Goal: Task Accomplishment & Management: Complete application form

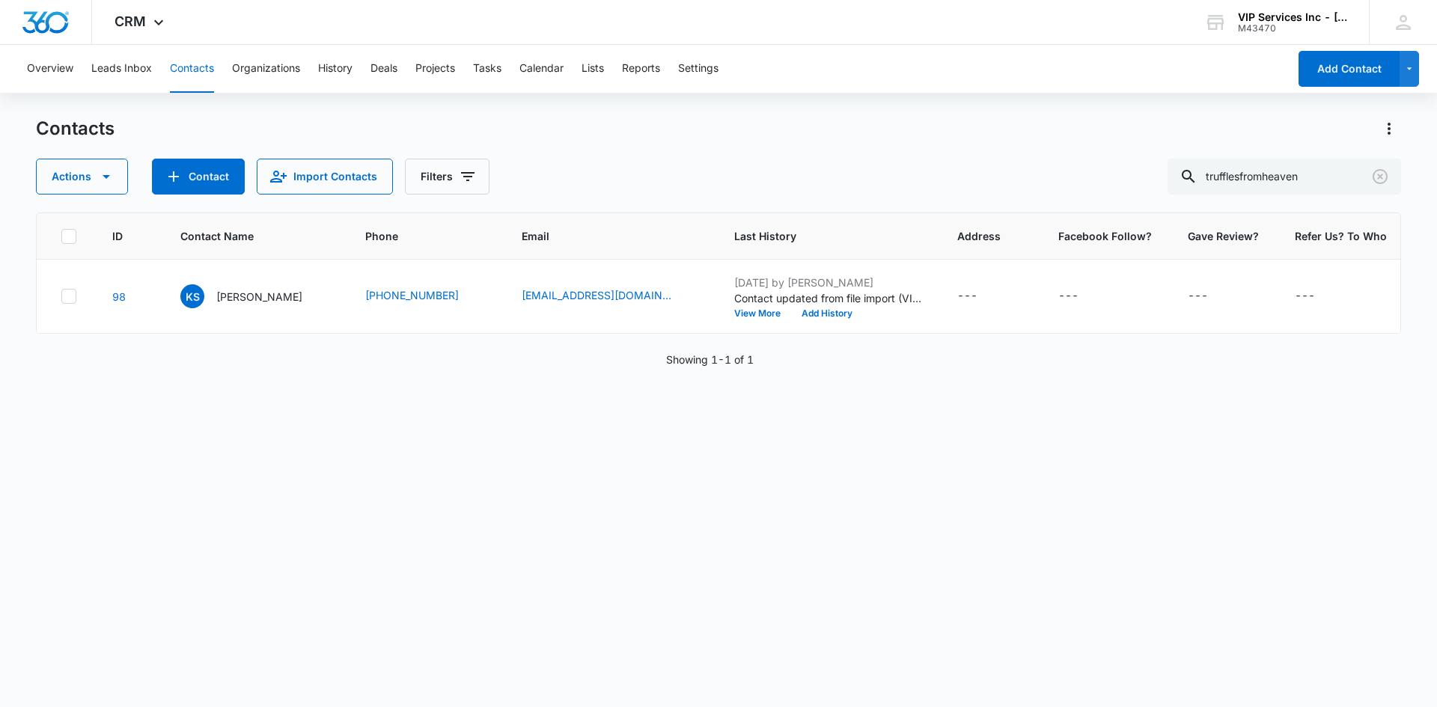
scroll to position [0, 108]
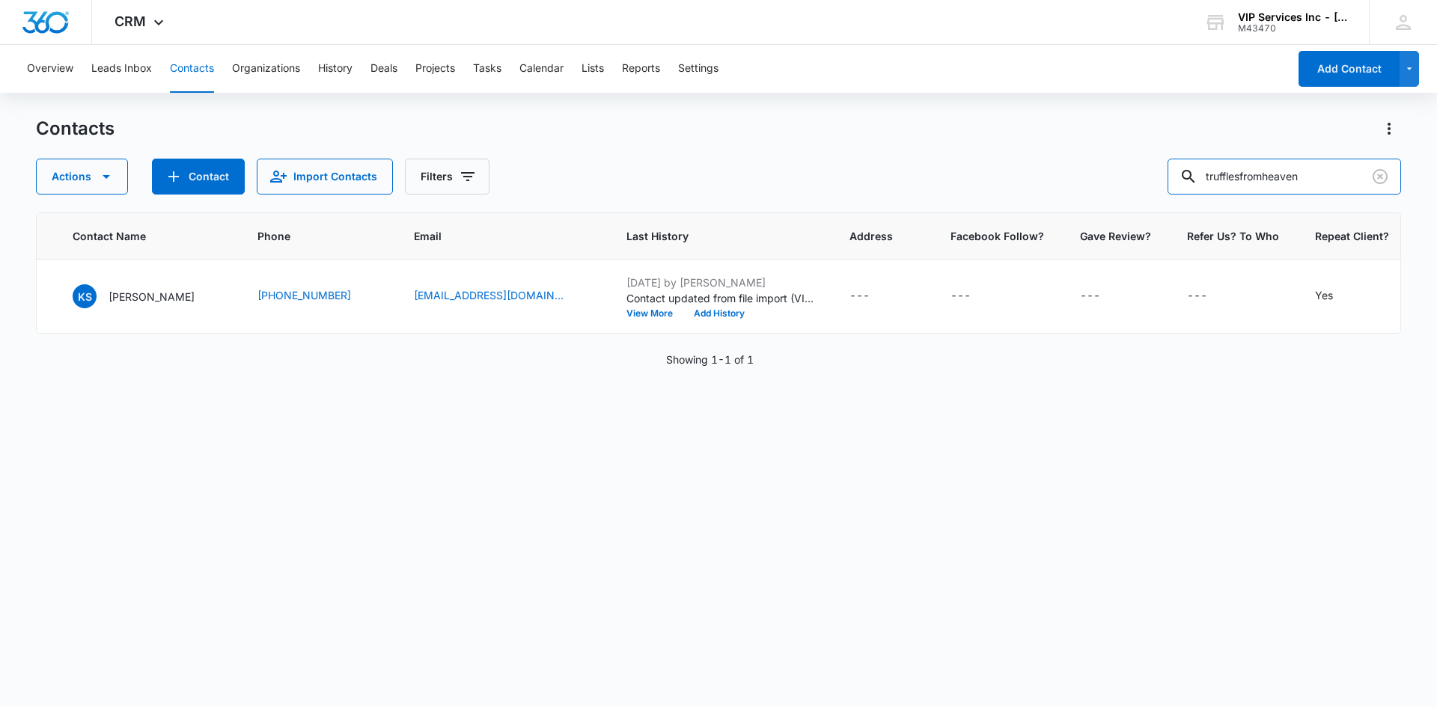
drag, startPoint x: 1316, startPoint y: 168, endPoint x: 1170, endPoint y: 186, distance: 147.1
click at [1170, 186] on div "Actions Contact Import Contacts Filters trufflesfromheaven" at bounding box center [718, 177] width 1365 height 36
paste input "sakura216"
type input "sakura216"
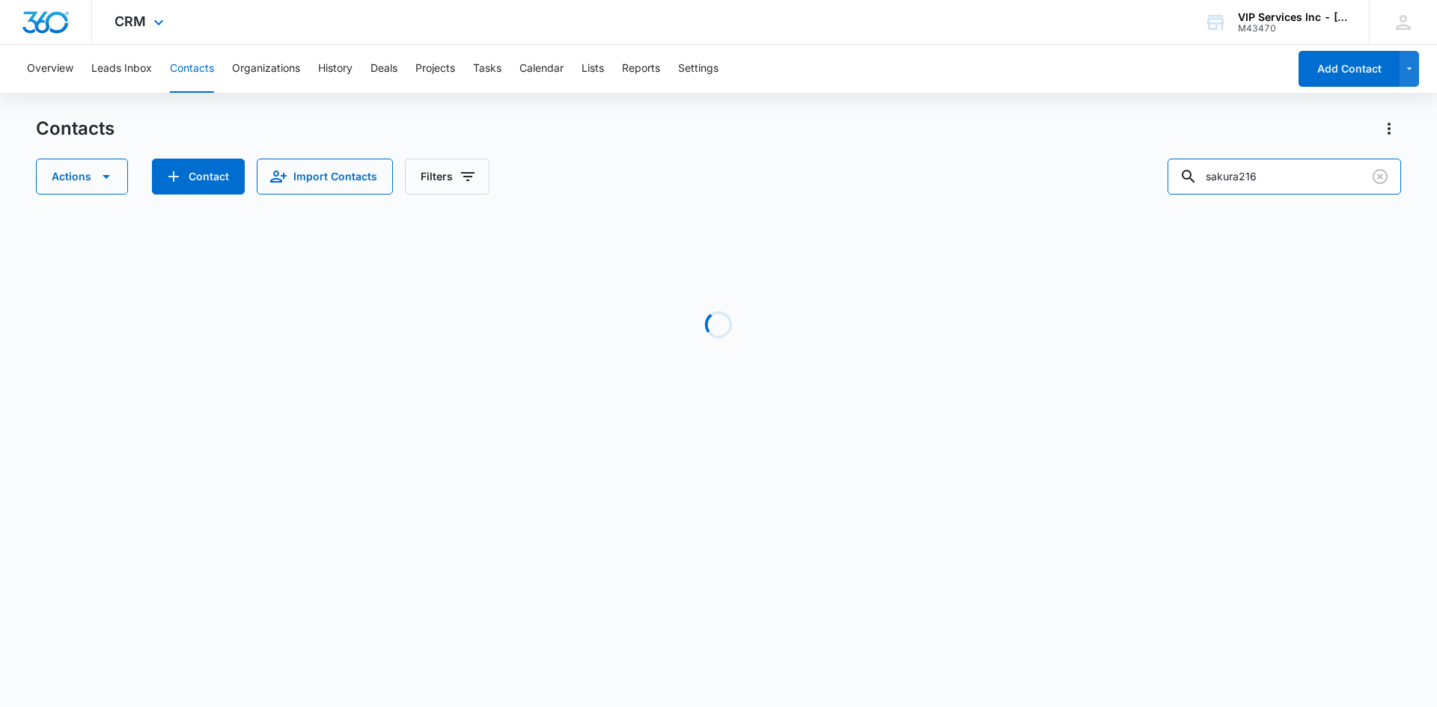
scroll to position [0, 19]
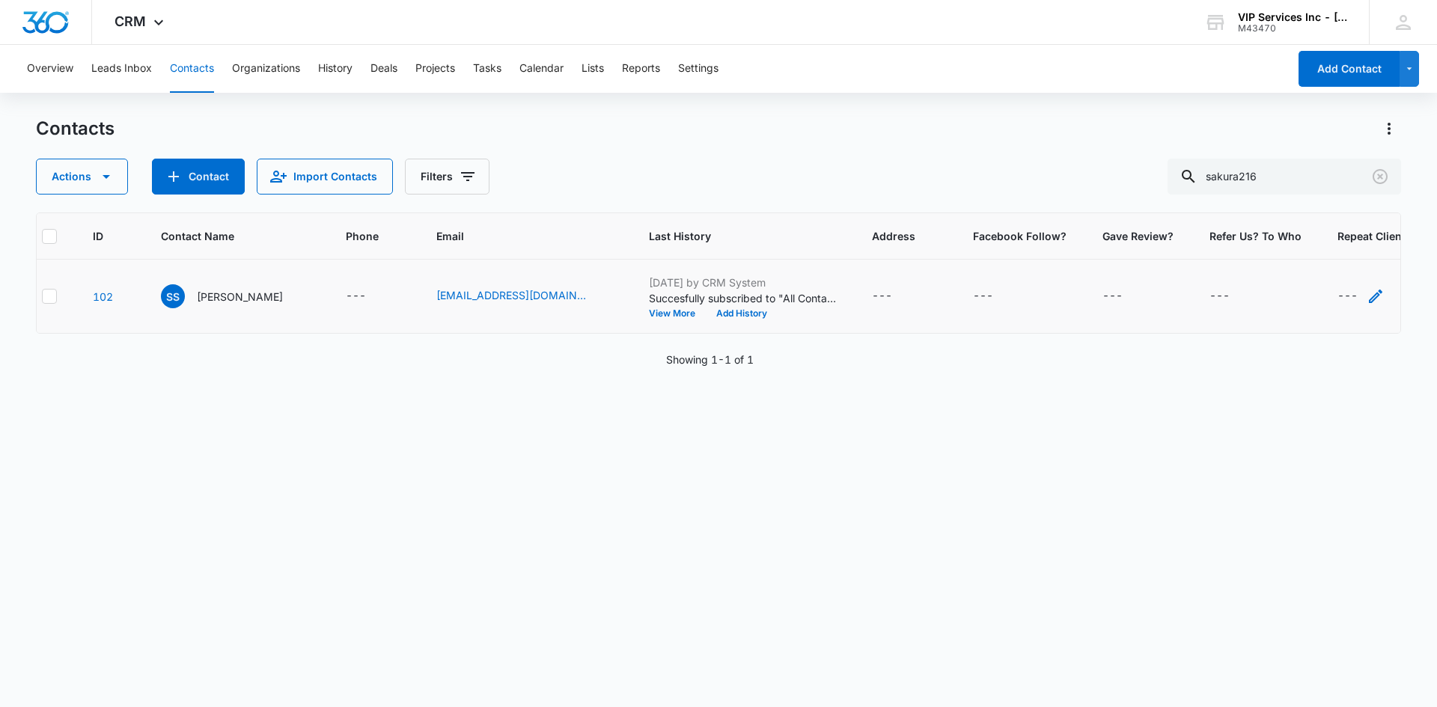
click at [1366, 301] on icon "Repeat Client? - - Select to Edit Field" at bounding box center [1375, 296] width 18 height 18
click at [1325, 198] on input "Repeat Client?" at bounding box center [1322, 201] width 189 height 36
type input "Yes"
click at [1384, 251] on button "Save" at bounding box center [1394, 247] width 44 height 28
drag, startPoint x: 1300, startPoint y: 182, endPoint x: 1196, endPoint y: 195, distance: 104.8
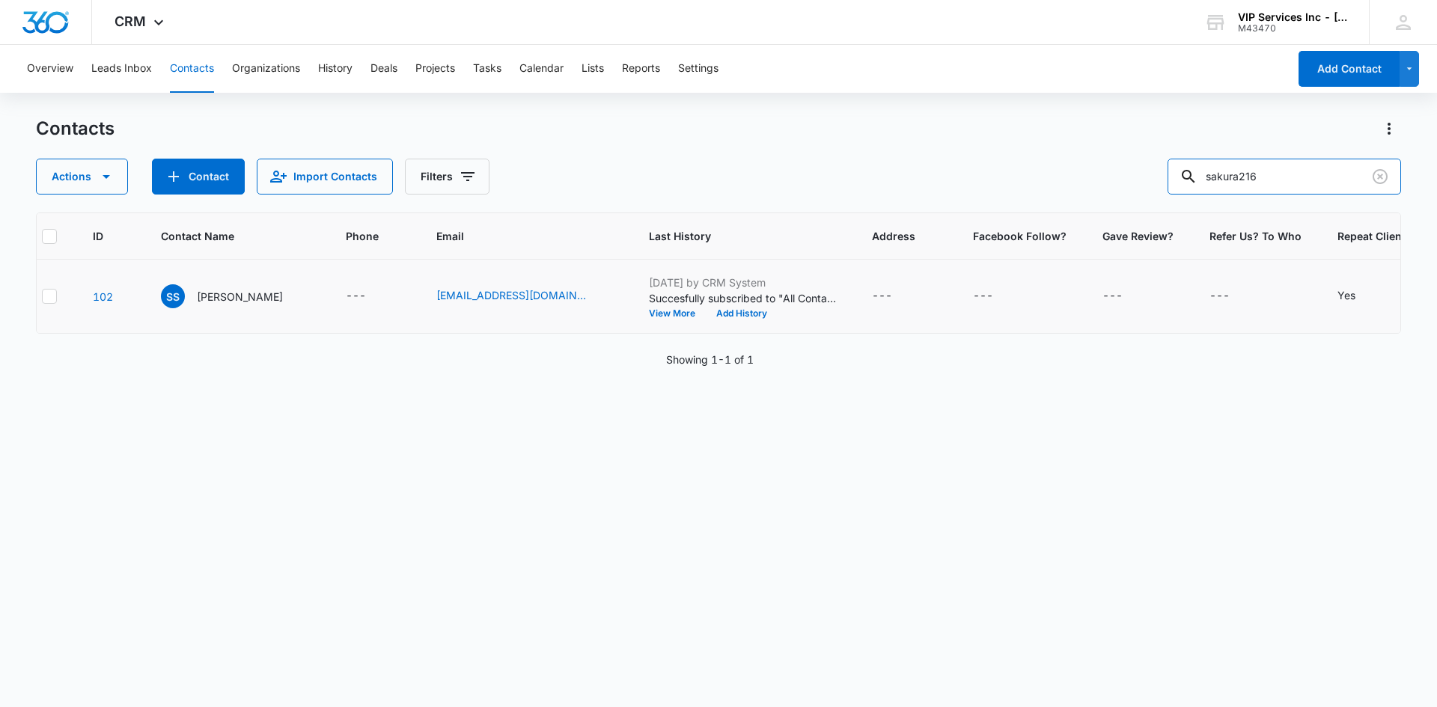
click at [1196, 195] on div "Contacts Actions Contact Import Contacts Filters sakura216 ID Contact Name Phon…" at bounding box center [718, 411] width 1365 height 589
paste input "april.[PERSON_NAME]"
type input "april.[PERSON_NAME]"
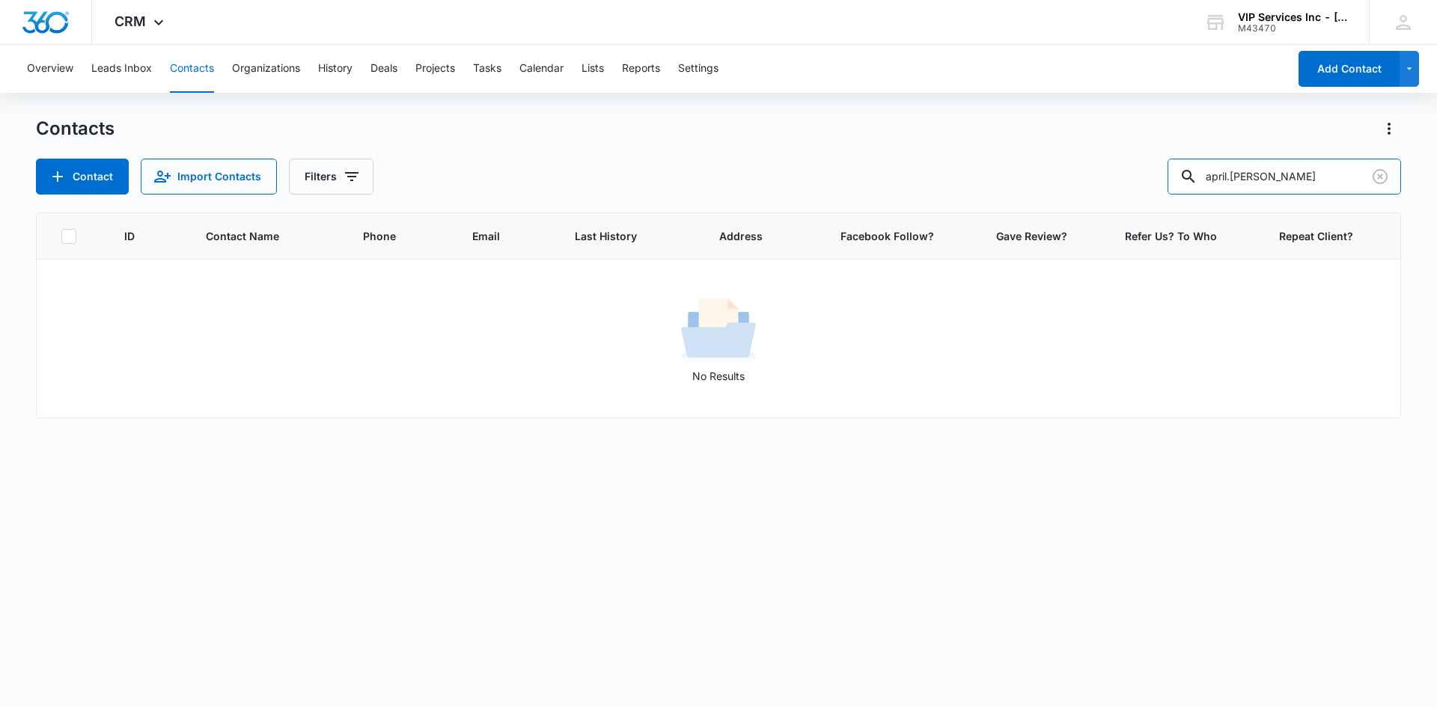
scroll to position [0, 0]
click at [104, 180] on button "Contact" at bounding box center [82, 177] width 93 height 36
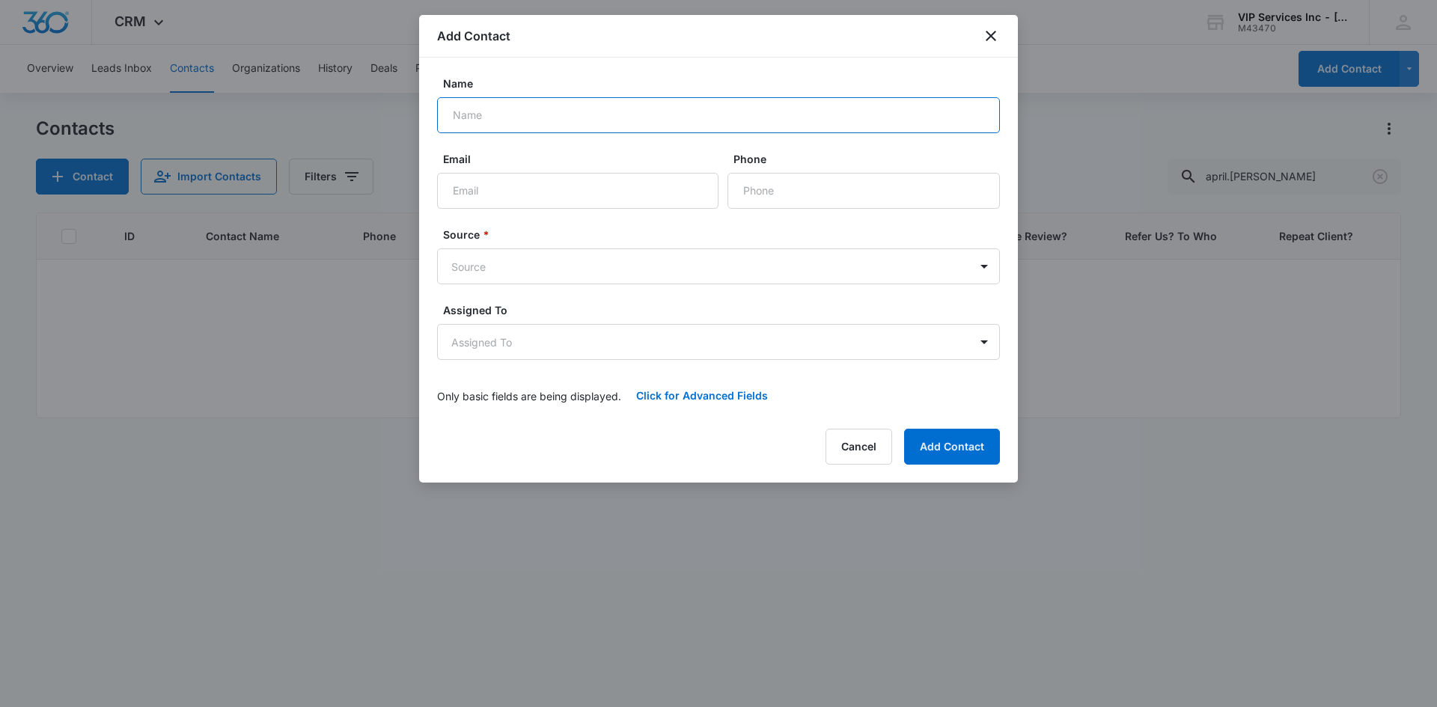
click at [533, 118] on input "Name" at bounding box center [718, 115] width 563 height 36
type input "[PERSON_NAME]"
click at [766, 180] on input "Phone" at bounding box center [863, 191] width 272 height 36
click at [562, 192] on input "Email" at bounding box center [577, 191] width 281 height 36
paste input "april.[PERSON_NAME] @[DOMAIN_NAME]"
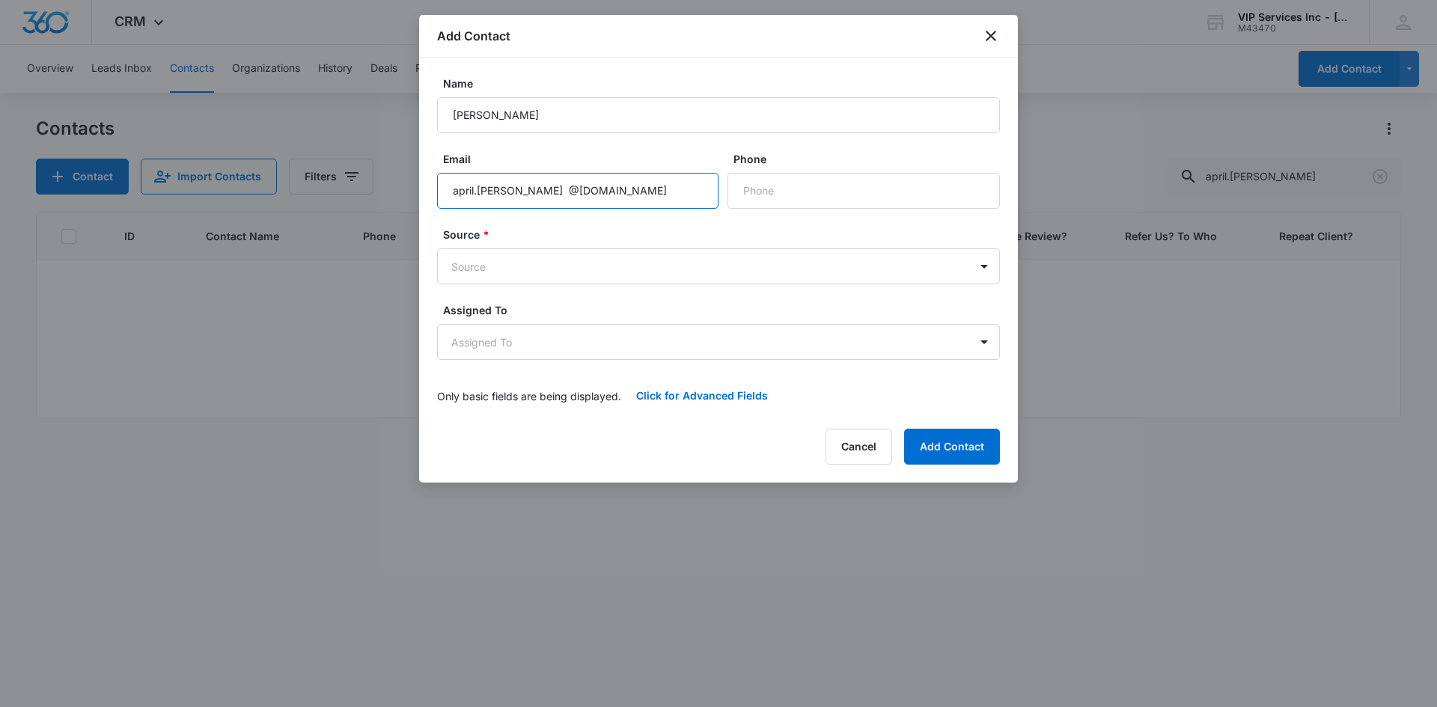
click at [521, 192] on input "april.[PERSON_NAME] @[DOMAIN_NAME]" at bounding box center [577, 191] width 281 height 36
type input "[EMAIL_ADDRESS][PERSON_NAME][DOMAIN_NAME]"
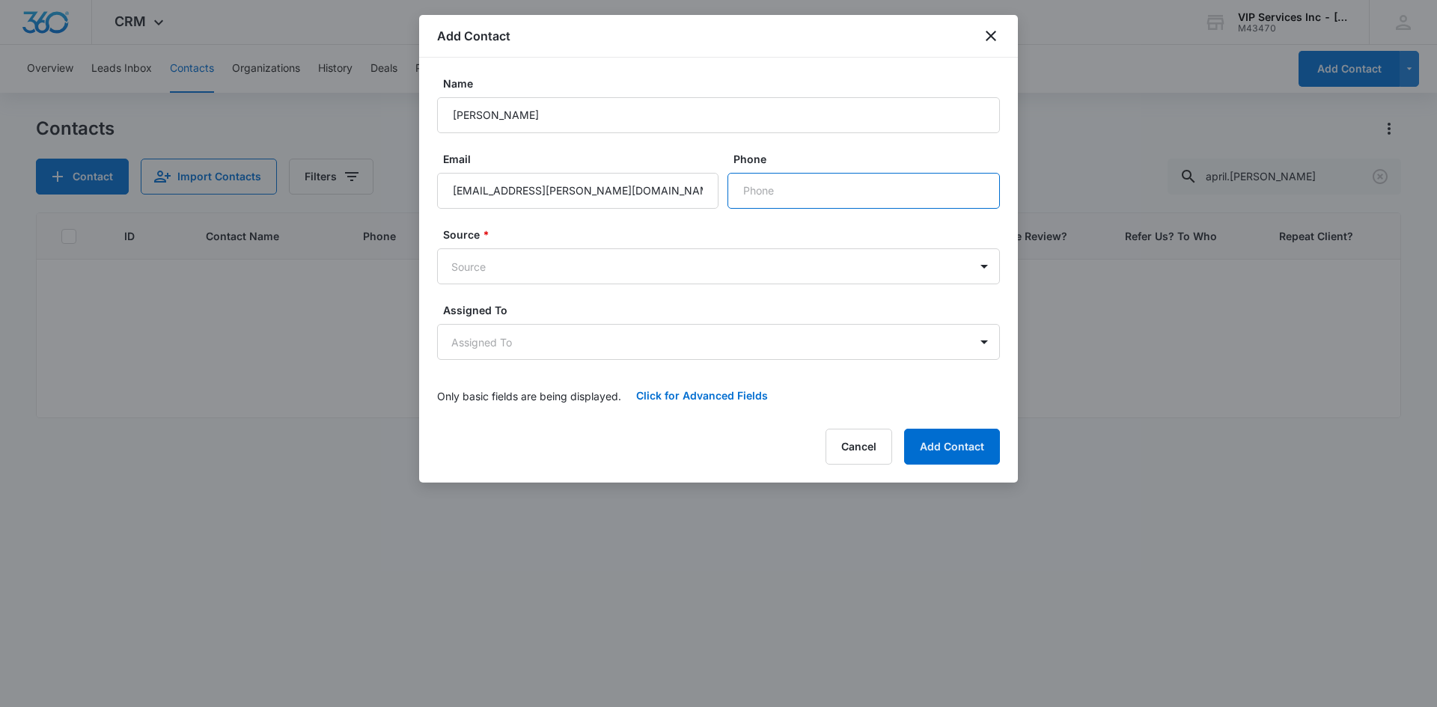
click at [769, 193] on input "Phone" at bounding box center [863, 191] width 272 height 36
paste input "[PHONE_NUMBER]"
type input "[PHONE_NUMBER]"
click at [947, 440] on button "Add Contact" at bounding box center [952, 447] width 96 height 36
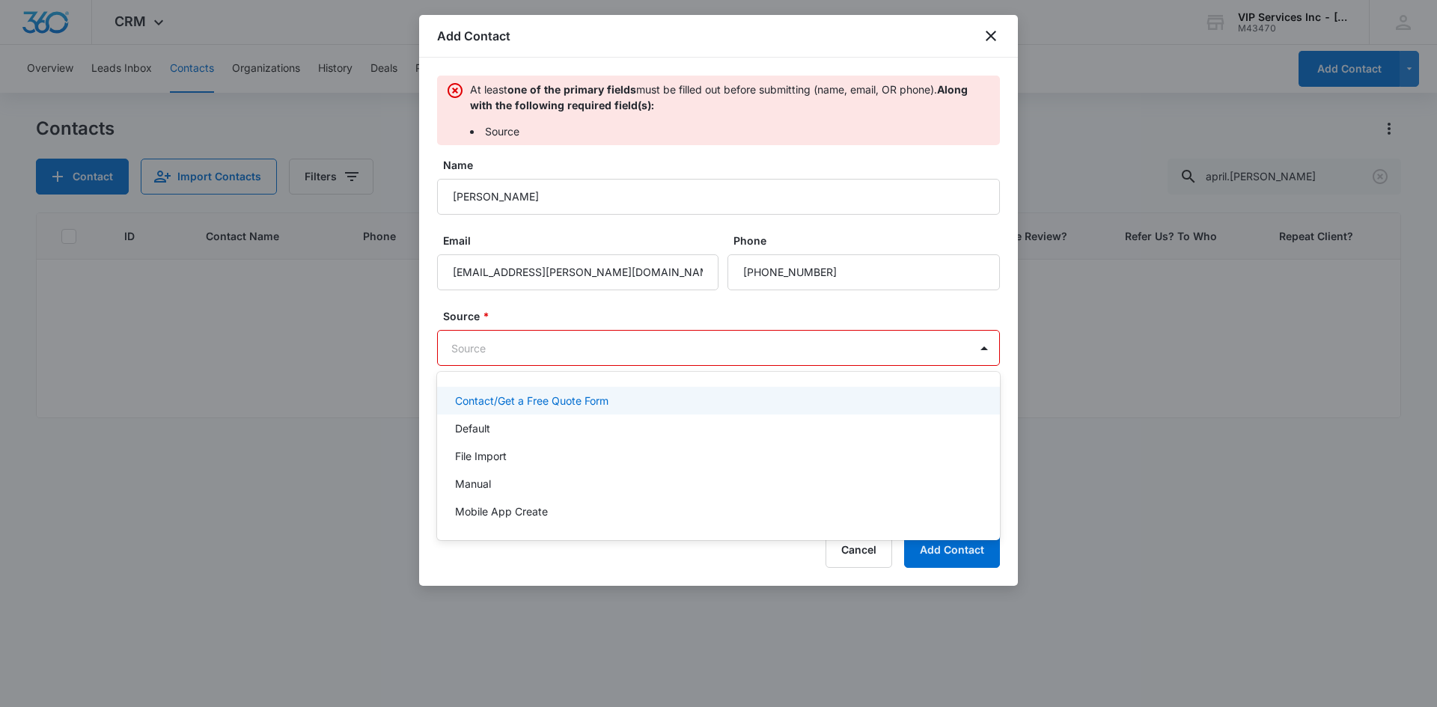
click at [731, 334] on body "CRM Apps Reputation Websites Forms CRM Email Social Content Ads Intelligence Fi…" at bounding box center [718, 353] width 1437 height 707
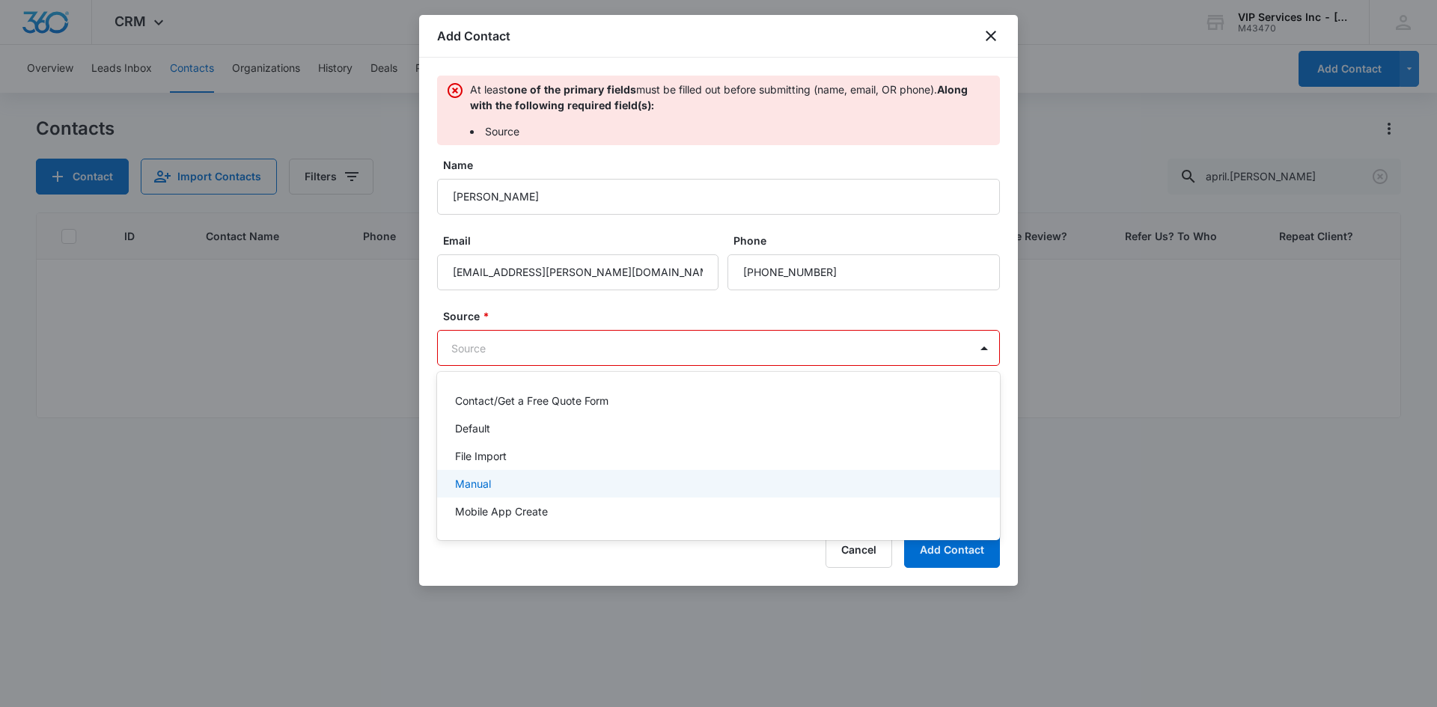
click at [721, 477] on div "Manual" at bounding box center [717, 484] width 524 height 16
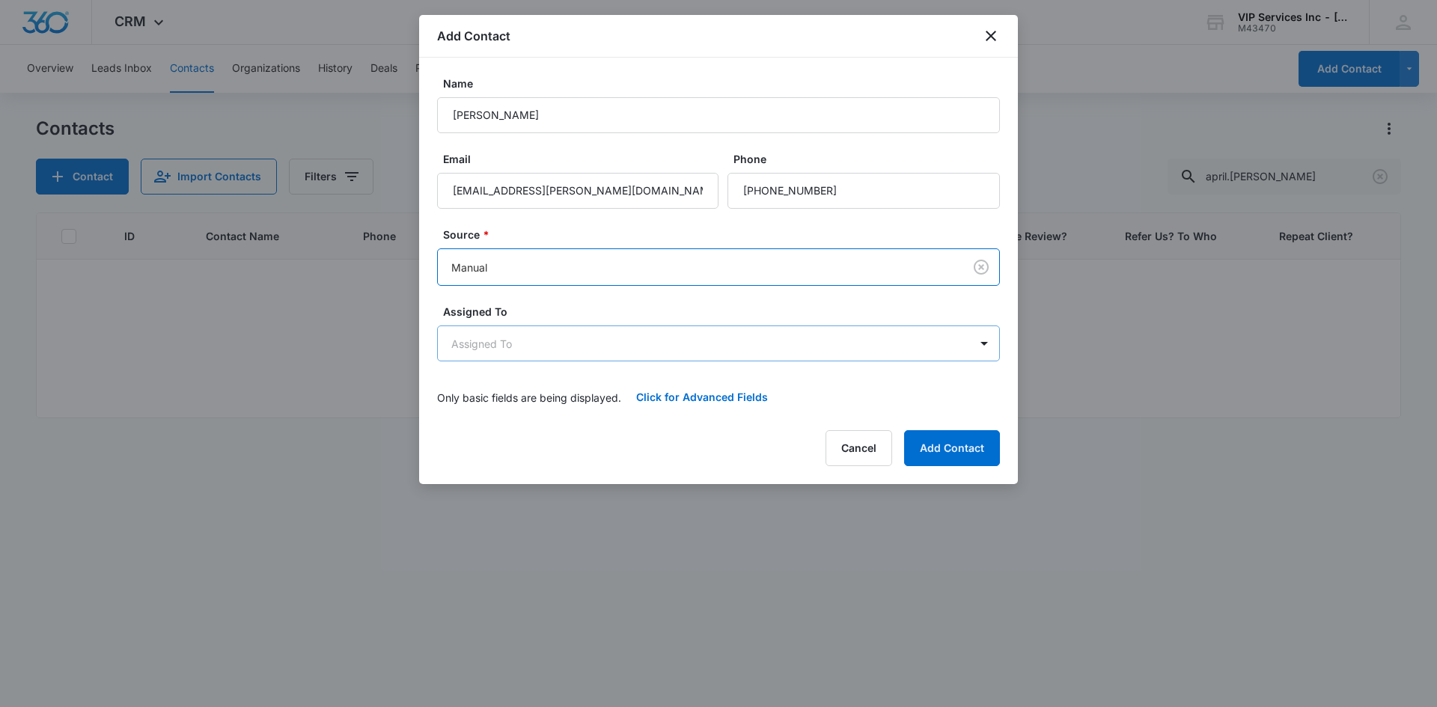
click at [900, 349] on body "CRM Apps Reputation Websites Forms CRM Email Social Content Ads Intelligence Fi…" at bounding box center [718, 353] width 1437 height 707
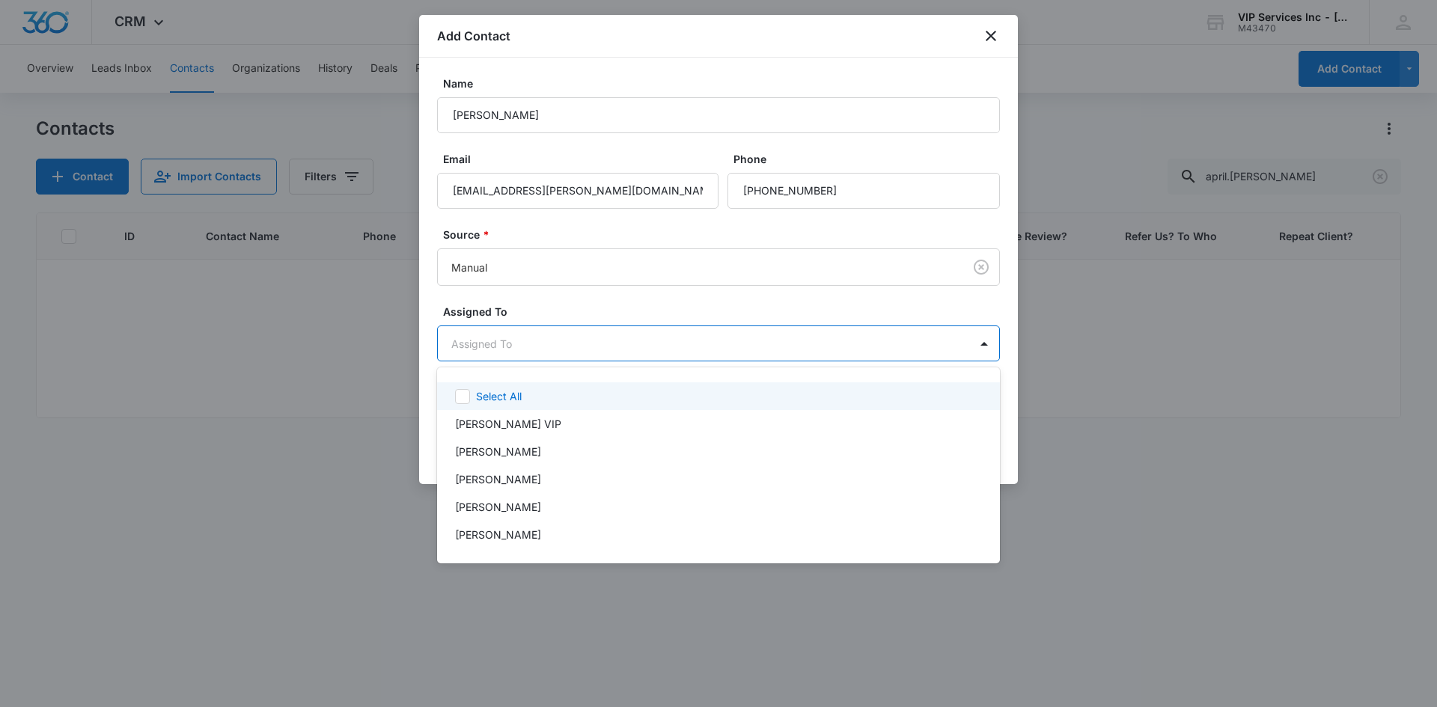
click at [962, 343] on div at bounding box center [718, 353] width 1437 height 707
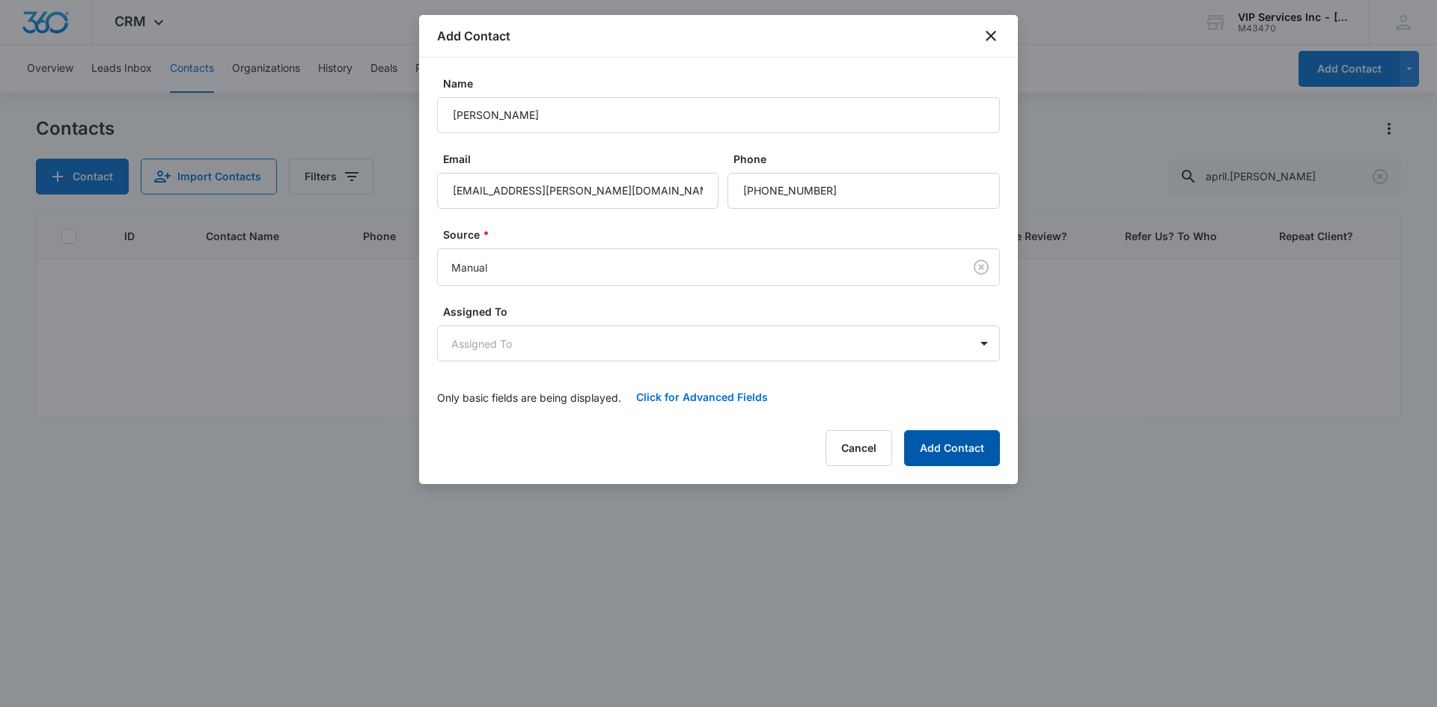
click at [958, 449] on button "Add Contact" at bounding box center [952, 448] width 96 height 36
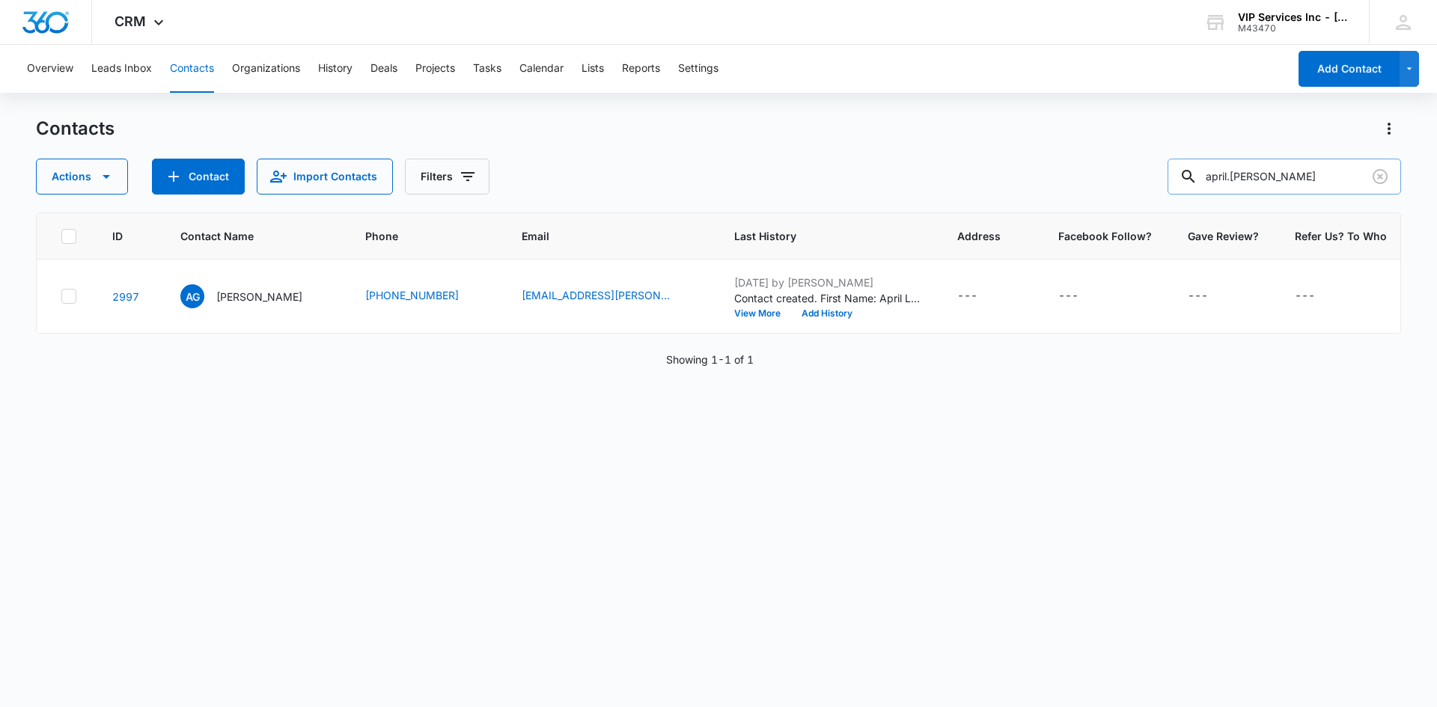
drag, startPoint x: 1290, startPoint y: 180, endPoint x: 1199, endPoint y: 184, distance: 91.4
click at [1199, 184] on div "april.[PERSON_NAME]" at bounding box center [1283, 177] width 233 height 36
paste input "lisonps3"
type input "alisonps3"
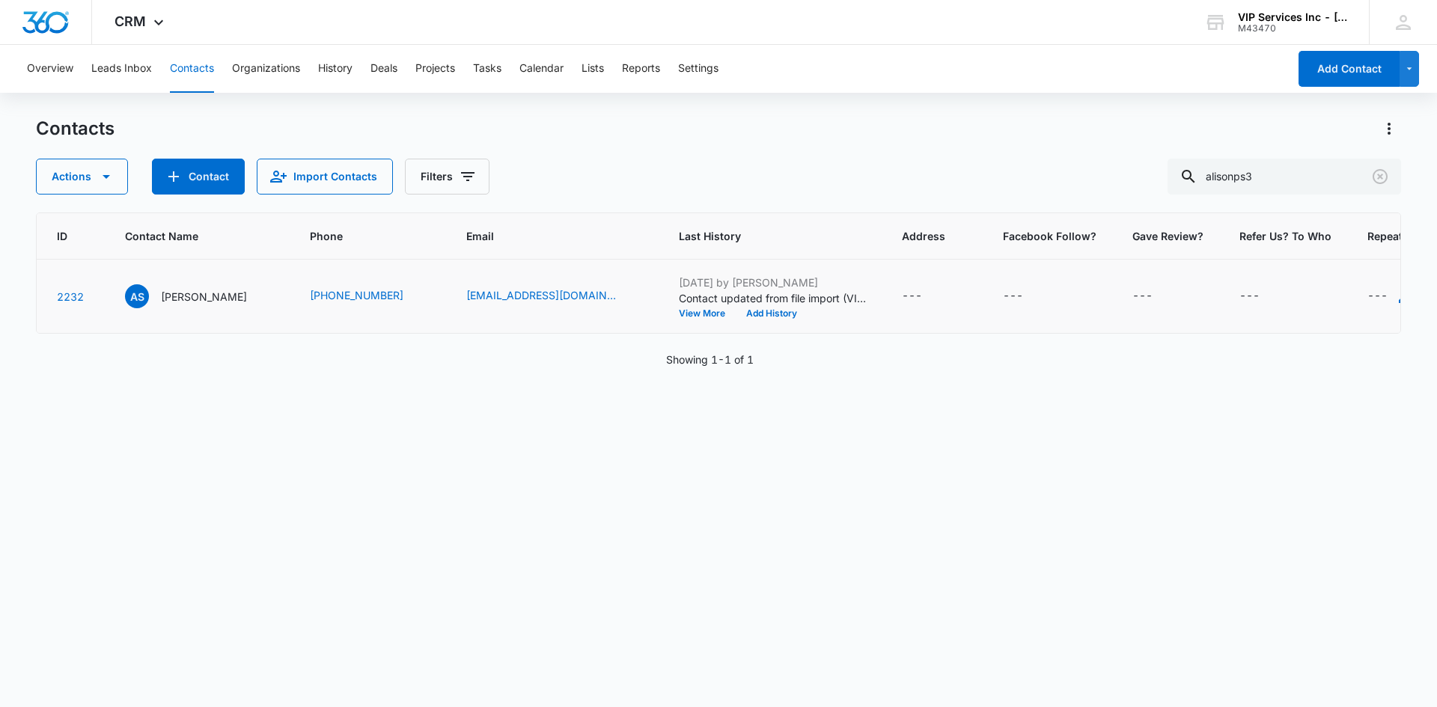
click at [1399, 294] on icon "Repeat Client? - - Select to Edit Field" at bounding box center [1405, 296] width 13 height 13
click at [1325, 183] on input "Repeat Client?" at bounding box center [1322, 201] width 189 height 36
type input "Yes"
click at [1386, 248] on button "Save" at bounding box center [1394, 247] width 44 height 28
drag, startPoint x: 1277, startPoint y: 183, endPoint x: 1194, endPoint y: 186, distance: 83.1
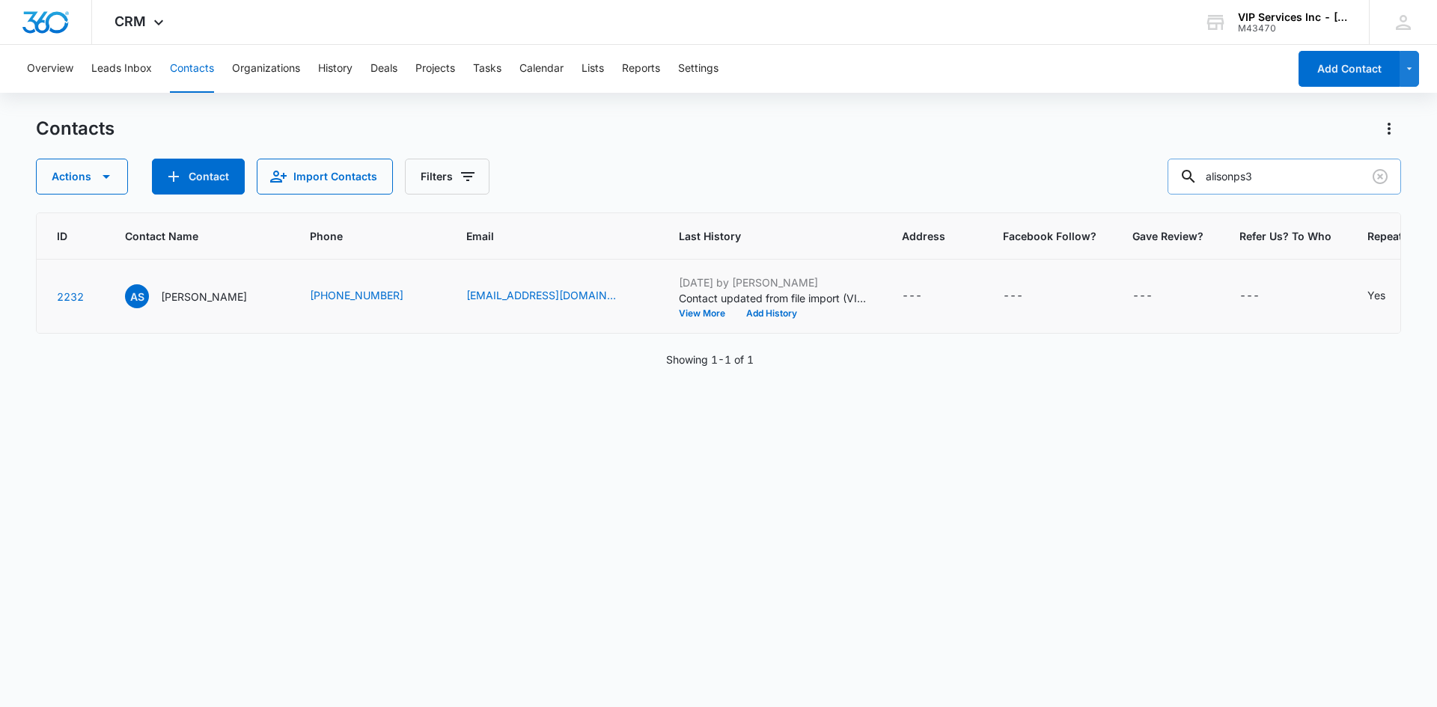
click at [1194, 186] on div "alisonps3" at bounding box center [1283, 177] width 233 height 36
paste input "snjkoenig4"
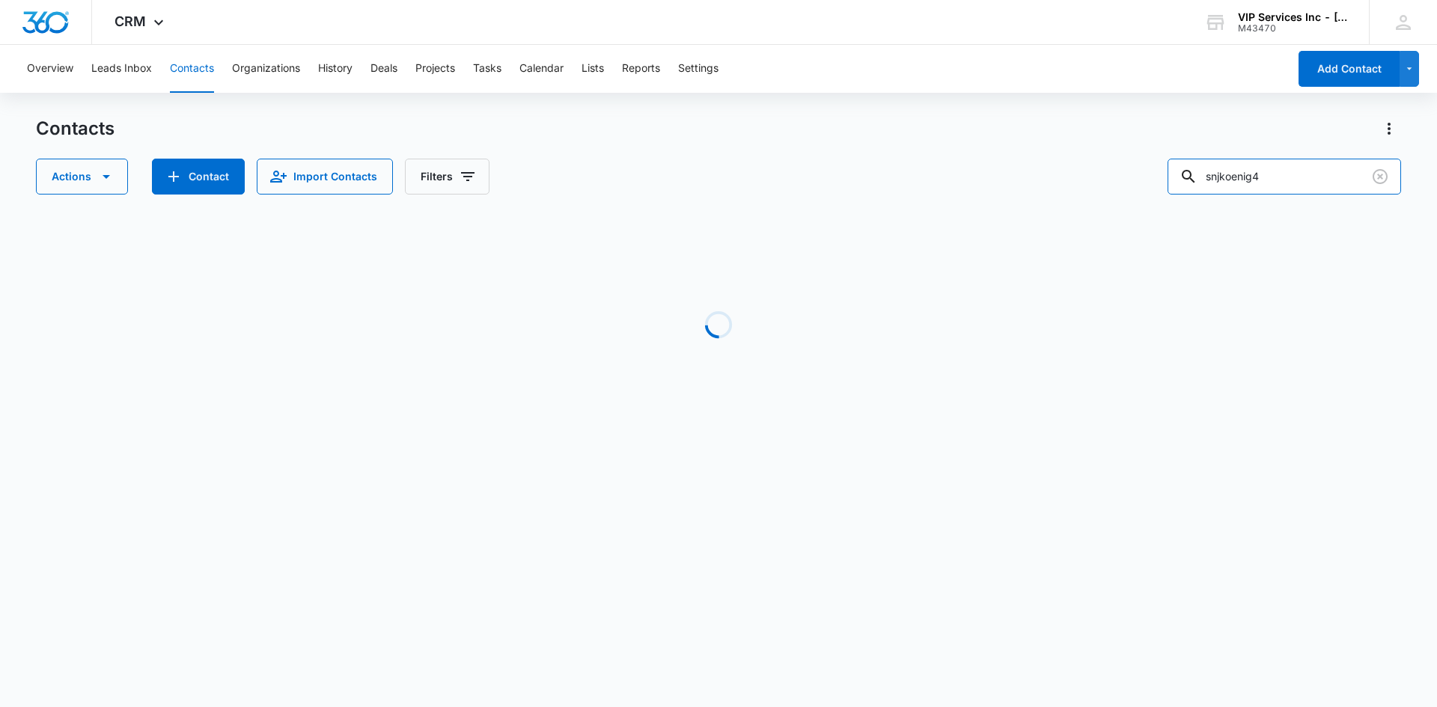
scroll to position [0, 0]
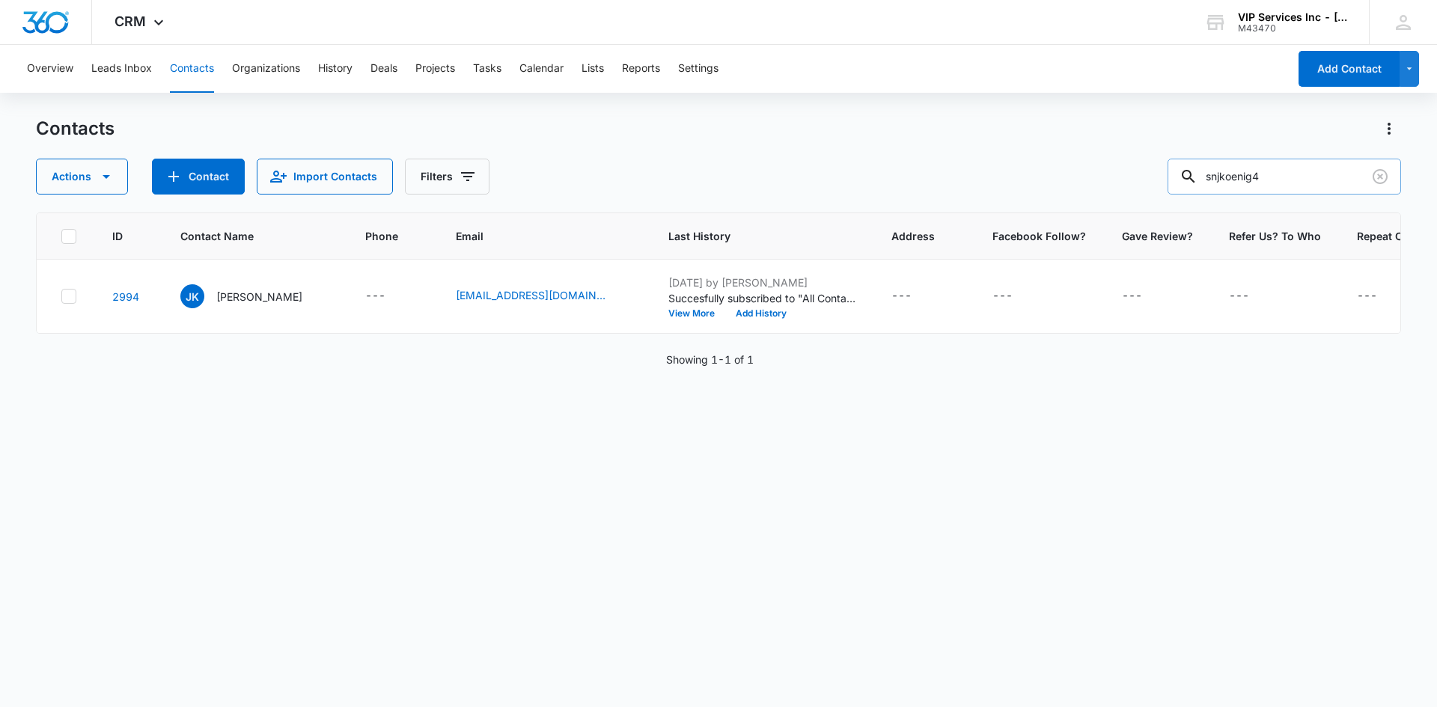
drag, startPoint x: 1283, startPoint y: 183, endPoint x: 1192, endPoint y: 188, distance: 90.7
click at [1192, 188] on div "snjkoenig4" at bounding box center [1283, 177] width 233 height 36
paste input "[PERSON_NAME]"
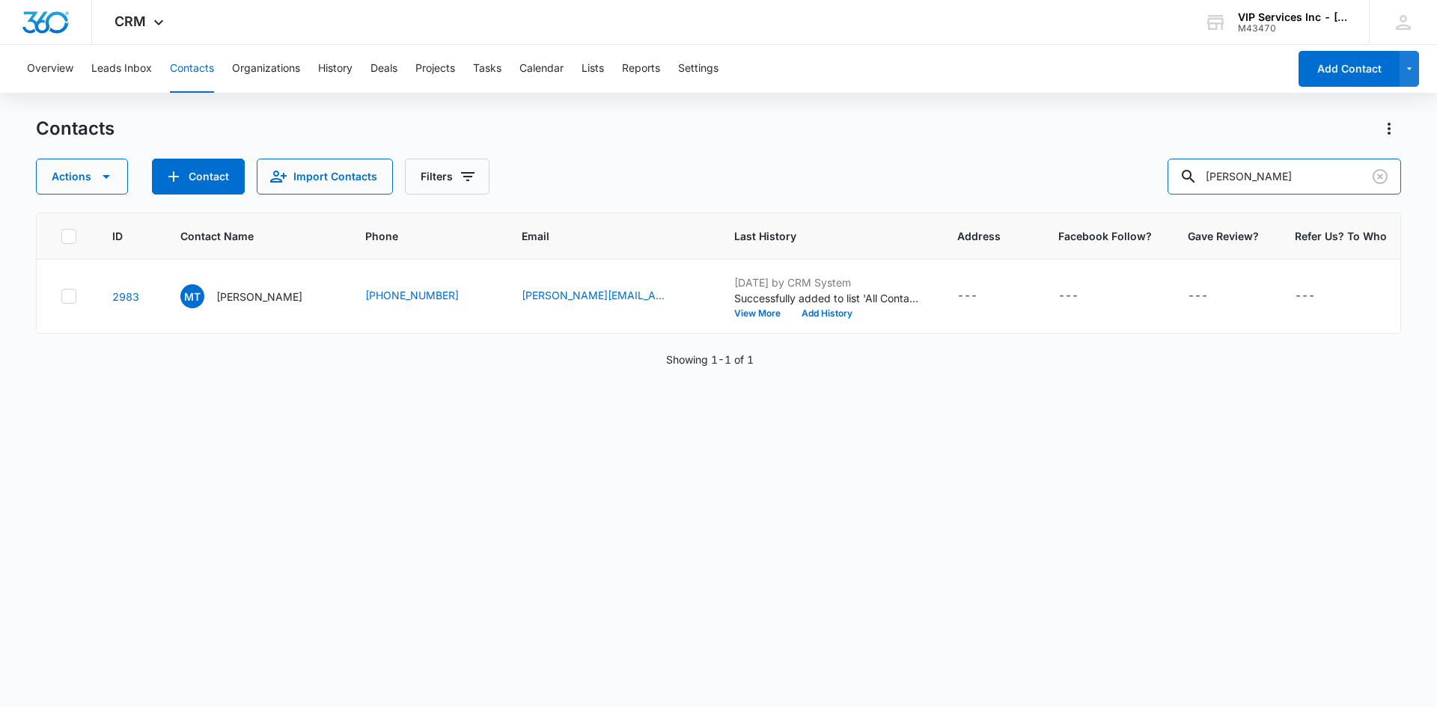
scroll to position [0, 52]
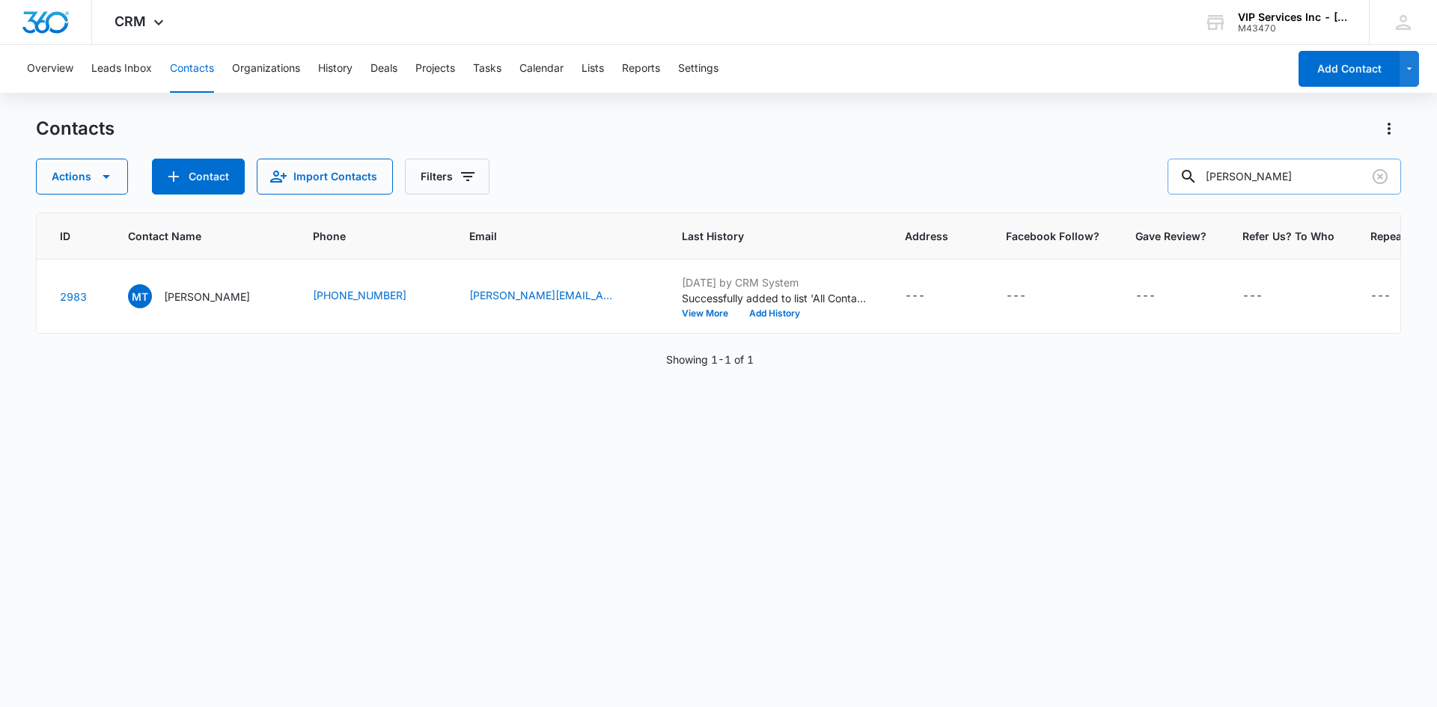
drag, startPoint x: 1274, startPoint y: 186, endPoint x: 1211, endPoint y: 183, distance: 63.7
click at [1211, 183] on div "[PERSON_NAME]" at bounding box center [1283, 177] width 233 height 36
paste input "[PERSON_NAME].[PERSON_NAME]"
type input "[PERSON_NAME].[PERSON_NAME]"
click at [1370, 295] on div "---" at bounding box center [1380, 296] width 20 height 18
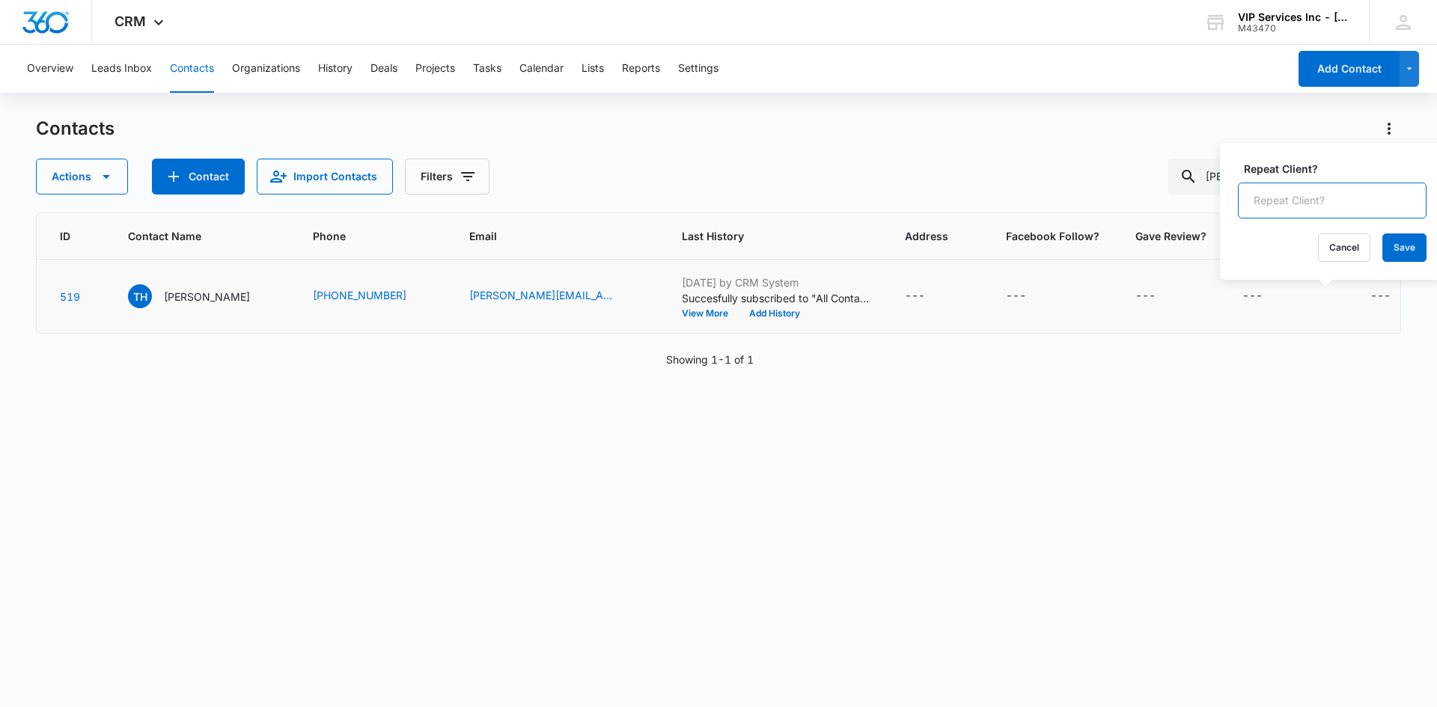
click at [1342, 199] on input "Repeat Client?" at bounding box center [1332, 201] width 189 height 36
type input "Yes"
click at [1393, 256] on button "Save" at bounding box center [1404, 247] width 44 height 28
drag, startPoint x: 1268, startPoint y: 185, endPoint x: 1204, endPoint y: 194, distance: 64.2
click at [1204, 193] on div "[PERSON_NAME].[PERSON_NAME]" at bounding box center [1283, 177] width 233 height 36
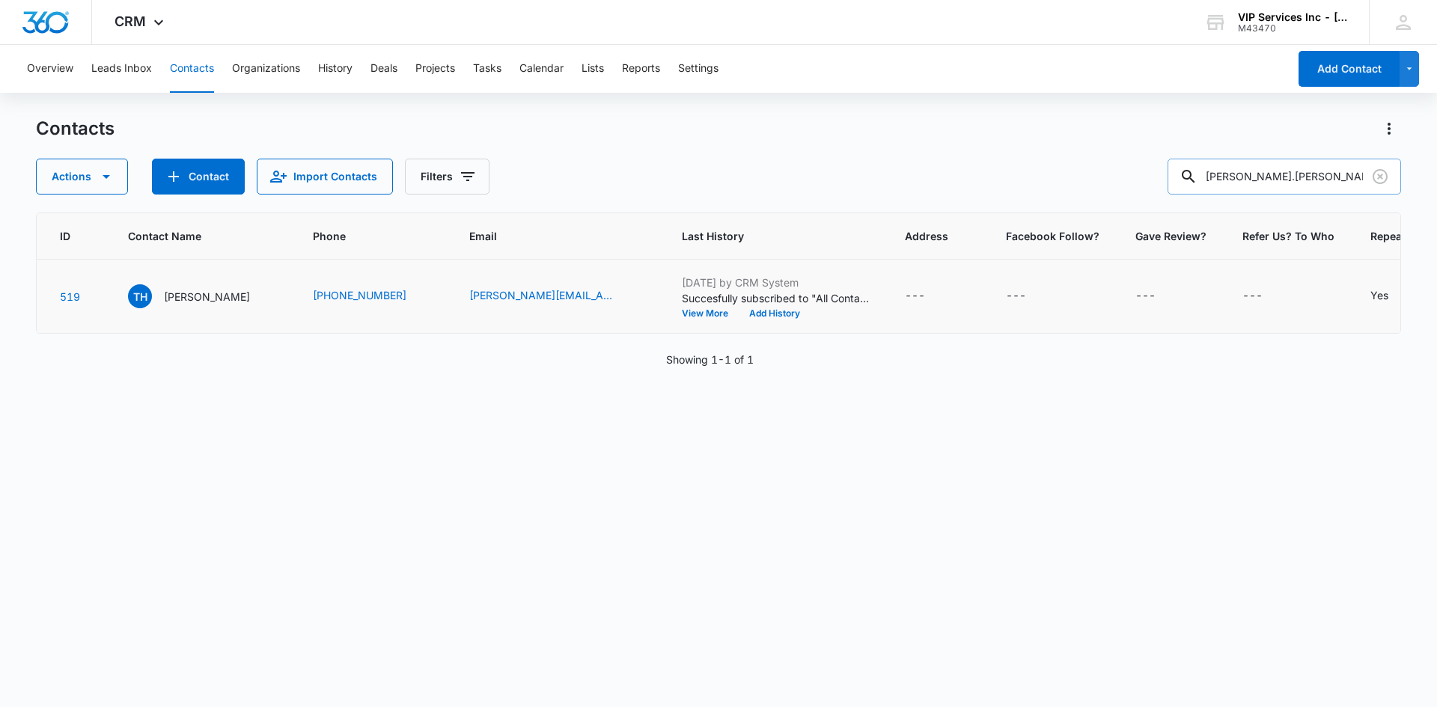
paste input "khambelton"
type input "khambelton"
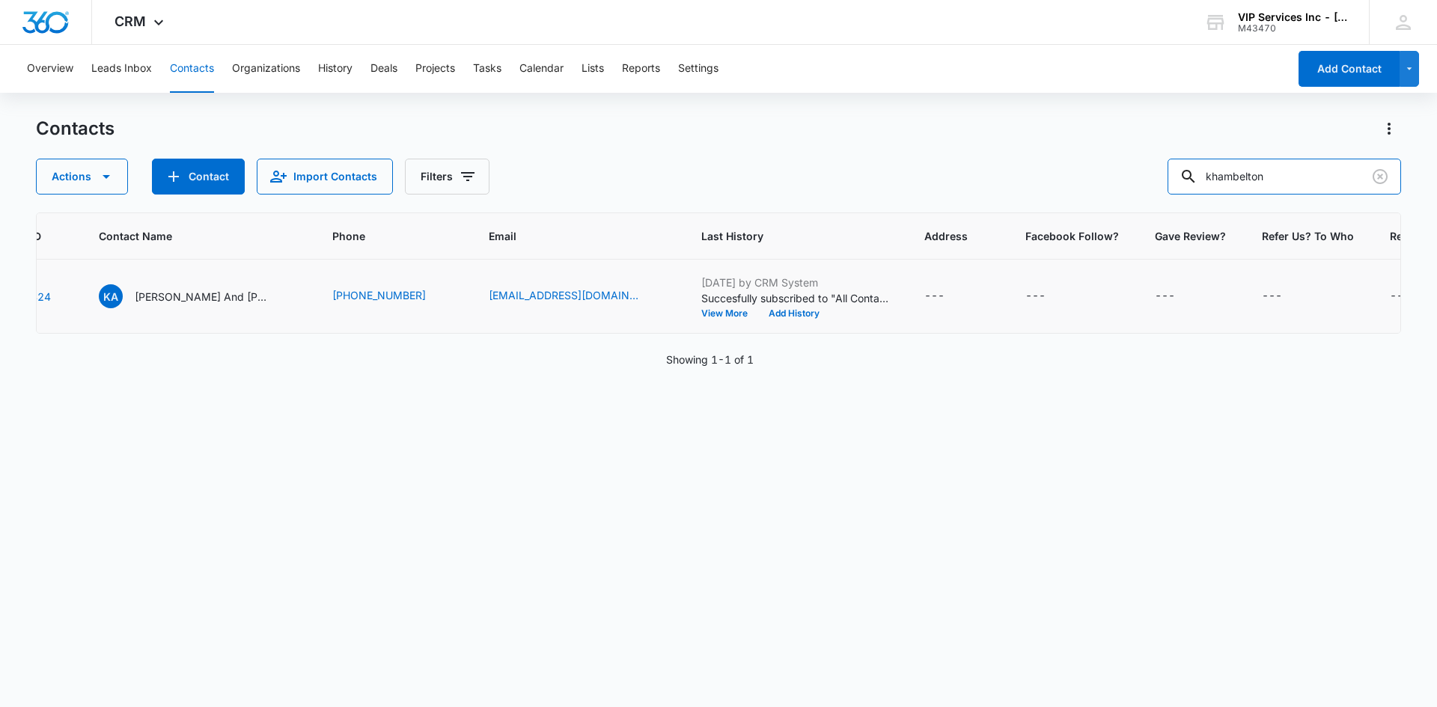
scroll to position [0, 82]
click at [1389, 291] on div "---" at bounding box center [1399, 296] width 20 height 18
click at [1271, 277] on div at bounding box center [1241, 268] width 156 height 36
click at [1266, 284] on input "Repeat Client?" at bounding box center [1224, 284] width 189 height 36
type input "Yes"
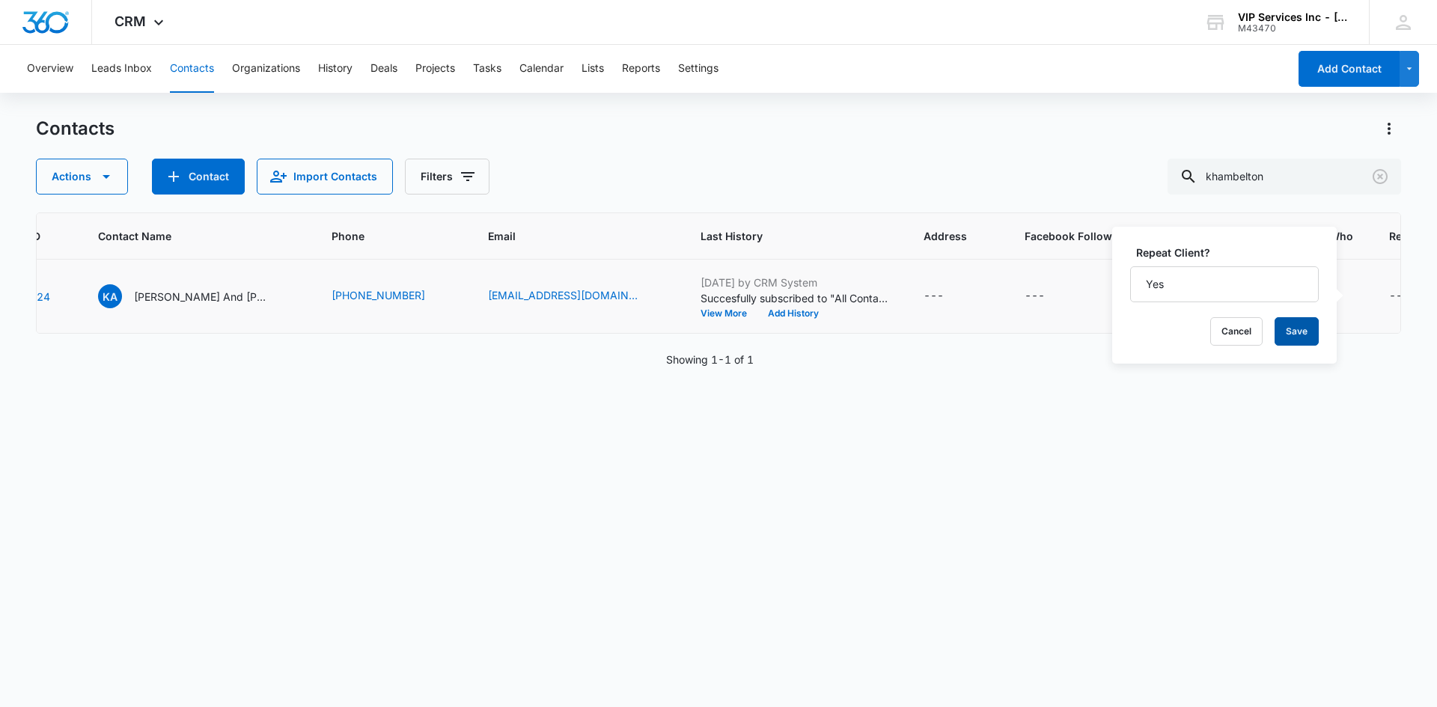
click at [1300, 332] on button "Save" at bounding box center [1296, 331] width 44 height 28
drag, startPoint x: 1285, startPoint y: 175, endPoint x: 1164, endPoint y: 183, distance: 121.5
click at [1164, 183] on div "Actions Contact Import Contacts Filters khambelton" at bounding box center [718, 177] width 1365 height 36
paste input "tess_marie93"
type input "tess_marie93"
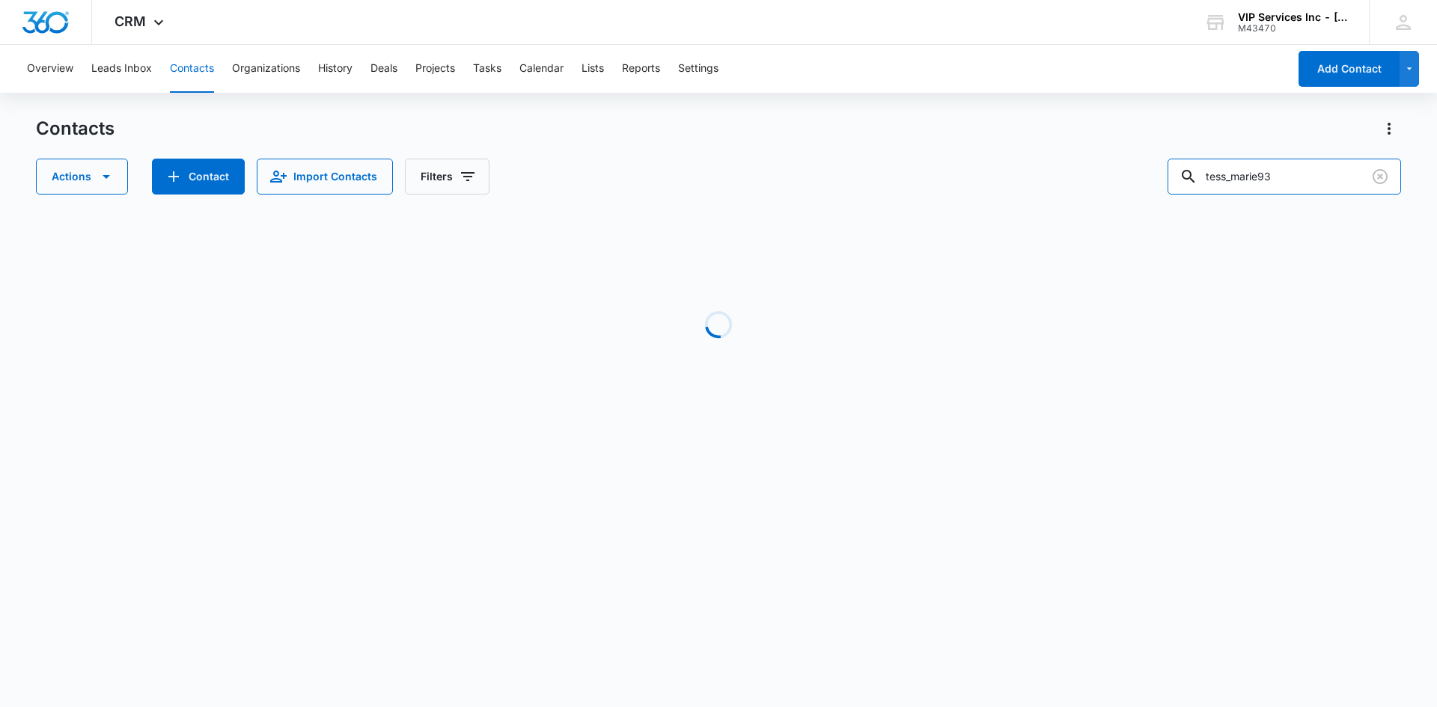
scroll to position [0, 0]
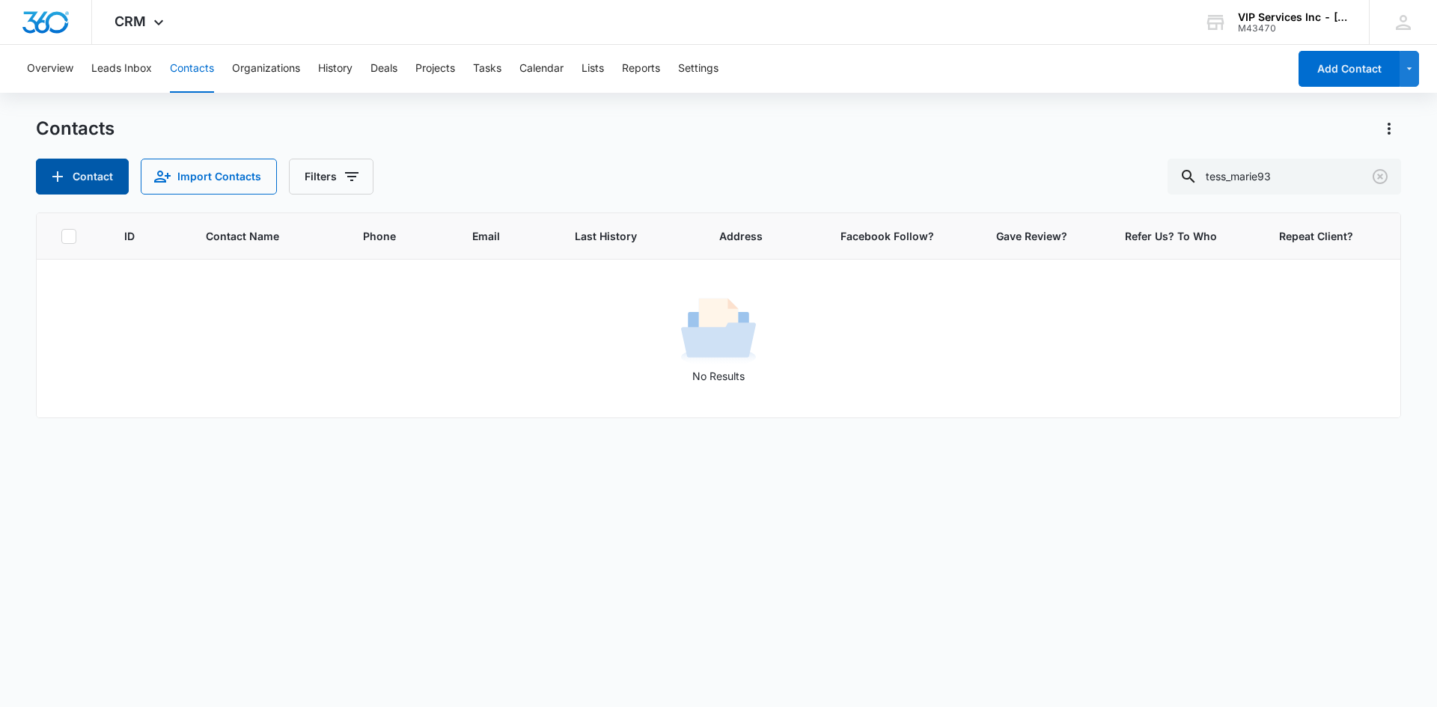
click at [99, 183] on button "Contact" at bounding box center [82, 177] width 93 height 36
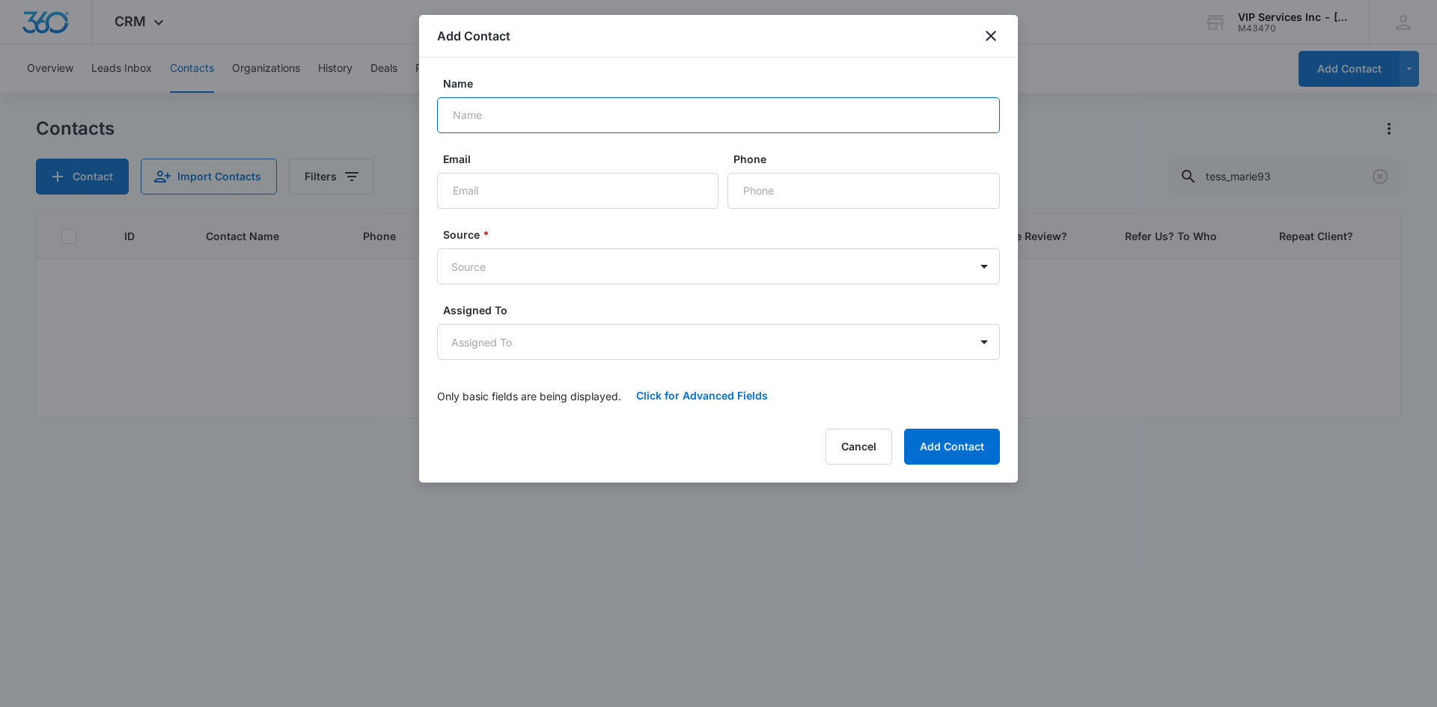
click at [748, 126] on input "Name" at bounding box center [718, 115] width 563 height 36
type input "[PERSON_NAME]"
click at [465, 191] on input "Email" at bounding box center [577, 191] width 281 height 36
paste input "tess_marie93 @[DOMAIN_NAME]"
click at [526, 191] on input "tess_marie93 @[DOMAIN_NAME]" at bounding box center [577, 191] width 281 height 36
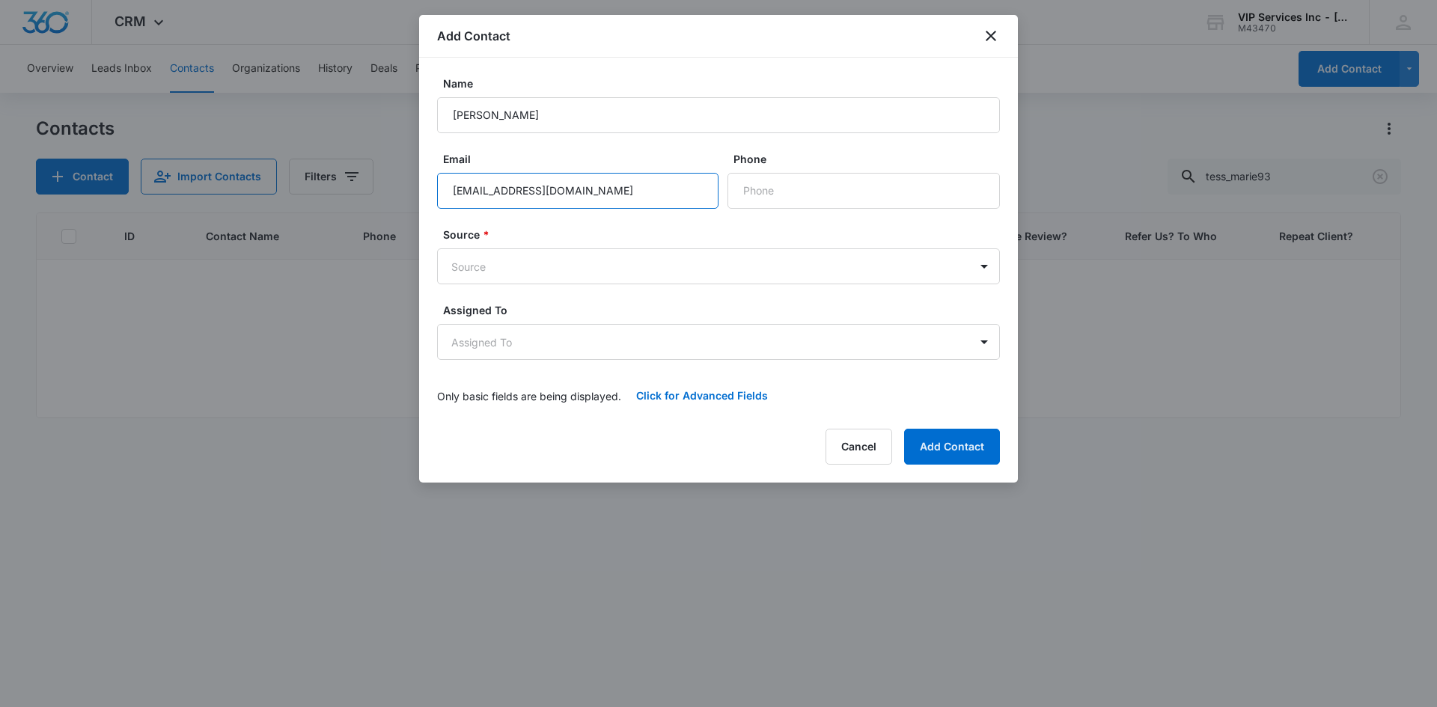
type input "[EMAIL_ADDRESS][DOMAIN_NAME]"
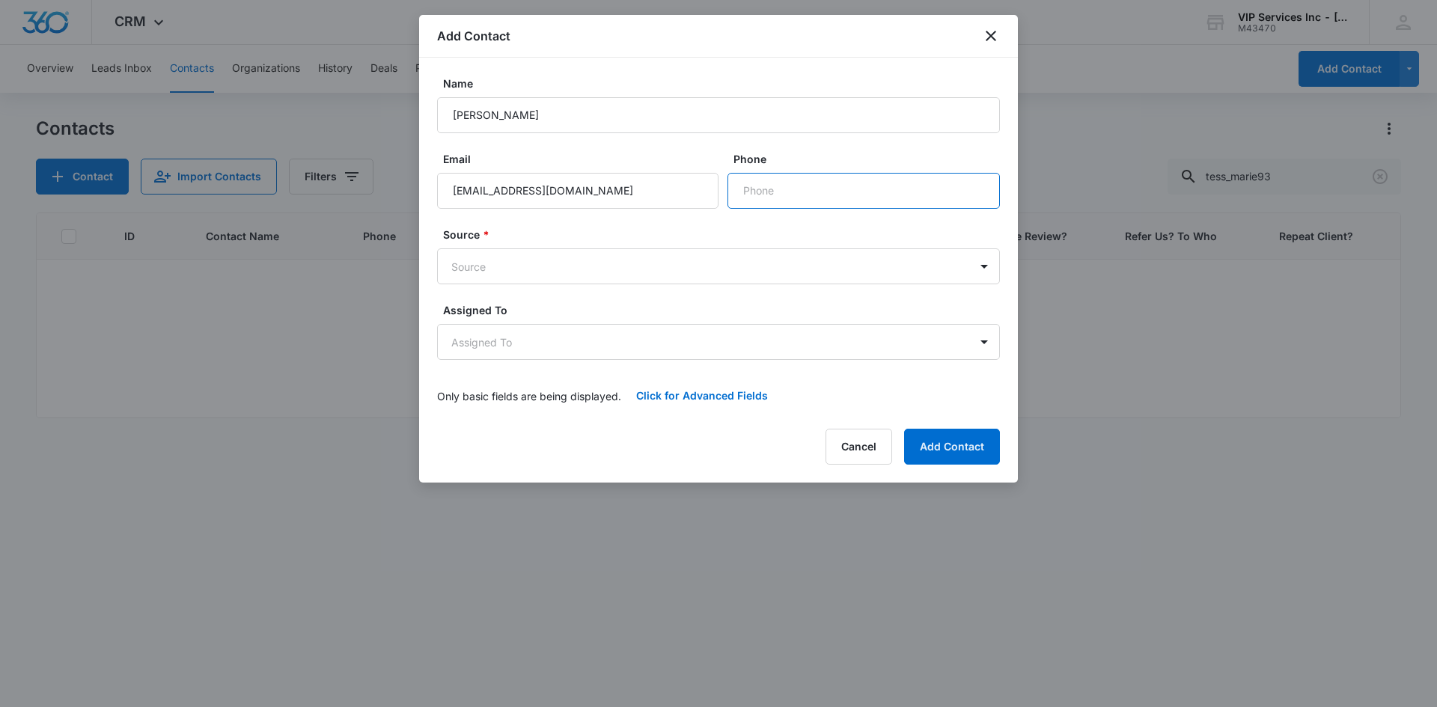
click at [763, 192] on input "Phone" at bounding box center [863, 191] width 272 height 36
paste input "[PHONE_NUMBER]"
type input "[PHONE_NUMBER]"
click at [838, 257] on body "CRM Apps Reputation Websites Forms CRM Email Social Content Ads Intelligence Fi…" at bounding box center [718, 353] width 1437 height 707
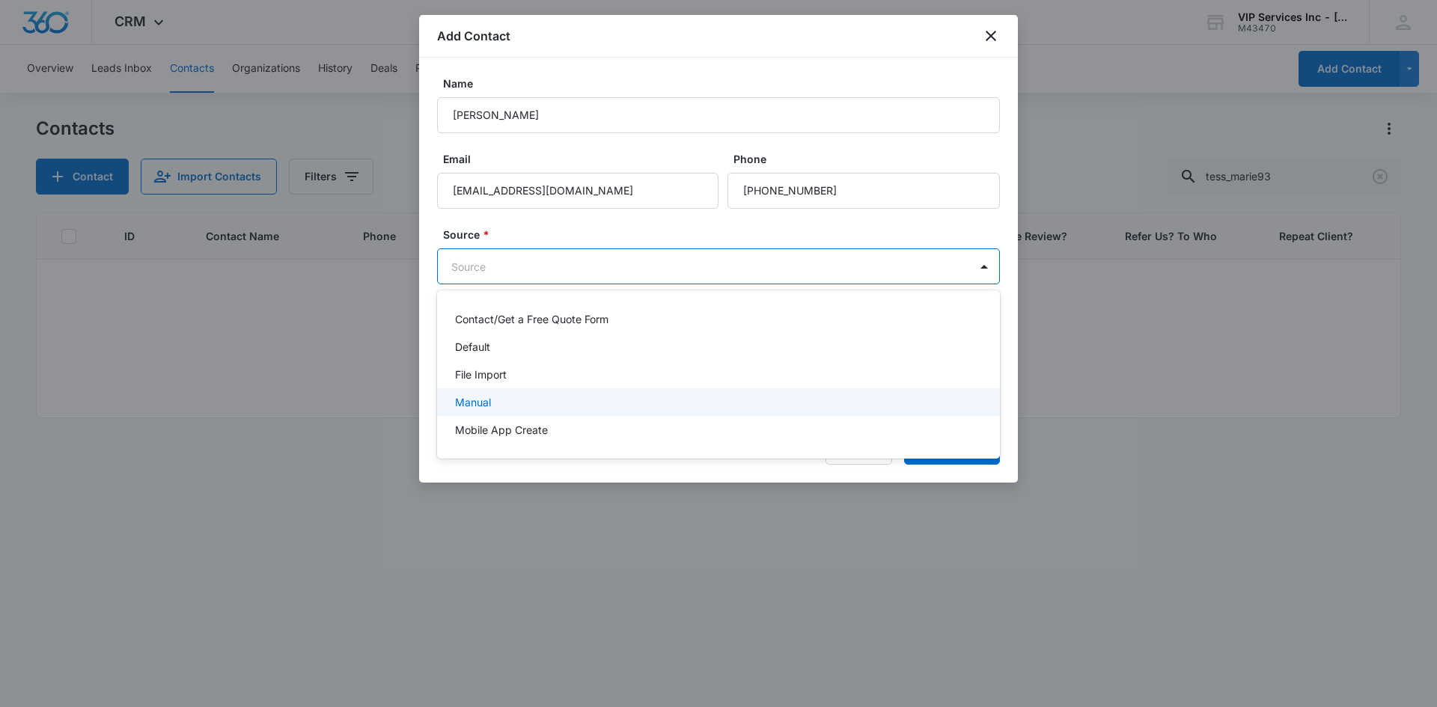
click at [792, 394] on div "Manual" at bounding box center [717, 402] width 524 height 16
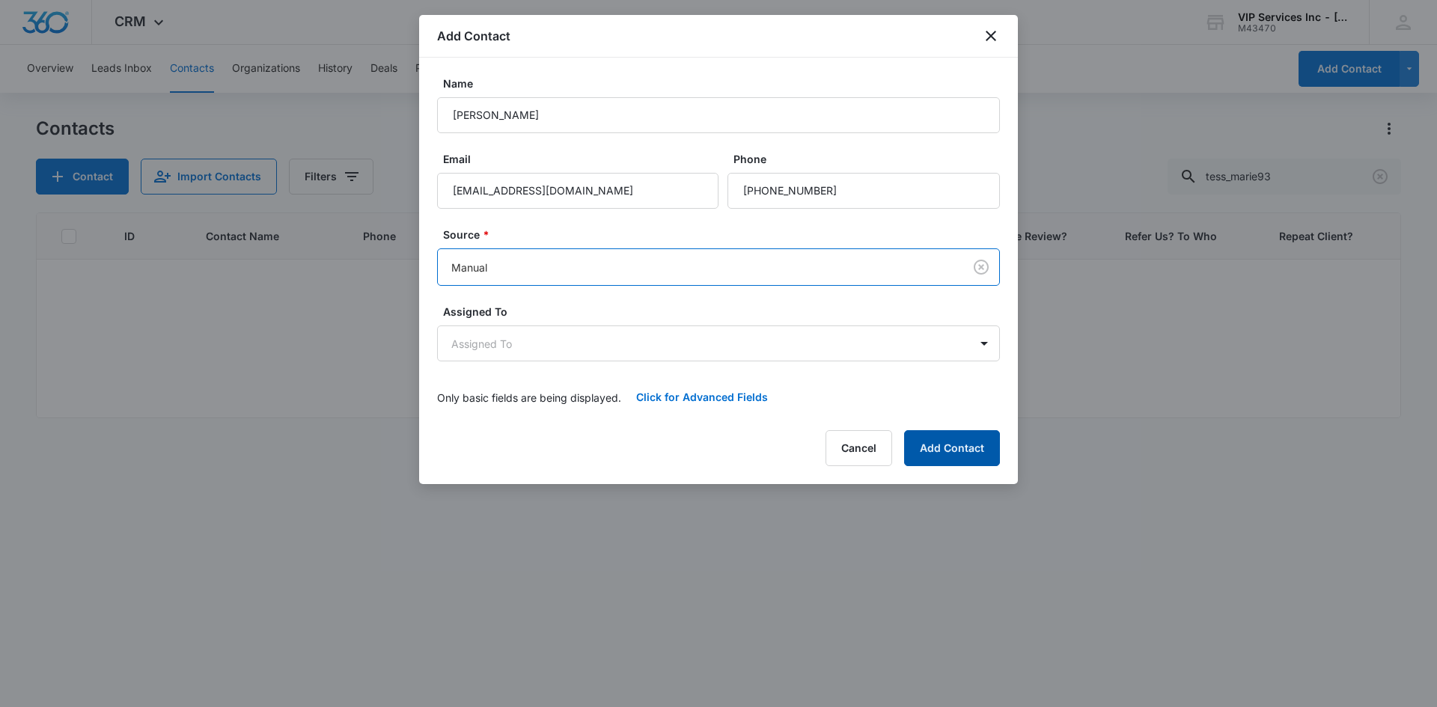
click at [936, 445] on button "Add Contact" at bounding box center [952, 448] width 96 height 36
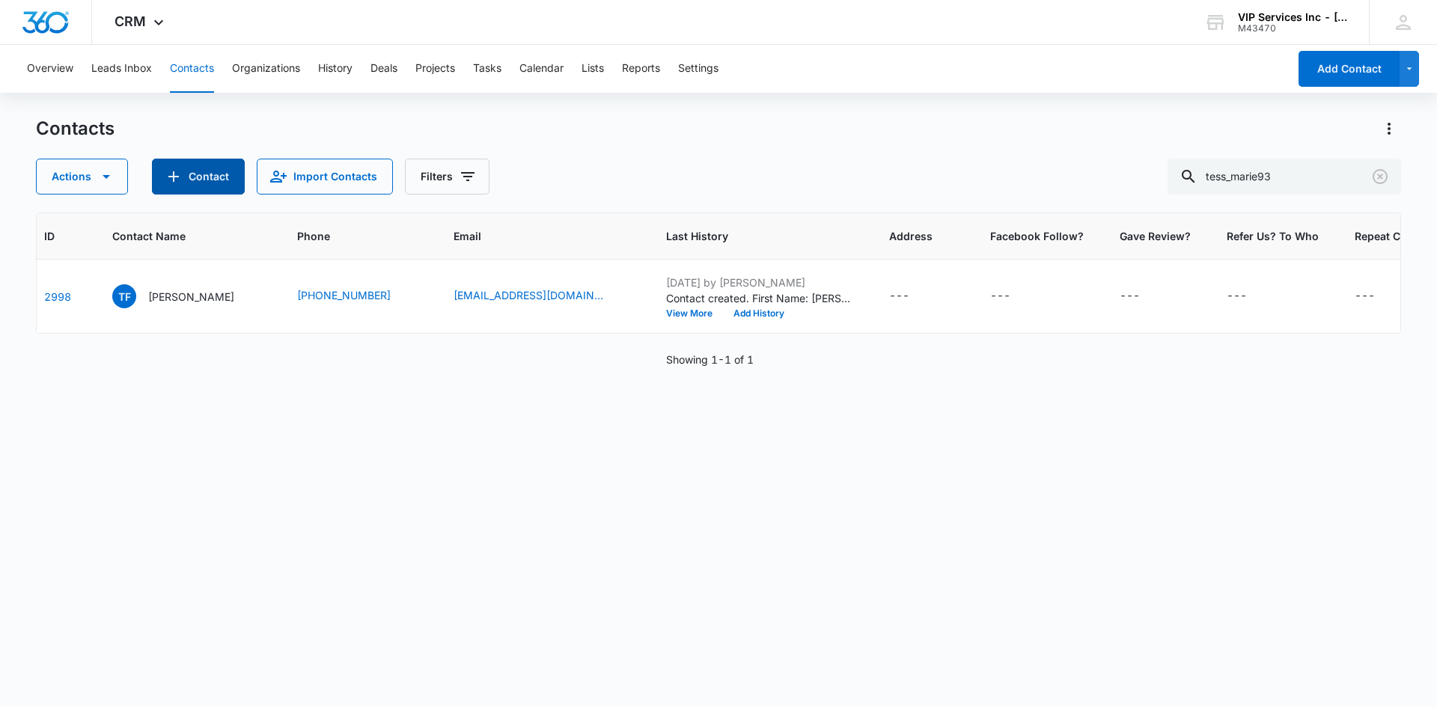
scroll to position [0, 88]
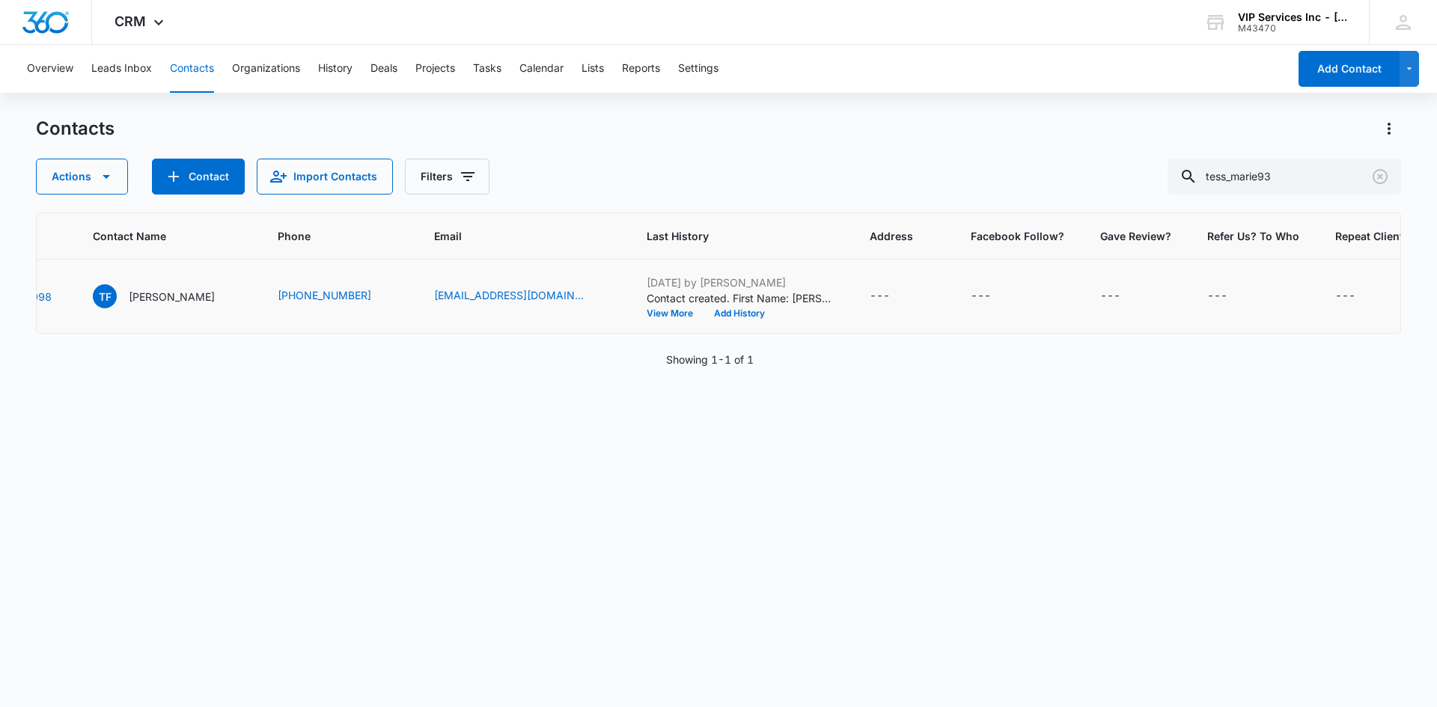
click at [1338, 284] on td "---" at bounding box center [1375, 297] width 116 height 74
click at [1335, 293] on div "---" at bounding box center [1358, 296] width 47 height 18
click at [1319, 194] on input "Repeat Client?" at bounding box center [1322, 201] width 189 height 36
type input "Yes"
click at [1373, 251] on button "Save" at bounding box center [1394, 247] width 44 height 28
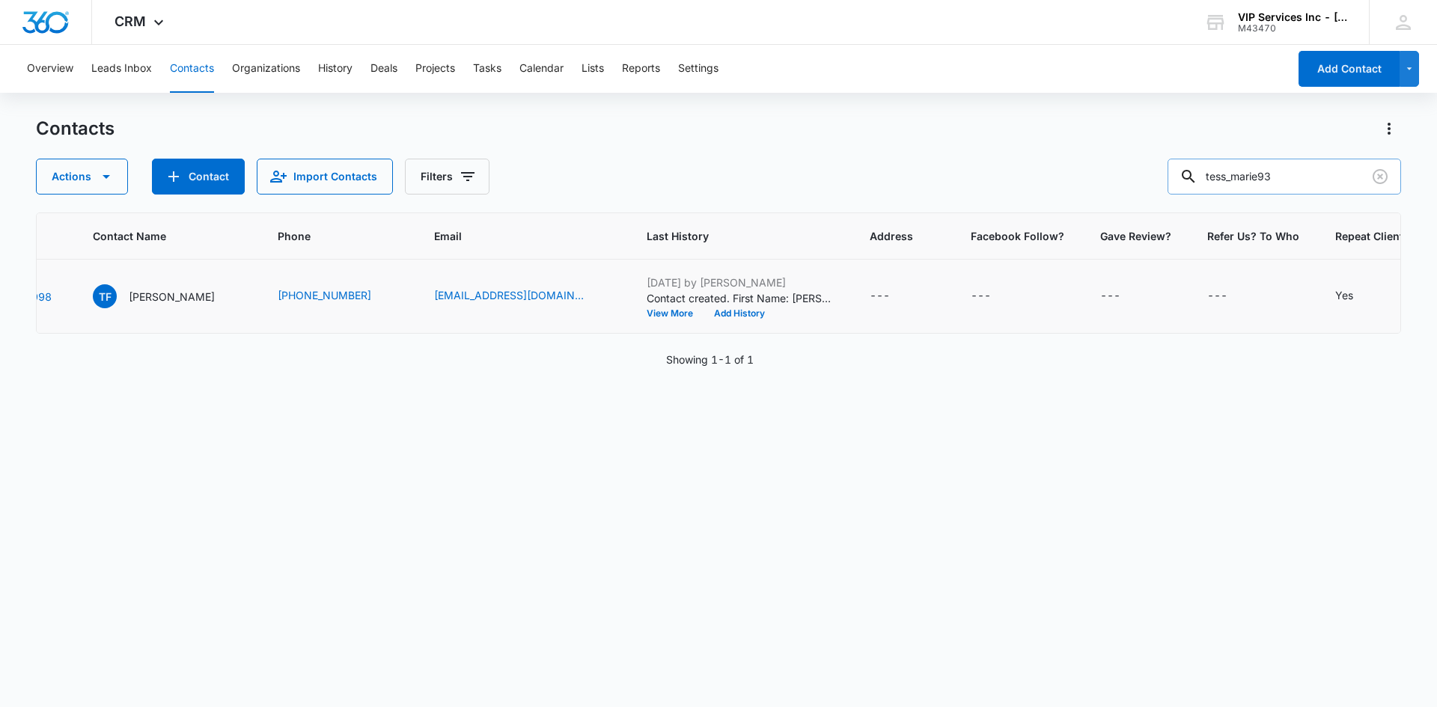
drag, startPoint x: 1291, startPoint y: 171, endPoint x: 1188, endPoint y: 181, distance: 103.1
click at [1188, 181] on input "tess_marie93" at bounding box center [1283, 177] width 233 height 36
paste input "laengrich"
type input "laengrich"
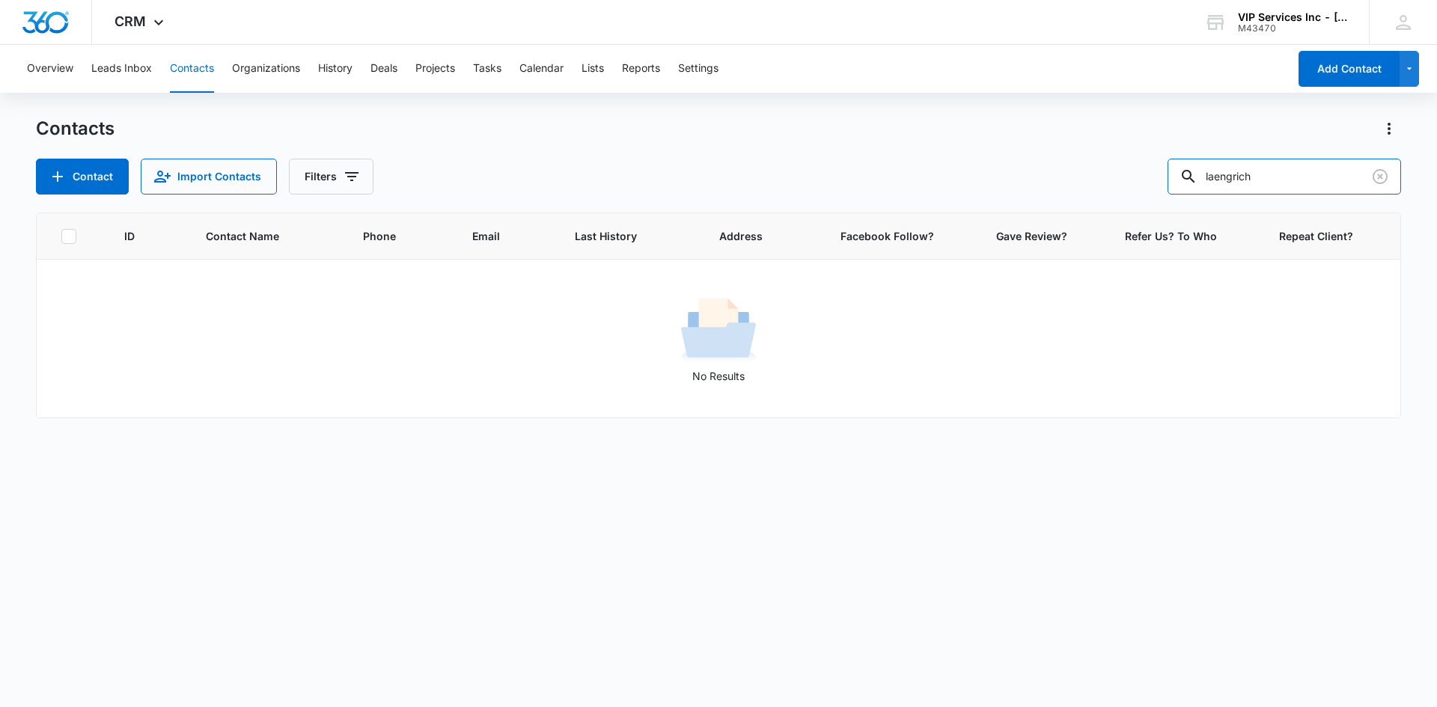
scroll to position [0, 0]
click at [103, 178] on button "Contact" at bounding box center [82, 177] width 93 height 36
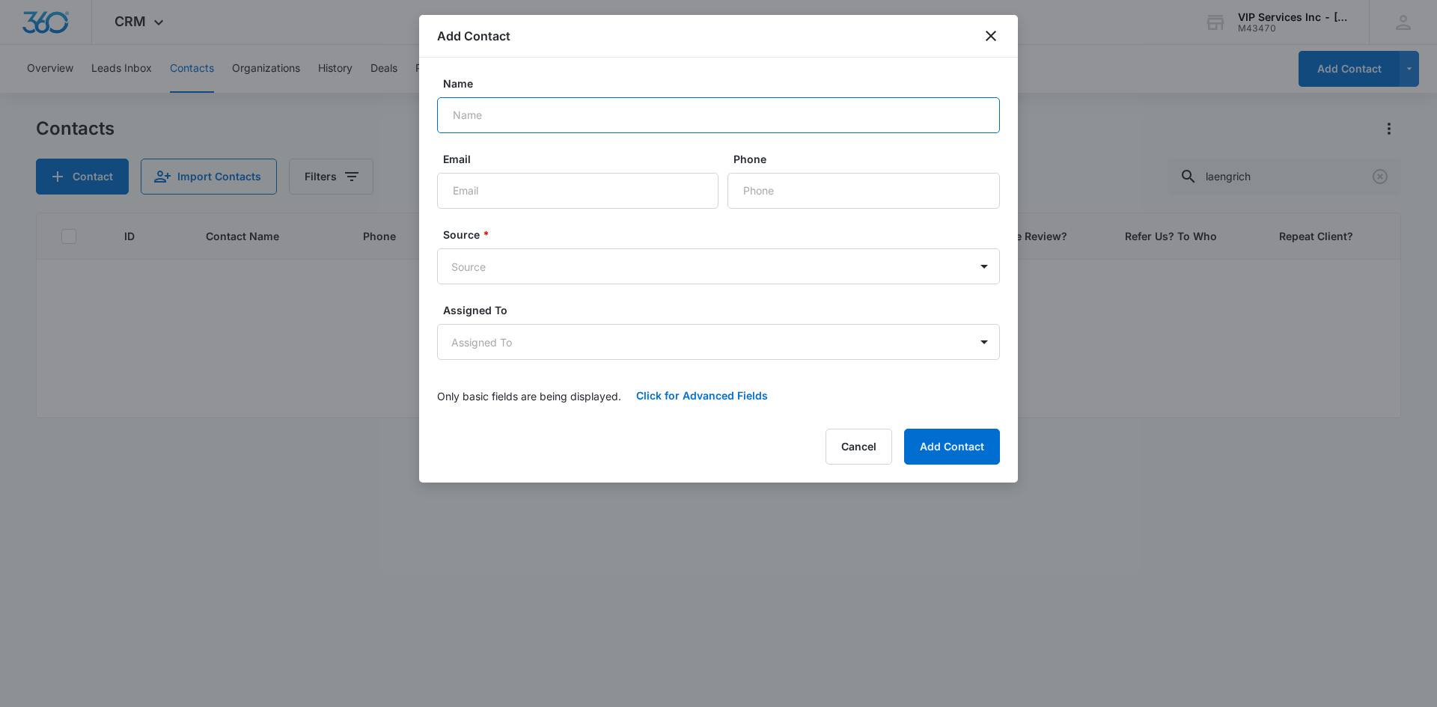
click at [582, 122] on input "Name" at bounding box center [718, 115] width 563 height 36
paste input "[PERSON_NAME]"
type input "[PERSON_NAME]"
click at [519, 196] on input "Email" at bounding box center [577, 191] width 281 height 36
paste input "laengrich @[DOMAIN_NAME]"
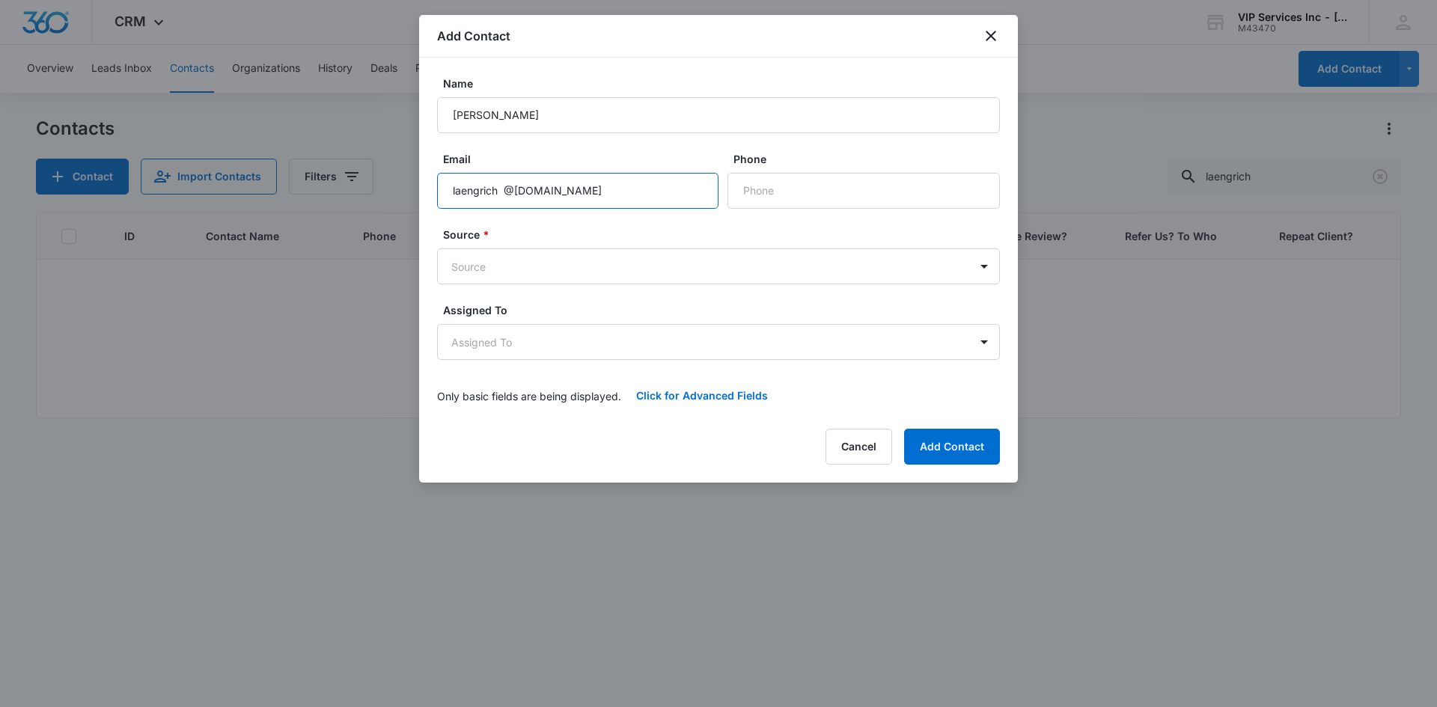
click at [510, 198] on input "laengrich @[DOMAIN_NAME]" at bounding box center [577, 191] width 281 height 36
type input "[EMAIL_ADDRESS][DOMAIN_NAME]"
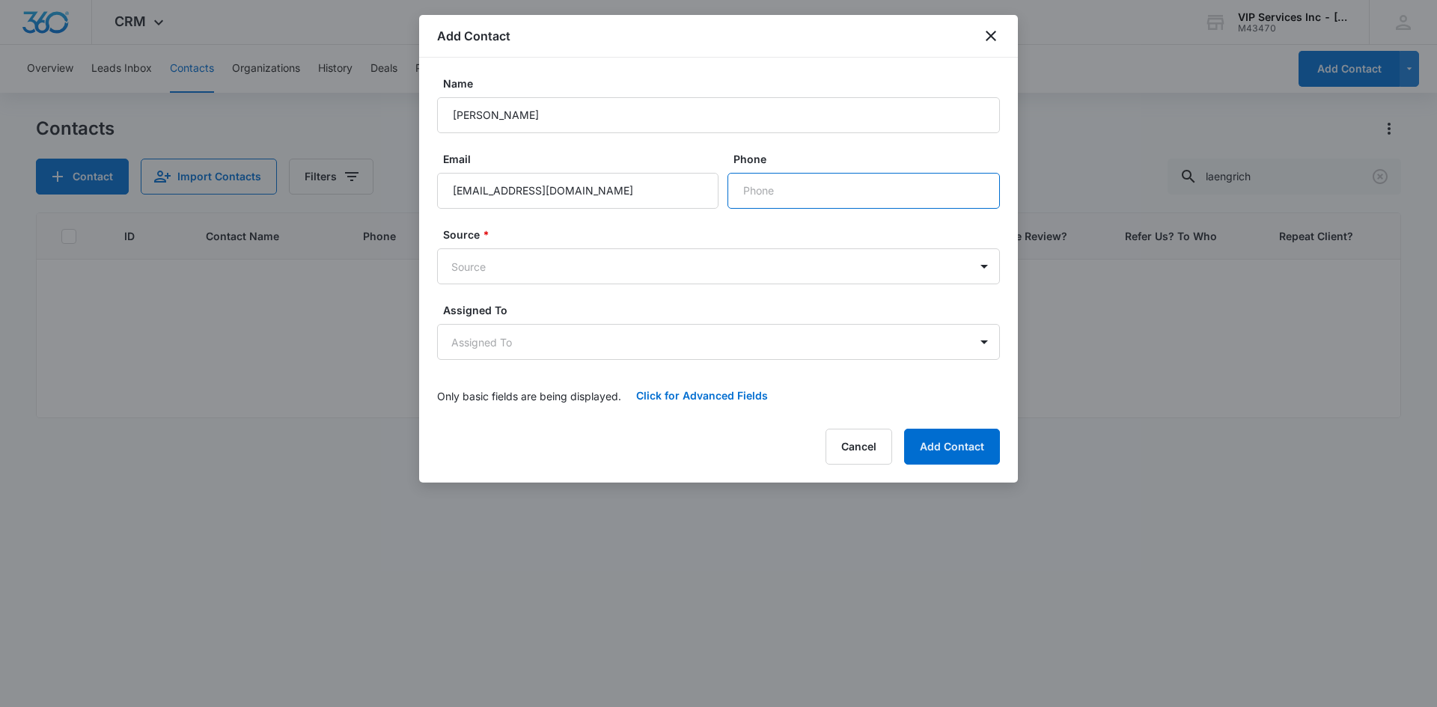
click at [748, 190] on input "Phone" at bounding box center [863, 191] width 272 height 36
paste input "[PHONE_NUMBER]"
type input "[PHONE_NUMBER]"
click at [828, 262] on body "CRM Apps Reputation Websites Forms CRM Email Social Content Ads Intelligence Fi…" at bounding box center [718, 353] width 1437 height 707
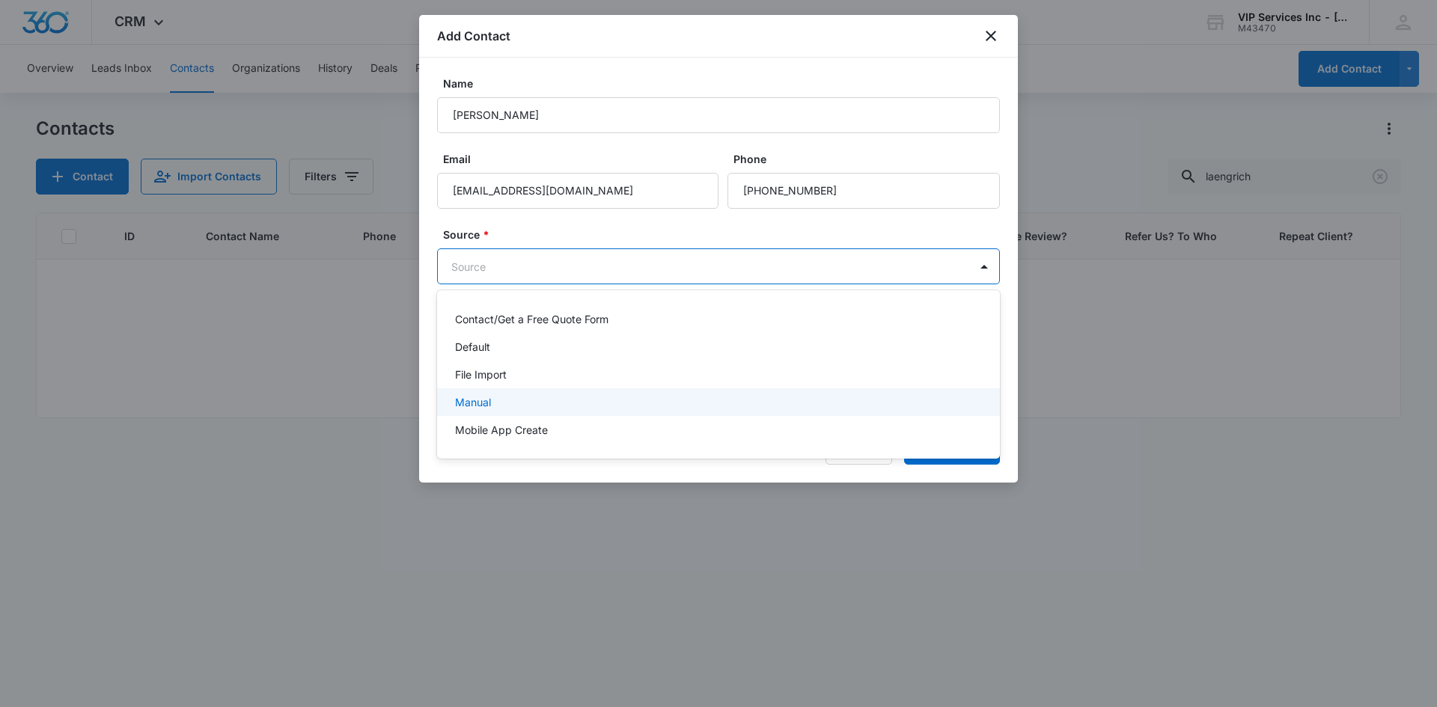
click at [762, 392] on div "Manual" at bounding box center [718, 402] width 563 height 28
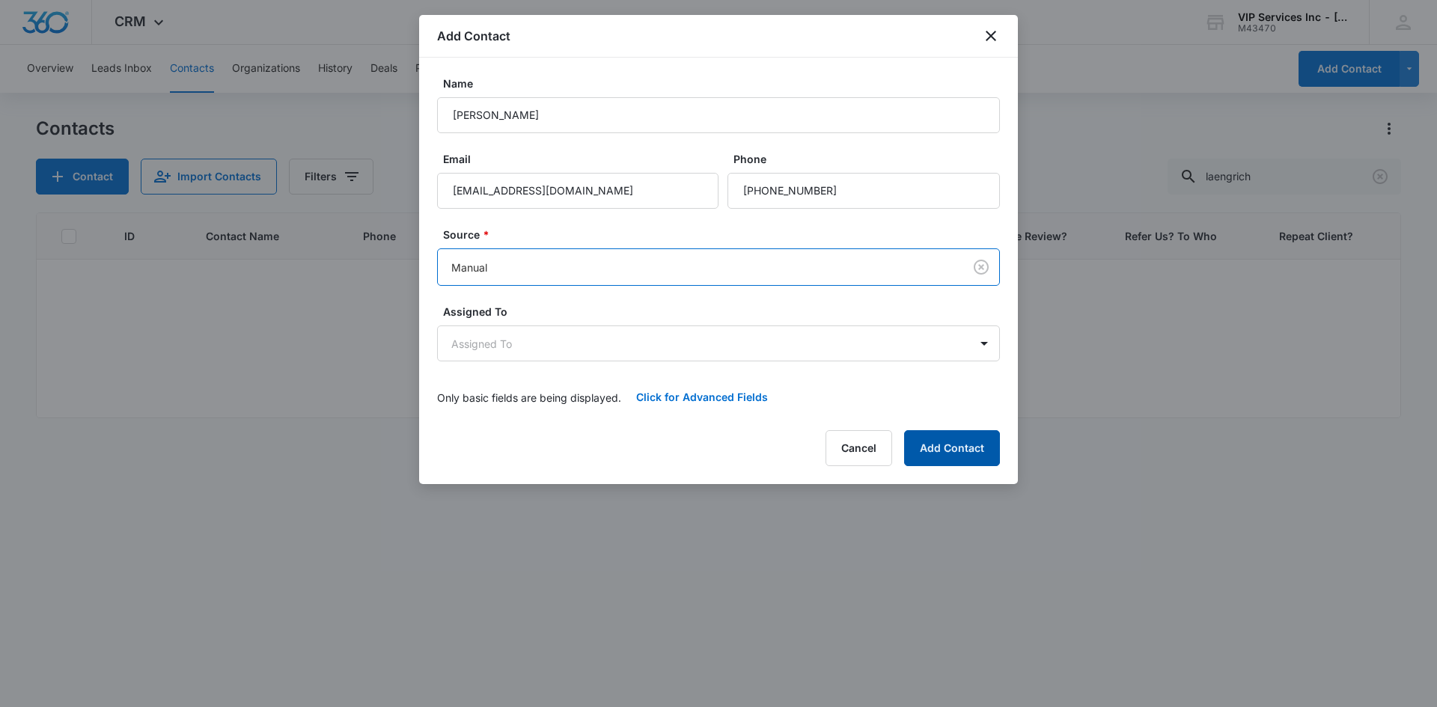
click at [959, 444] on button "Add Contact" at bounding box center [952, 448] width 96 height 36
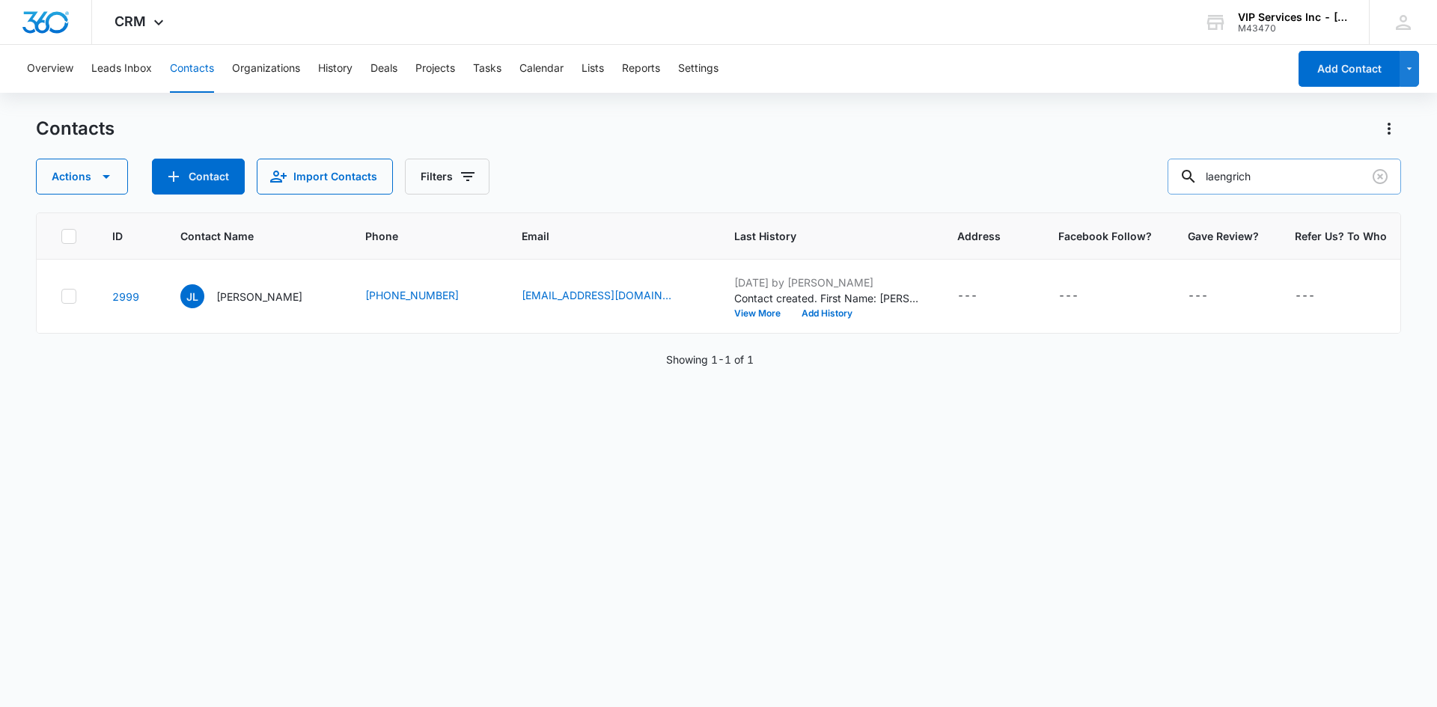
drag, startPoint x: 1275, startPoint y: 168, endPoint x: 1203, endPoint y: 192, distance: 76.4
click at [1203, 192] on div "laengrich" at bounding box center [1283, 177] width 233 height 36
paste input "[PERSON_NAME].[PERSON_NAME]"
type input "[PERSON_NAME].[PERSON_NAME]"
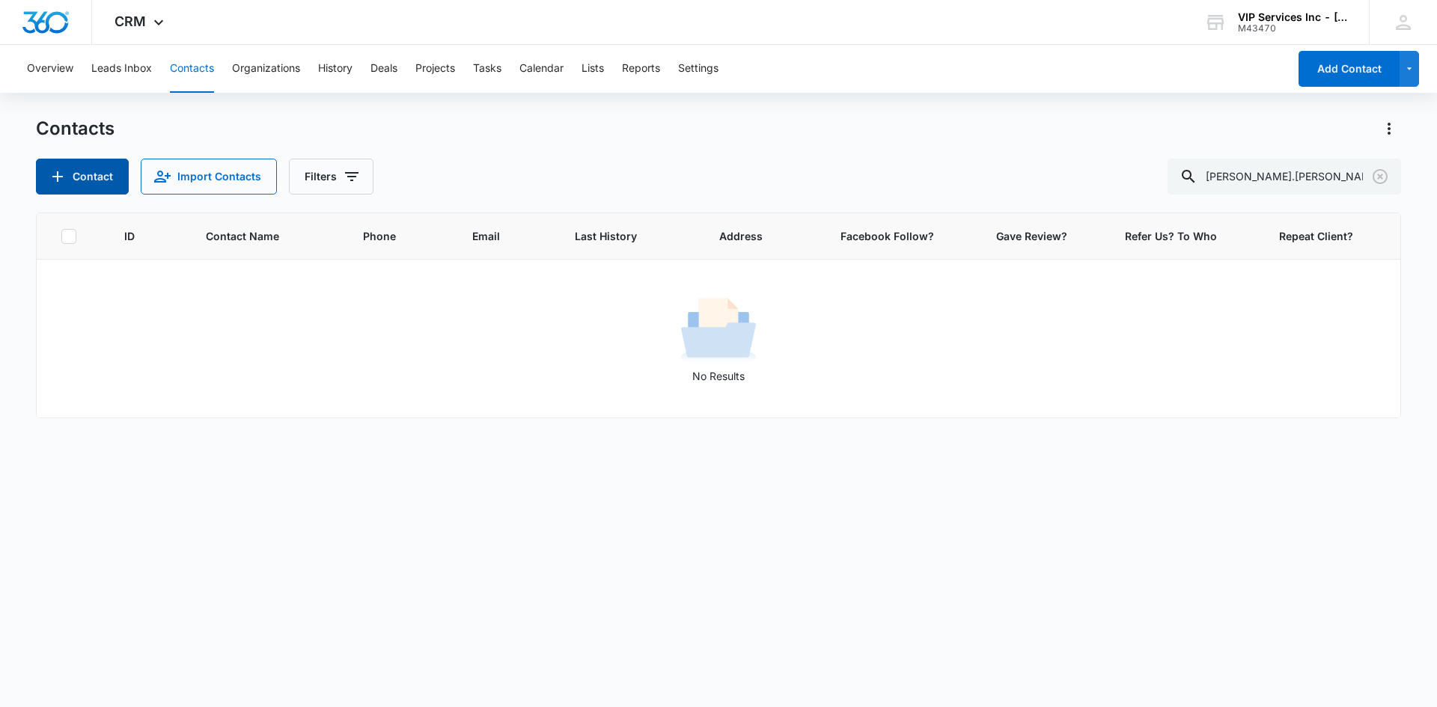
click at [101, 180] on button "Contact" at bounding box center [82, 177] width 93 height 36
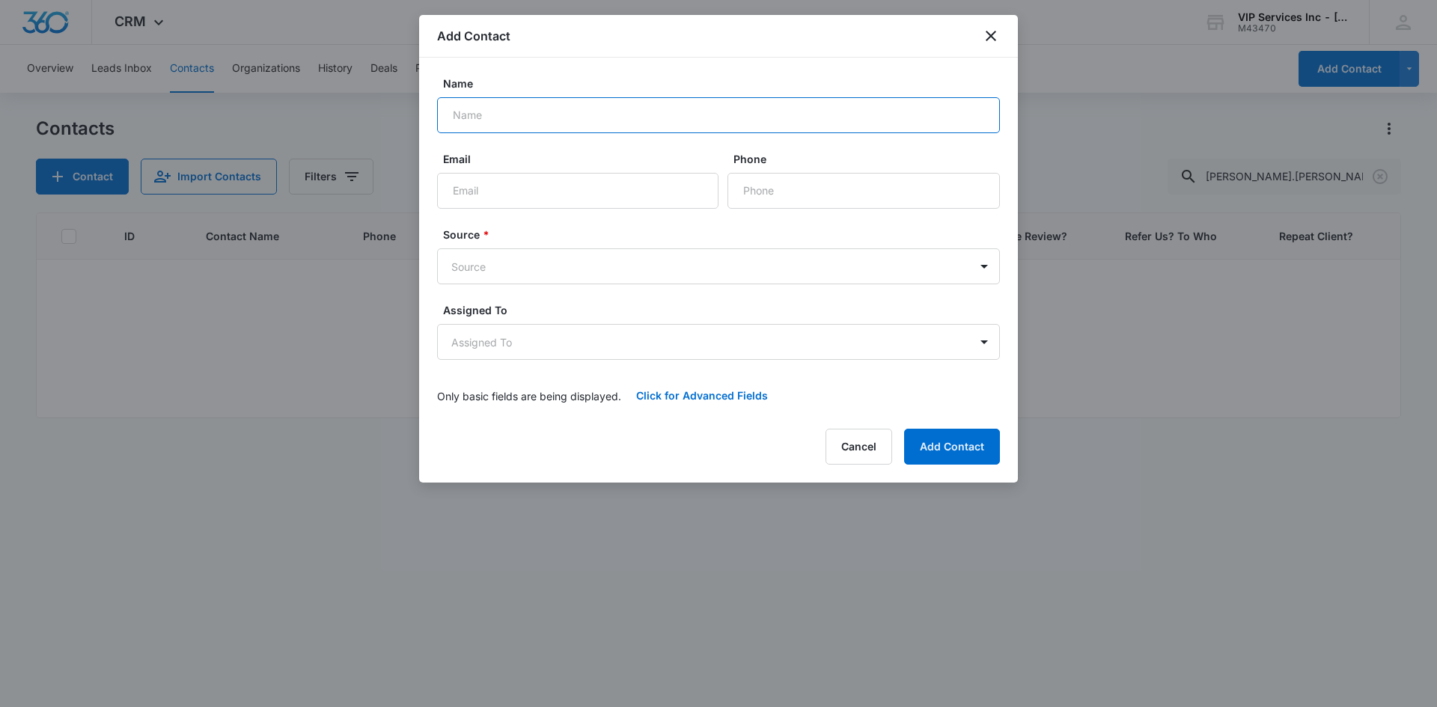
click at [580, 114] on input "Name" at bounding box center [718, 115] width 563 height 36
type input "[PERSON_NAME]"
click at [560, 181] on input "Email" at bounding box center [577, 191] width 281 height 36
paste input "[PERSON_NAME].[PERSON_NAME] @[DOMAIN_NAME]"
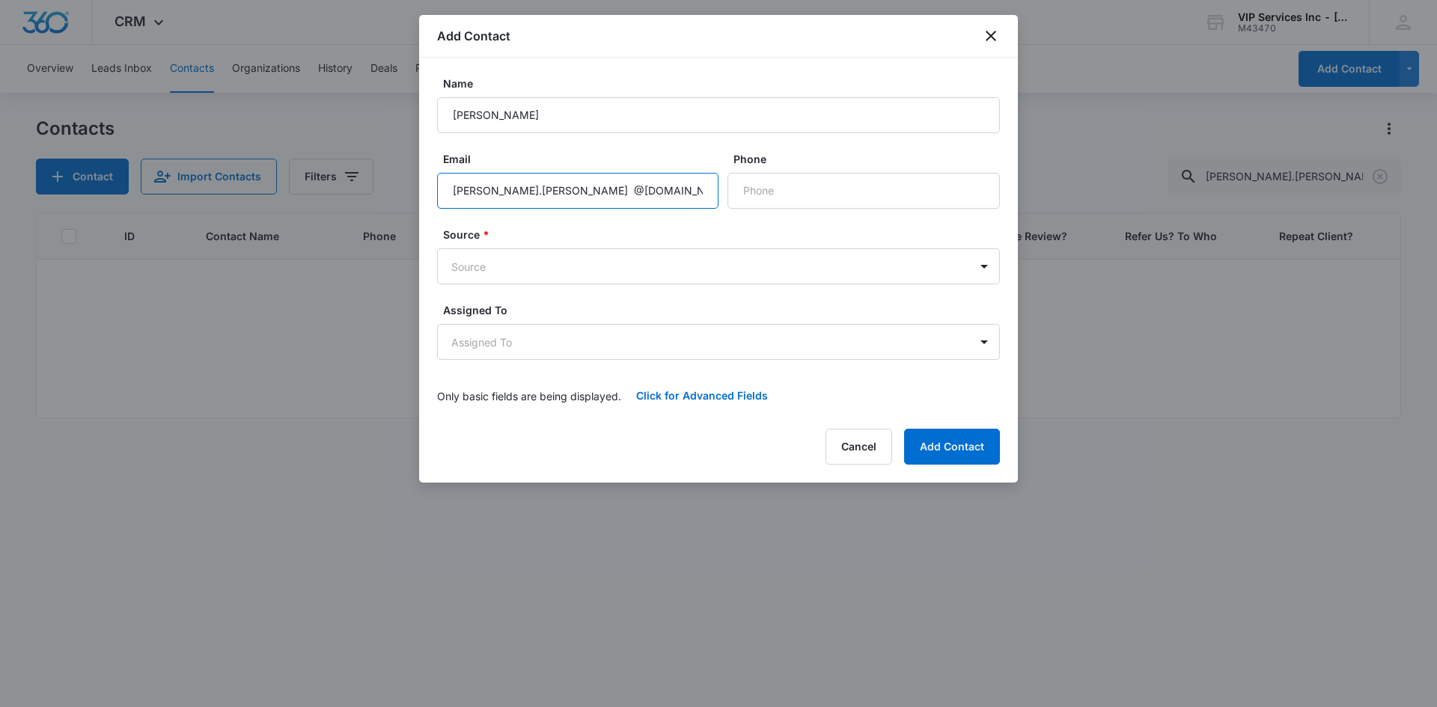
click at [532, 189] on input "[PERSON_NAME].[PERSON_NAME] @[DOMAIN_NAME]" at bounding box center [577, 191] width 281 height 36
type input "[PERSON_NAME][EMAIL_ADDRESS][PERSON_NAME][DOMAIN_NAME]"
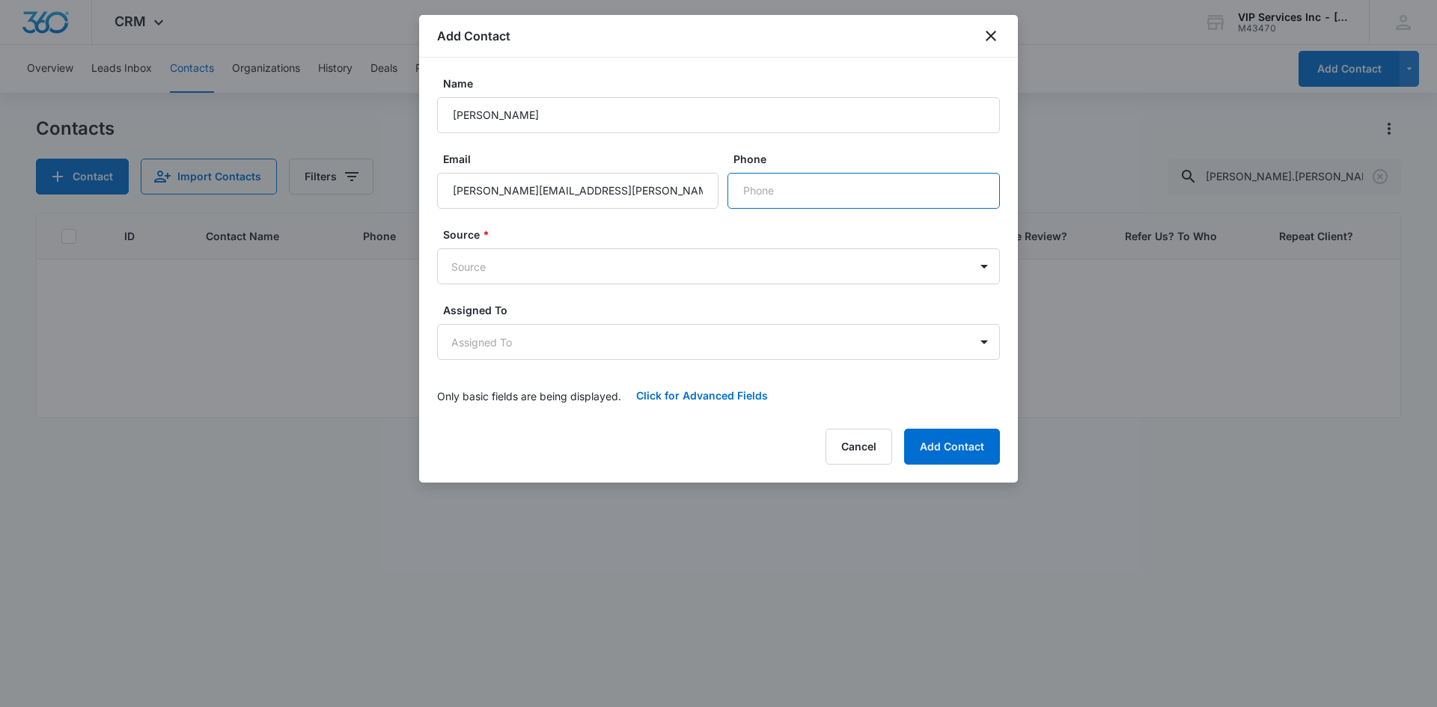
click at [749, 192] on input "Phone" at bounding box center [863, 191] width 272 height 36
paste input "[PHONE_NUMBER]"
type input "[PHONE_NUMBER]"
click at [889, 269] on body "CRM Apps Reputation Websites Forms CRM Email Social Content Ads Intelligence Fi…" at bounding box center [718, 353] width 1437 height 707
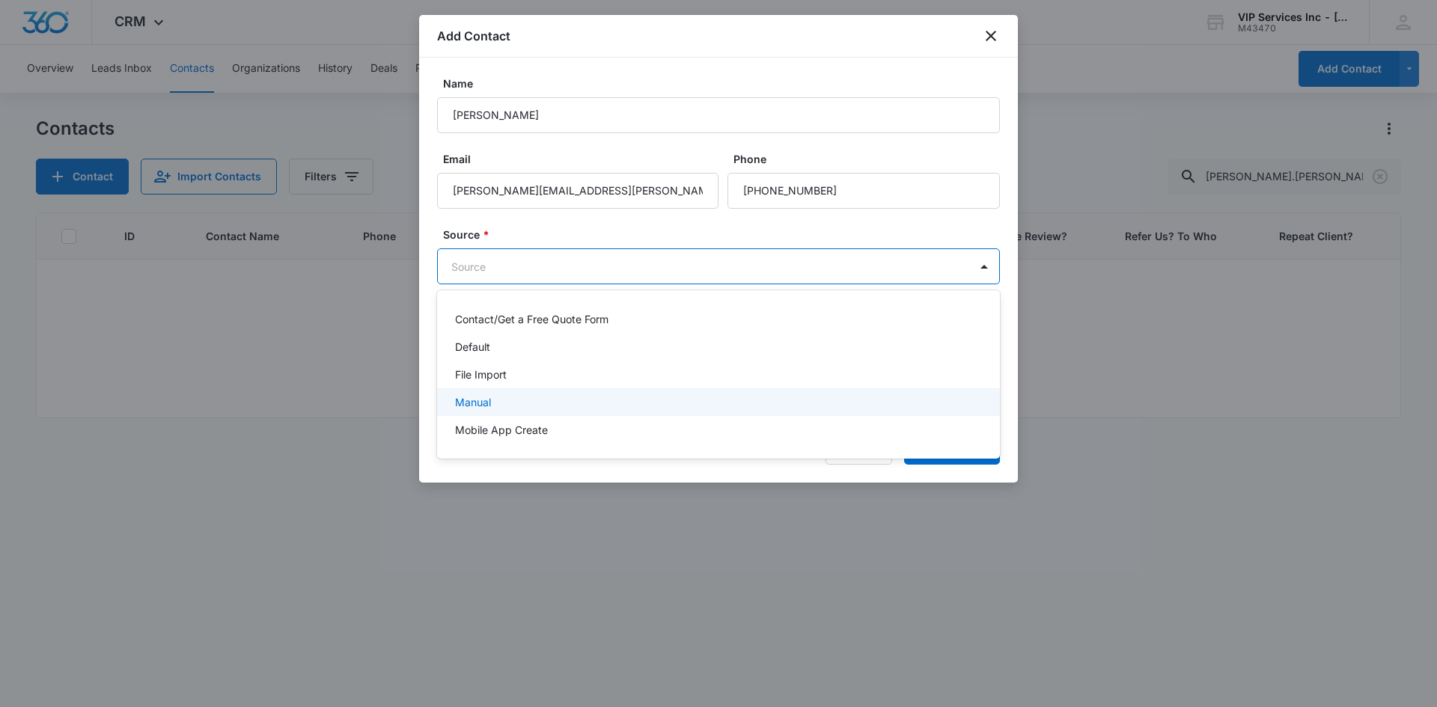
click at [785, 389] on div "Manual" at bounding box center [718, 402] width 563 height 28
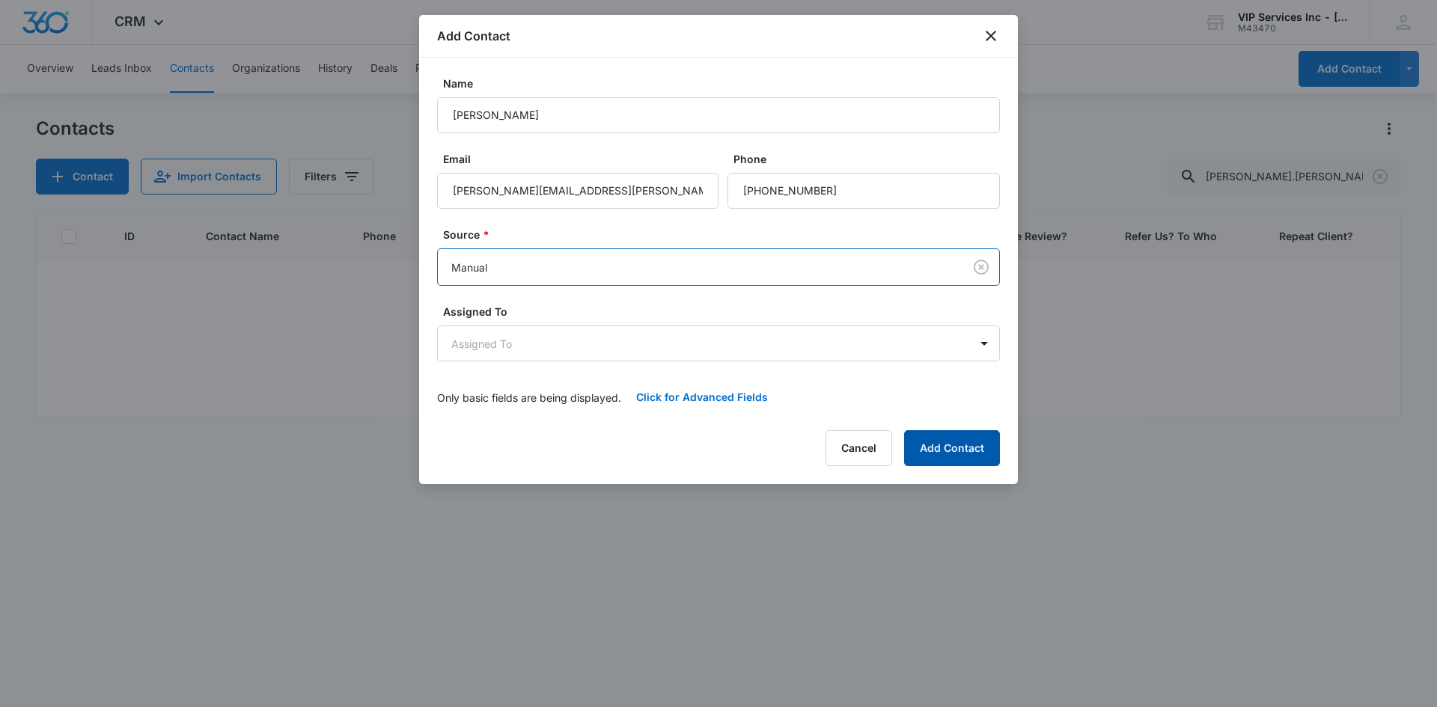
click at [949, 441] on button "Add Contact" at bounding box center [952, 448] width 96 height 36
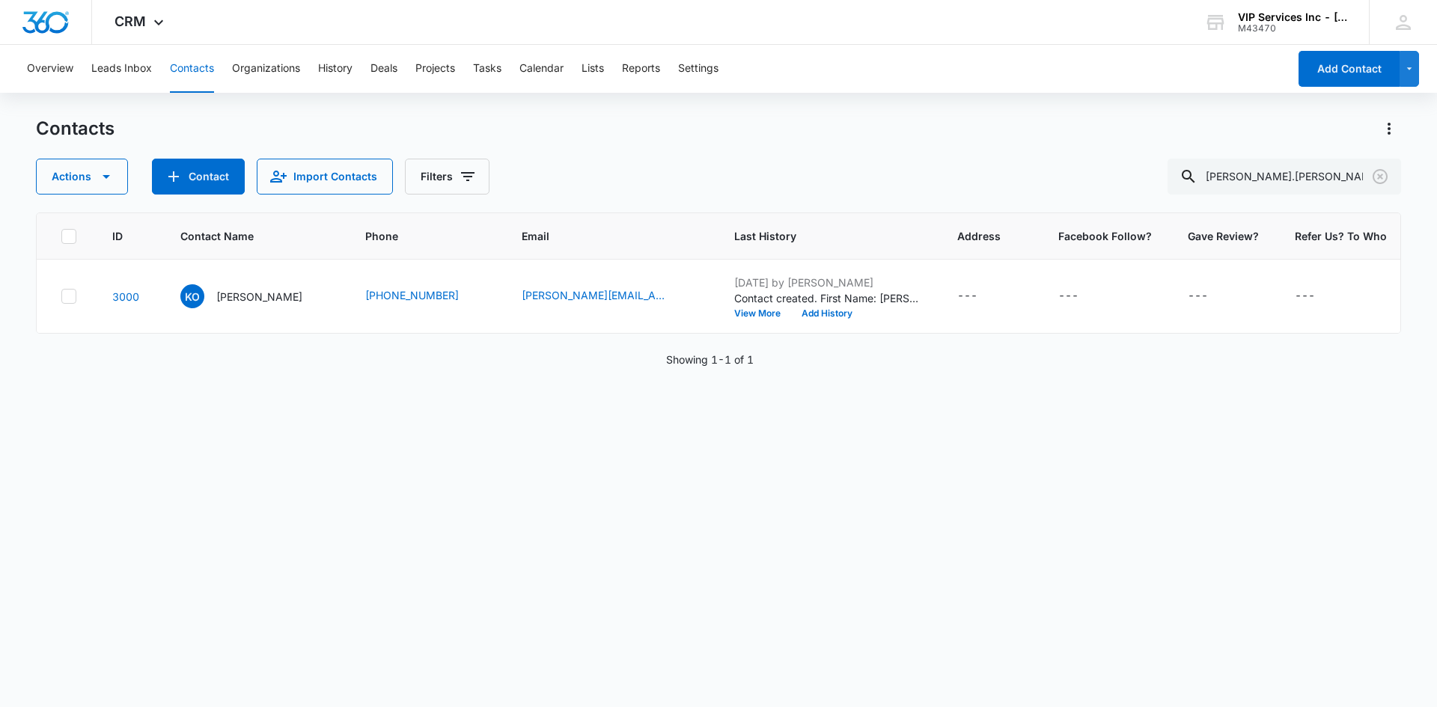
click at [1357, 346] on div "ID Contact Name Phone Email Last History Address Facebook Follow? Gave Review? …" at bounding box center [718, 450] width 1365 height 475
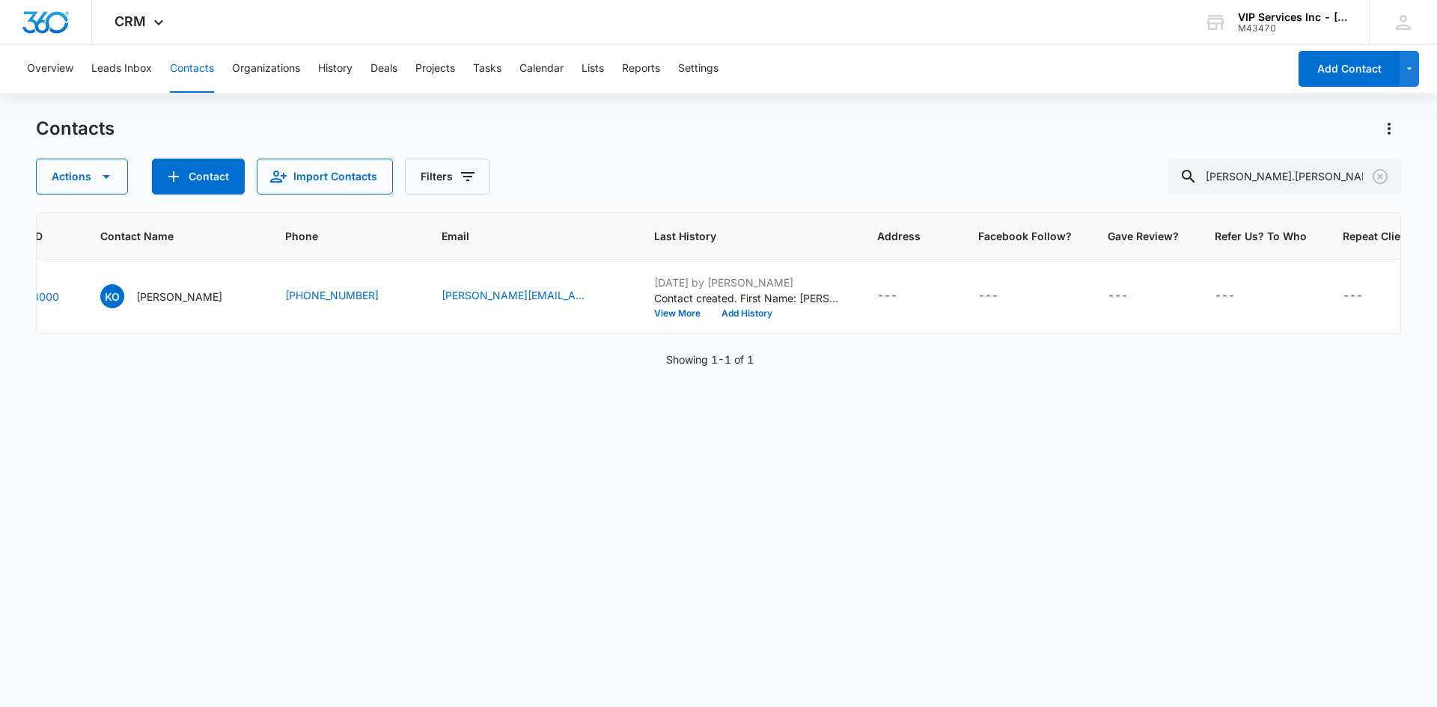
scroll to position [0, 82]
click at [1370, 293] on icon "Repeat Client? - - Select to Edit Field" at bounding box center [1379, 296] width 18 height 18
click at [1331, 201] on input "Repeat Client?" at bounding box center [1321, 201] width 189 height 36
type input "Yes"
click at [1377, 255] on button "Save" at bounding box center [1394, 247] width 44 height 28
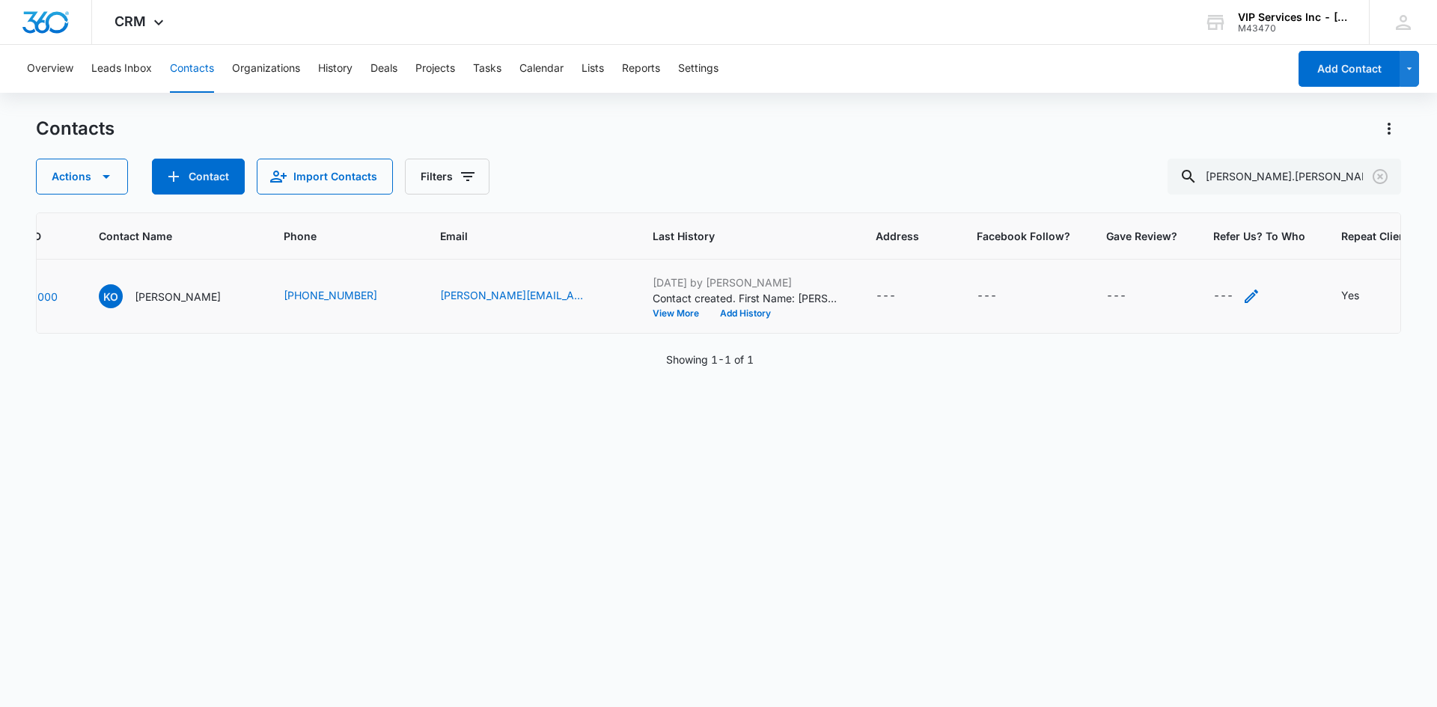
click at [1242, 296] on icon "Refer Us? To Who - - Select to Edit Field" at bounding box center [1251, 296] width 18 height 18
click at [1177, 195] on input "Refer Us? To Who" at bounding box center [1195, 201] width 189 height 36
type input "[PERSON_NAME] - Daughter"
click at [1258, 250] on button "Save" at bounding box center [1267, 247] width 44 height 28
click at [1366, 290] on icon "Refer Us? To Who - L. Zielinski - Daughter - Select to Edit Field" at bounding box center [1375, 296] width 18 height 18
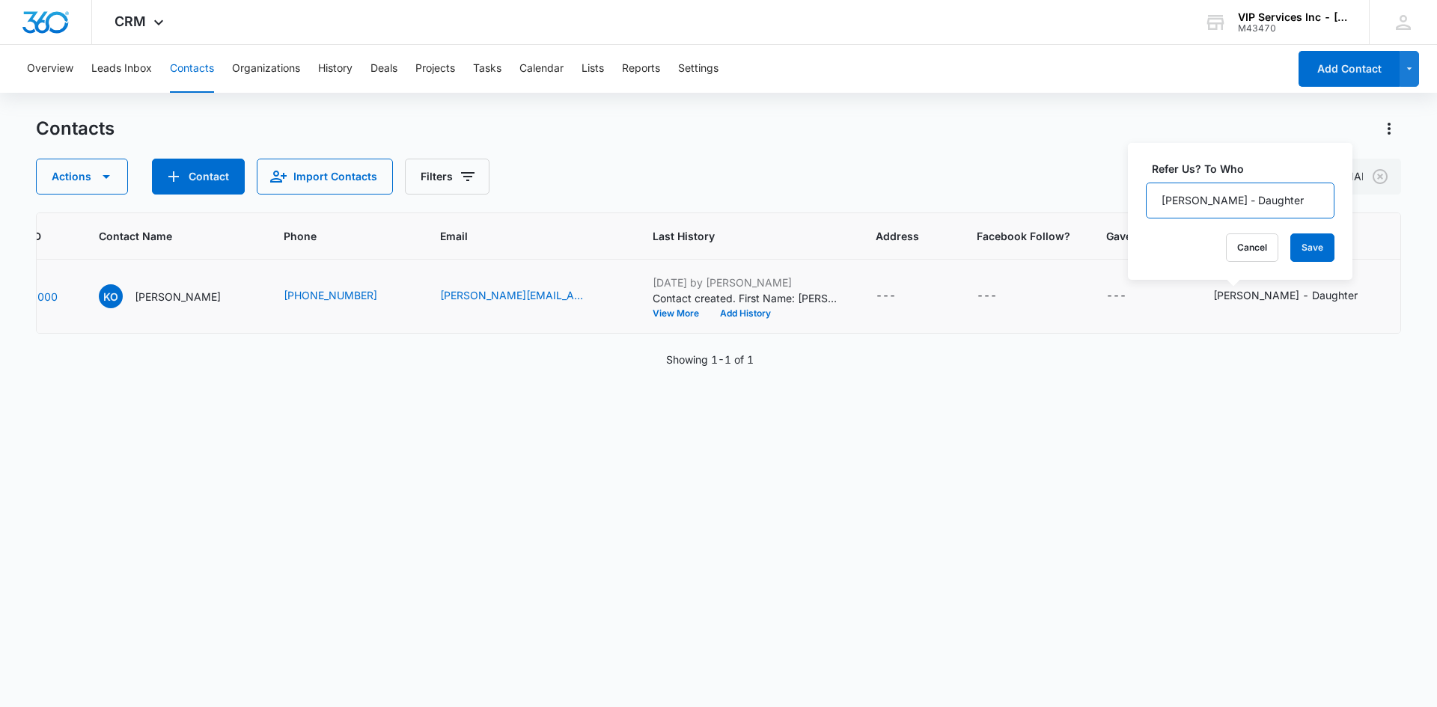
click at [1170, 203] on input "[PERSON_NAME] - Daughter" at bounding box center [1240, 201] width 189 height 36
paste input "[PERSON_NAME]"
click at [1192, 198] on input "[PERSON_NAME] - Daughter" at bounding box center [1240, 201] width 189 height 36
click at [1164, 201] on input "[PERSON_NAME] - Daughter" at bounding box center [1240, 201] width 189 height 36
type input "[PERSON_NAME] - Daughter"
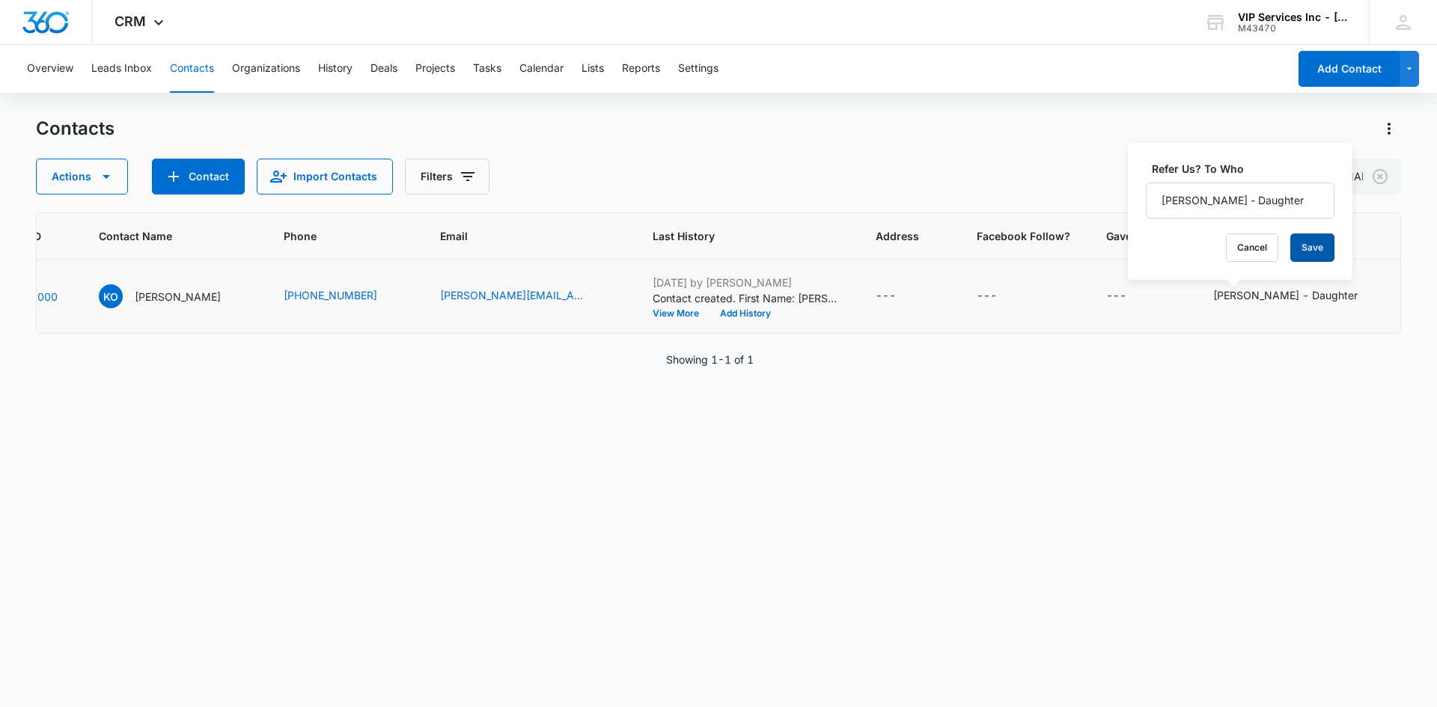
click at [1291, 251] on button "Save" at bounding box center [1312, 247] width 44 height 28
drag, startPoint x: 1314, startPoint y: 181, endPoint x: 1166, endPoint y: 199, distance: 149.3
click at [1166, 199] on div "Contacts Actions Contact Import Contacts Filters [PERSON_NAME].[PERSON_NAME] ID…" at bounding box center [718, 411] width 1365 height 589
paste input "hugheswhittington"
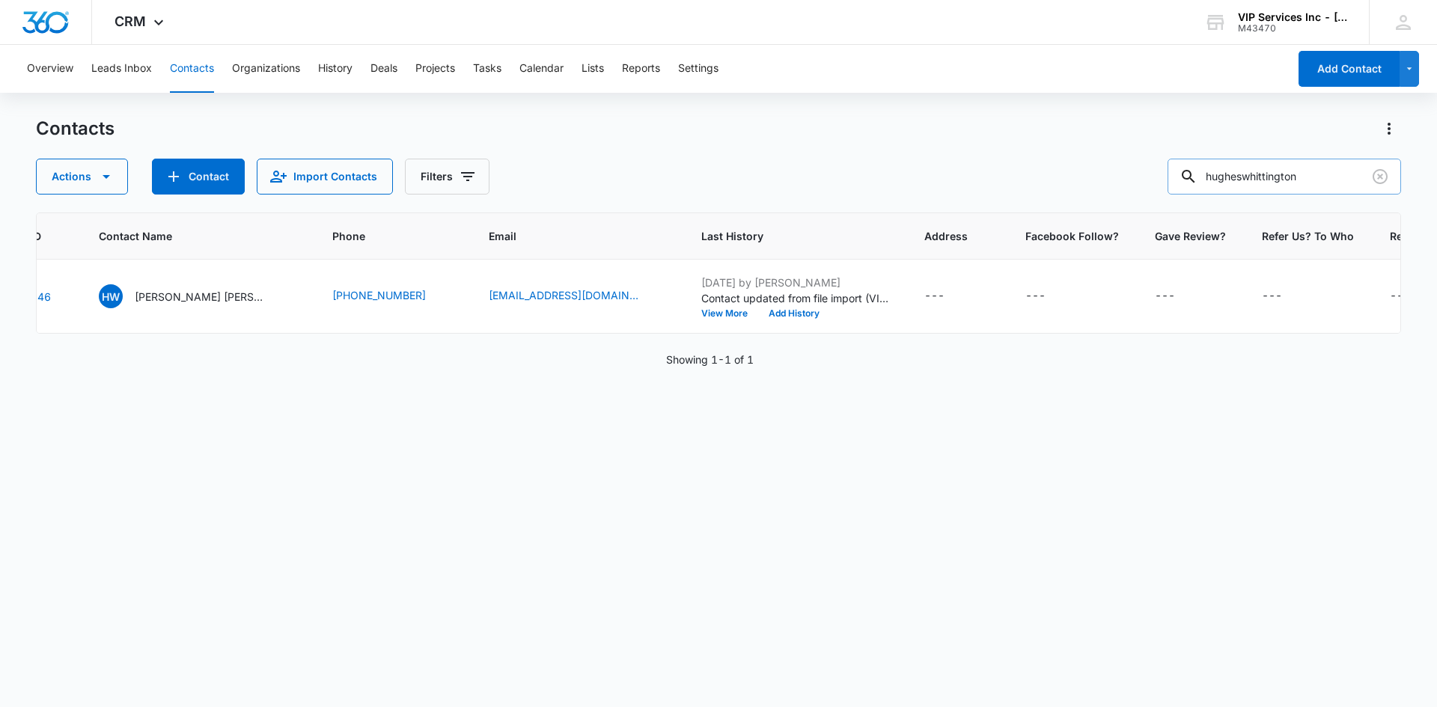
drag, startPoint x: 1318, startPoint y: 176, endPoint x: 1220, endPoint y: 182, distance: 98.2
click at [1220, 182] on input "hugheswhittington" at bounding box center [1283, 177] width 233 height 36
paste input "stacie10hyatt"
type input "stacie10hyatt"
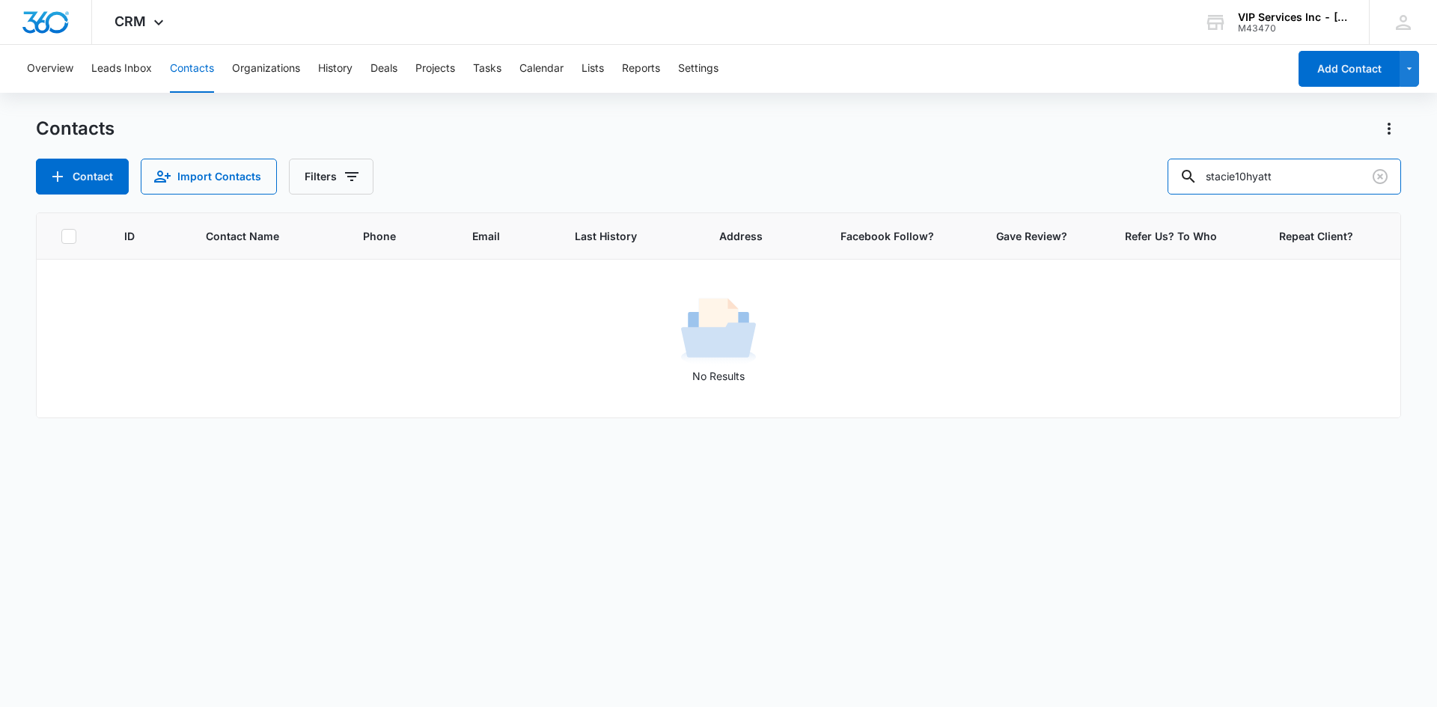
scroll to position [0, 0]
click at [102, 180] on button "Contact" at bounding box center [82, 177] width 93 height 36
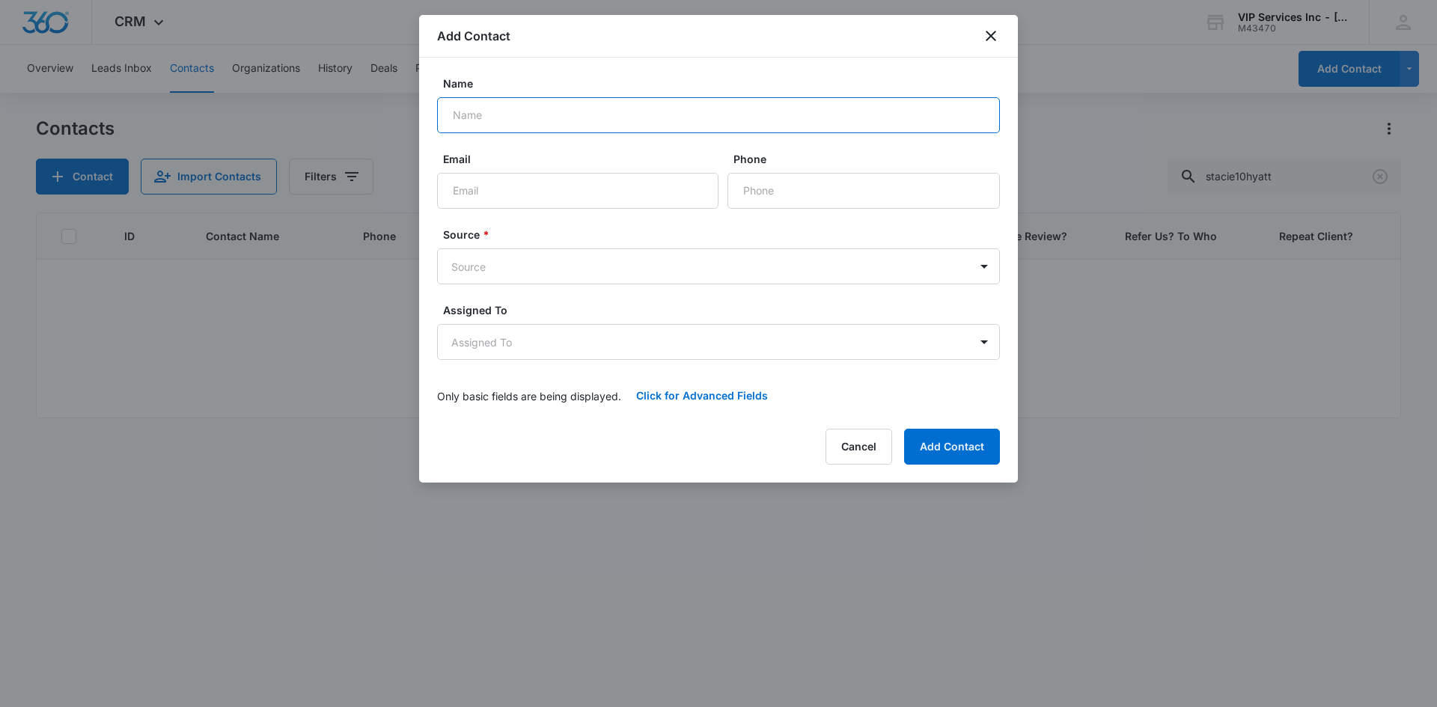
click at [566, 114] on input "Name" at bounding box center [718, 115] width 563 height 36
type input "[PERSON_NAME]"
click at [578, 193] on input "Email" at bounding box center [577, 191] width 281 height 36
paste input "stacie10hyatt @[DOMAIN_NAME]"
click at [525, 191] on input "stacie10hyatt @[DOMAIN_NAME]" at bounding box center [577, 191] width 281 height 36
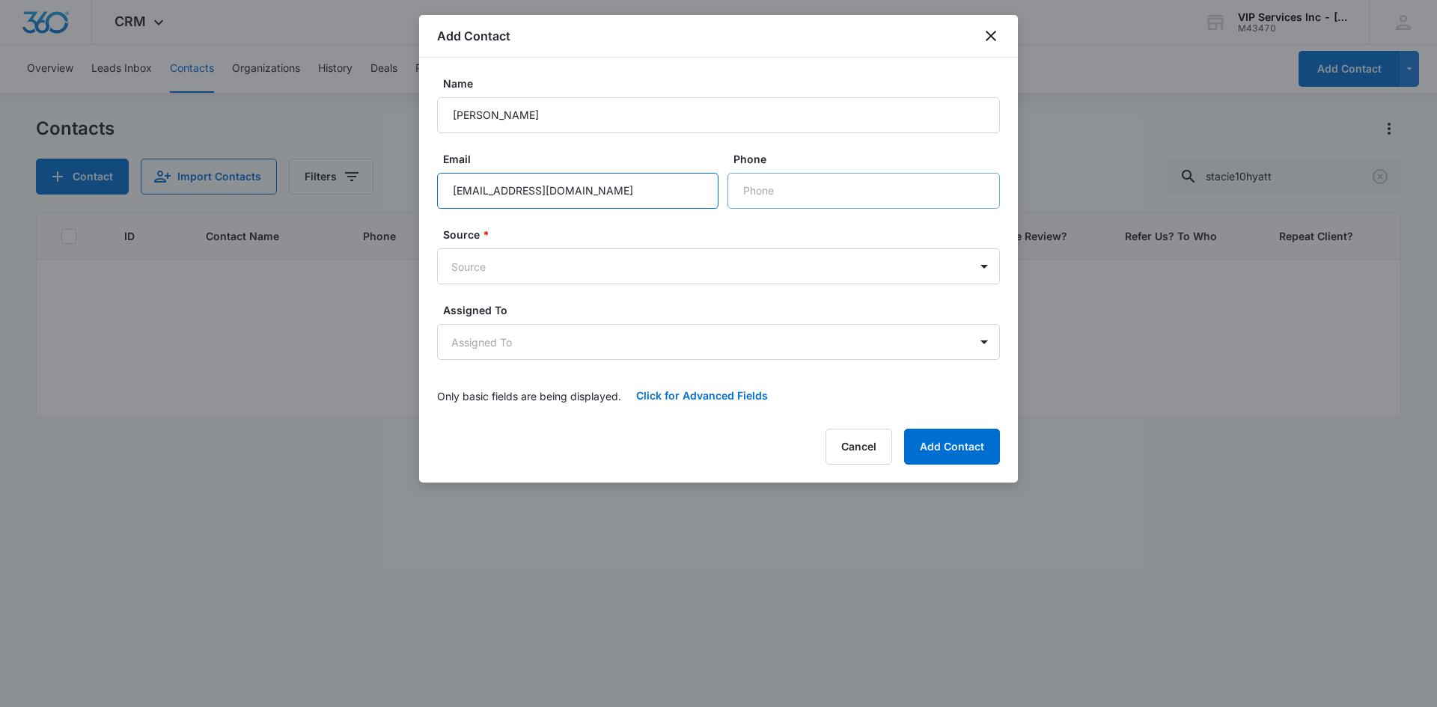
type input "[EMAIL_ADDRESS][DOMAIN_NAME]"
click at [755, 191] on input "Phone" at bounding box center [863, 191] width 272 height 36
paste input "[PHONE_NUMBER]"
type input "[PHONE_NUMBER]"
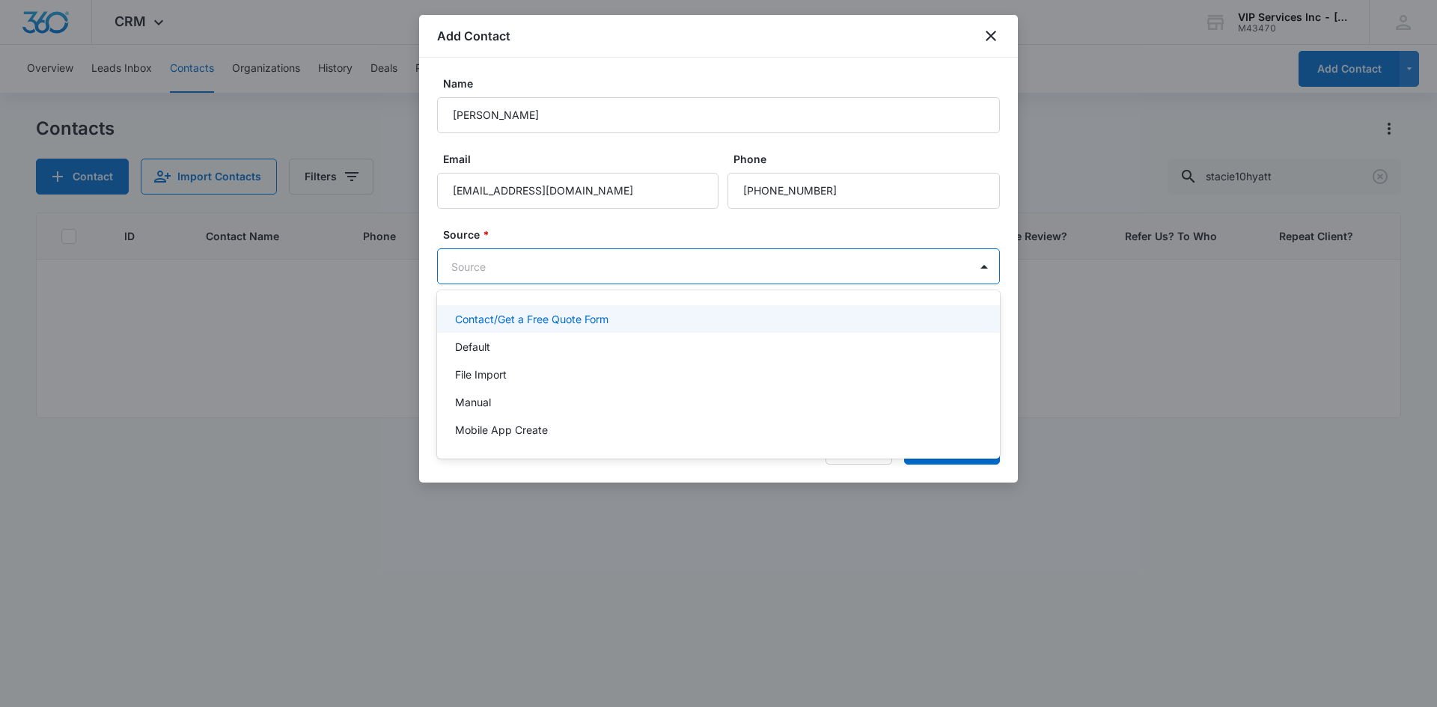
click at [764, 266] on body "CRM Apps Reputation Websites Forms CRM Email Social Content Ads Intelligence Fi…" at bounding box center [718, 353] width 1437 height 707
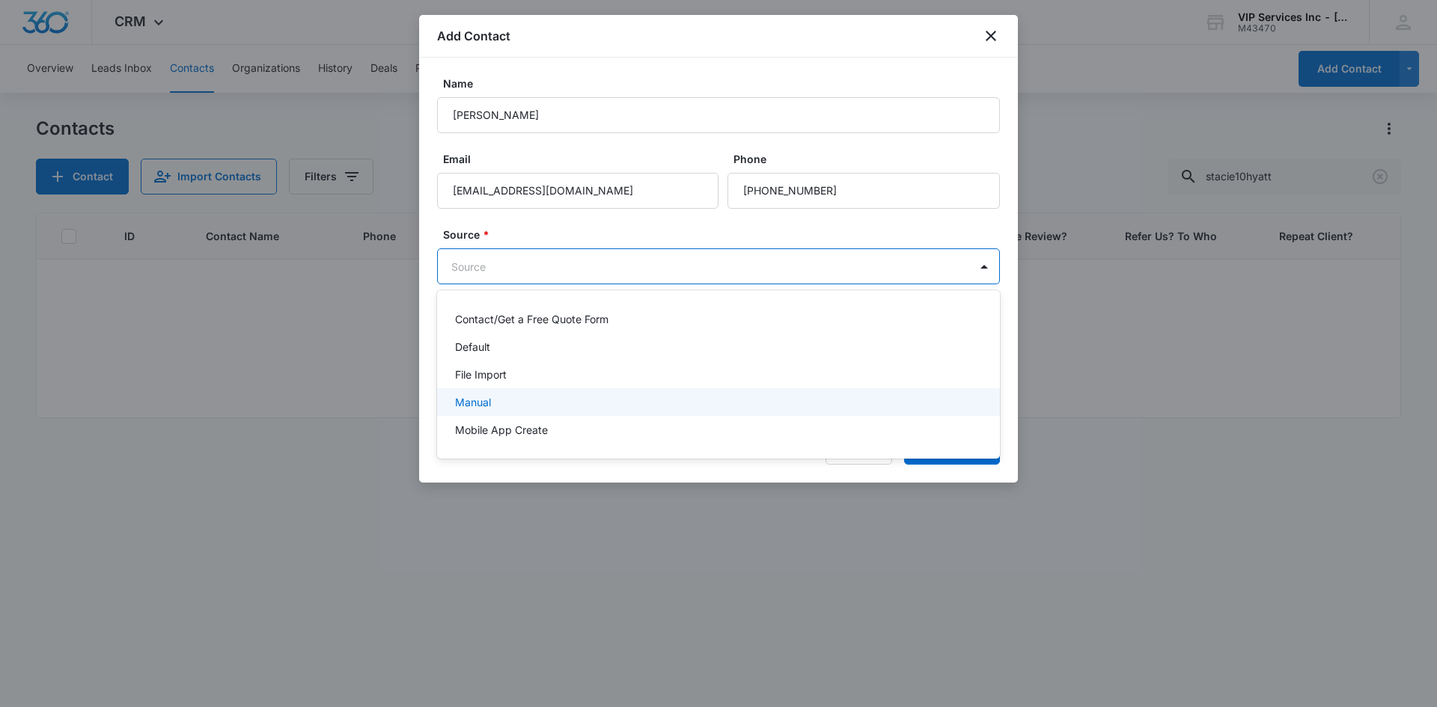
click at [701, 389] on div "Manual" at bounding box center [718, 402] width 563 height 28
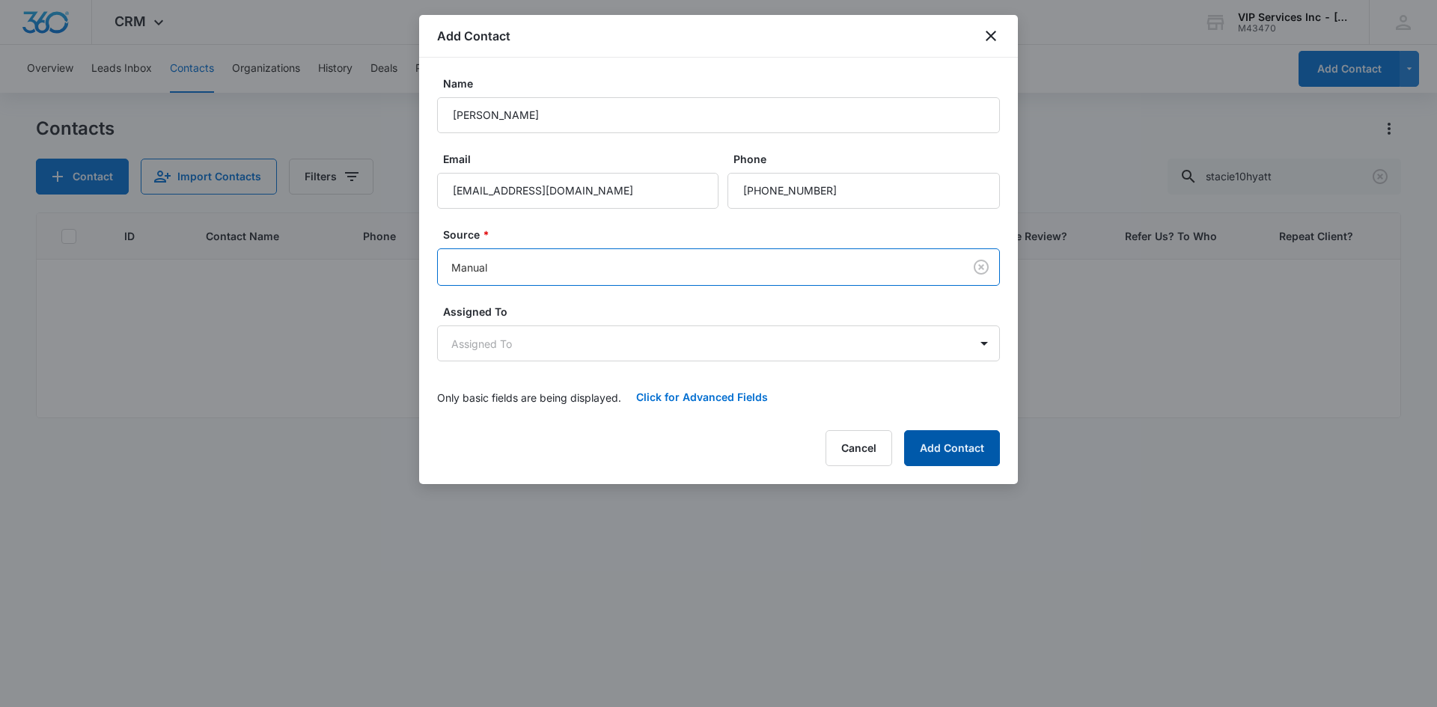
click at [931, 453] on button "Add Contact" at bounding box center [952, 448] width 96 height 36
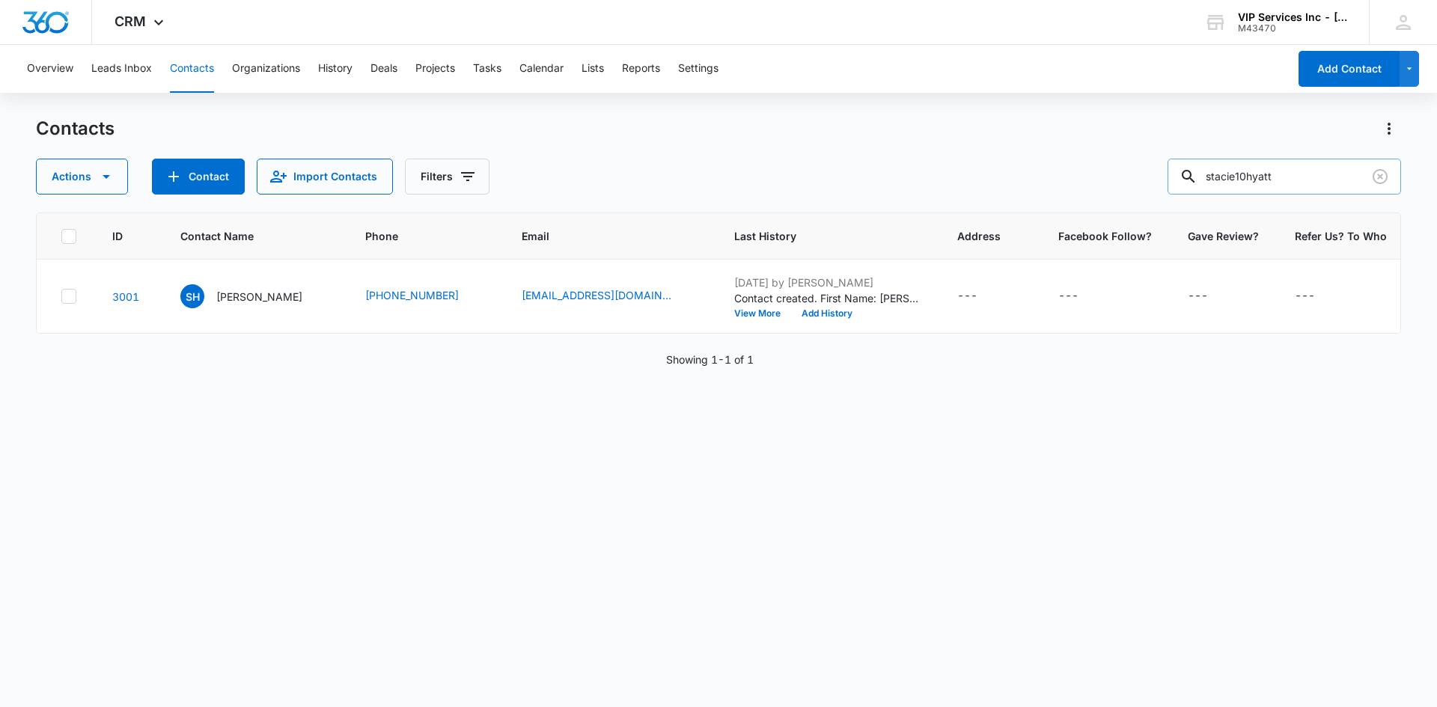
drag, startPoint x: 1293, startPoint y: 178, endPoint x: 1219, endPoint y: 183, distance: 74.3
click at [1219, 183] on input "stacie10hyatt" at bounding box center [1283, 177] width 233 height 36
paste input "tannerrhartman"
drag, startPoint x: 1328, startPoint y: 177, endPoint x: 1210, endPoint y: 186, distance: 118.5
click at [1210, 186] on div "tannerrhartman" at bounding box center [1283, 177] width 233 height 36
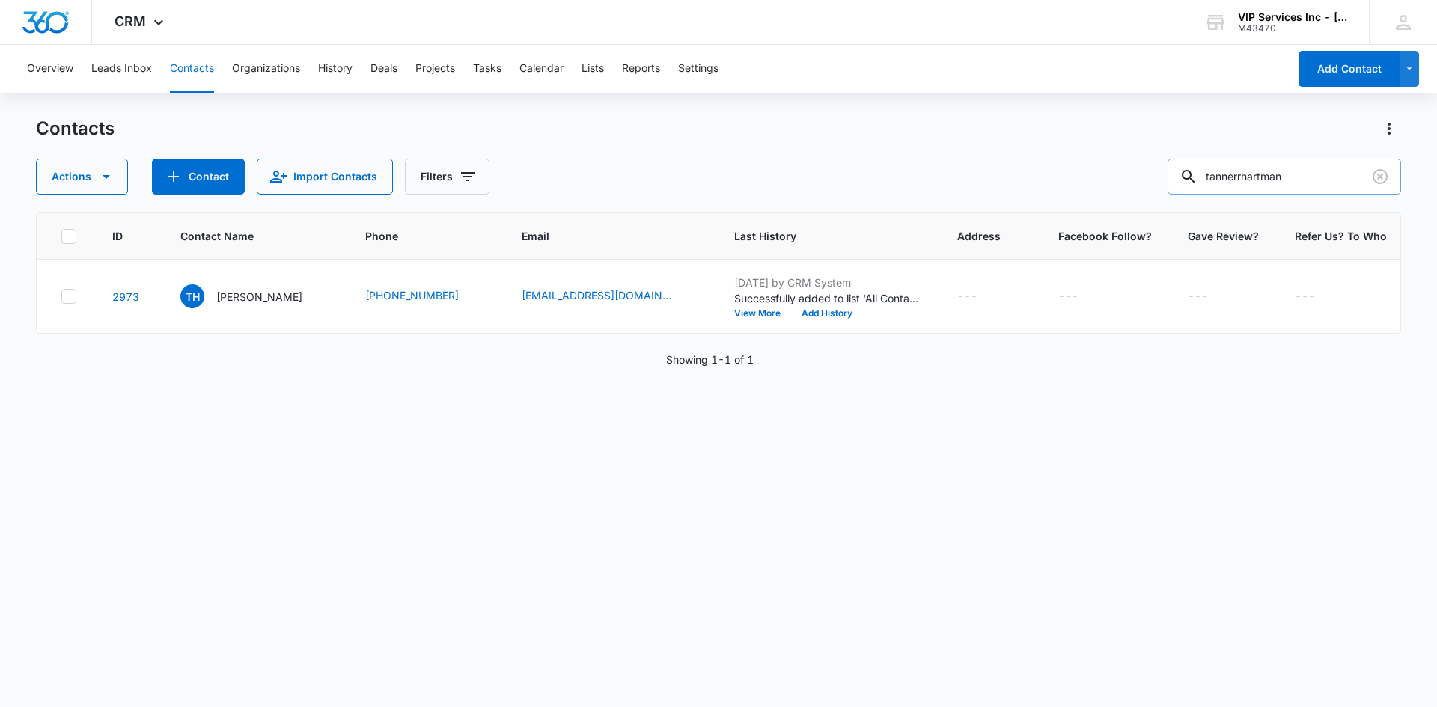
paste input "brittneyvbailey"
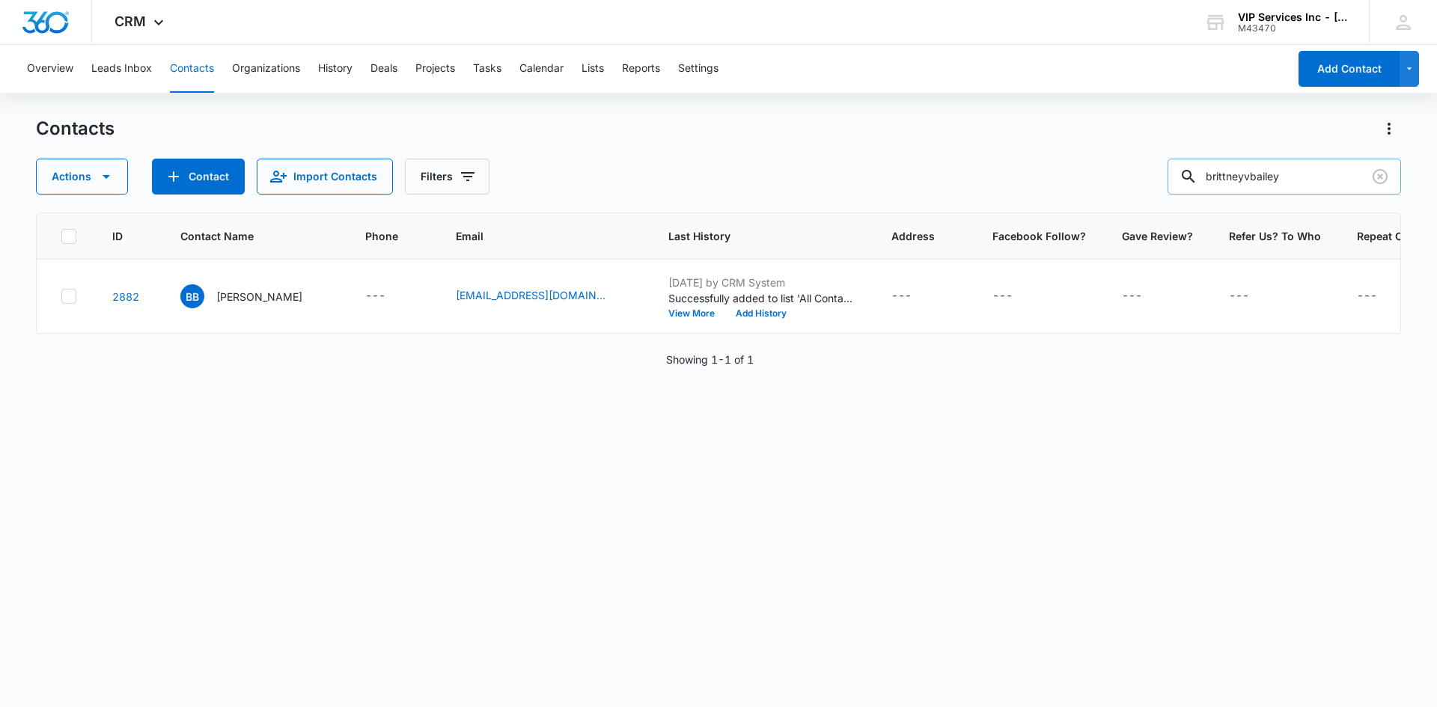
drag, startPoint x: 1298, startPoint y: 178, endPoint x: 1197, endPoint y: 188, distance: 101.5
click at [1197, 188] on div "brittneyvbailey" at bounding box center [1283, 177] width 233 height 36
paste input "dwashington731"
type input "dwashington731"
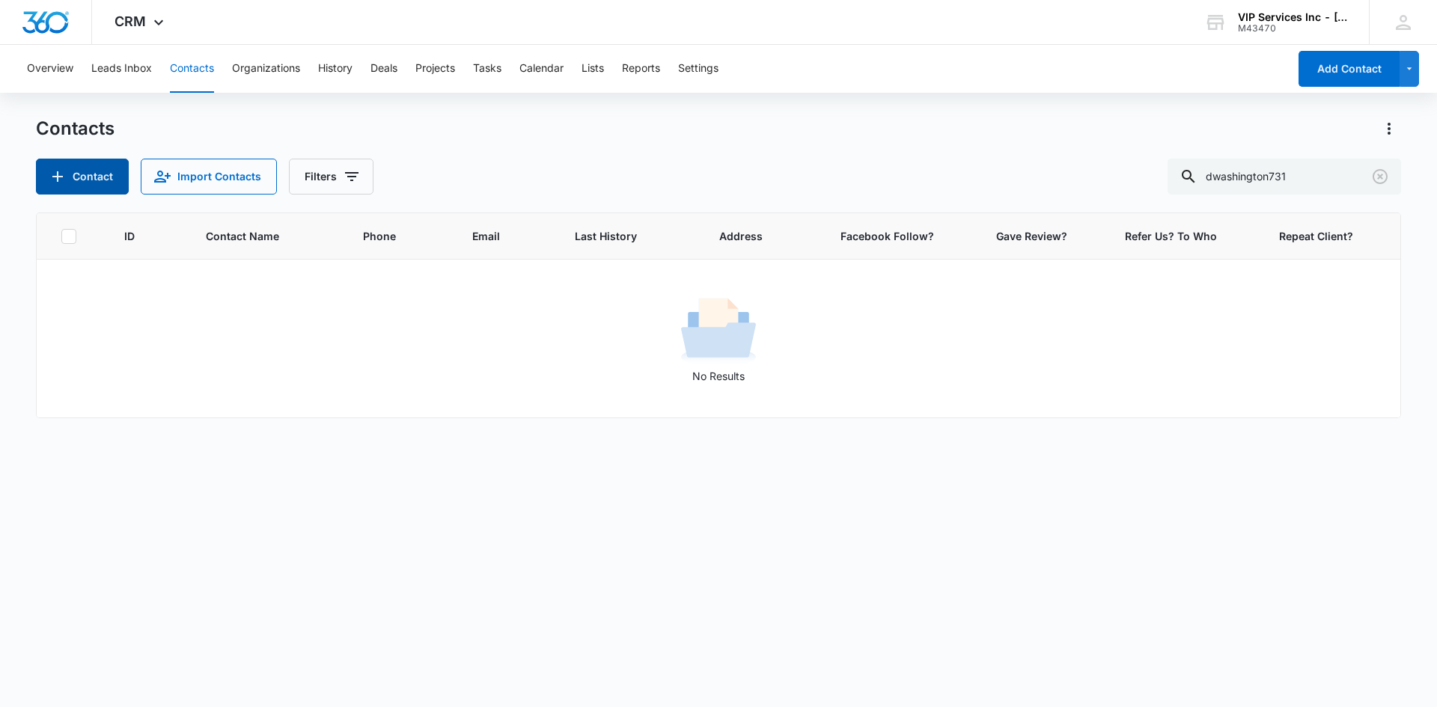
click at [82, 177] on button "Contact" at bounding box center [82, 177] width 93 height 36
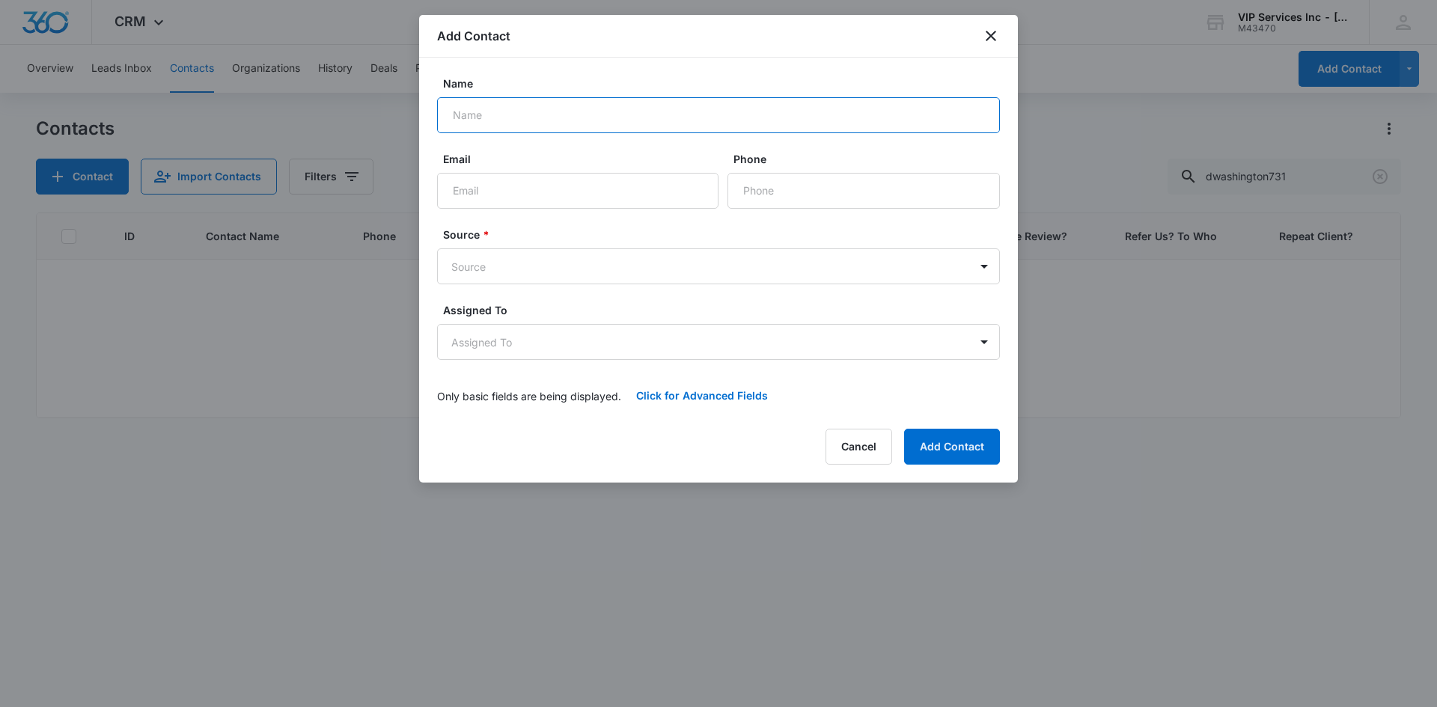
click at [558, 114] on input "Name" at bounding box center [718, 115] width 563 height 36
type input "[PERSON_NAME][US_STATE]"
click at [577, 186] on input "Email" at bounding box center [577, 191] width 281 height 36
paste input "dwashington731 @[DOMAIN_NAME]"
click at [539, 189] on input "dwashington731 @[DOMAIN_NAME]" at bounding box center [577, 191] width 281 height 36
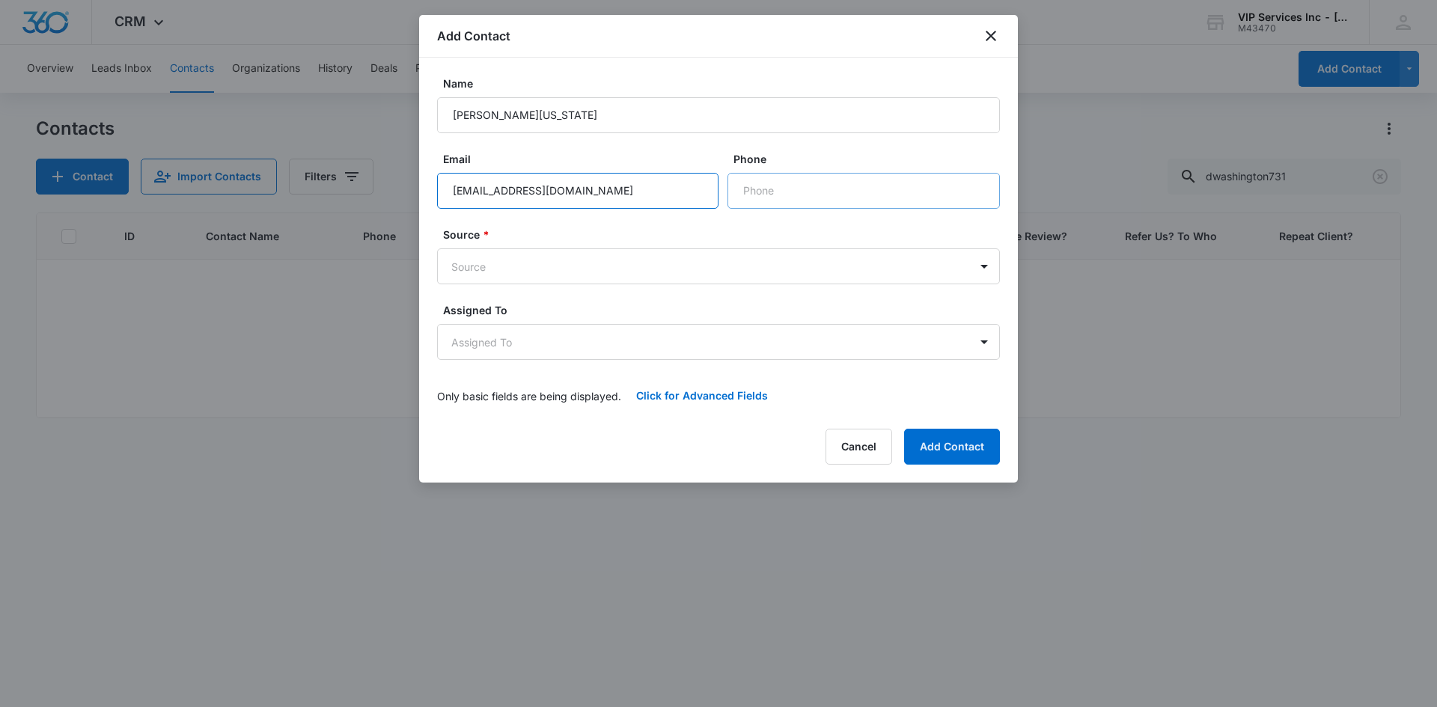
type input "[EMAIL_ADDRESS][DOMAIN_NAME]"
click at [732, 196] on input "Phone" at bounding box center [863, 191] width 272 height 36
paste input "[PHONE_NUMBER]"
type input "[PHONE_NUMBER]"
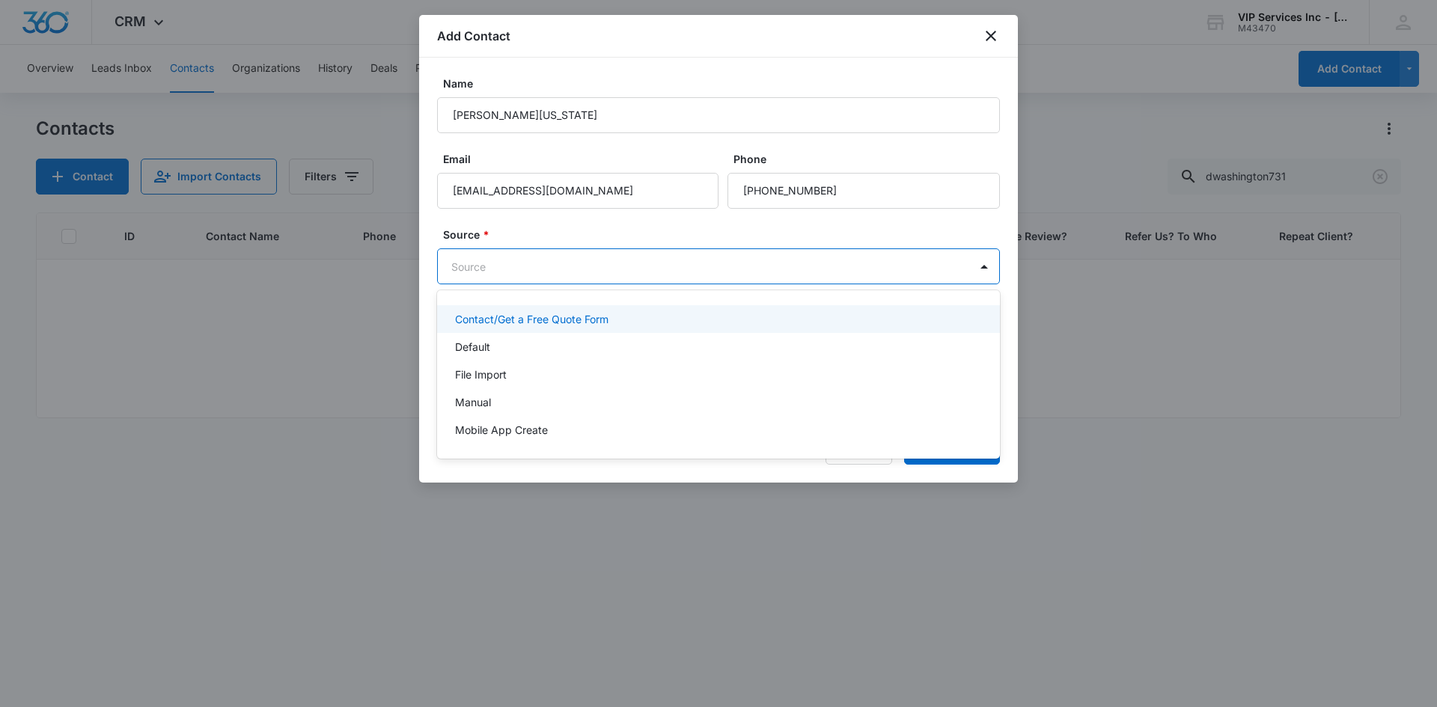
click at [823, 269] on body "CRM Apps Reputation Websites Forms CRM Email Social Content Ads Intelligence Fi…" at bounding box center [718, 353] width 1437 height 707
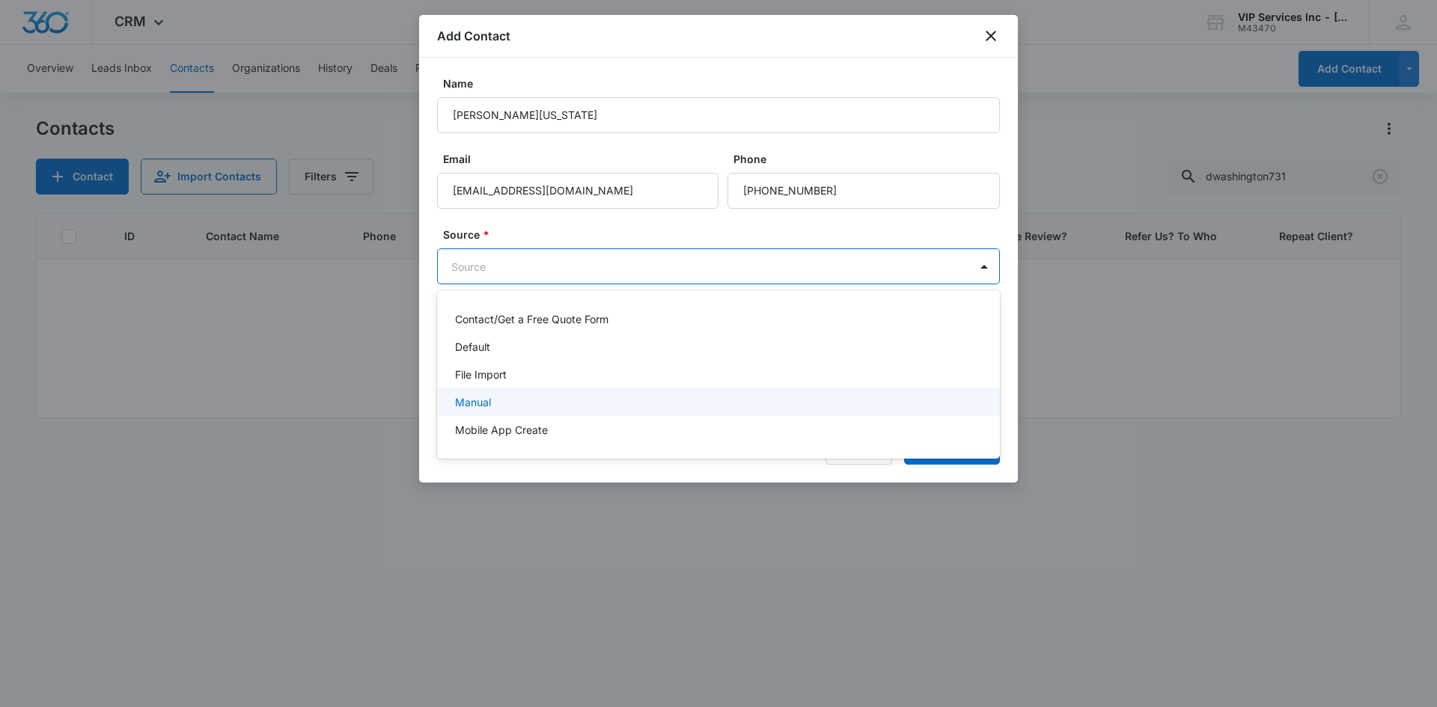
click at [777, 394] on div "Manual" at bounding box center [718, 402] width 563 height 28
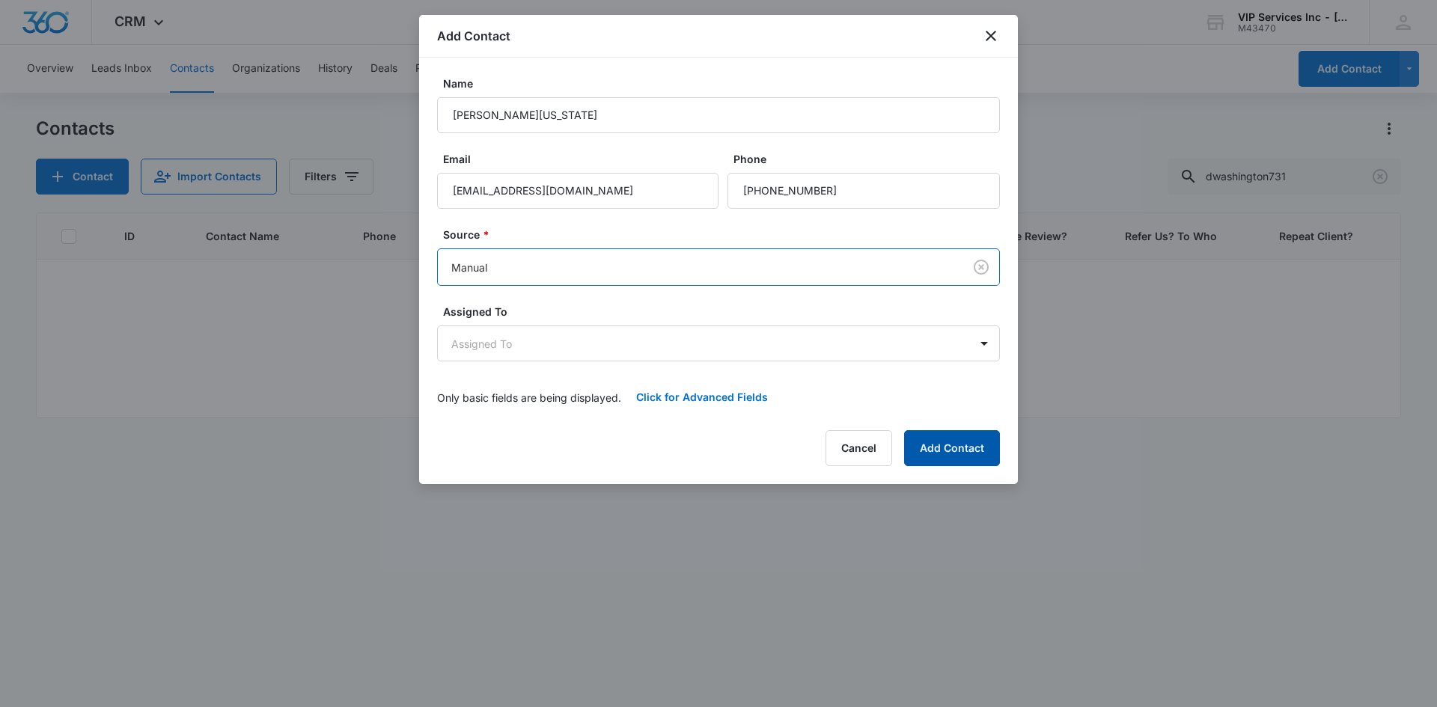
click at [933, 442] on button "Add Contact" at bounding box center [952, 448] width 96 height 36
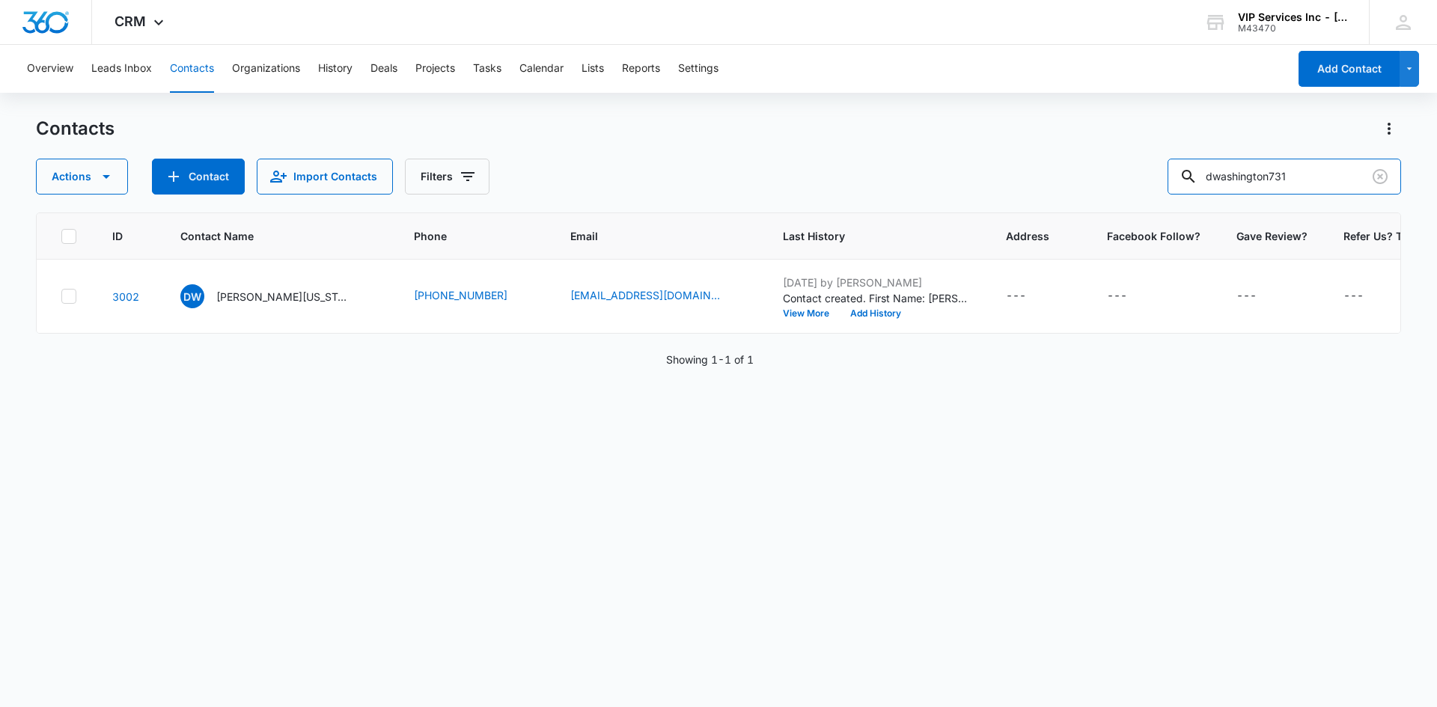
drag, startPoint x: 1345, startPoint y: 182, endPoint x: 1200, endPoint y: 202, distance: 147.3
click at [1200, 202] on div "Contacts Actions Contact Import Contacts Filters dwashington731 ID Contact Name…" at bounding box center [718, 411] width 1365 height 589
paste input "marjan.[PERSON_NAME]"
type input "marjan.[PERSON_NAME]"
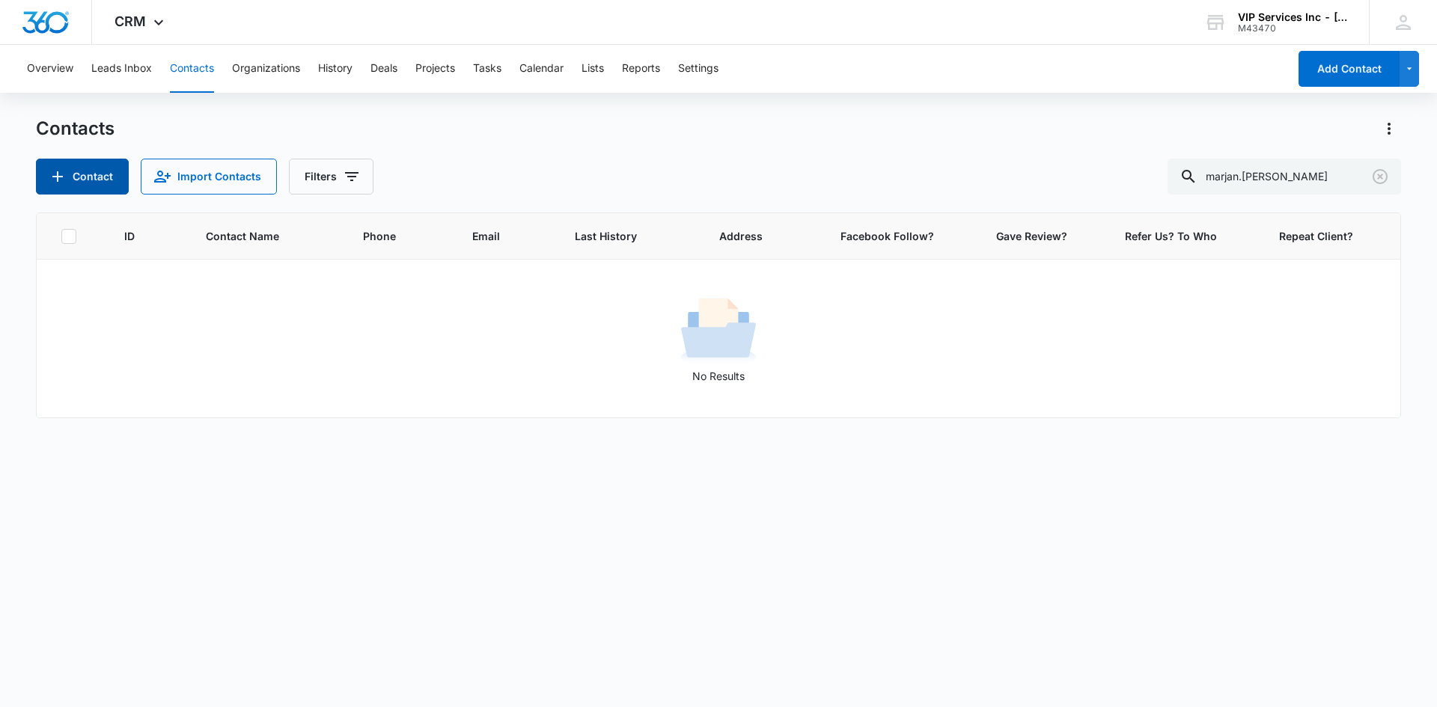
click at [96, 183] on button "Contact" at bounding box center [82, 177] width 93 height 36
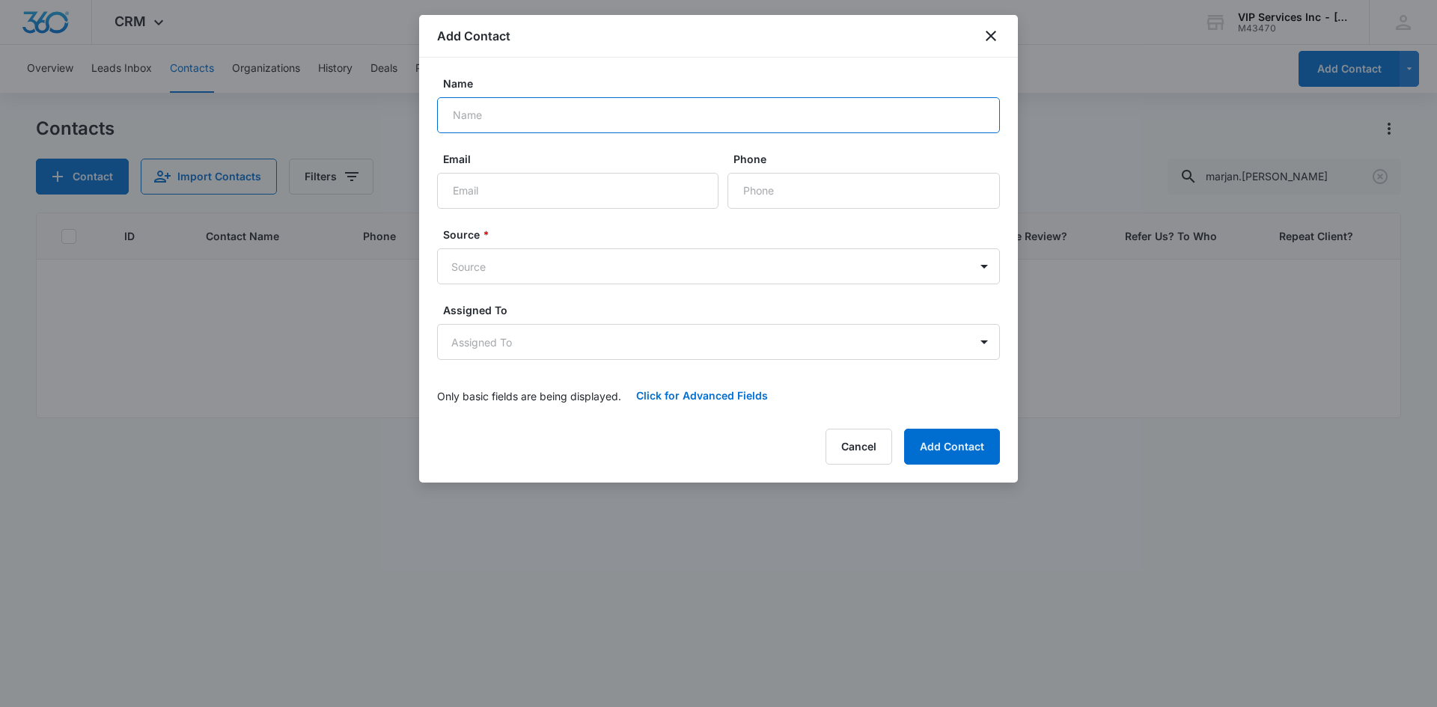
click at [671, 109] on input "Name" at bounding box center [718, 115] width 563 height 36
type input "[PERSON_NAME]"
click at [656, 201] on input "Email" at bounding box center [577, 191] width 281 height 36
paste input "marjan.[PERSON_NAME] @[DOMAIN_NAME]"
click at [530, 191] on input "marjan.[PERSON_NAME] @[DOMAIN_NAME]" at bounding box center [577, 191] width 281 height 36
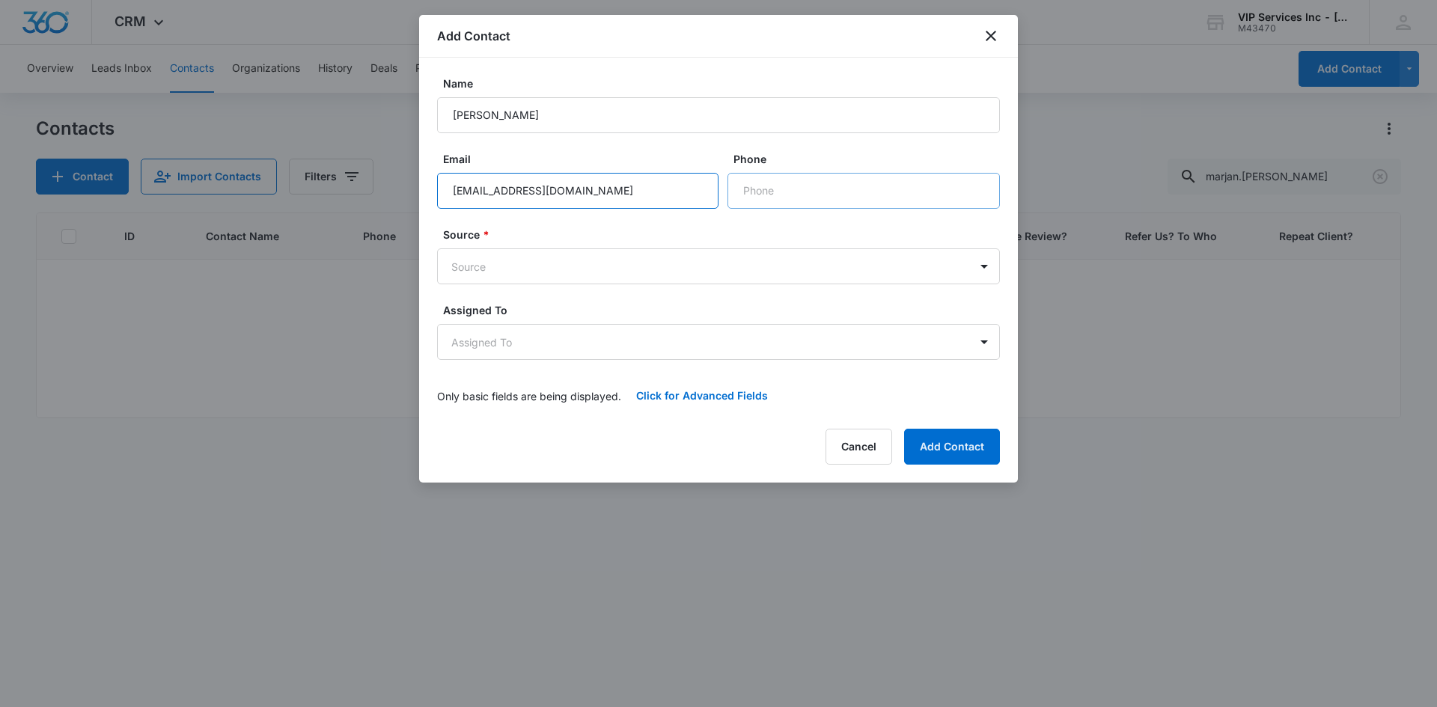
type input "[EMAIL_ADDRESS][DOMAIN_NAME]"
click at [747, 181] on input "Phone" at bounding box center [863, 191] width 272 height 36
paste input "[PHONE_NUMBER]"
type input "[PHONE_NUMBER]"
click at [715, 261] on body "CRM Apps Reputation Websites Forms CRM Email Social Content Ads Intelligence Fi…" at bounding box center [718, 353] width 1437 height 707
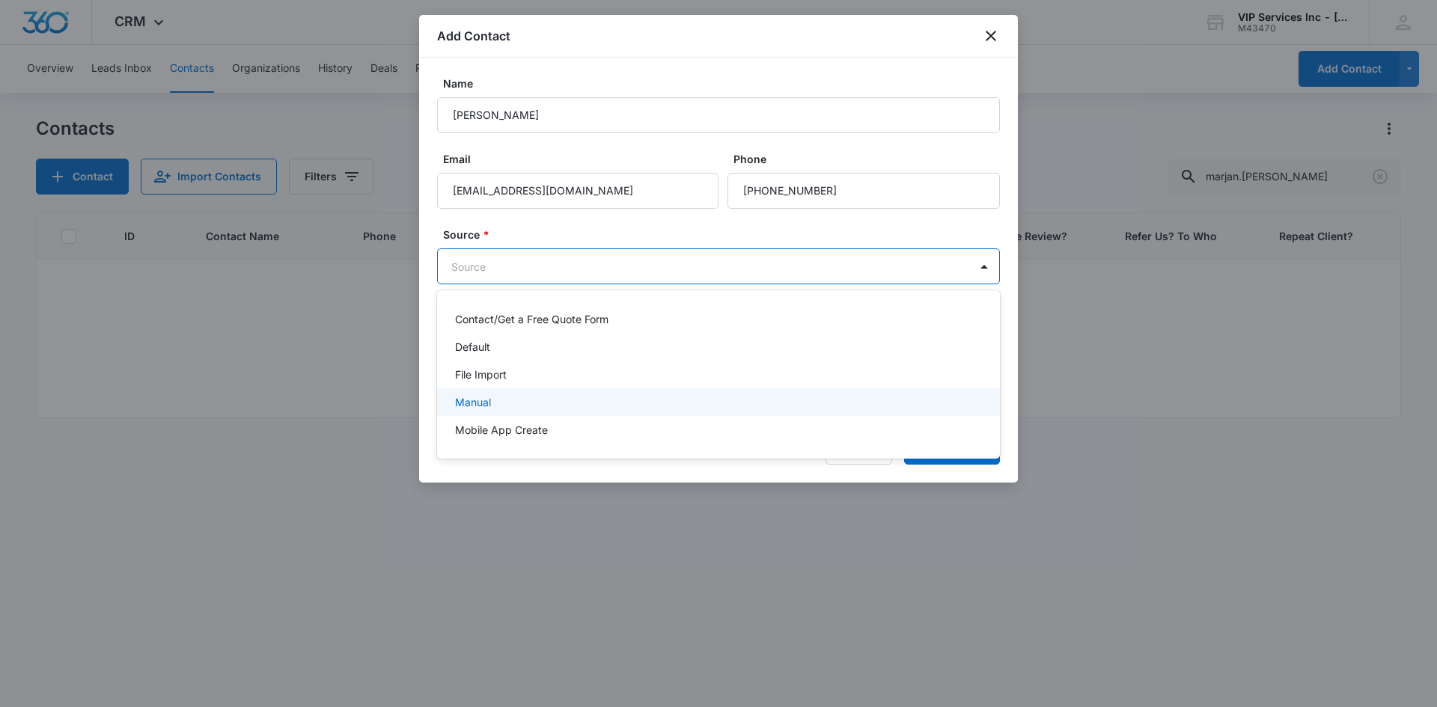
click at [671, 391] on div "Manual" at bounding box center [718, 402] width 563 height 28
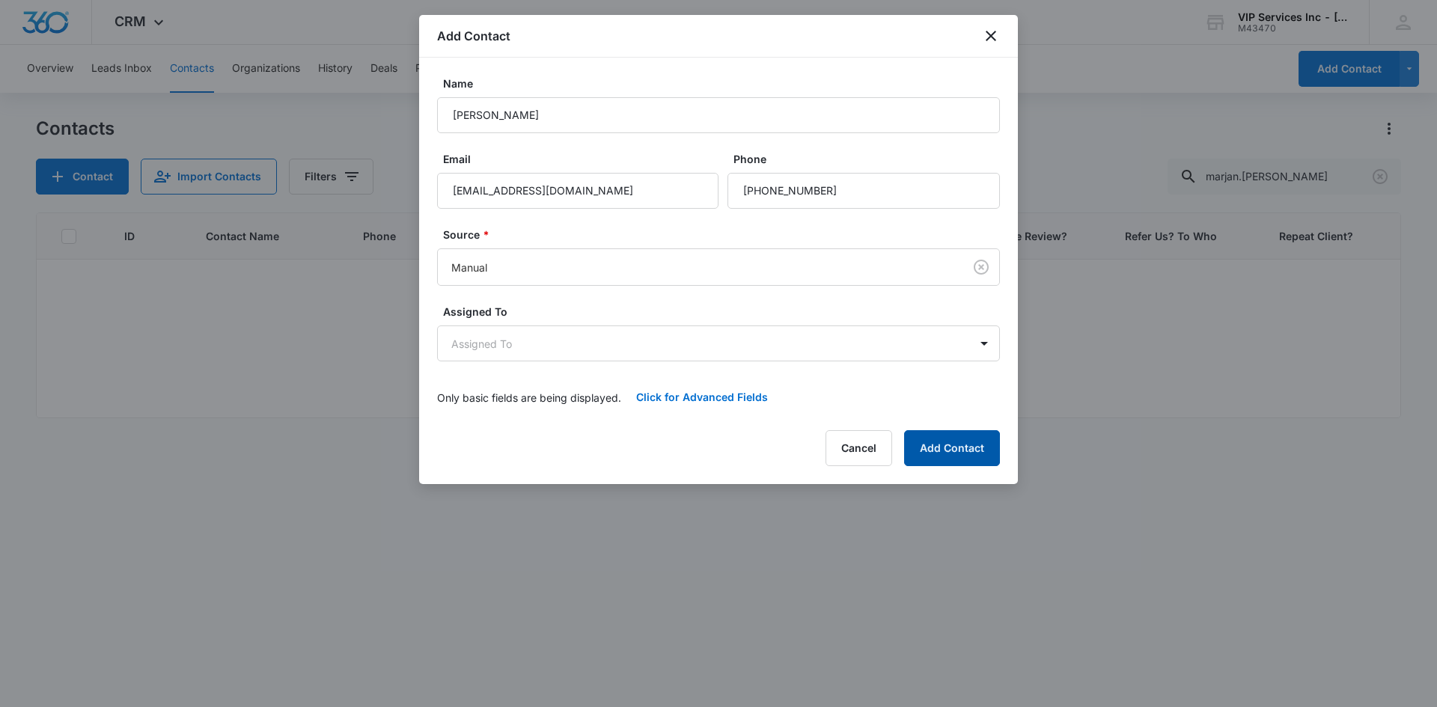
click at [926, 450] on button "Add Contact" at bounding box center [952, 448] width 96 height 36
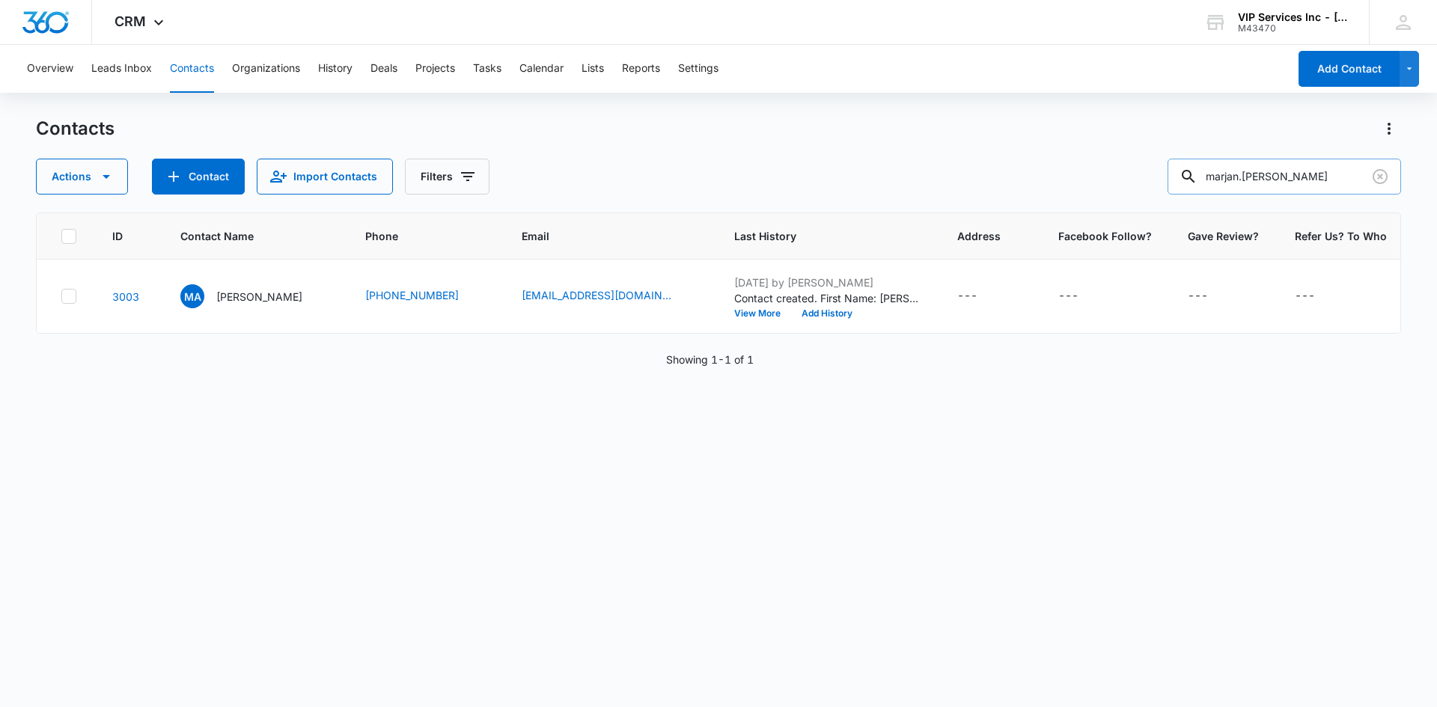
drag, startPoint x: 1303, startPoint y: 184, endPoint x: 1215, endPoint y: 185, distance: 88.3
click at [1215, 185] on input "marjan.[PERSON_NAME]" at bounding box center [1283, 177] width 233 height 36
paste input "jmoleski93"
type input "jmoleski93"
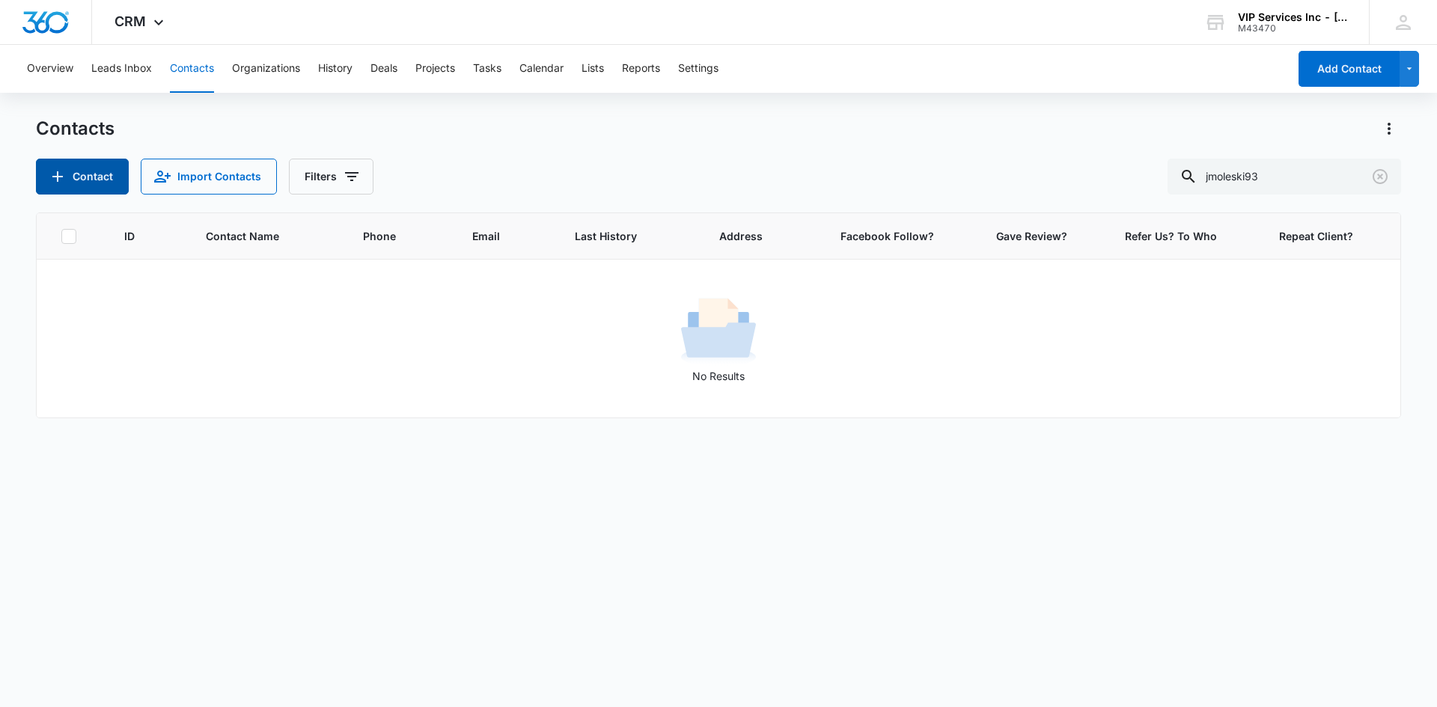
click at [104, 177] on button "Contact" at bounding box center [82, 177] width 93 height 36
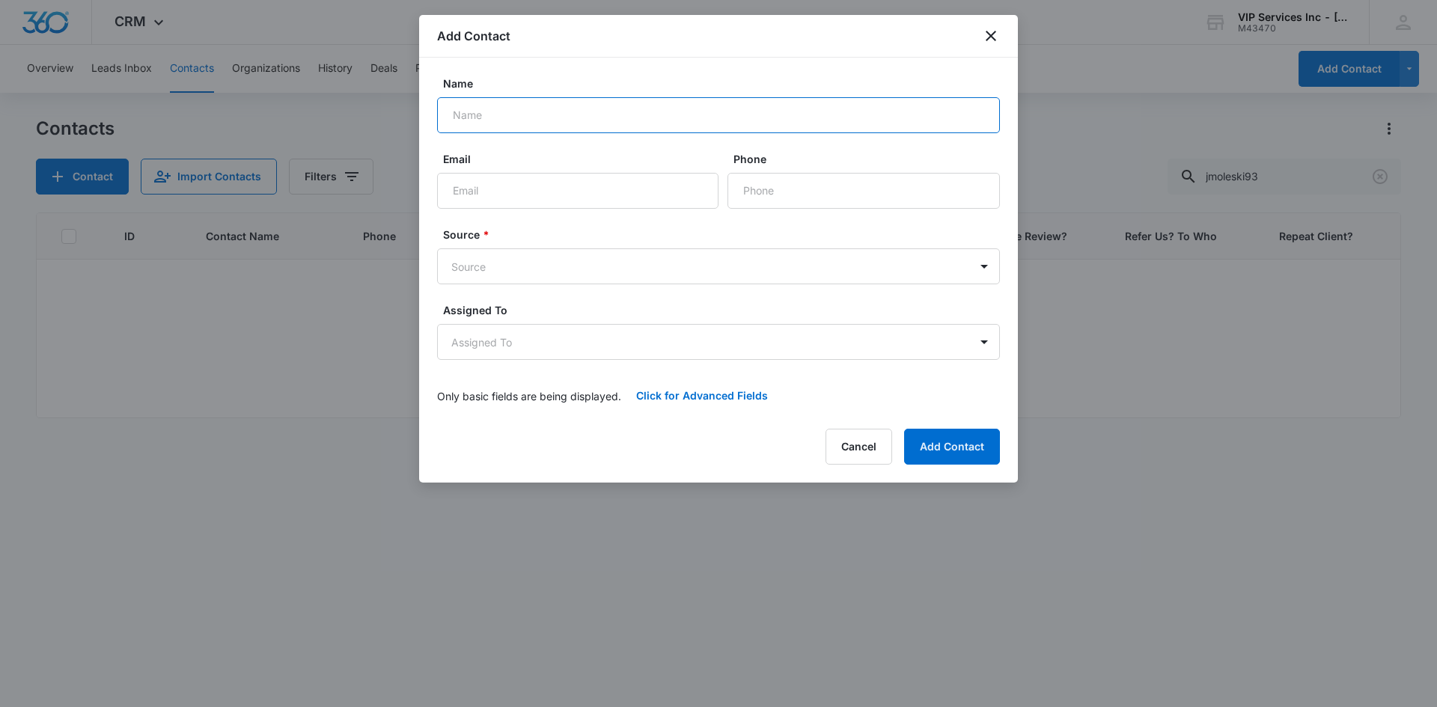
click at [743, 101] on input "Name" at bounding box center [718, 115] width 563 height 36
type input "[PERSON_NAME]"
click at [544, 183] on input "Email" at bounding box center [577, 191] width 281 height 36
paste input "jmoleski93 @[DOMAIN_NAME]"
click at [515, 189] on input "jmoleski93 @[DOMAIN_NAME]" at bounding box center [577, 191] width 281 height 36
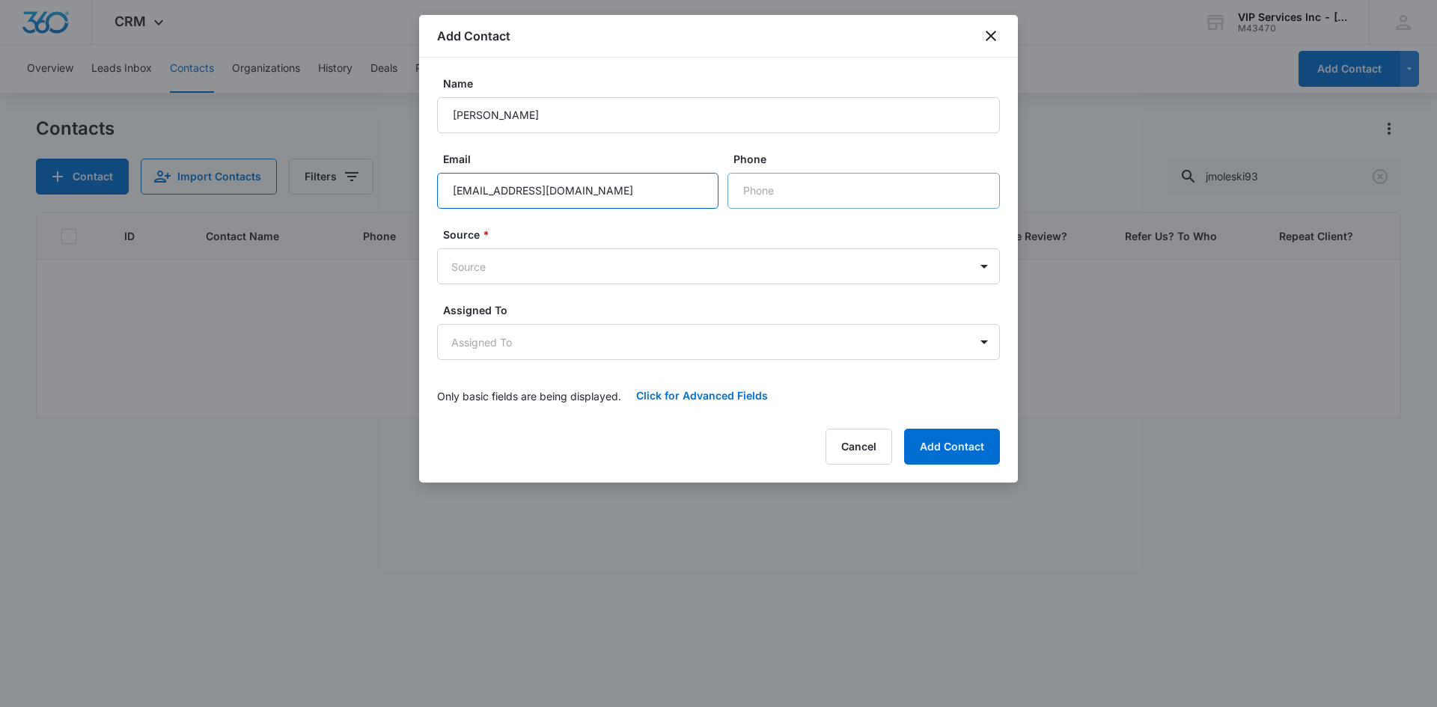
type input "[EMAIL_ADDRESS][DOMAIN_NAME]"
click at [755, 189] on input "Phone" at bounding box center [863, 191] width 272 height 36
paste input "[PHONE_NUMBER]"
type input "[PHONE_NUMBER]"
click at [822, 275] on body "CRM Apps Reputation Websites Forms CRM Email Social Content Ads Intelligence Fi…" at bounding box center [718, 353] width 1437 height 707
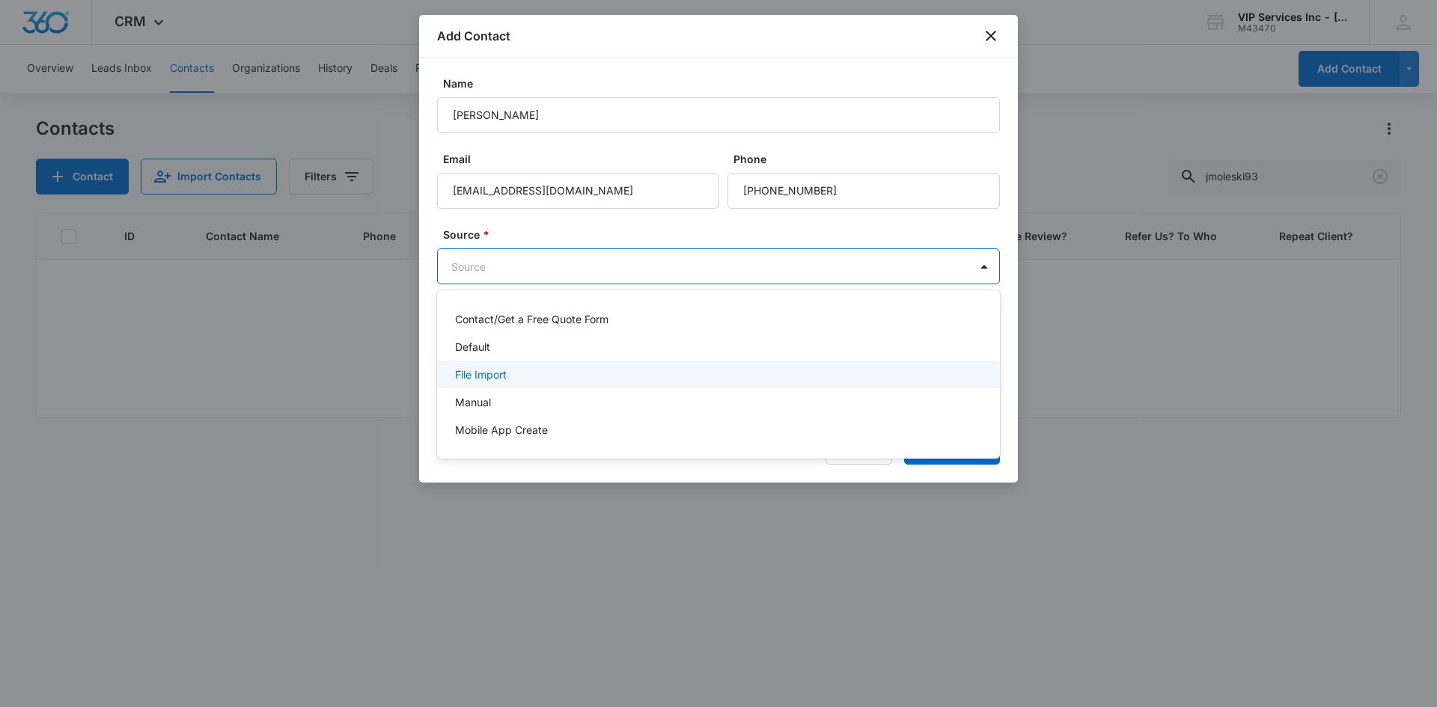
click at [778, 382] on div "File Import" at bounding box center [717, 375] width 524 height 16
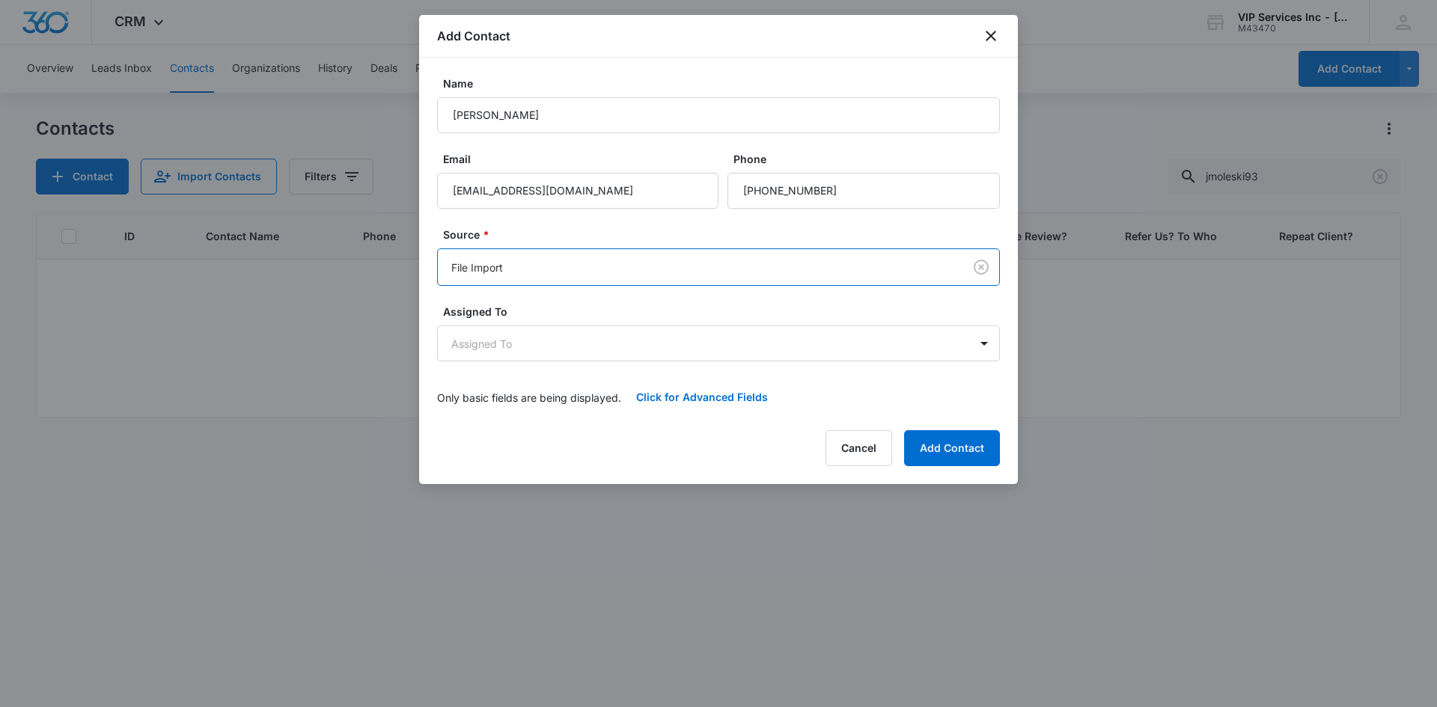
click at [782, 272] on body "CRM Apps Reputation Websites Forms CRM Email Social Content Ads Intelligence Fi…" at bounding box center [718, 353] width 1437 height 707
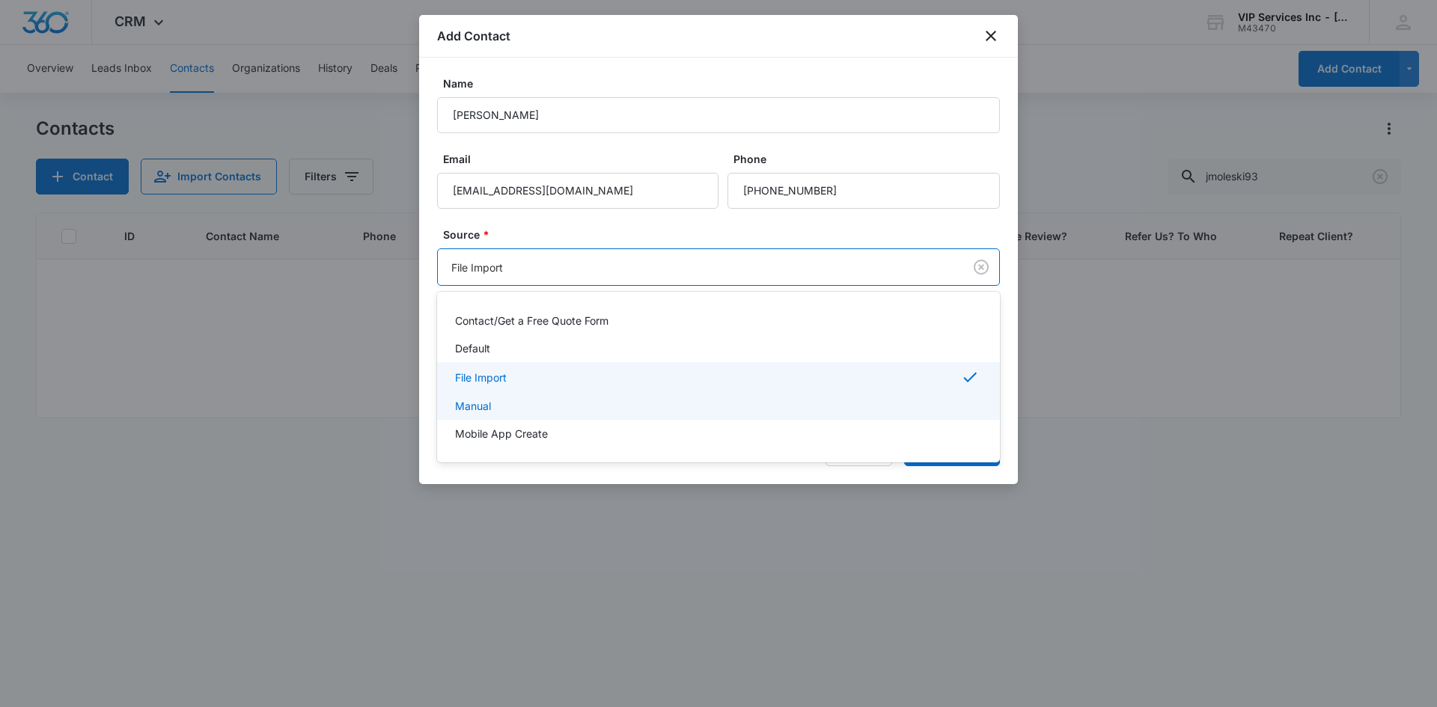
click at [754, 411] on div "Manual" at bounding box center [717, 406] width 524 height 16
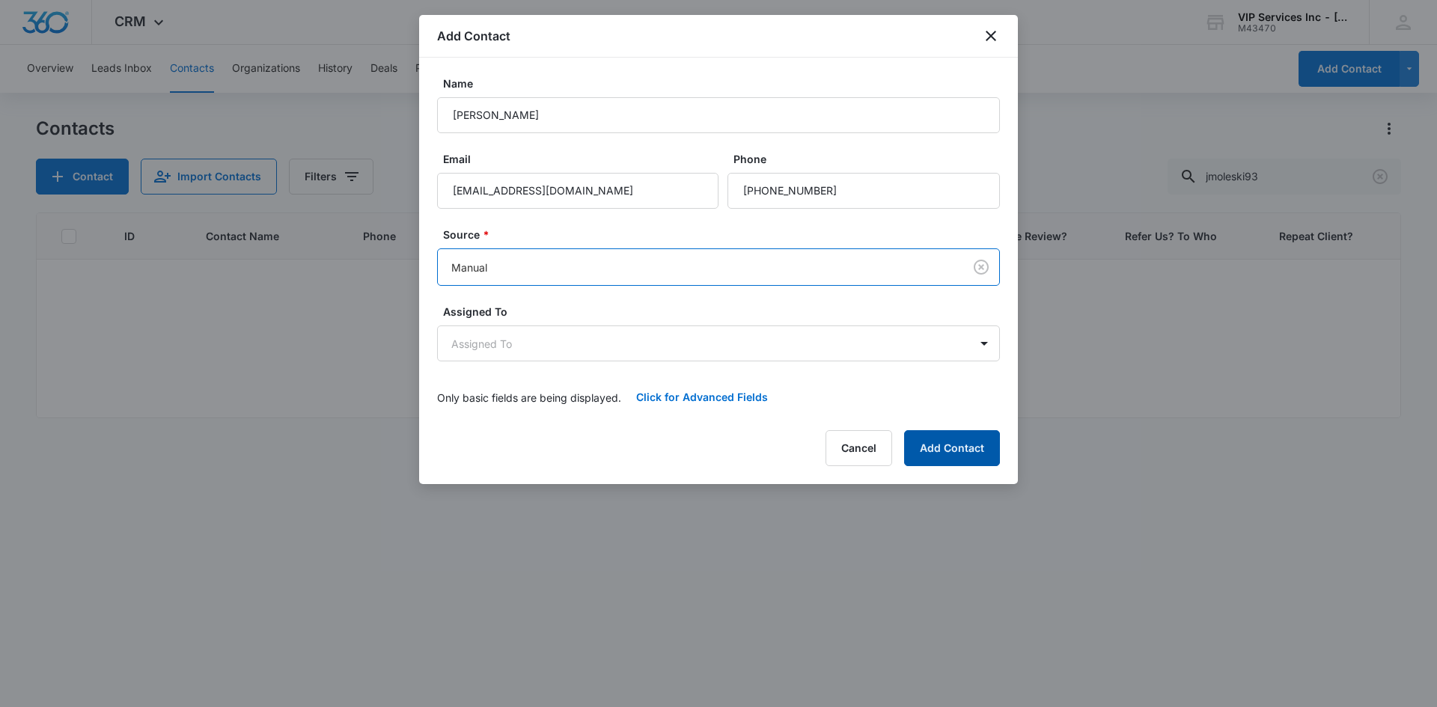
click at [939, 450] on button "Add Contact" at bounding box center [952, 448] width 96 height 36
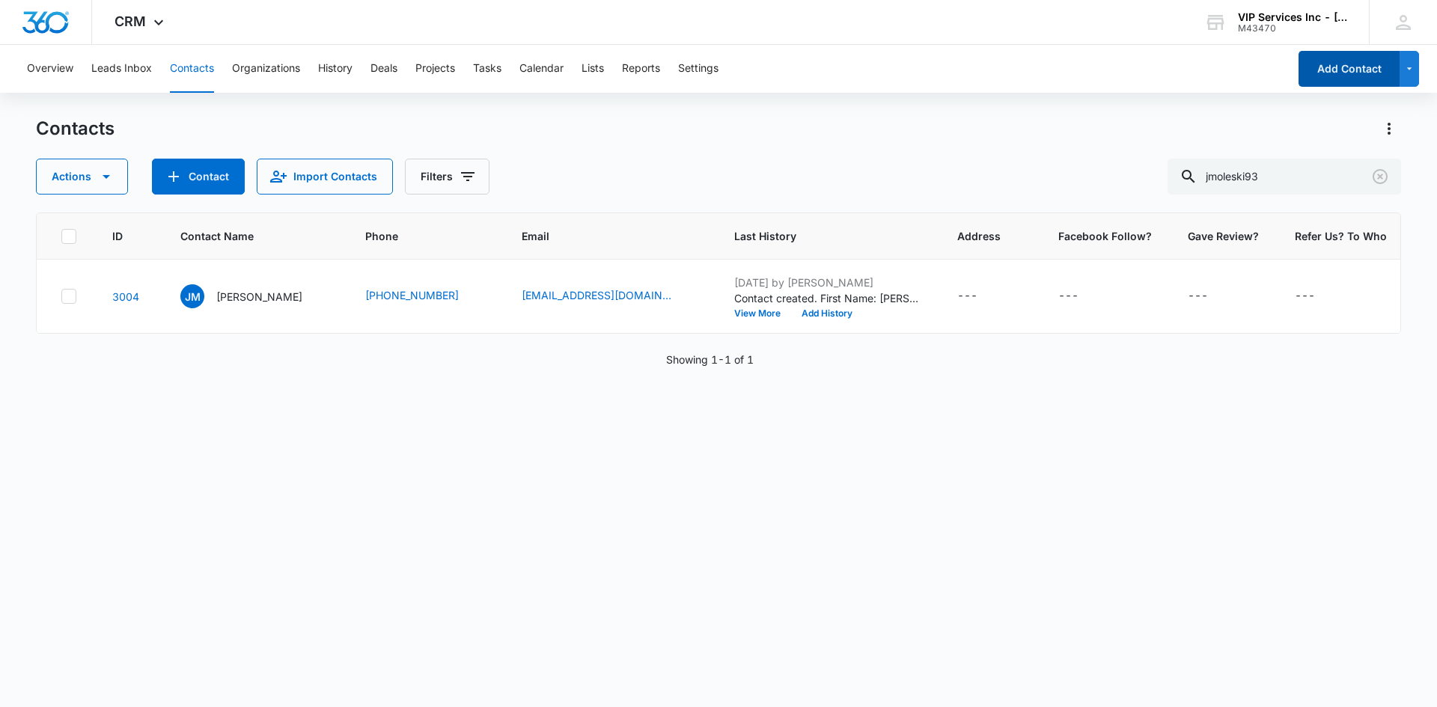
click at [1312, 76] on button "Add Contact" at bounding box center [1348, 69] width 101 height 36
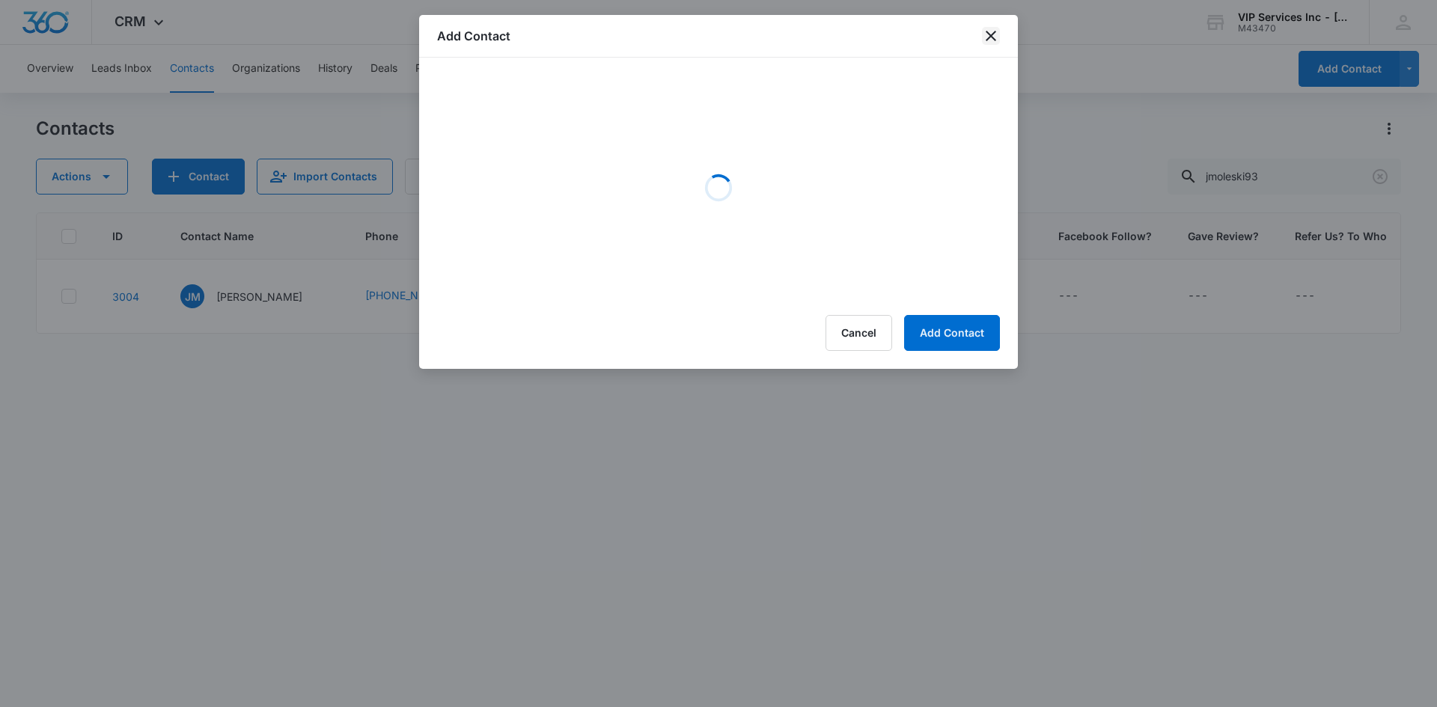
click at [993, 40] on icon "close" at bounding box center [991, 36] width 18 height 18
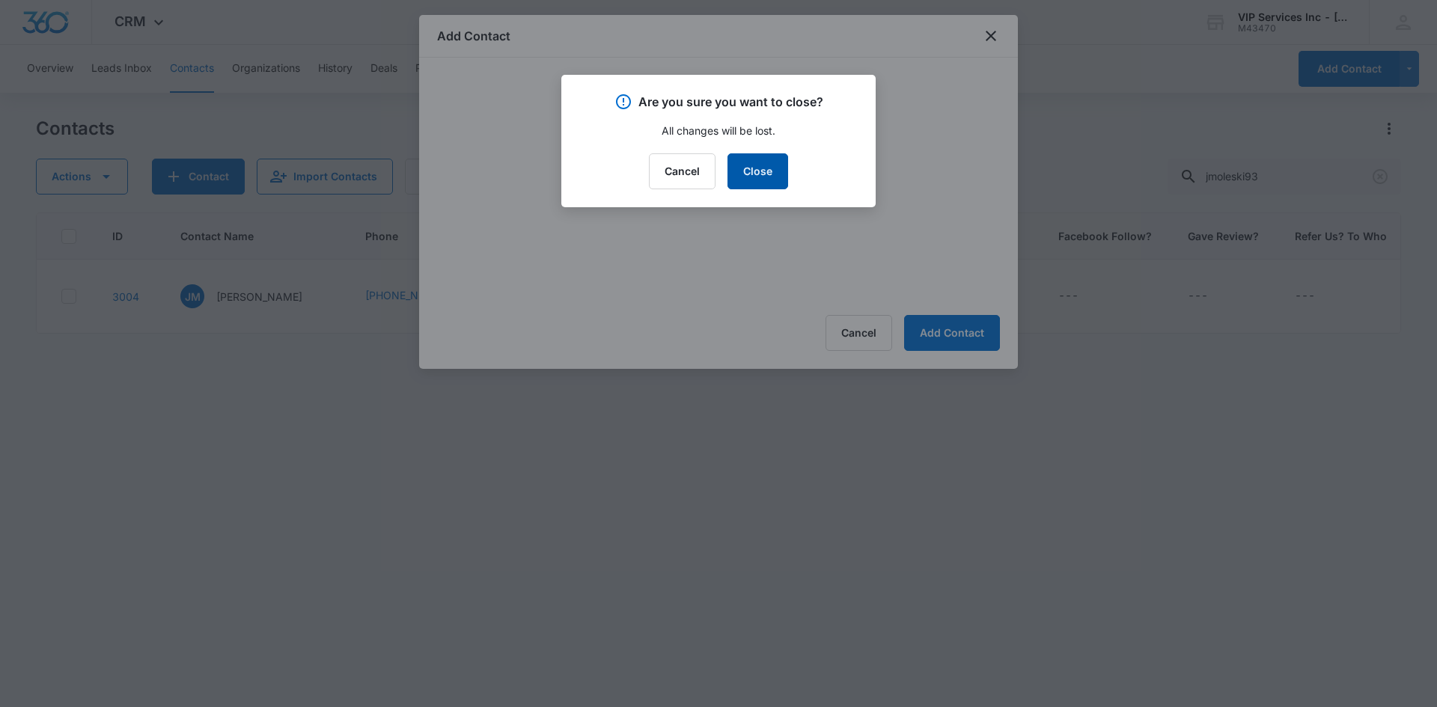
click at [751, 175] on button "Close" at bounding box center [757, 171] width 61 height 36
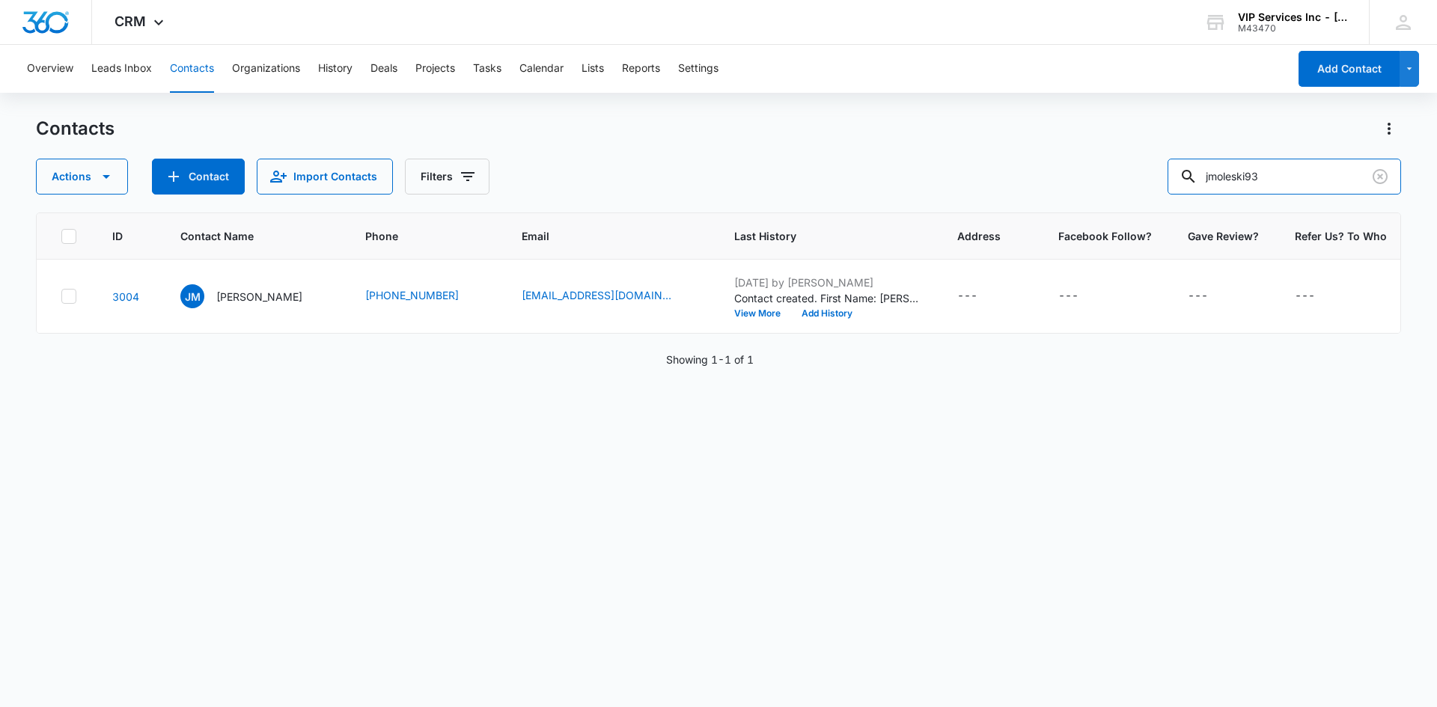
drag, startPoint x: 1299, startPoint y: 174, endPoint x: 1177, endPoint y: 189, distance: 122.9
click at [1178, 189] on div "Actions Contact Import Contacts Filters jmoleski93" at bounding box center [718, 177] width 1365 height 36
paste input "chefhickman"
type input "chefhickman"
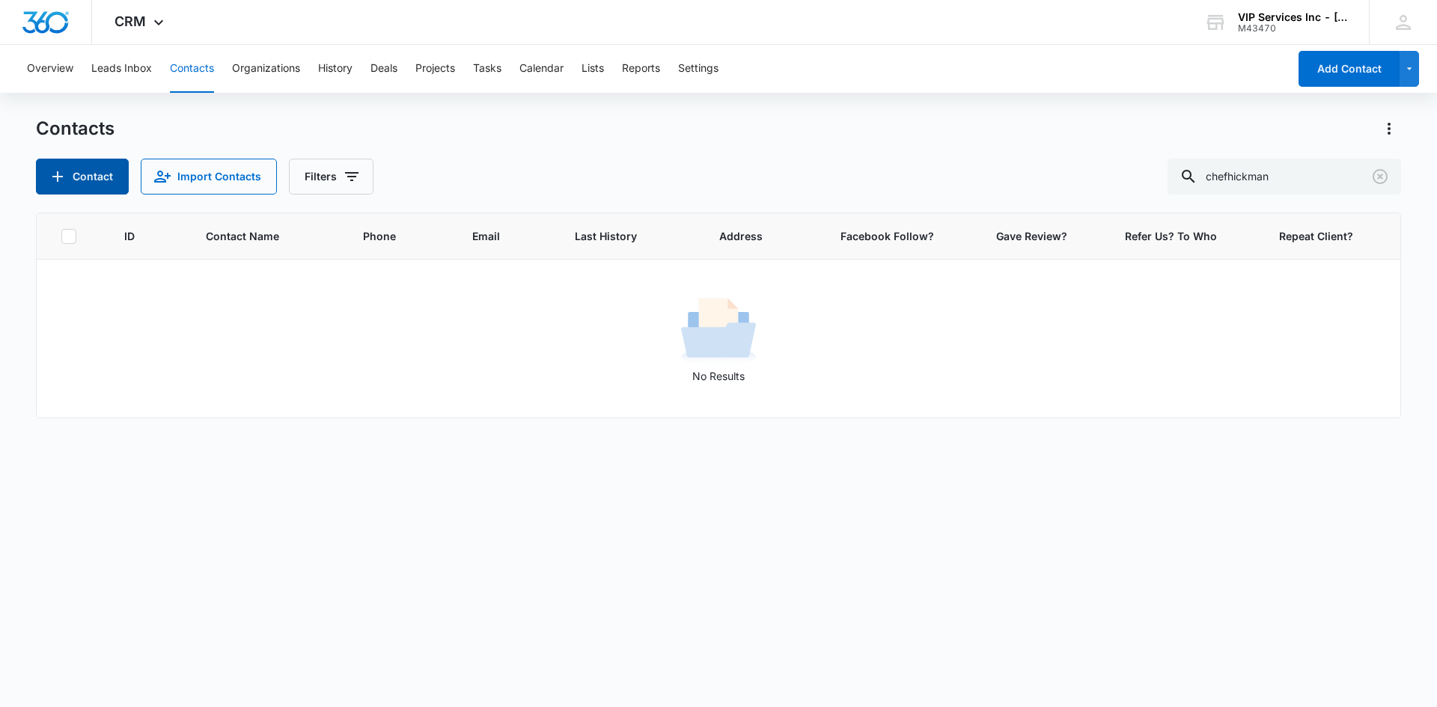
click at [98, 177] on button "Contact" at bounding box center [82, 177] width 93 height 36
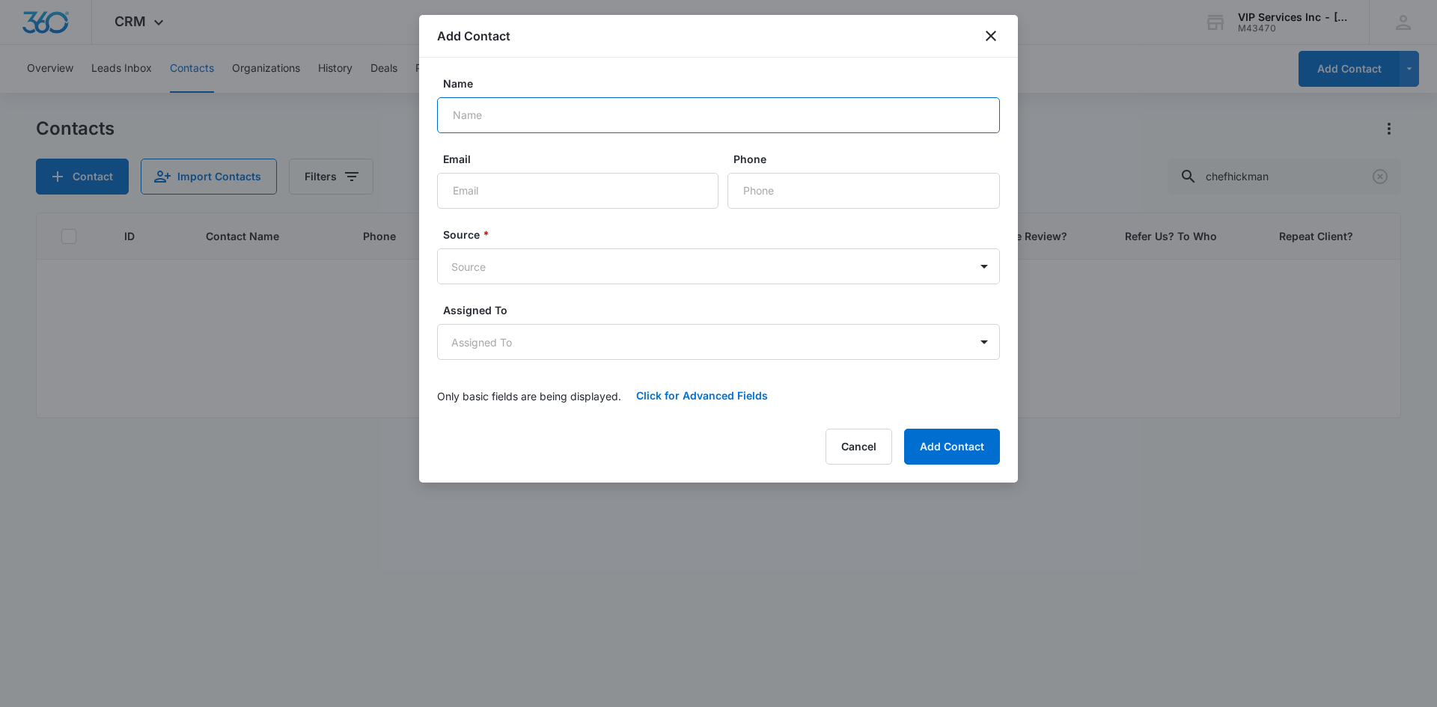
click at [608, 112] on input "Name" at bounding box center [718, 115] width 563 height 36
type input "[PERSON_NAME]"
click at [563, 200] on input "Email" at bounding box center [577, 191] width 281 height 36
paste input "chefhickman @[DOMAIN_NAME]"
click at [527, 191] on input "chefhickman @[DOMAIN_NAME]" at bounding box center [577, 191] width 281 height 36
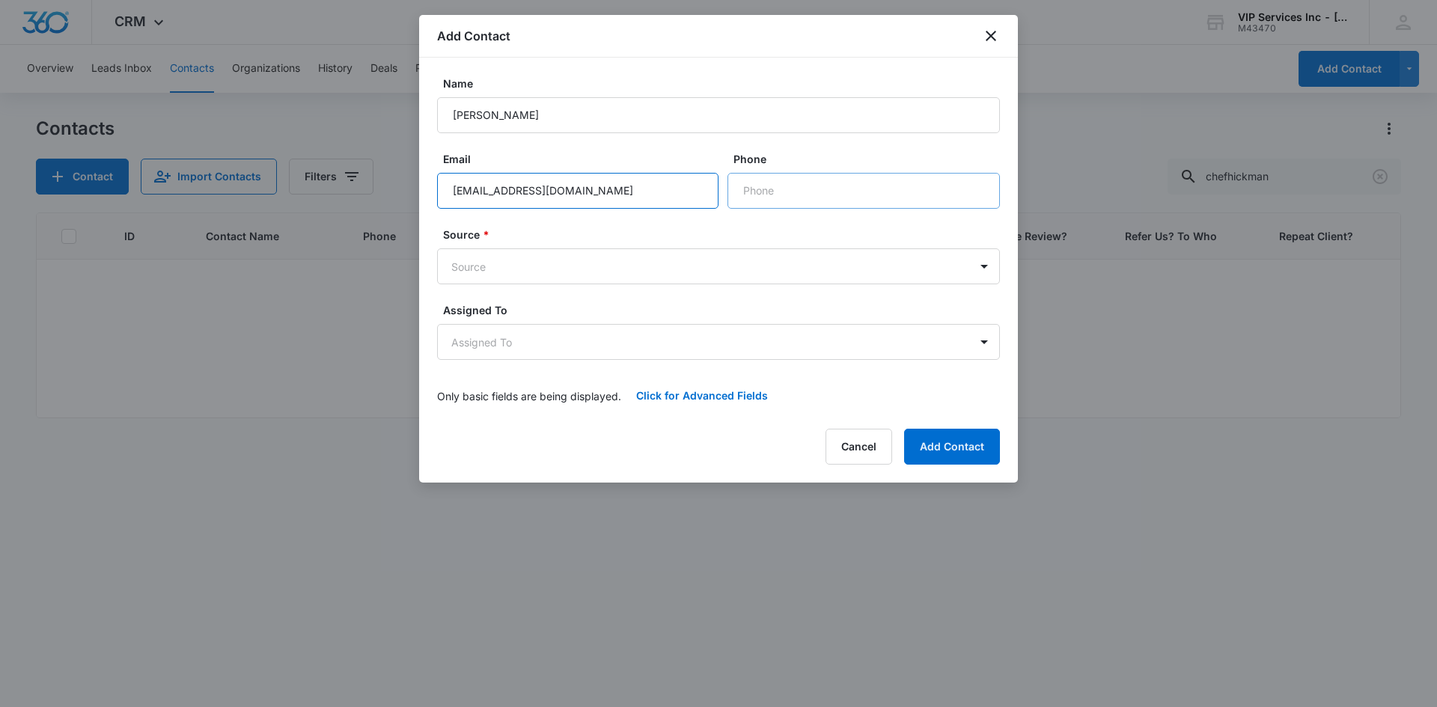
type input "[EMAIL_ADDRESS][DOMAIN_NAME]"
click at [752, 205] on input "Phone" at bounding box center [863, 191] width 272 height 36
paste input "[PHONE_NUMBER]"
type input "[PHONE_NUMBER]"
click at [744, 269] on body "CRM Apps Reputation Websites Forms CRM Email Social Content Ads Intelligence Fi…" at bounding box center [718, 353] width 1437 height 707
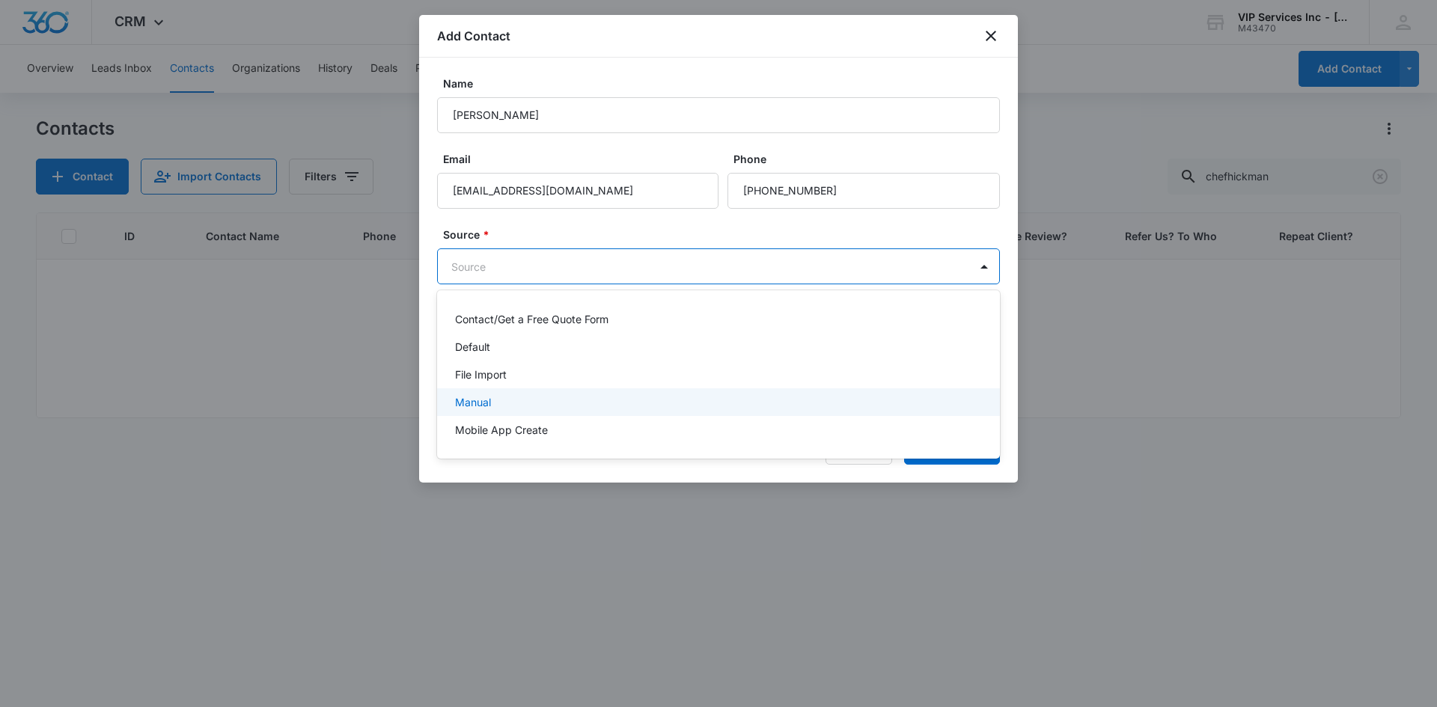
click at [696, 396] on div "Manual" at bounding box center [717, 402] width 524 height 16
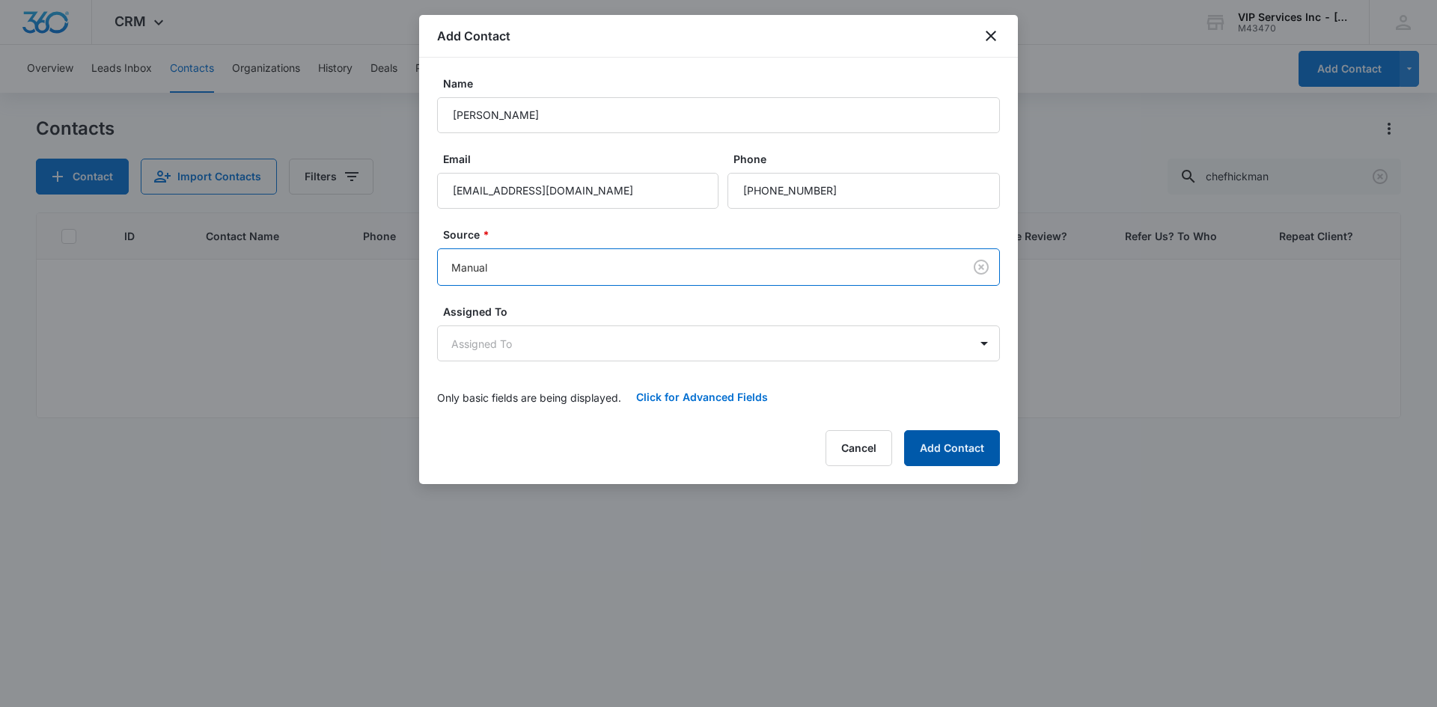
click at [938, 446] on button "Add Contact" at bounding box center [952, 448] width 96 height 36
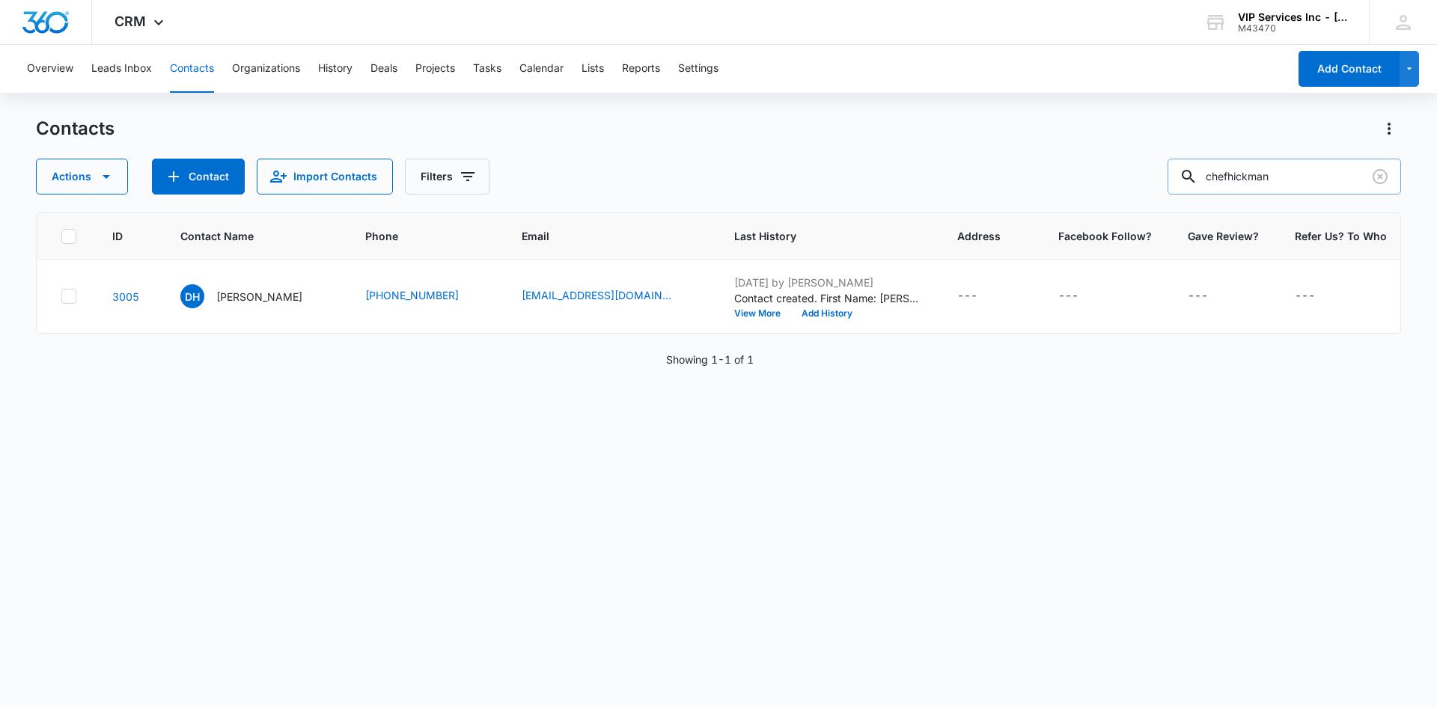
drag, startPoint x: 1292, startPoint y: 183, endPoint x: 1207, endPoint y: 191, distance: 85.0
click at [1207, 191] on div "chefhickman" at bounding box center [1283, 177] width 233 height 36
paste input "shortm"
type input "shortm"
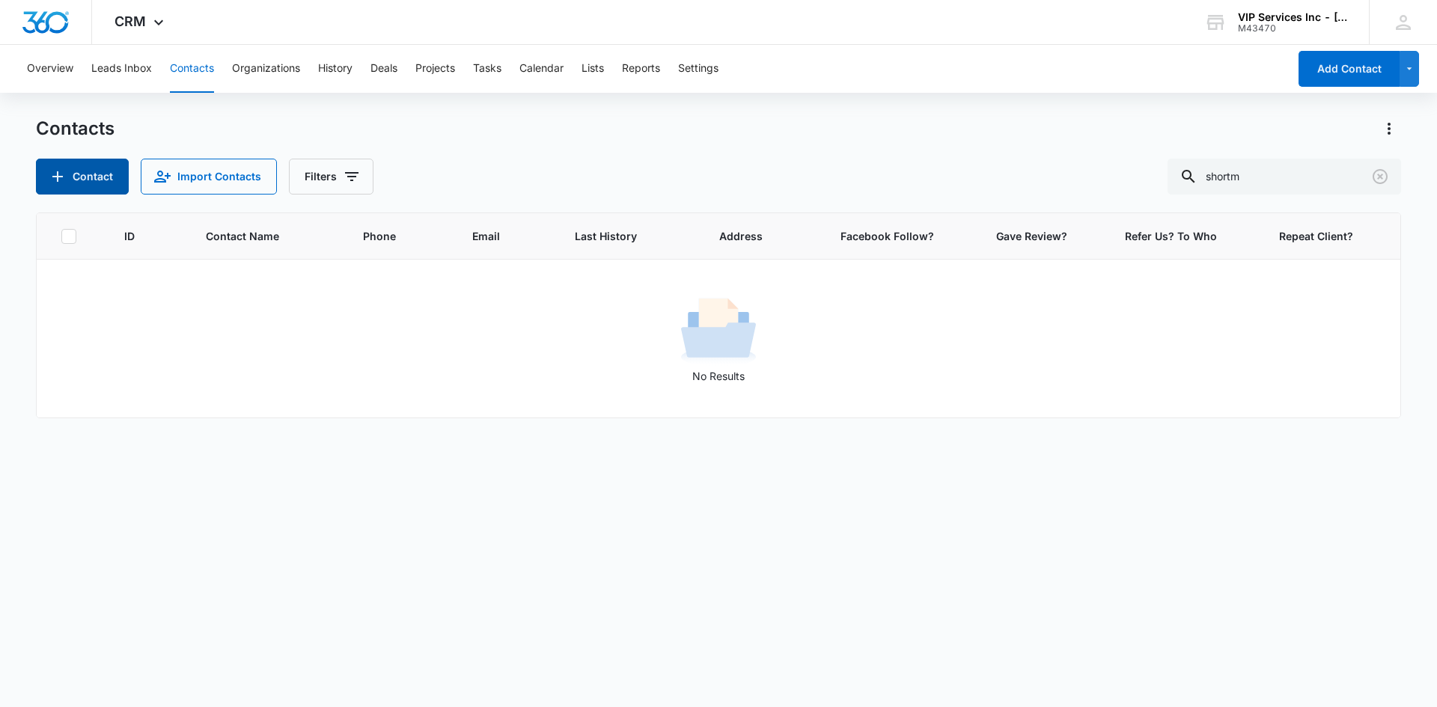
click at [95, 183] on button "Contact" at bounding box center [82, 177] width 93 height 36
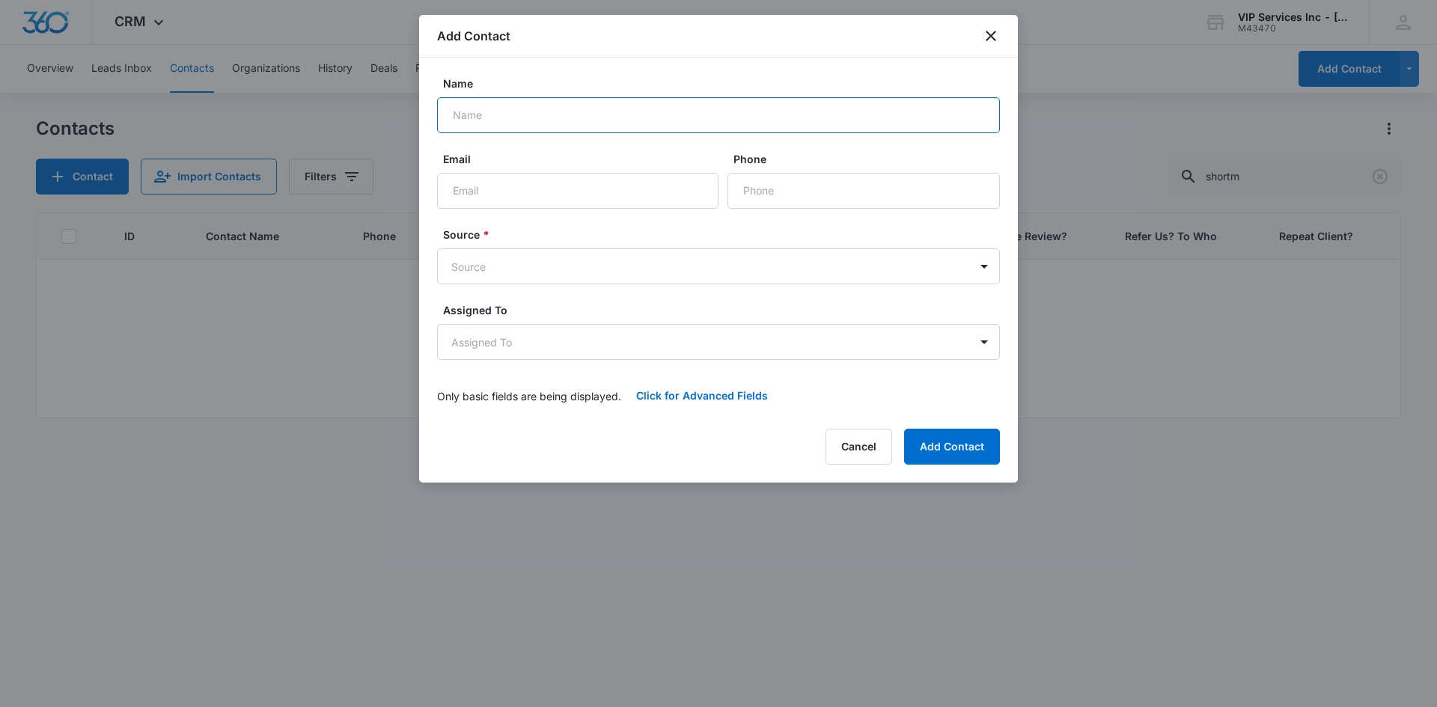
click at [585, 123] on input "Name" at bounding box center [718, 115] width 563 height 36
type input "[PERSON_NAME]"
click at [508, 192] on input "Email" at bounding box center [577, 191] width 281 height 36
paste input "shortm @[DOMAIN_NAME]"
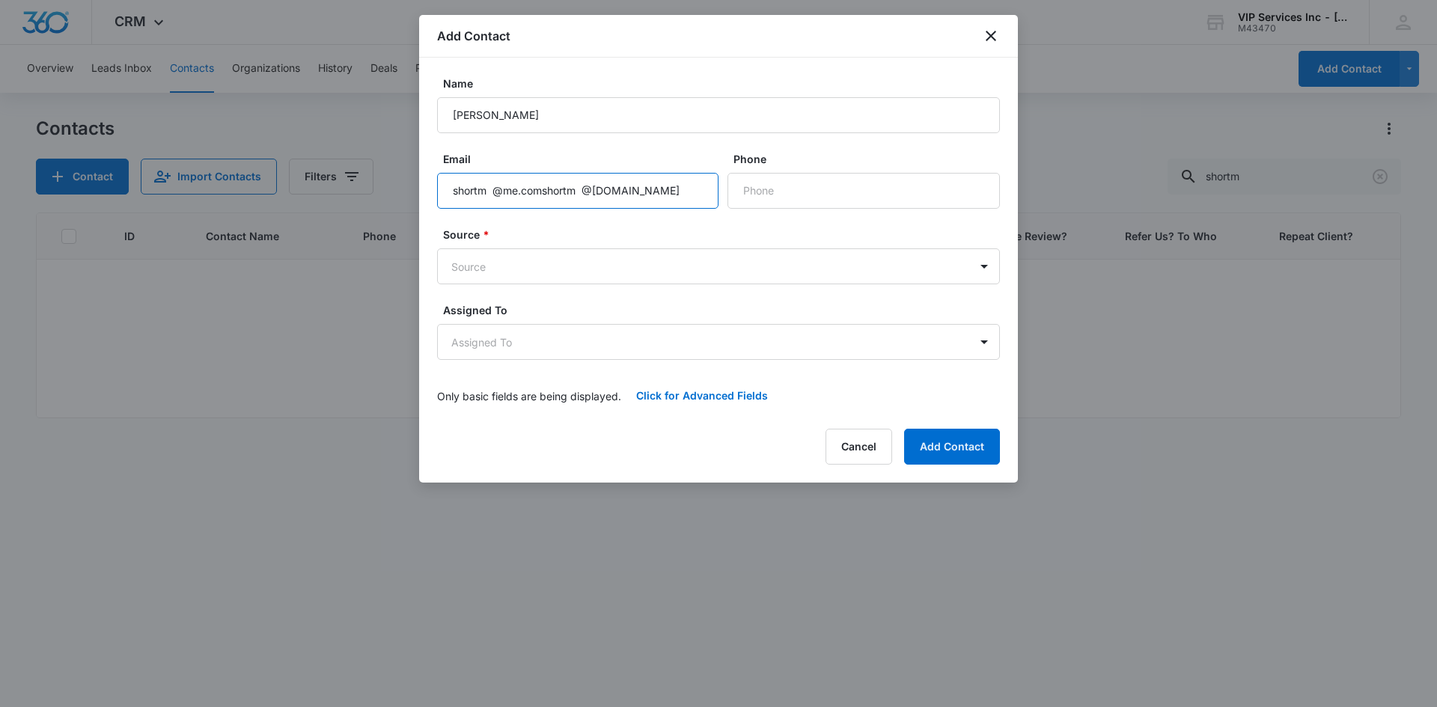
click at [496, 192] on input "shortm @me.comshortm @[DOMAIN_NAME]" at bounding box center [577, 191] width 281 height 36
drag, startPoint x: 635, startPoint y: 189, endPoint x: 577, endPoint y: 189, distance: 57.6
click at [577, 189] on input "[EMAIL_ADDRESS] @[DOMAIN_NAME]" at bounding box center [577, 191] width 281 height 36
type input "[EMAIL_ADDRESS]"
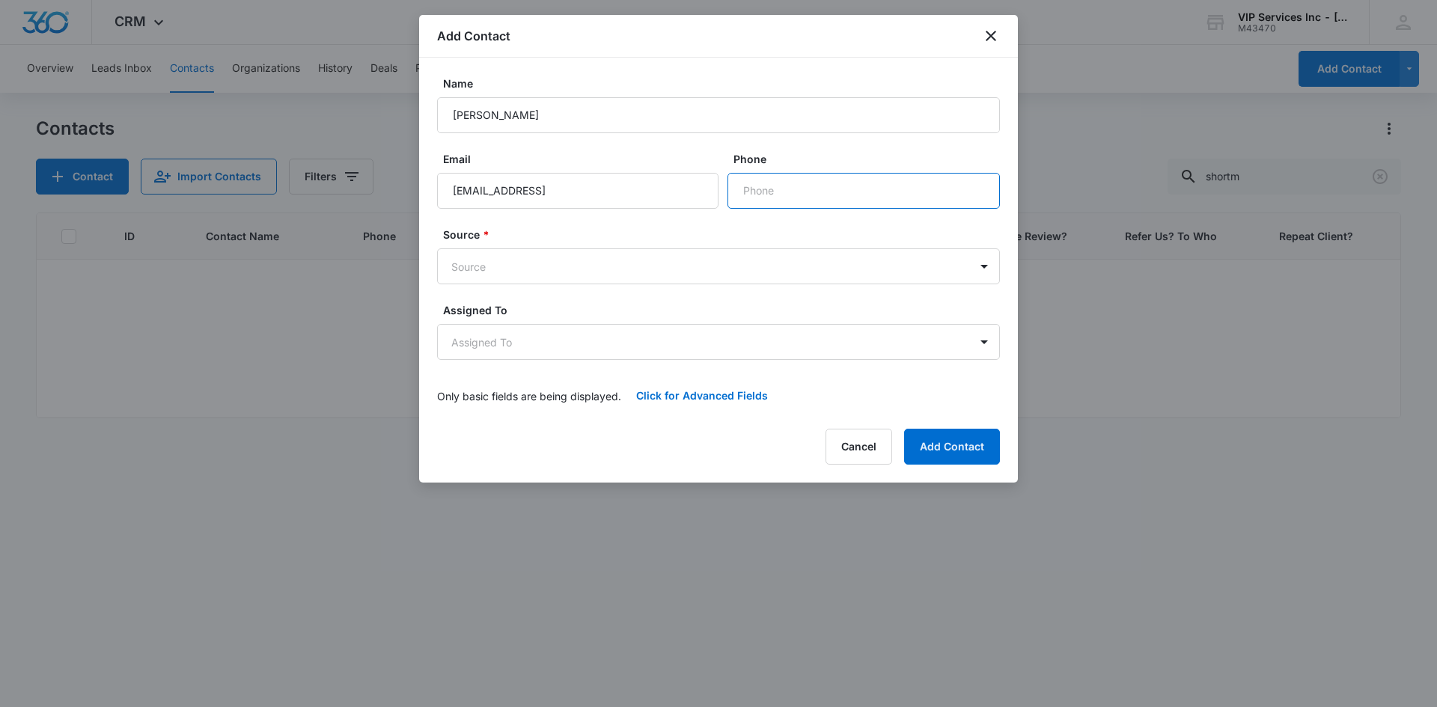
click at [749, 194] on input "Phone" at bounding box center [863, 191] width 272 height 36
paste input "[PHONE_NUMBER]"
type input "[PHONE_NUMBER]"
click at [739, 269] on body "CRM Apps Reputation Websites Forms CRM Email Social Content Ads Intelligence Fi…" at bounding box center [718, 353] width 1437 height 707
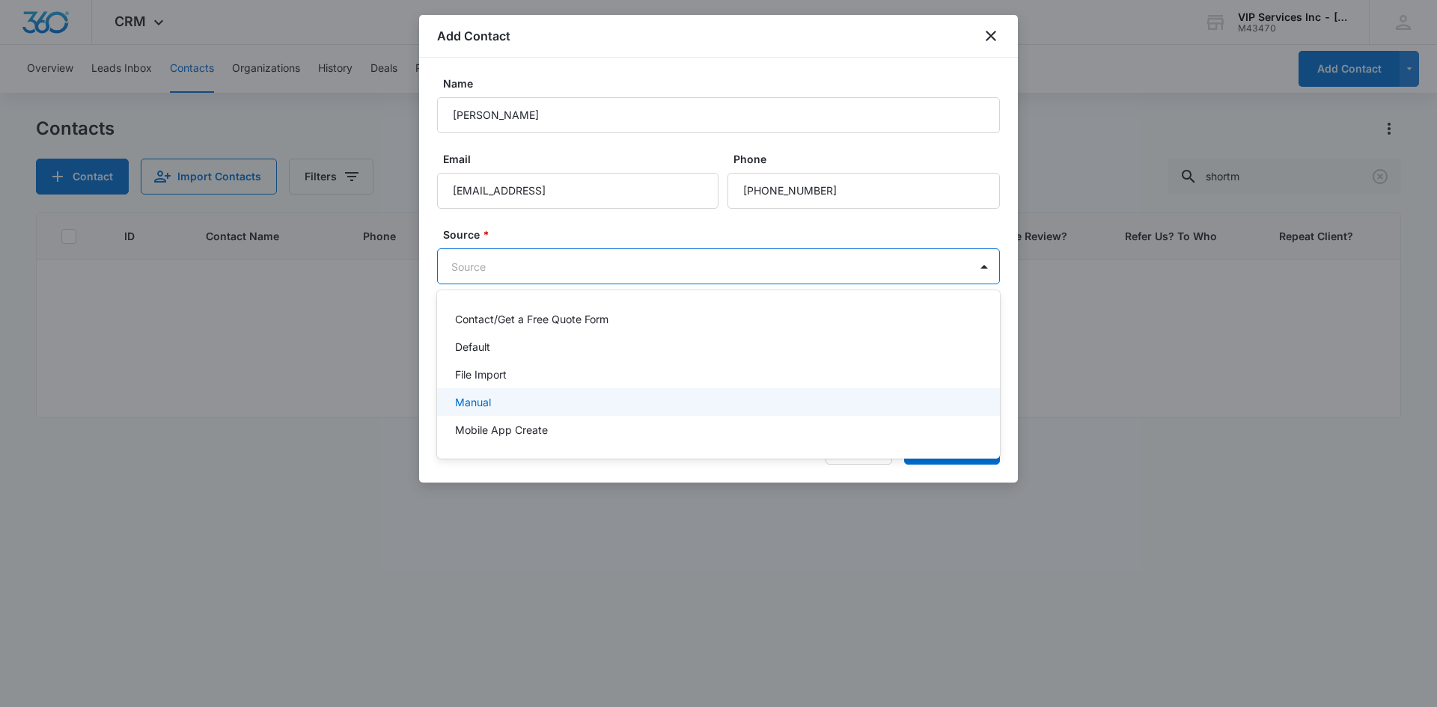
click at [695, 395] on div "Manual" at bounding box center [717, 402] width 524 height 16
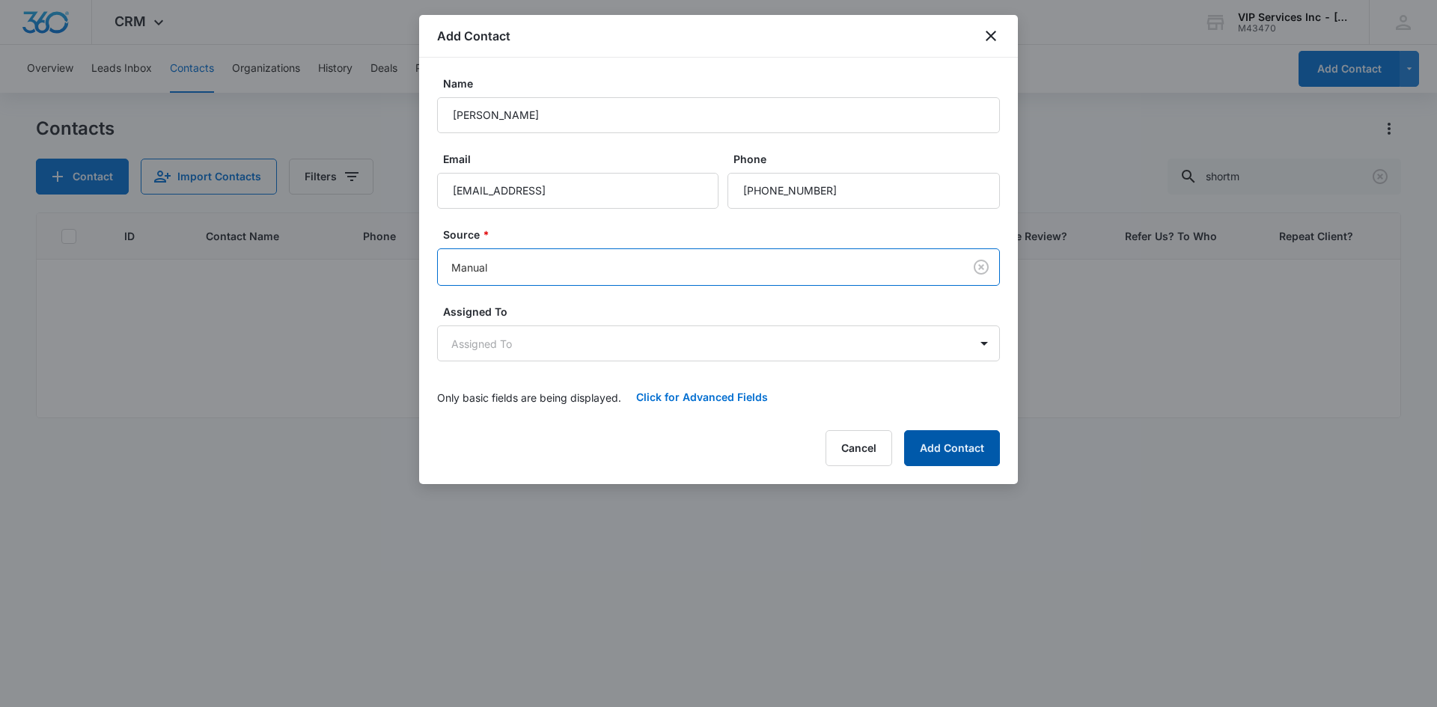
click at [950, 444] on button "Add Contact" at bounding box center [952, 448] width 96 height 36
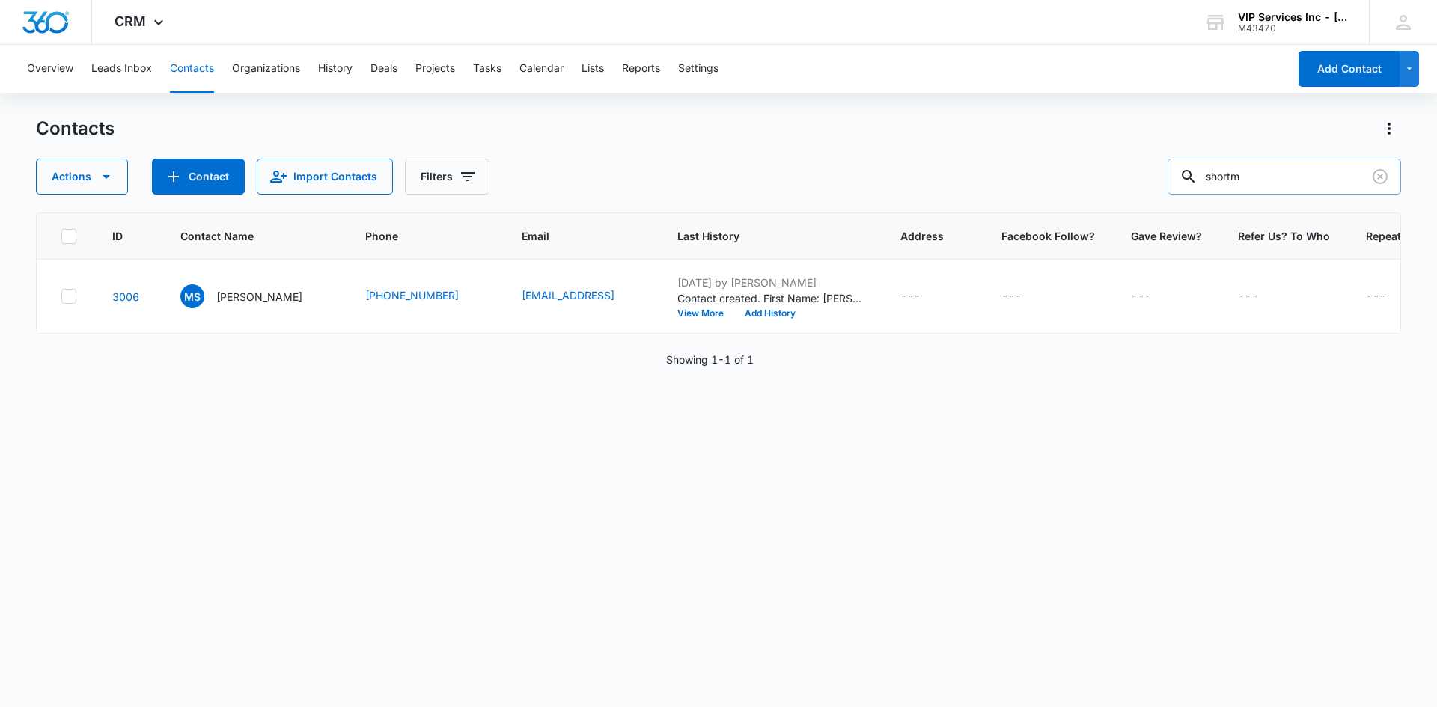
drag, startPoint x: 1263, startPoint y: 177, endPoint x: 1197, endPoint y: 191, distance: 67.2
click at [1197, 191] on div "shortm" at bounding box center [1283, 177] width 233 height 36
paste input "bvalkai"
type input "bvalkai"
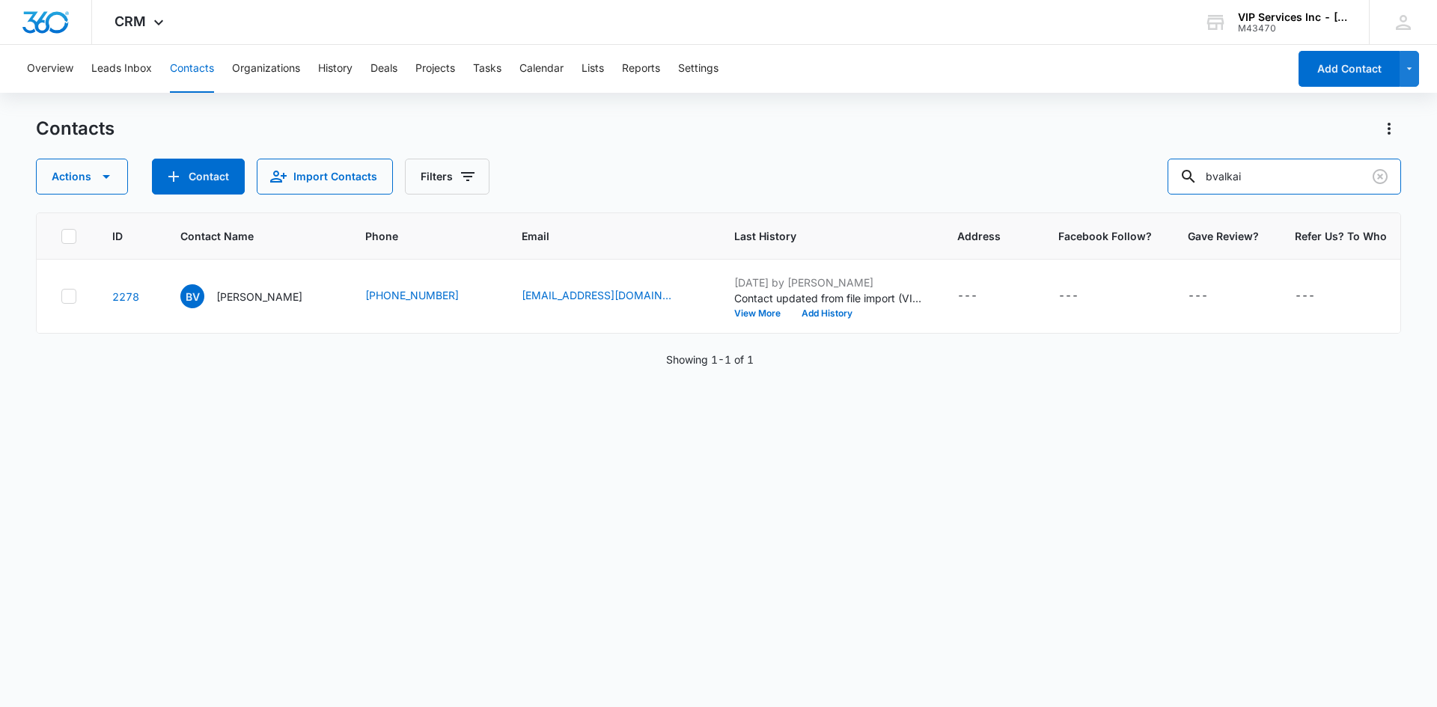
scroll to position [0, 28]
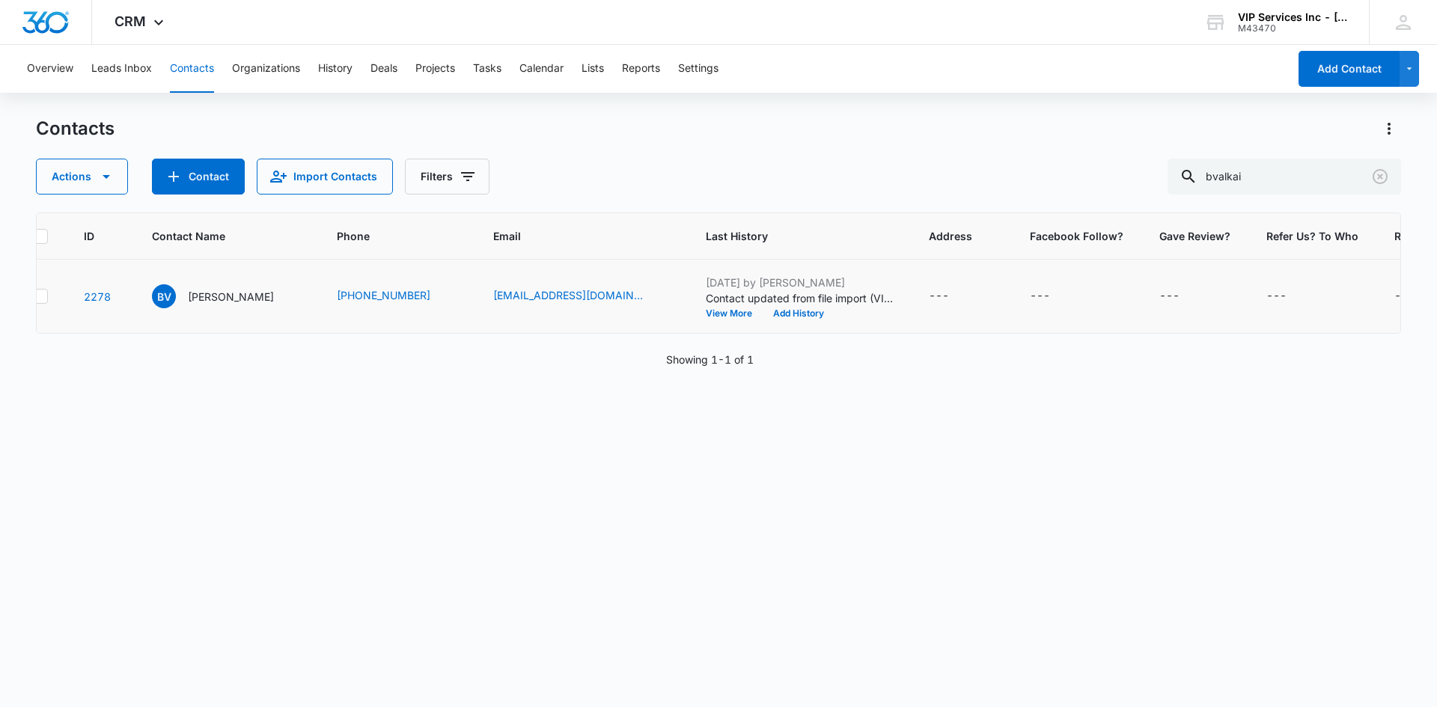
click at [1423, 291] on icon "Repeat Client? - - Select to Edit Field" at bounding box center [1432, 296] width 18 height 18
click at [1315, 183] on input "Repeat Client?" at bounding box center [1322, 201] width 189 height 36
type input "Yes"
click at [1386, 254] on button "Save" at bounding box center [1394, 247] width 44 height 28
drag, startPoint x: 1279, startPoint y: 173, endPoint x: 1228, endPoint y: 185, distance: 52.3
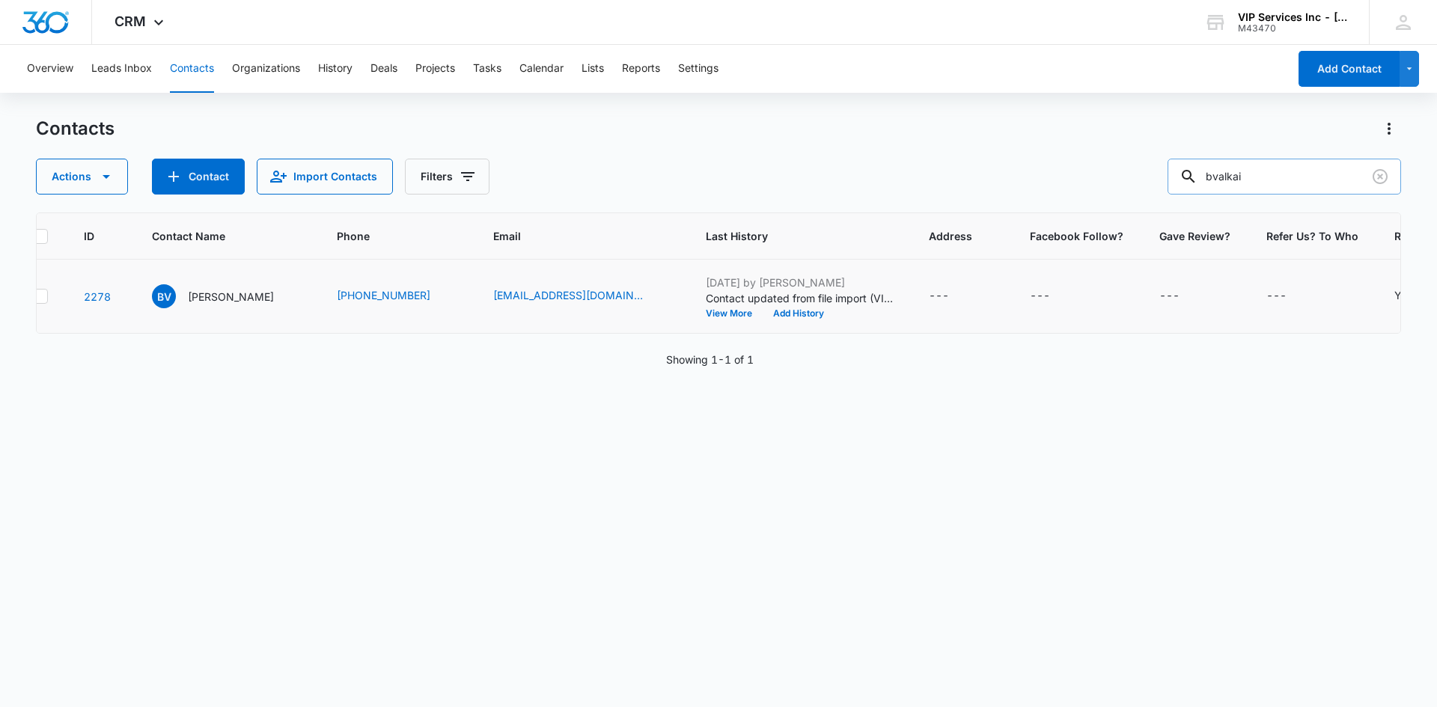
click at [1228, 185] on input "bvalkai" at bounding box center [1283, 177] width 233 height 36
type input "b"
paste input "ksardello"
type input "ksardello"
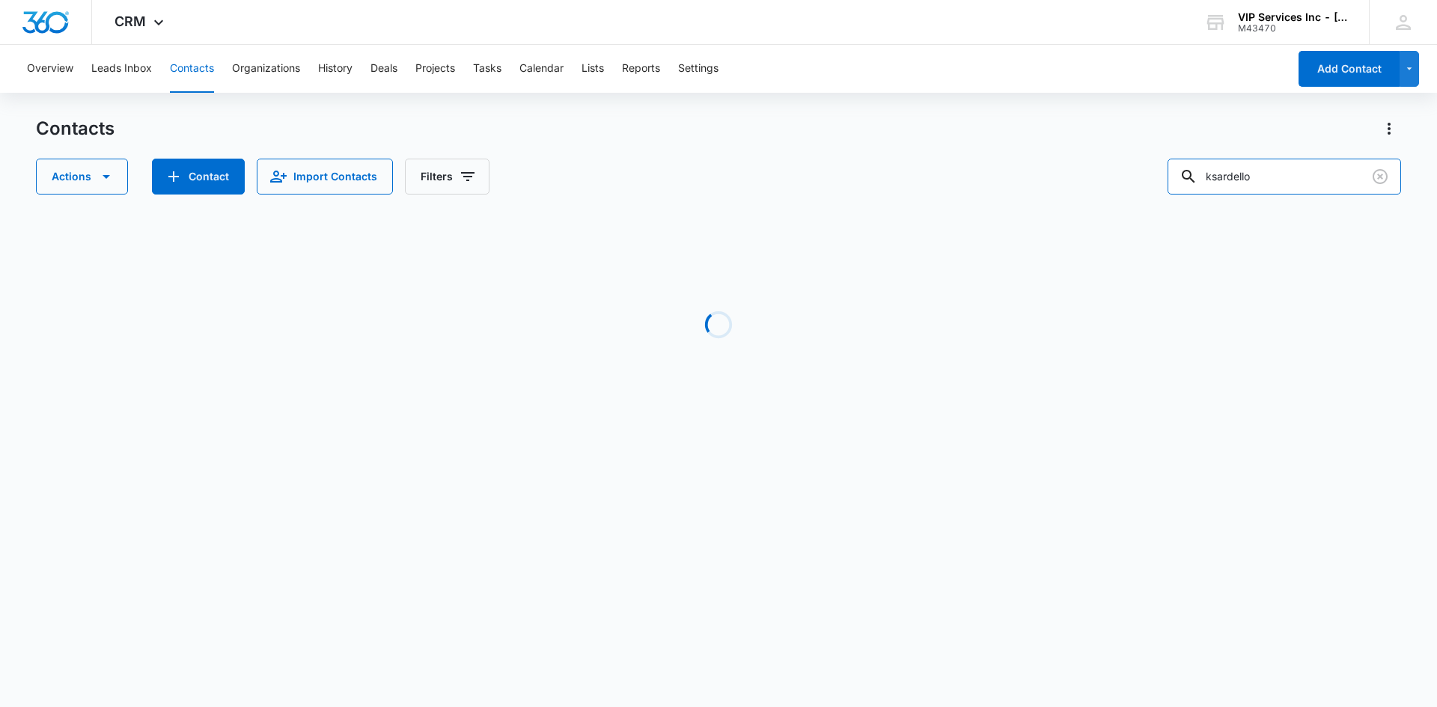
scroll to position [0, 0]
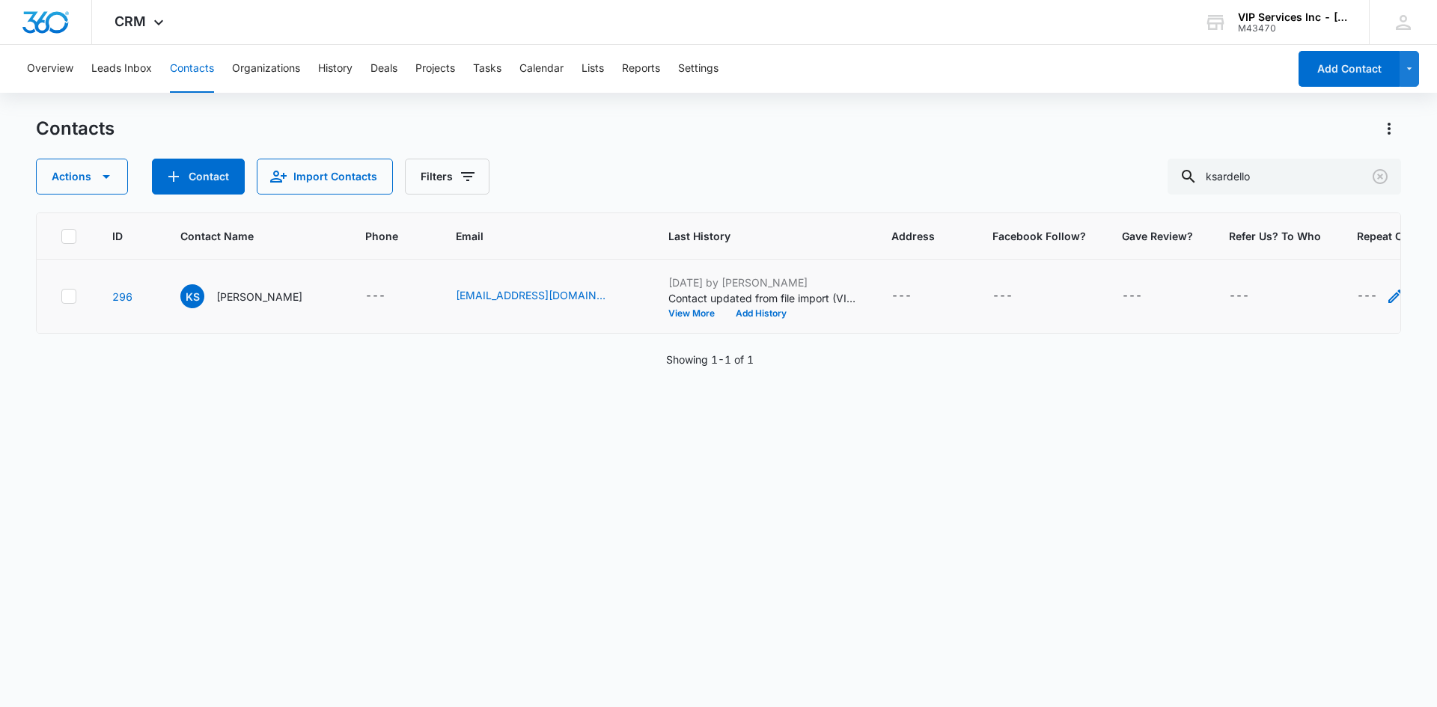
click at [1357, 291] on div "---" at bounding box center [1380, 296] width 47 height 18
click at [1316, 202] on input "Repeat Client?" at bounding box center [1321, 201] width 189 height 36
type input "Yes"
click at [1380, 251] on button "Save" at bounding box center [1394, 247] width 44 height 28
drag, startPoint x: 1287, startPoint y: 178, endPoint x: 1202, endPoint y: 192, distance: 86.4
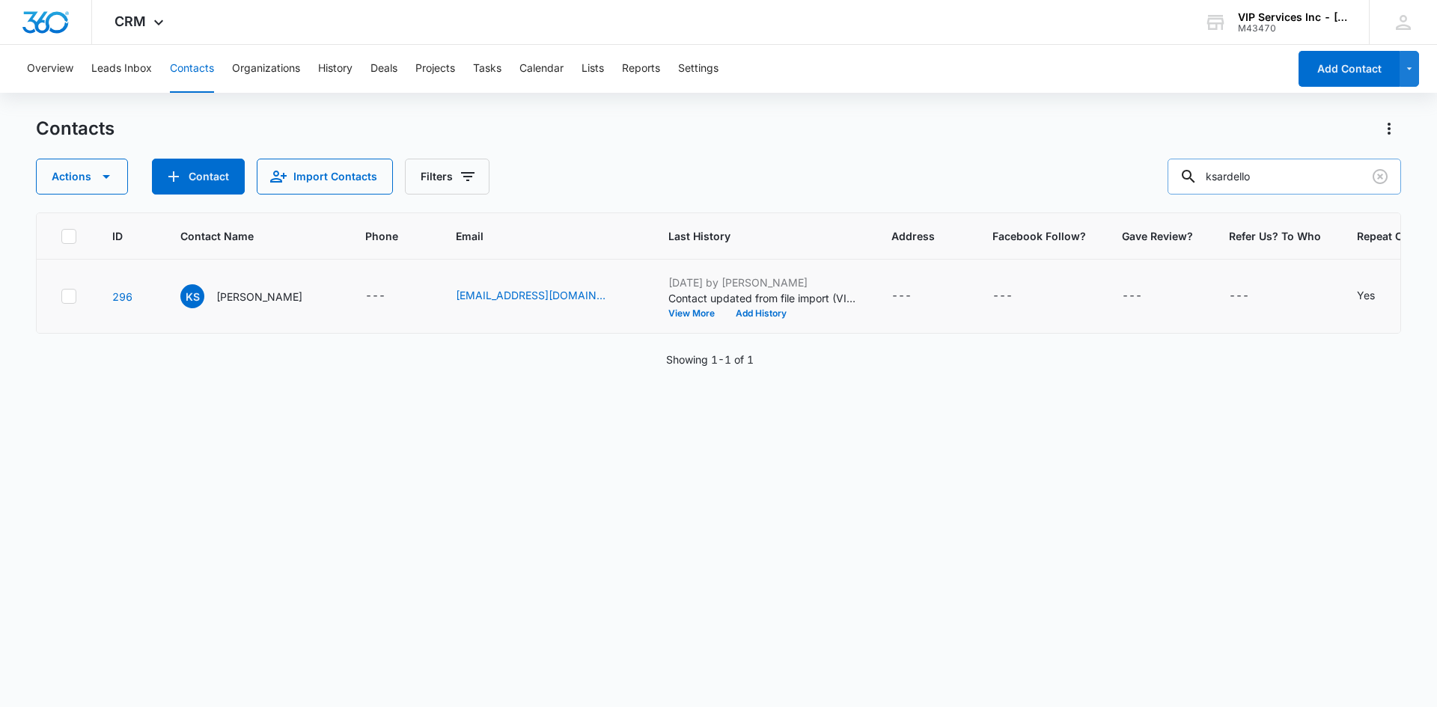
click at [1202, 192] on div "ksardello" at bounding box center [1283, 177] width 233 height 36
paste input "marylhammack"
type input "marylhammack"
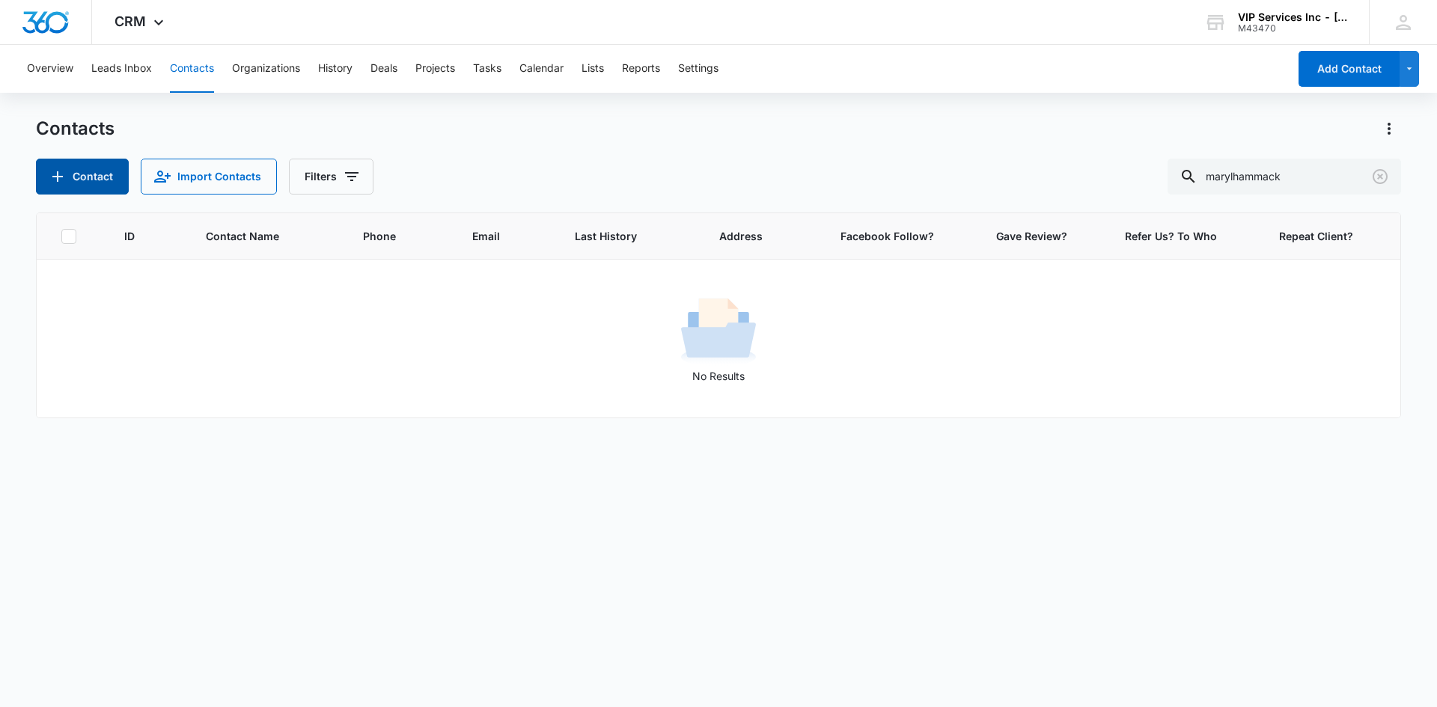
click at [113, 166] on button "Contact" at bounding box center [82, 177] width 93 height 36
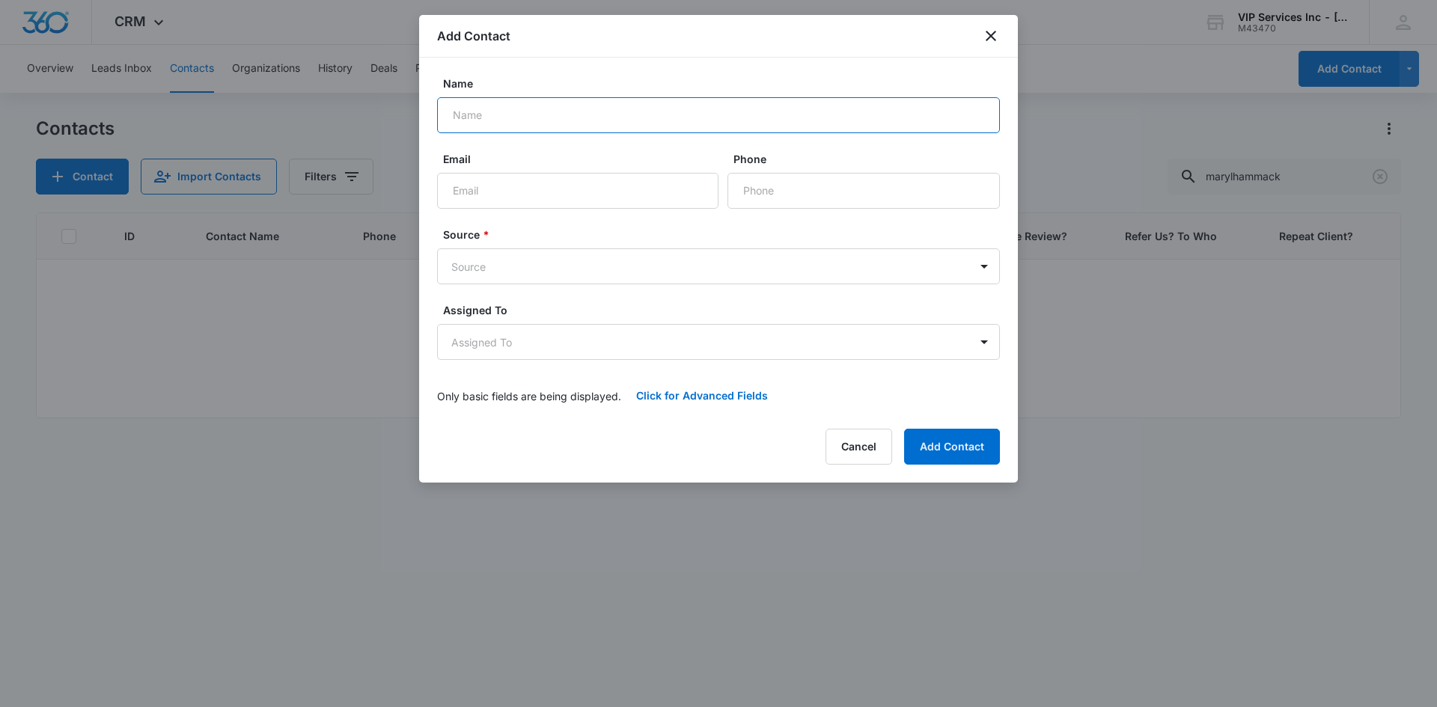
click at [673, 115] on input "Name" at bounding box center [718, 115] width 563 height 36
type input "[PERSON_NAME]"
click at [663, 182] on input "Email" at bounding box center [577, 191] width 281 height 36
paste input "marylhammack @[DOMAIN_NAME]"
click at [536, 190] on input "marylhammack @[DOMAIN_NAME]" at bounding box center [577, 191] width 281 height 36
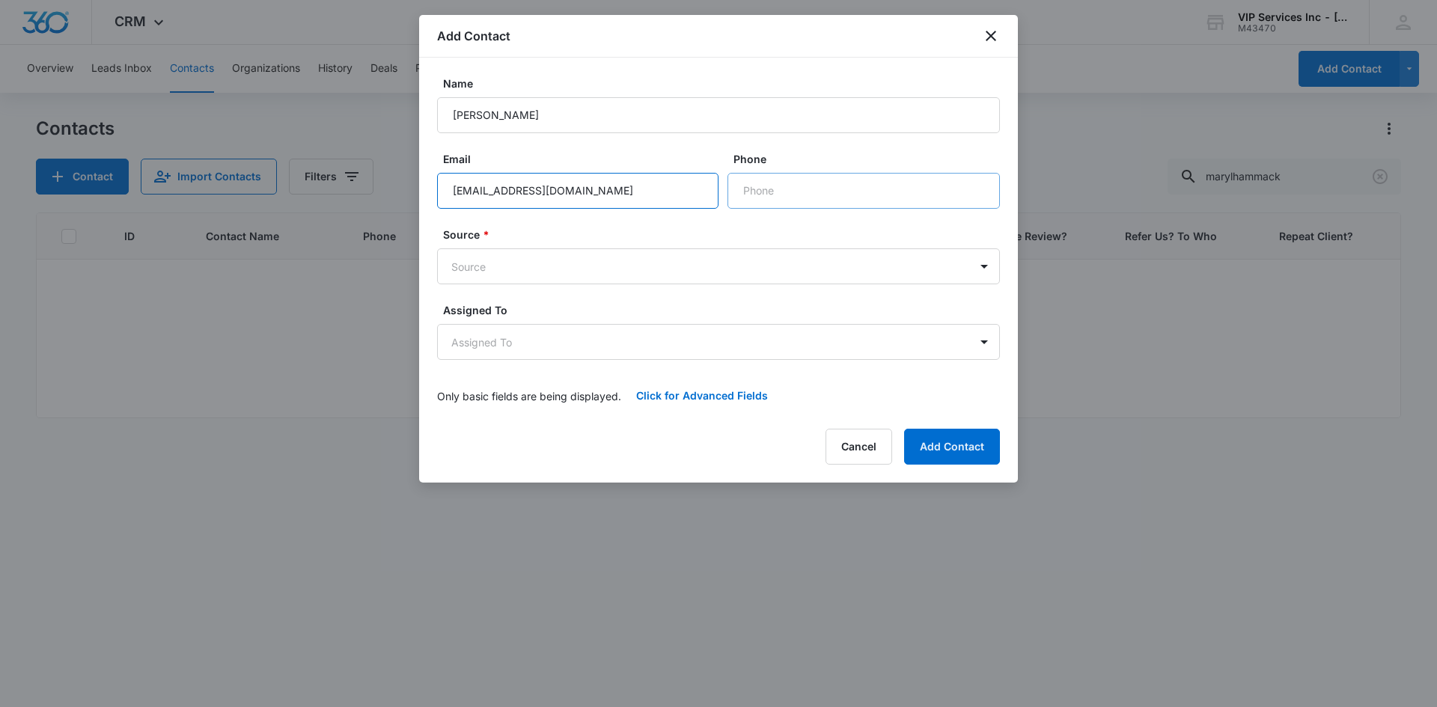
type input "[EMAIL_ADDRESS][DOMAIN_NAME]"
click at [746, 193] on input "Phone" at bounding box center [863, 191] width 272 height 36
paste input "[PHONE_NUMBER]"
type input "[PHONE_NUMBER]"
click at [778, 276] on body "CRM Apps Reputation Websites Forms CRM Email Social Content Ads Intelligence Fi…" at bounding box center [718, 353] width 1437 height 707
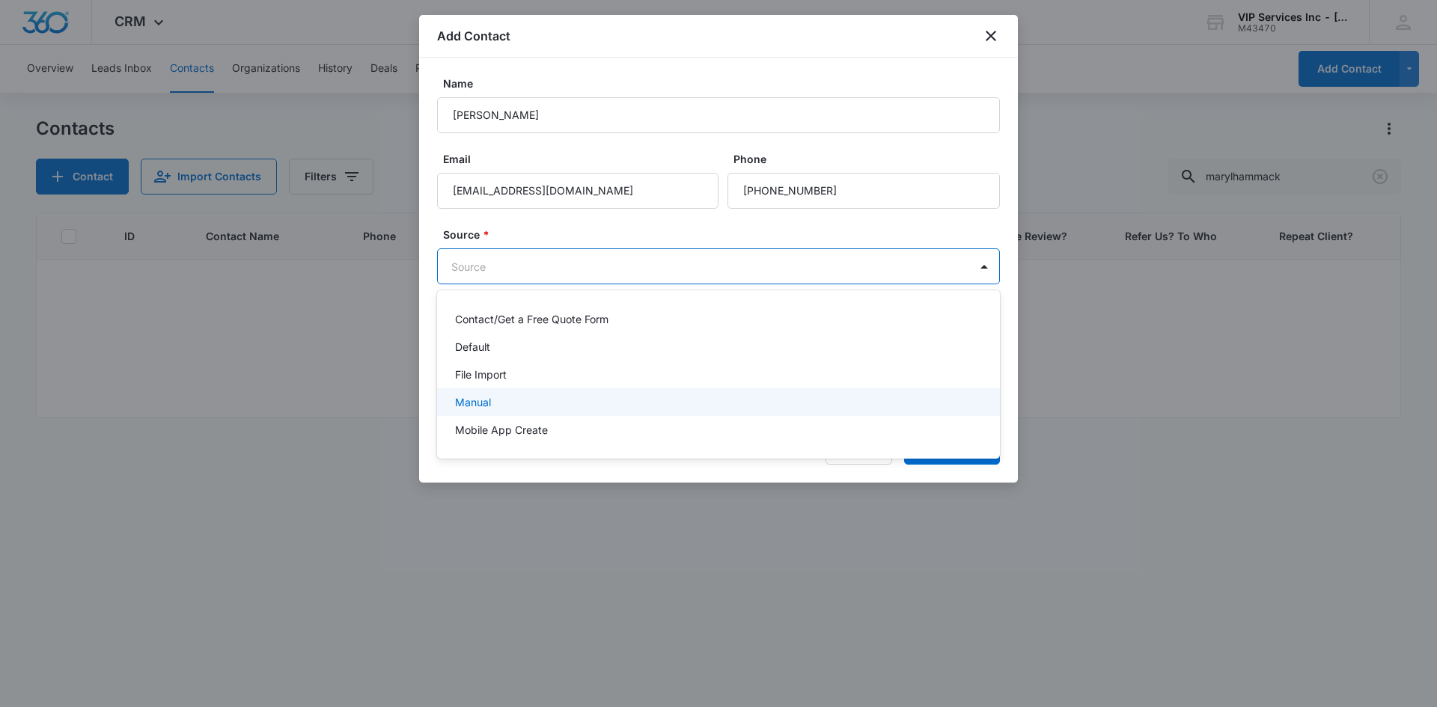
click at [727, 402] on div "Manual" at bounding box center [717, 402] width 524 height 16
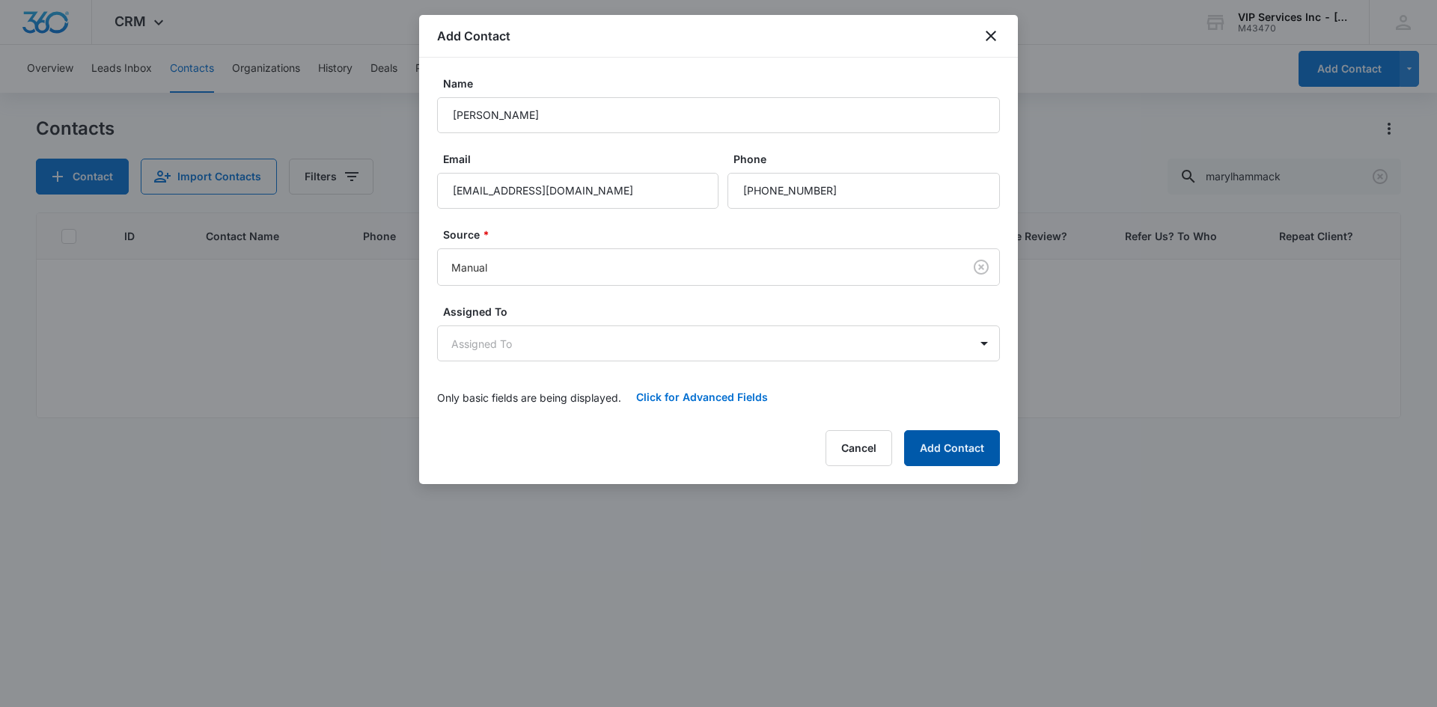
click at [950, 445] on button "Add Contact" at bounding box center [952, 448] width 96 height 36
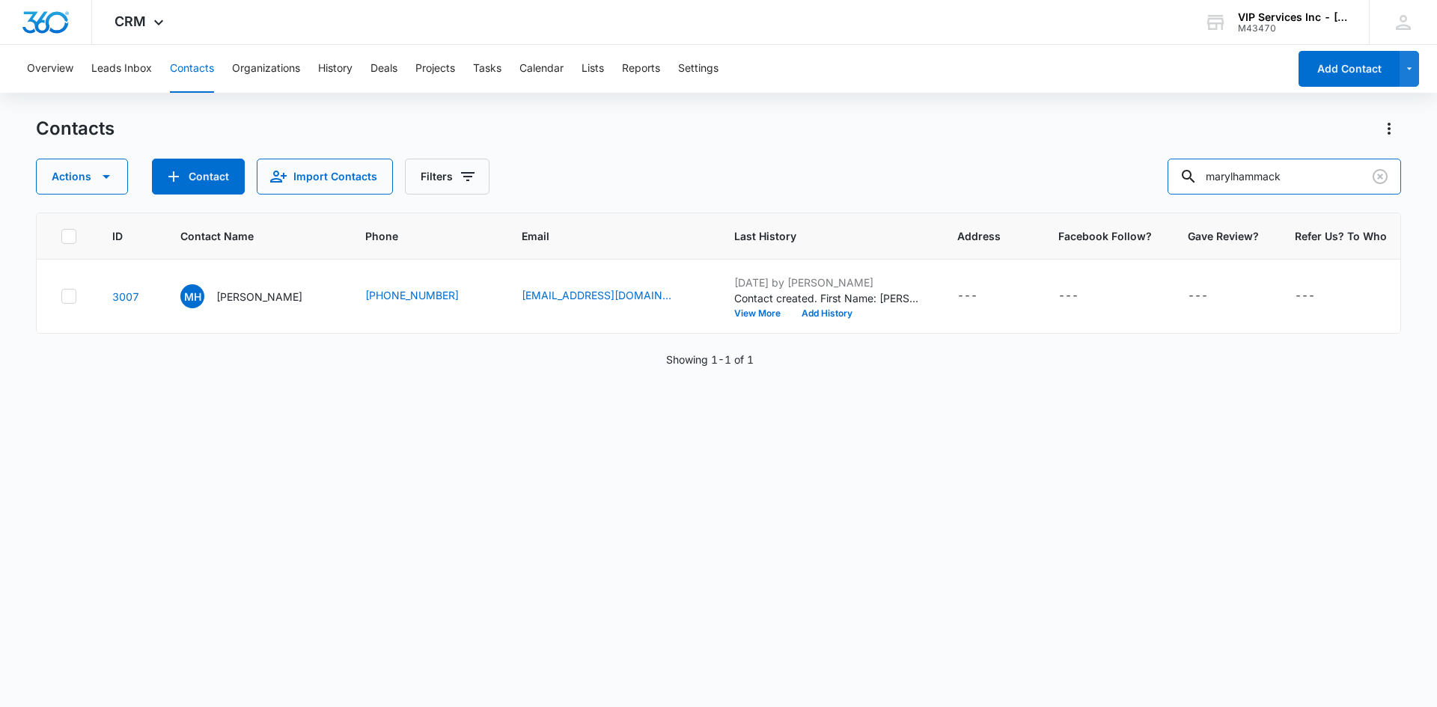
drag, startPoint x: 1310, startPoint y: 178, endPoint x: 1183, endPoint y: 198, distance: 128.7
click at [1183, 198] on div "Contacts Actions Contact Import Contacts Filters marylhammack ID Contact Name P…" at bounding box center [718, 411] width 1365 height 589
paste input "allentrish567"
type input "allentrish567"
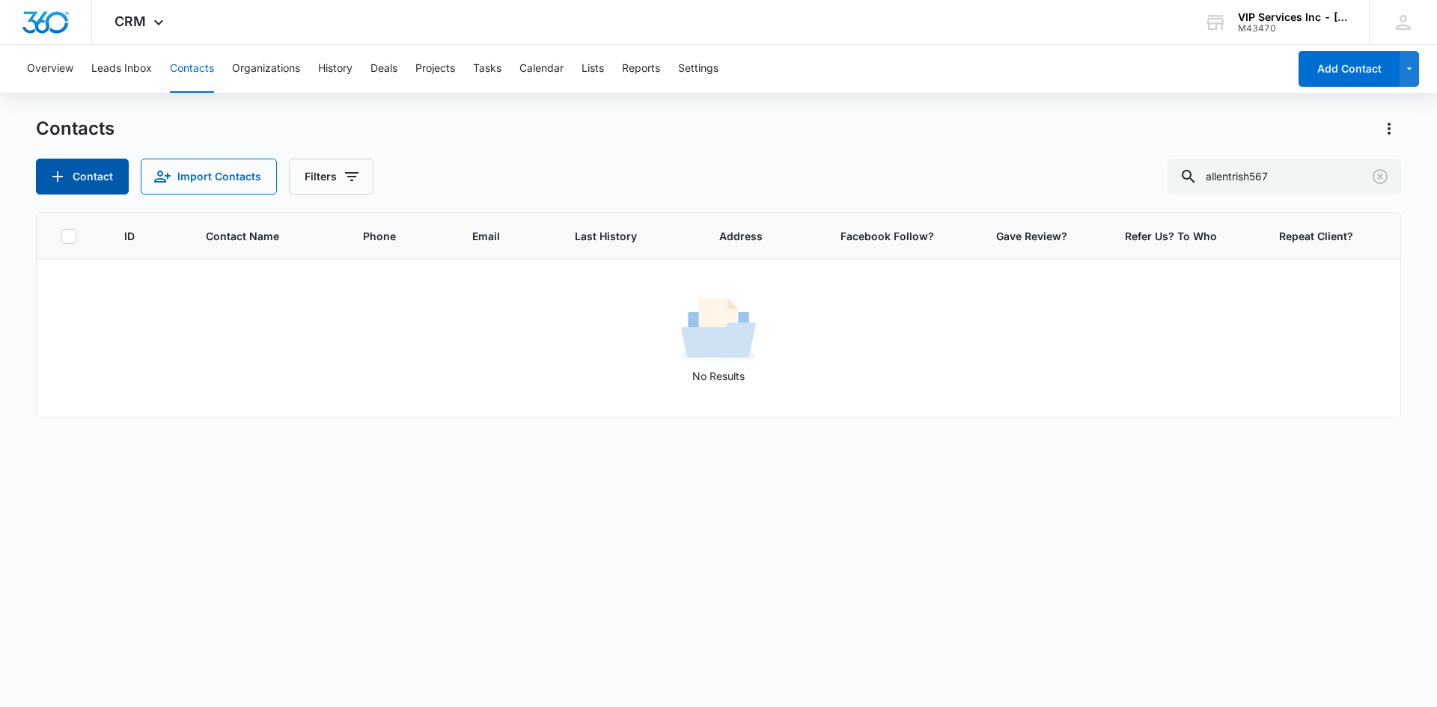
click at [91, 180] on button "Contact" at bounding box center [82, 177] width 93 height 36
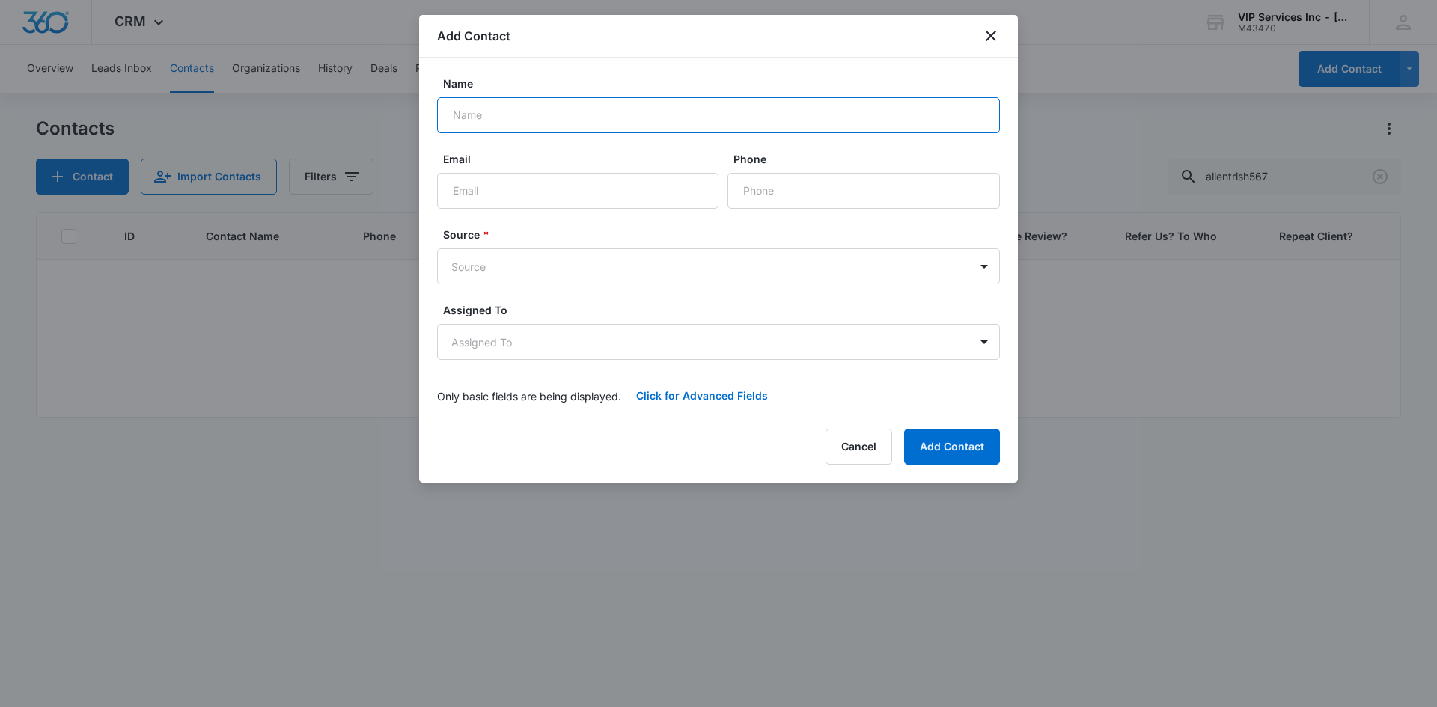
click at [609, 121] on input "Name" at bounding box center [718, 115] width 563 height 36
type input "[PERSON_NAME]"
click at [685, 192] on input "Email" at bounding box center [577, 191] width 281 height 36
paste input "allentrish567 @[DOMAIN_NAME]"
click at [522, 200] on input "allentrish567 @[DOMAIN_NAME]" at bounding box center [577, 191] width 281 height 36
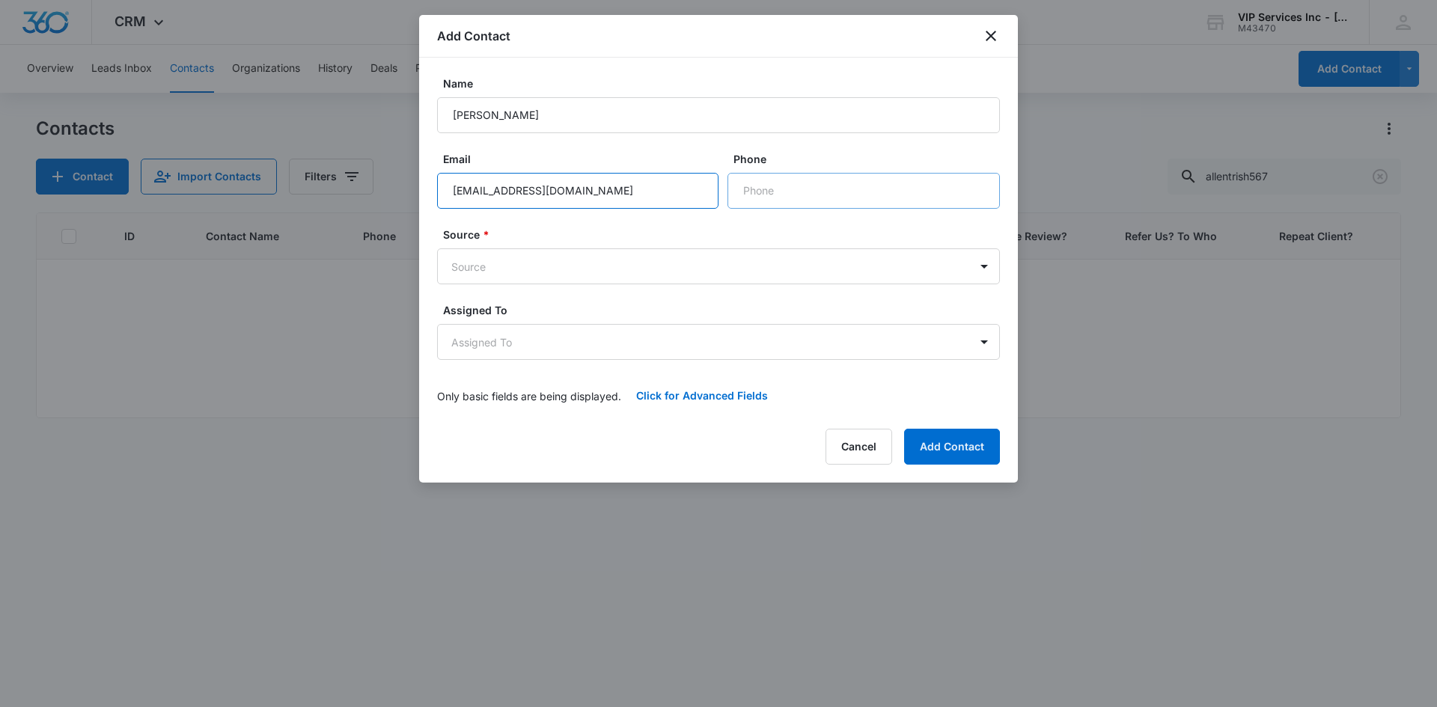
type input "[EMAIL_ADDRESS][DOMAIN_NAME]"
click at [738, 191] on input "Phone" at bounding box center [863, 191] width 272 height 36
paste input "[PHONE_NUMBER]"
type input "[PHONE_NUMBER]"
click at [759, 260] on body "CRM Apps Reputation Websites Forms CRM Email Social Content Ads Intelligence Fi…" at bounding box center [718, 353] width 1437 height 707
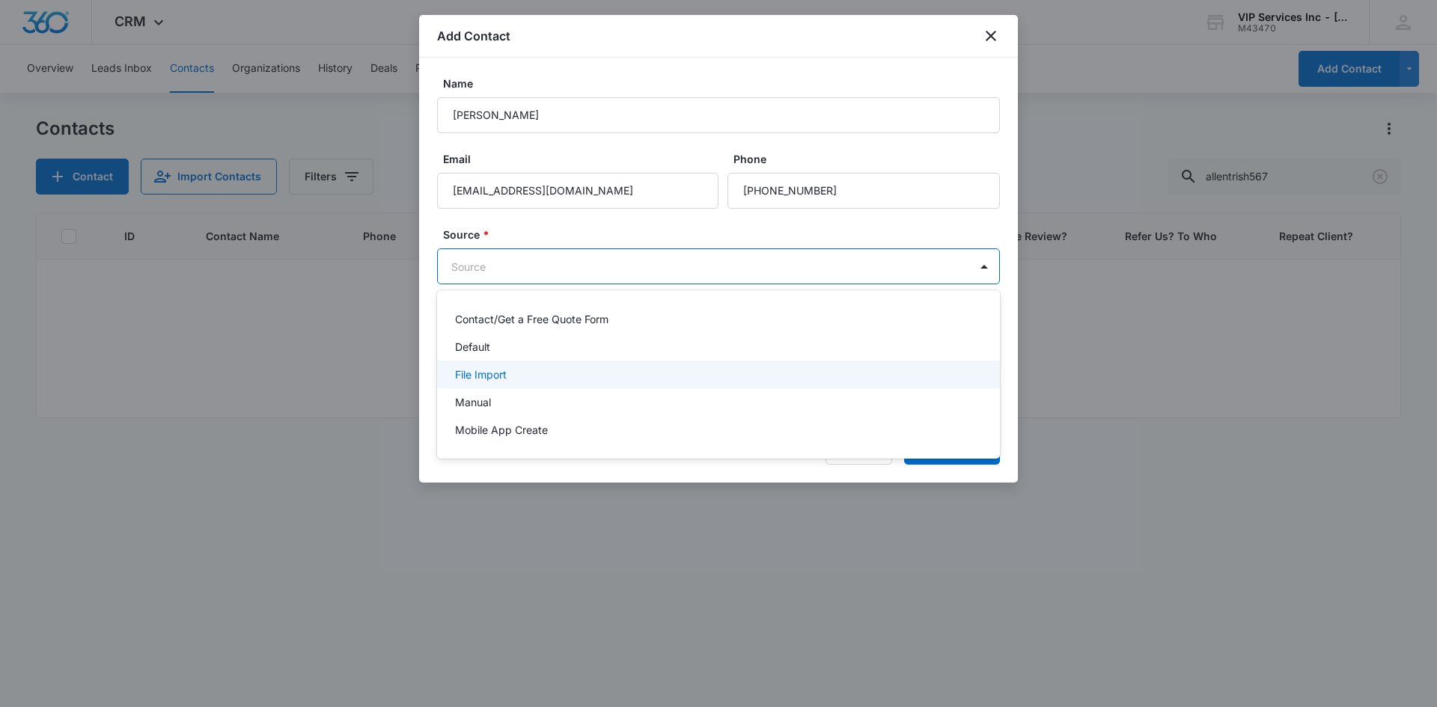
click at [712, 388] on div "File Import" at bounding box center [718, 375] width 563 height 28
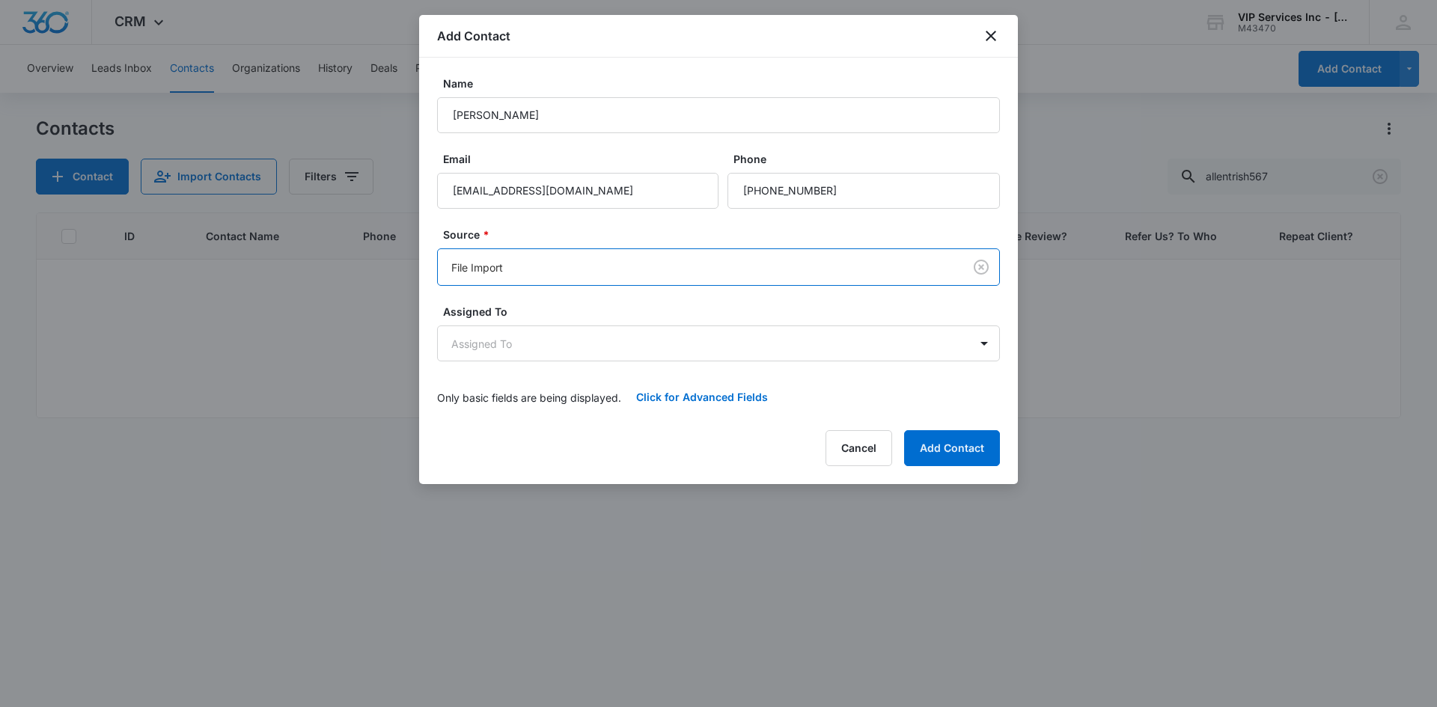
click at [722, 262] on body "CRM Apps Reputation Websites Forms CRM Email Social Content Ads Intelligence Fi…" at bounding box center [718, 353] width 1437 height 707
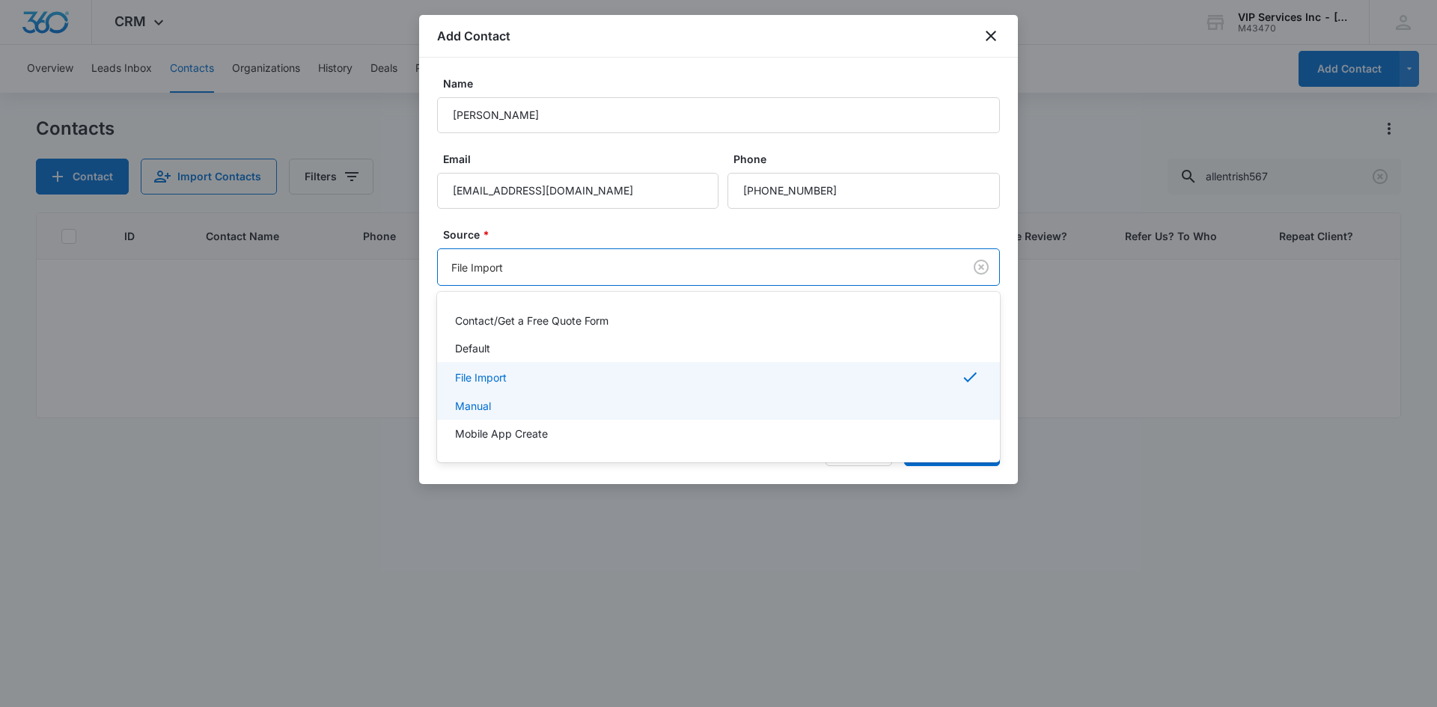
click at [690, 397] on div "Manual" at bounding box center [718, 406] width 563 height 28
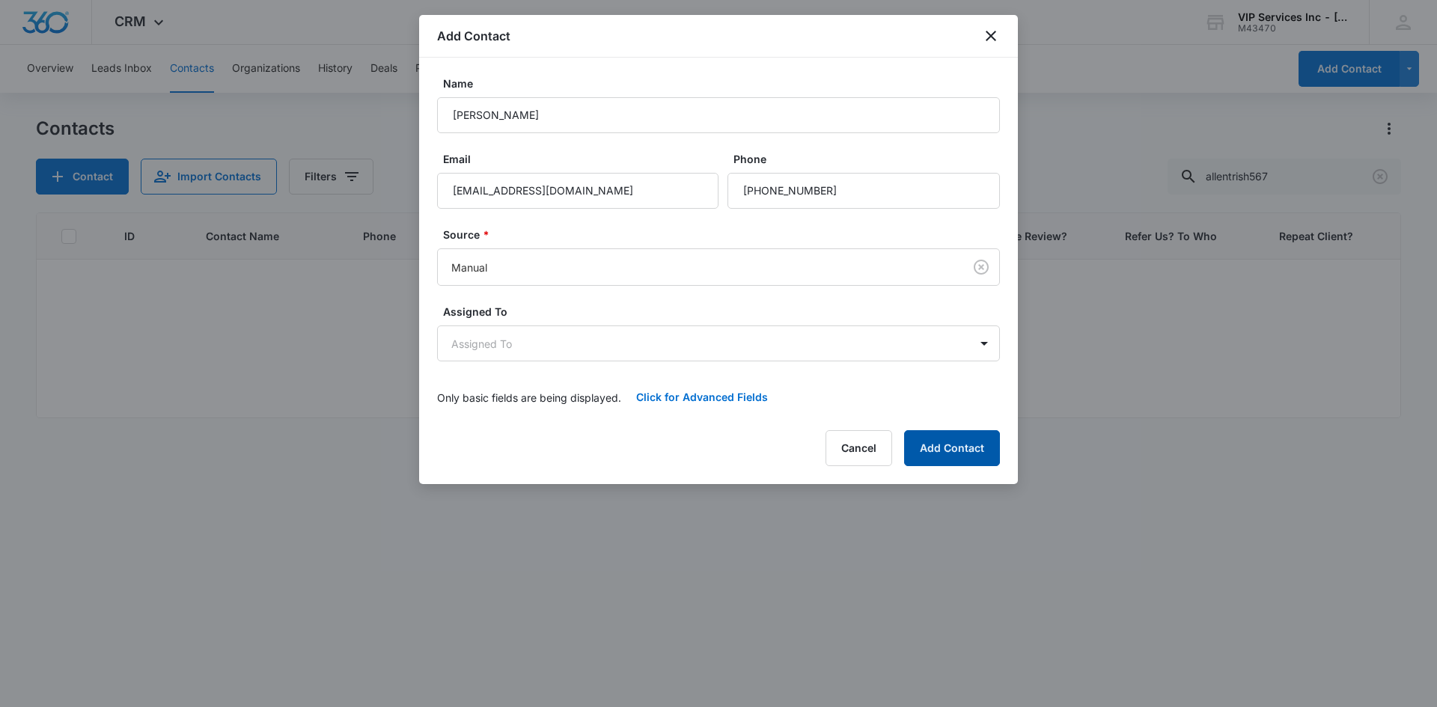
click at [962, 447] on button "Add Contact" at bounding box center [952, 448] width 96 height 36
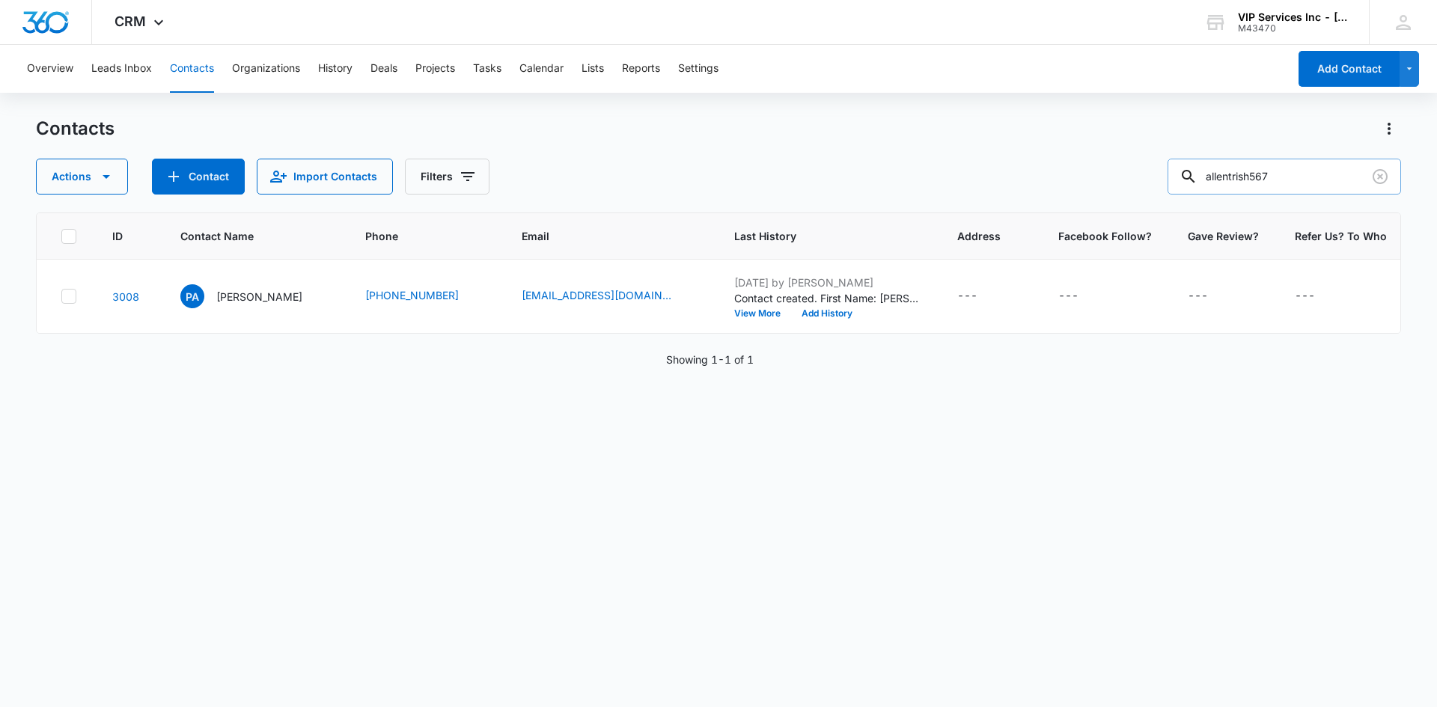
drag, startPoint x: 1305, startPoint y: 183, endPoint x: 1191, endPoint y: 193, distance: 115.0
click at [1191, 193] on div "allentrish567" at bounding box center [1283, 177] width 233 height 36
paste input "gtravis"
type input "gtravis"
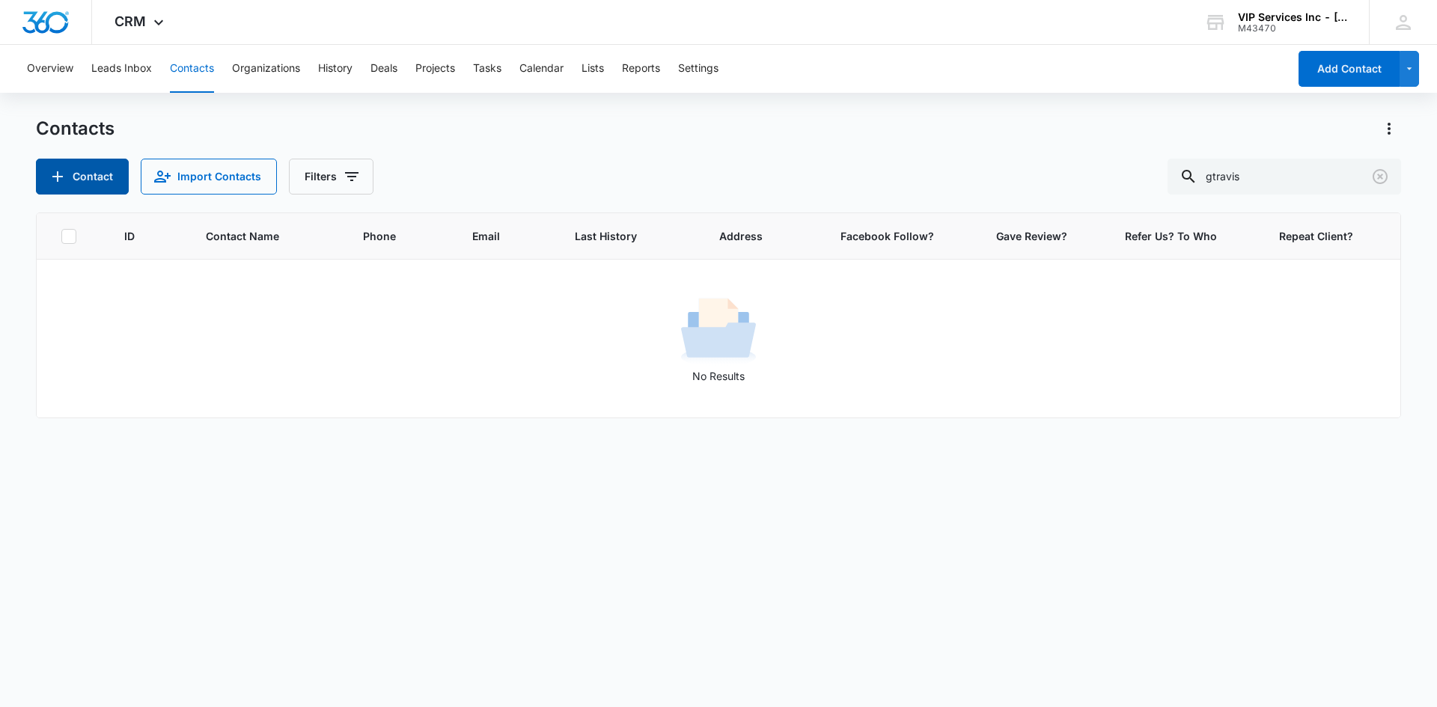
click at [80, 181] on button "Contact" at bounding box center [82, 177] width 93 height 36
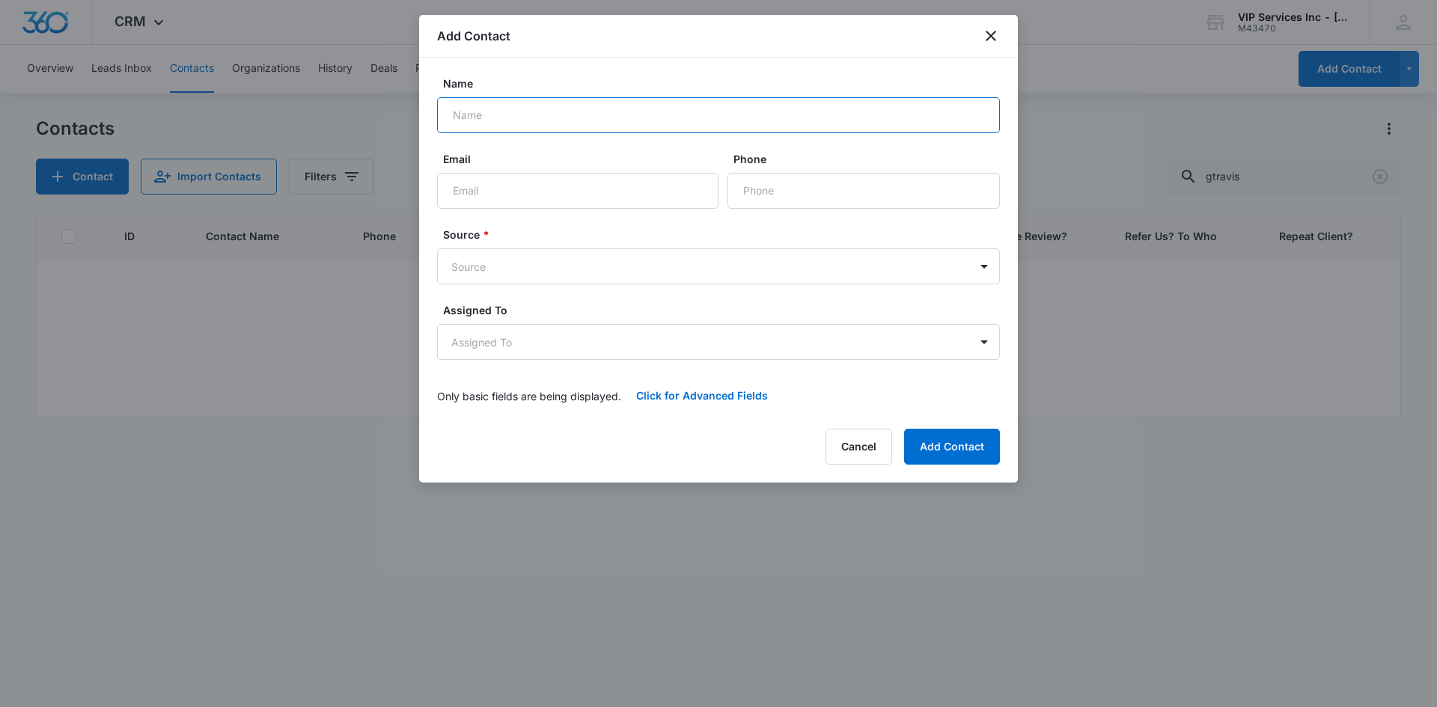
click at [581, 119] on input "Name" at bounding box center [718, 115] width 563 height 36
type input "[PERSON_NAME]"
click at [572, 187] on input "Email" at bounding box center [577, 191] width 281 height 36
paste input "gtravis @[DOMAIN_NAME]"
click at [497, 195] on input "gtravis @[DOMAIN_NAME]" at bounding box center [577, 191] width 281 height 36
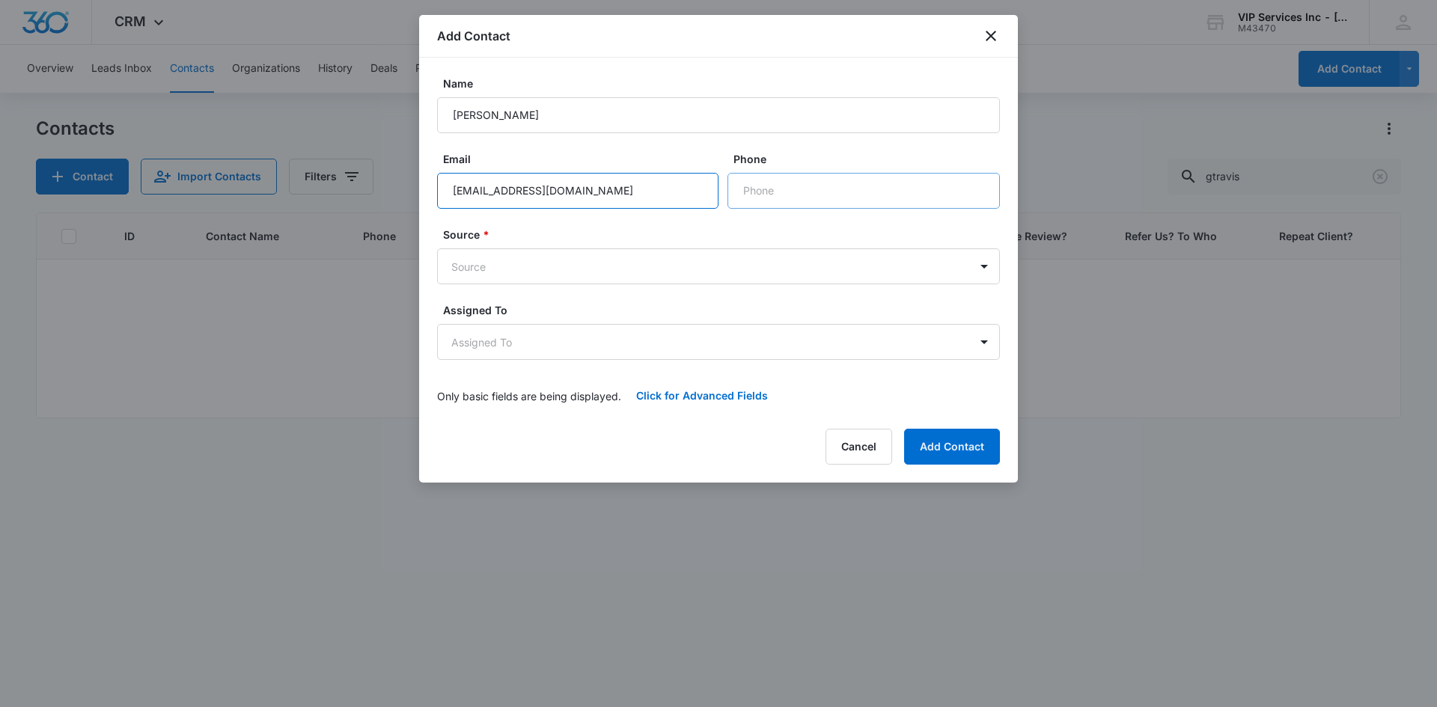
type input "[EMAIL_ADDRESS][DOMAIN_NAME]"
click at [748, 193] on input "Phone" at bounding box center [863, 191] width 272 height 36
paste input "[PHONE_NUMBER]"
type input "[PHONE_NUMBER]"
click at [725, 259] on body "CRM Apps Reputation Websites Forms CRM Email Social Content Ads Intelligence Fi…" at bounding box center [718, 353] width 1437 height 707
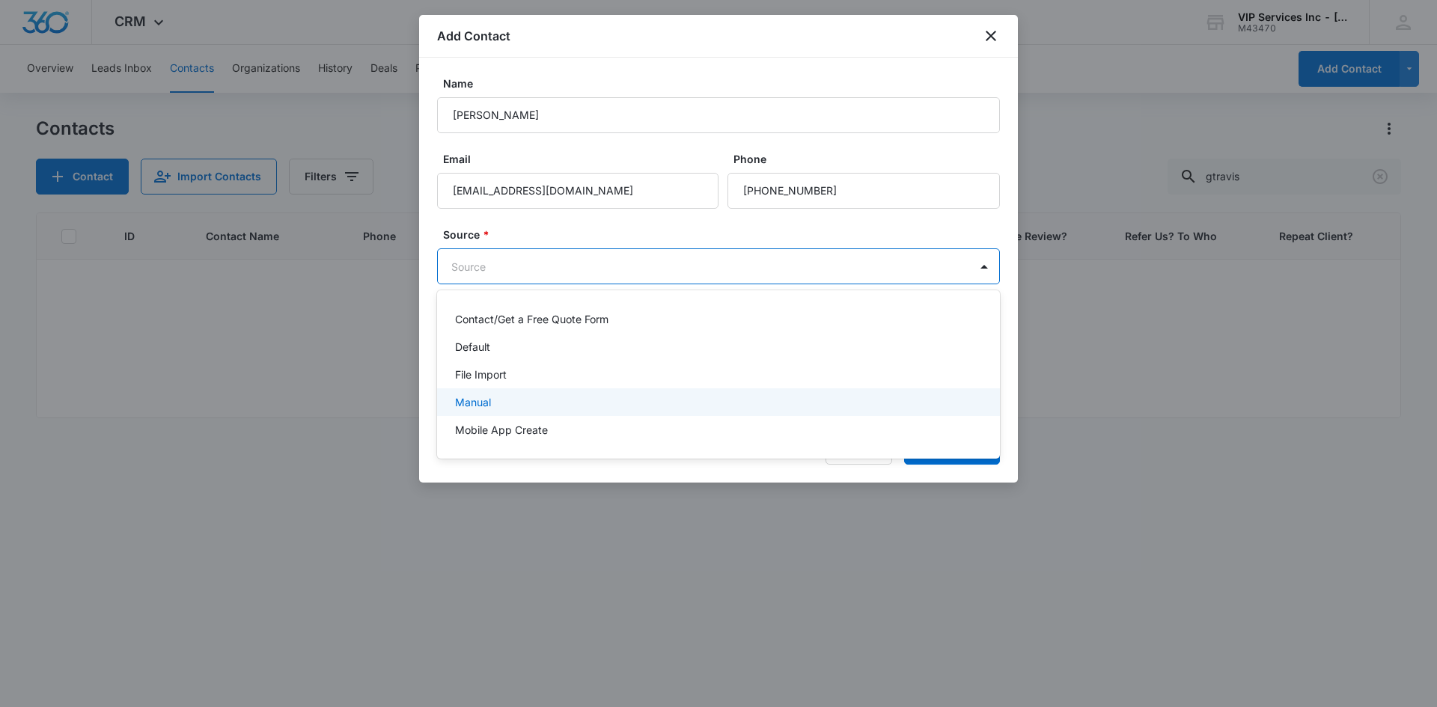
click at [667, 391] on div "Manual" at bounding box center [718, 402] width 563 height 28
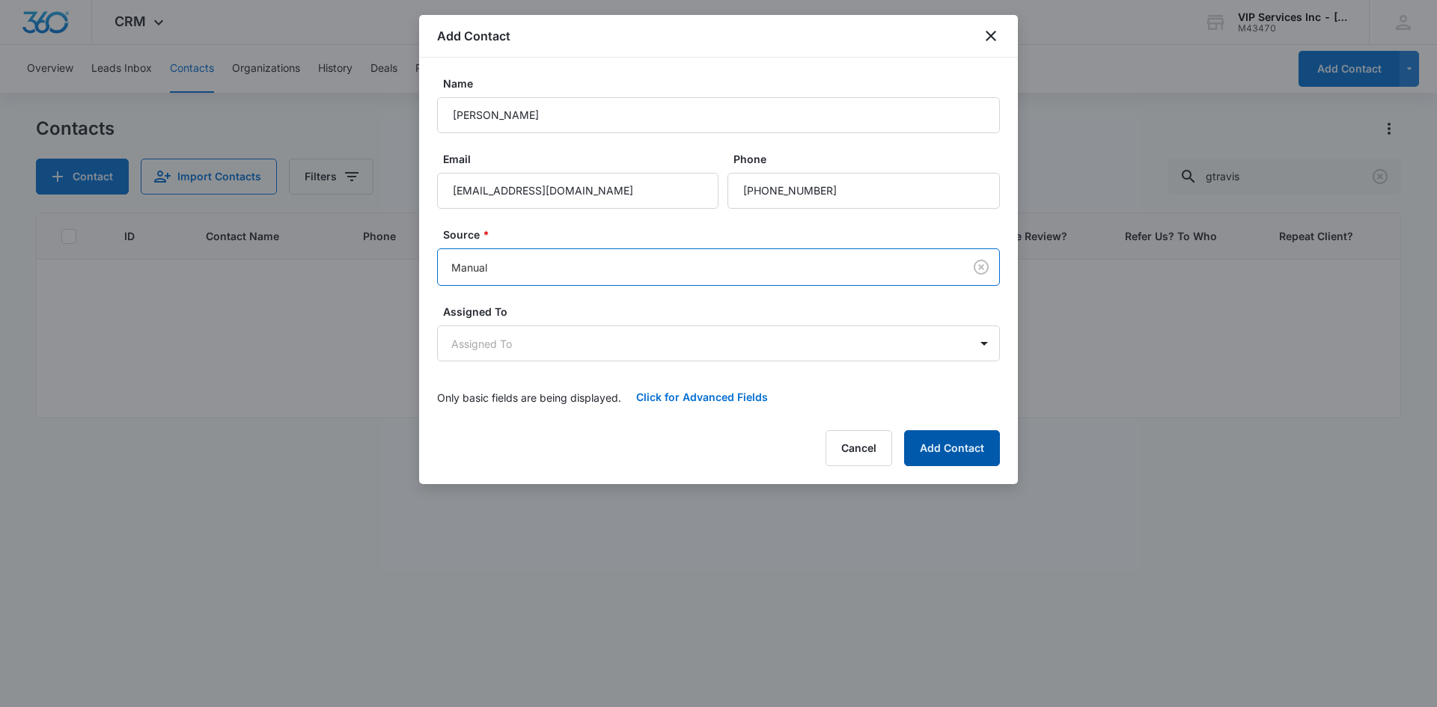
click at [932, 444] on button "Add Contact" at bounding box center [952, 448] width 96 height 36
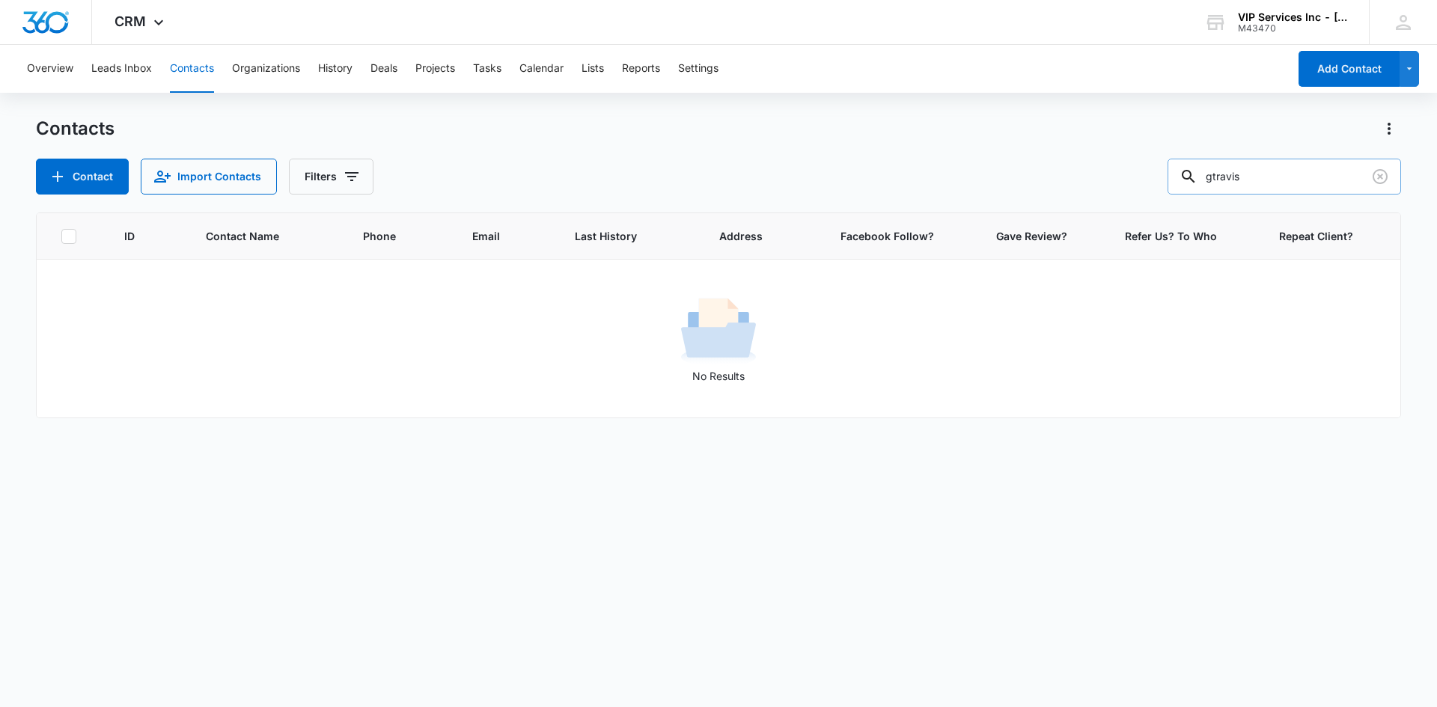
click at [1272, 175] on input "gtravis" at bounding box center [1283, 177] width 233 height 36
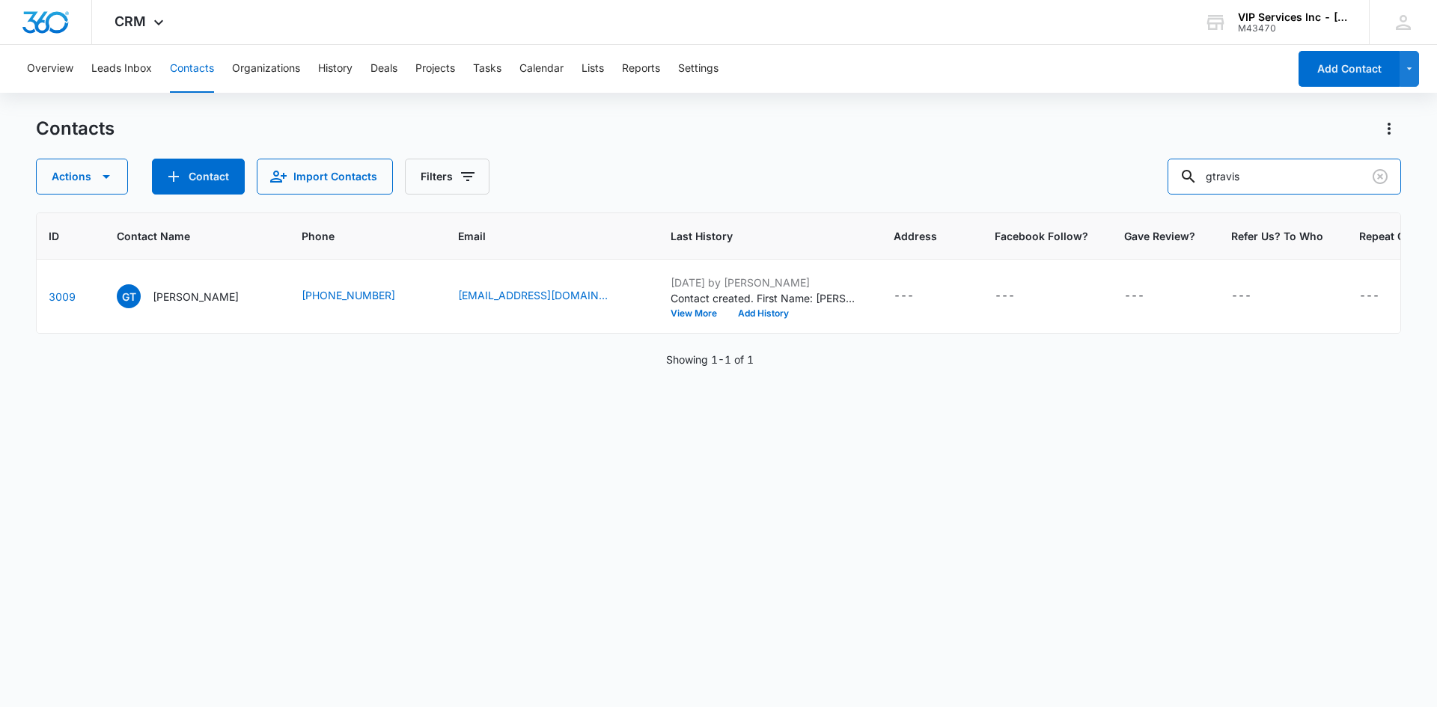
scroll to position [0, 88]
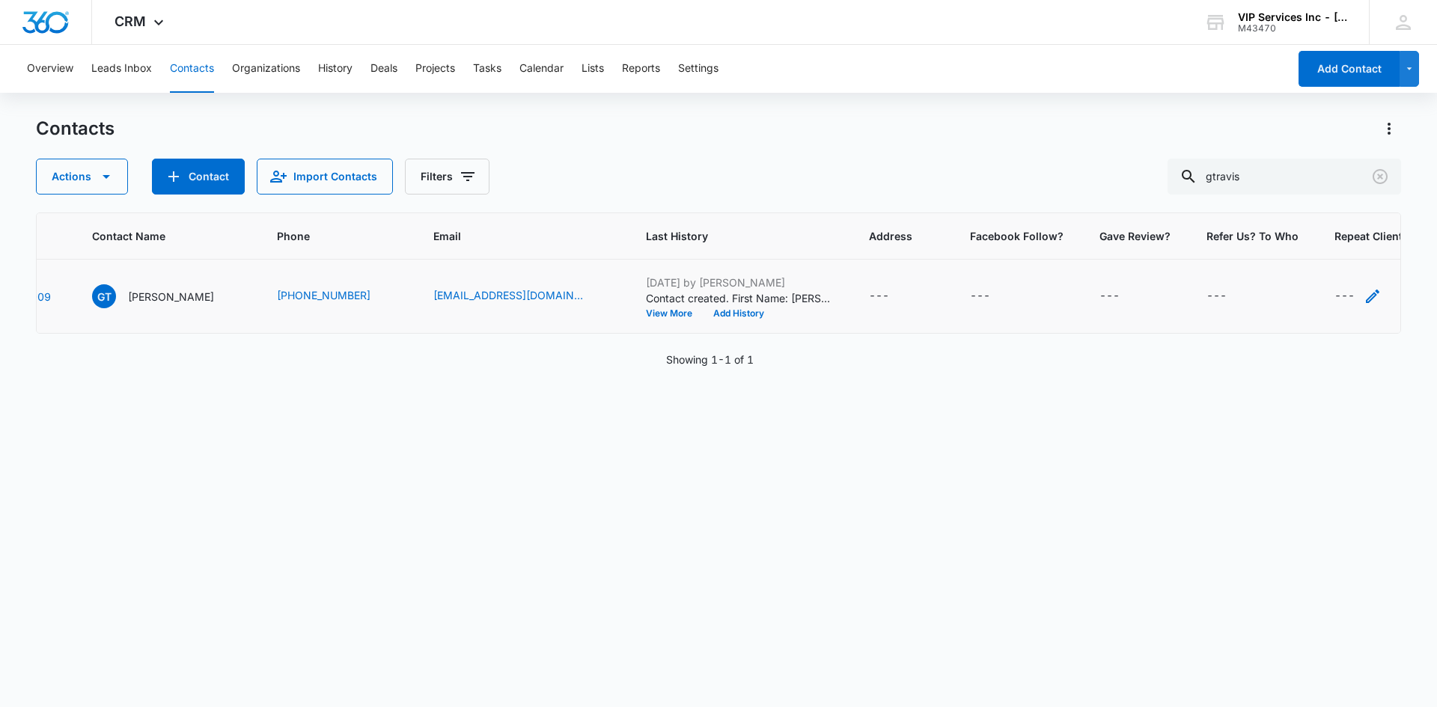
click at [1363, 296] on icon "Repeat Client? - - Select to Edit Field" at bounding box center [1372, 296] width 18 height 18
click at [1332, 204] on input "Repeat Client?" at bounding box center [1322, 201] width 189 height 36
type input "Yes"
click at [1385, 255] on button "Save" at bounding box center [1394, 247] width 44 height 28
drag, startPoint x: 1262, startPoint y: 177, endPoint x: 1195, endPoint y: 187, distance: 67.4
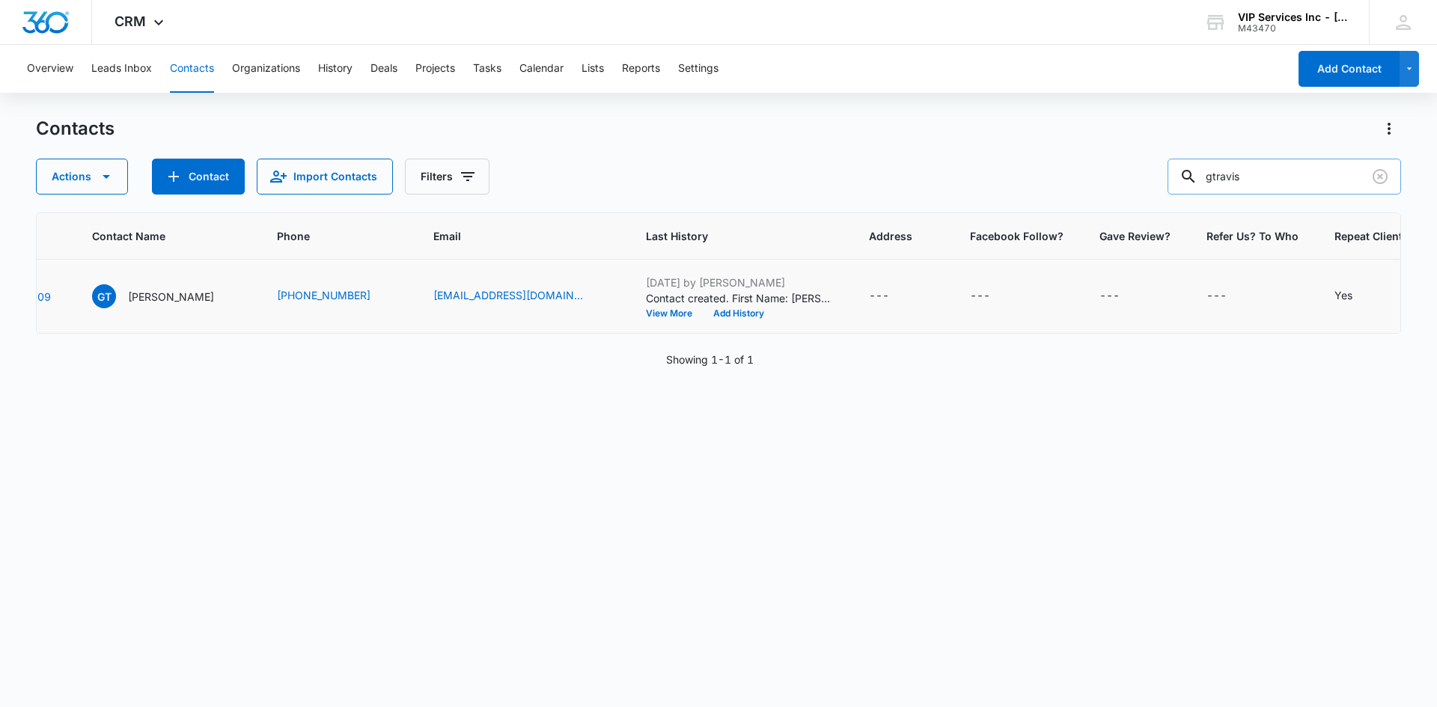
click at [1195, 187] on div "gtravis" at bounding box center [1283, 177] width 233 height 36
paste input "karlnorthrop"
type input "karlnorthrop"
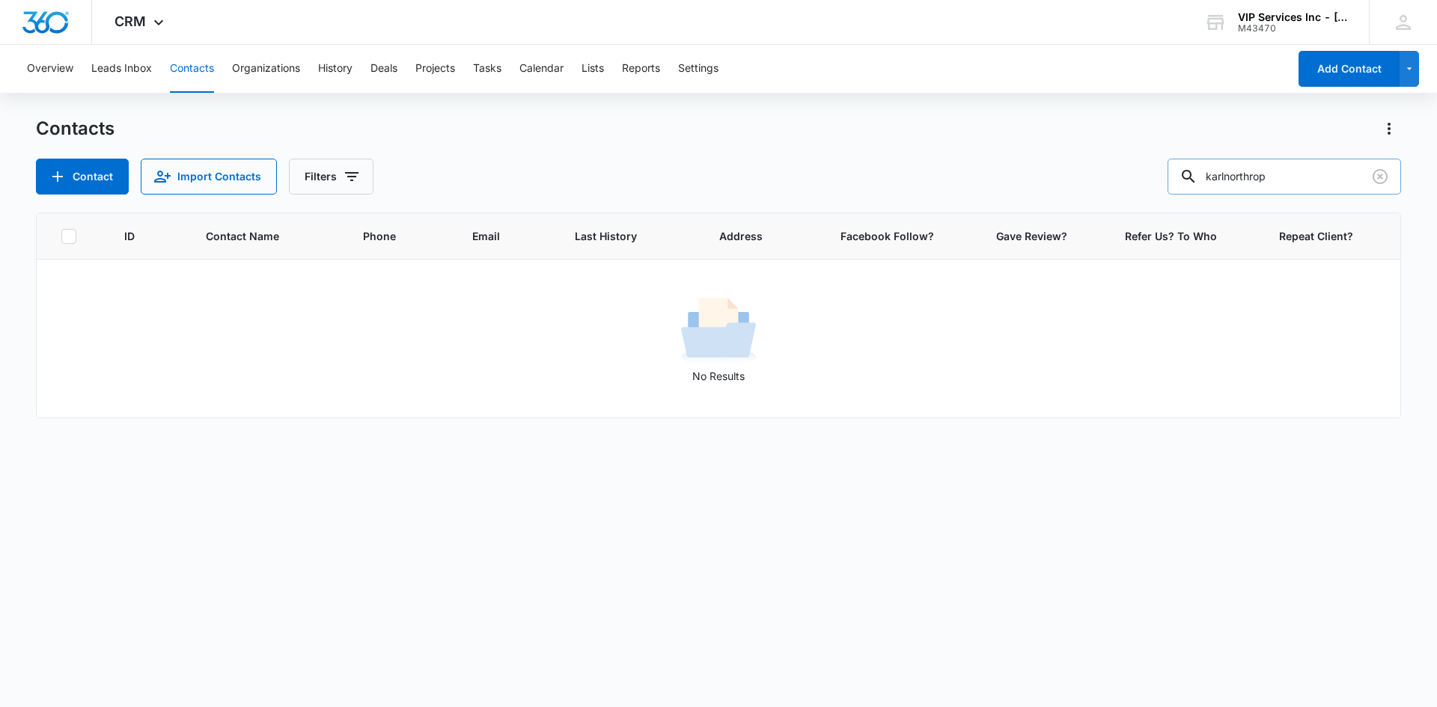
scroll to position [0, 0]
click at [77, 181] on button "Contact" at bounding box center [82, 177] width 93 height 36
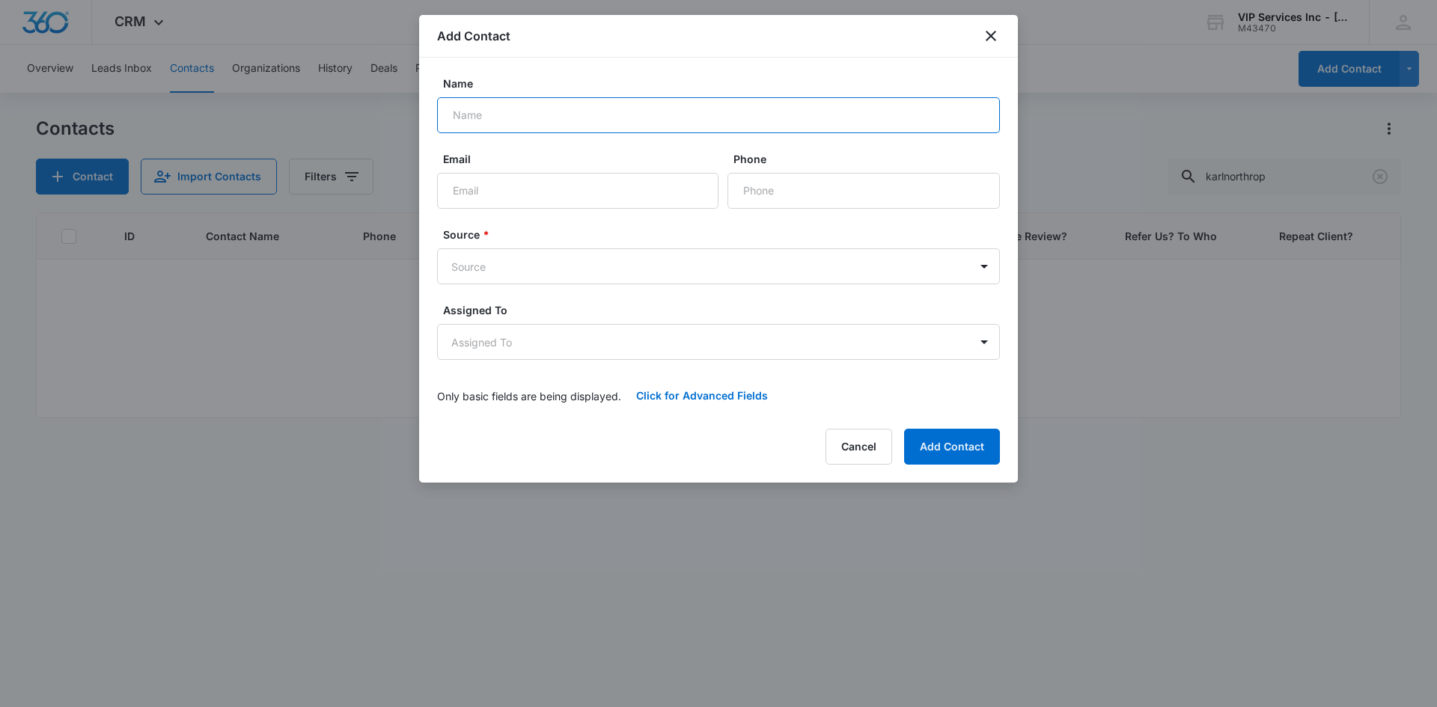
click at [653, 114] on input "Name" at bounding box center [718, 115] width 563 height 36
type input "[PERSON_NAME]"
click at [540, 192] on input "Email" at bounding box center [577, 191] width 281 height 36
paste input "karlnorthrop @[DOMAIN_NAME]"
click at [523, 195] on input "karlnorthrop @[DOMAIN_NAME]" at bounding box center [577, 191] width 281 height 36
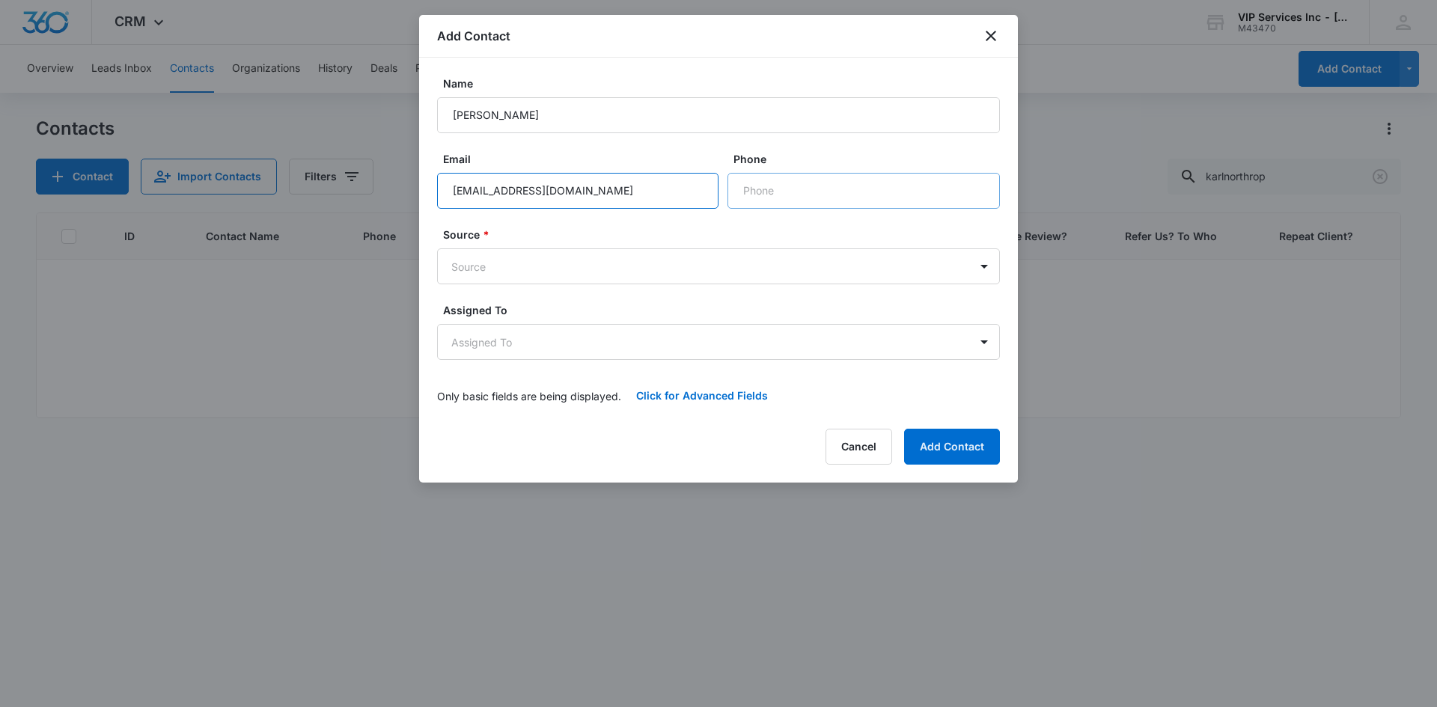
type input "[EMAIL_ADDRESS][DOMAIN_NAME]"
click at [732, 190] on input "Phone" at bounding box center [863, 191] width 272 height 36
paste input "[PHONE_NUMBER]"
type input "[PHONE_NUMBER]"
click at [729, 268] on body "CRM Apps Reputation Websites Forms CRM Email Social Content Ads Intelligence Fi…" at bounding box center [718, 353] width 1437 height 707
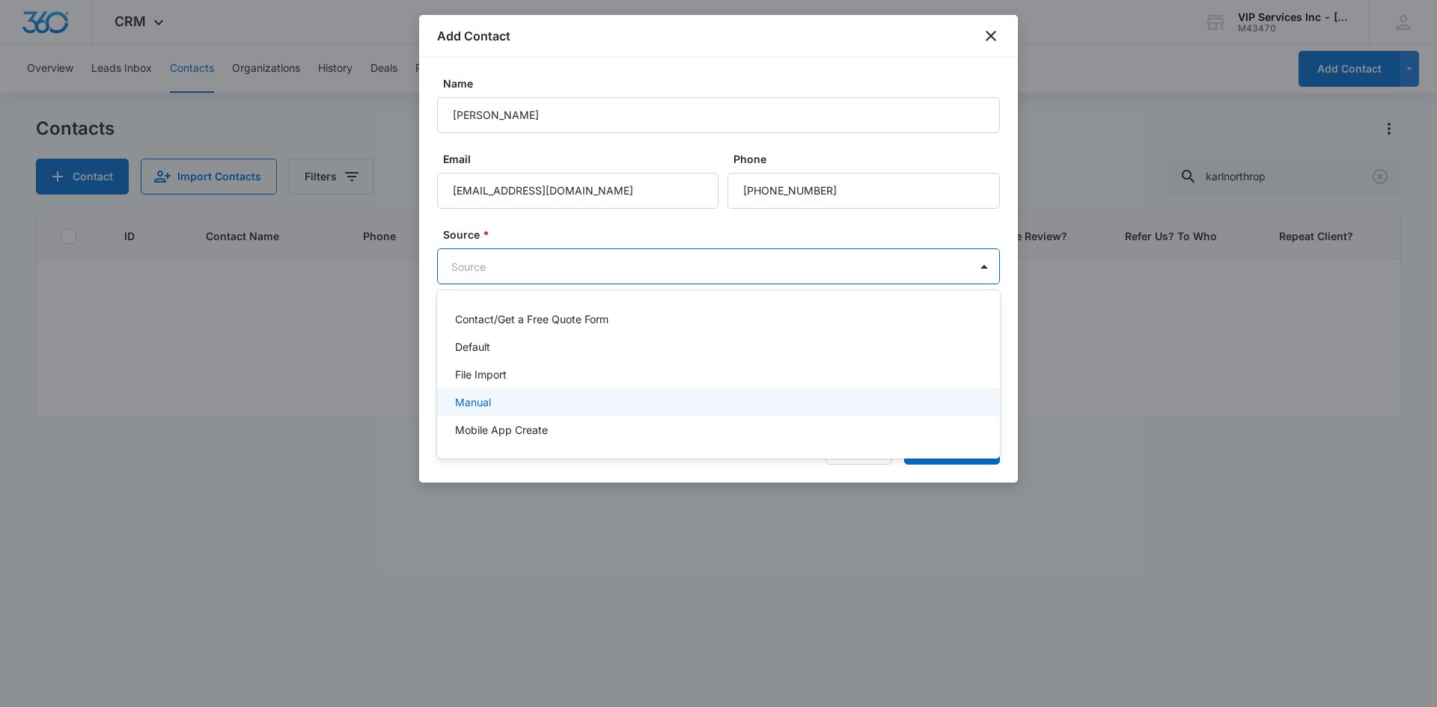
click at [697, 396] on div "Manual" at bounding box center [717, 402] width 524 height 16
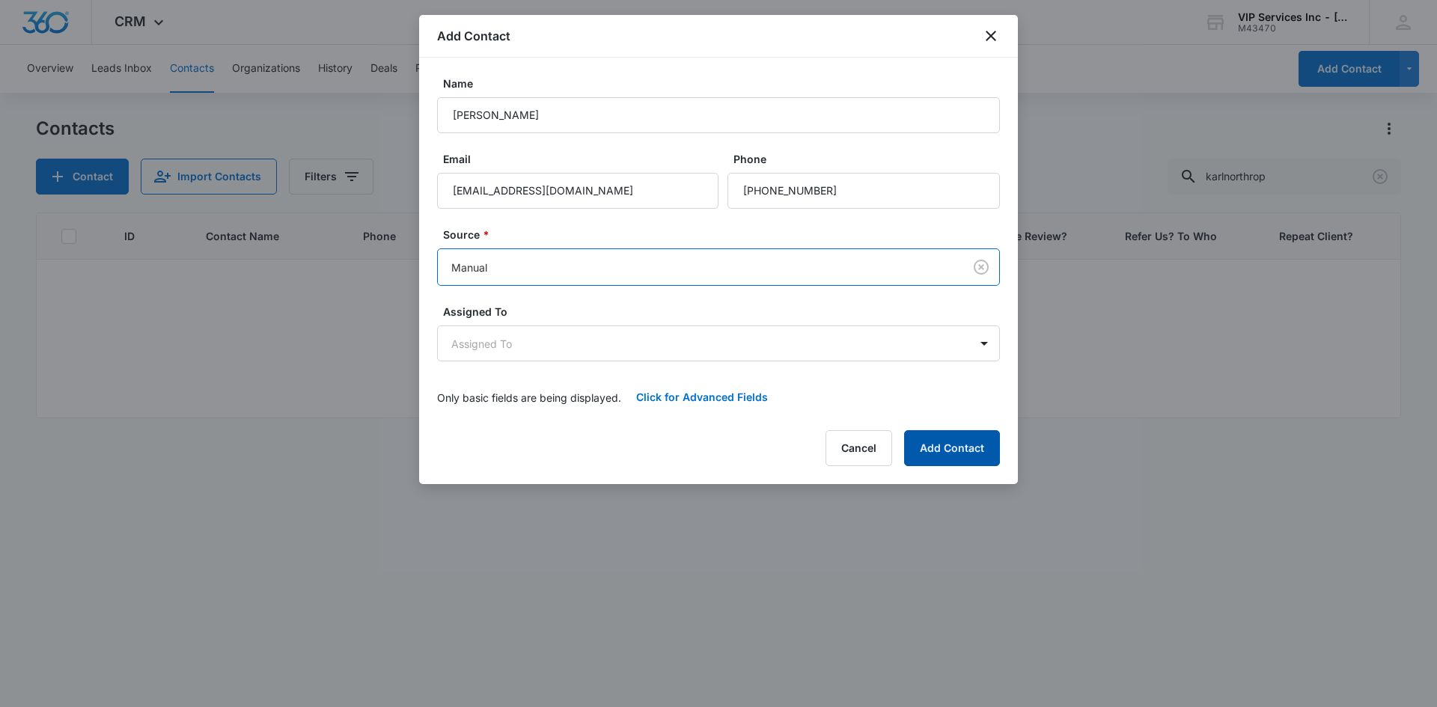
click at [929, 450] on button "Add Contact" at bounding box center [952, 448] width 96 height 36
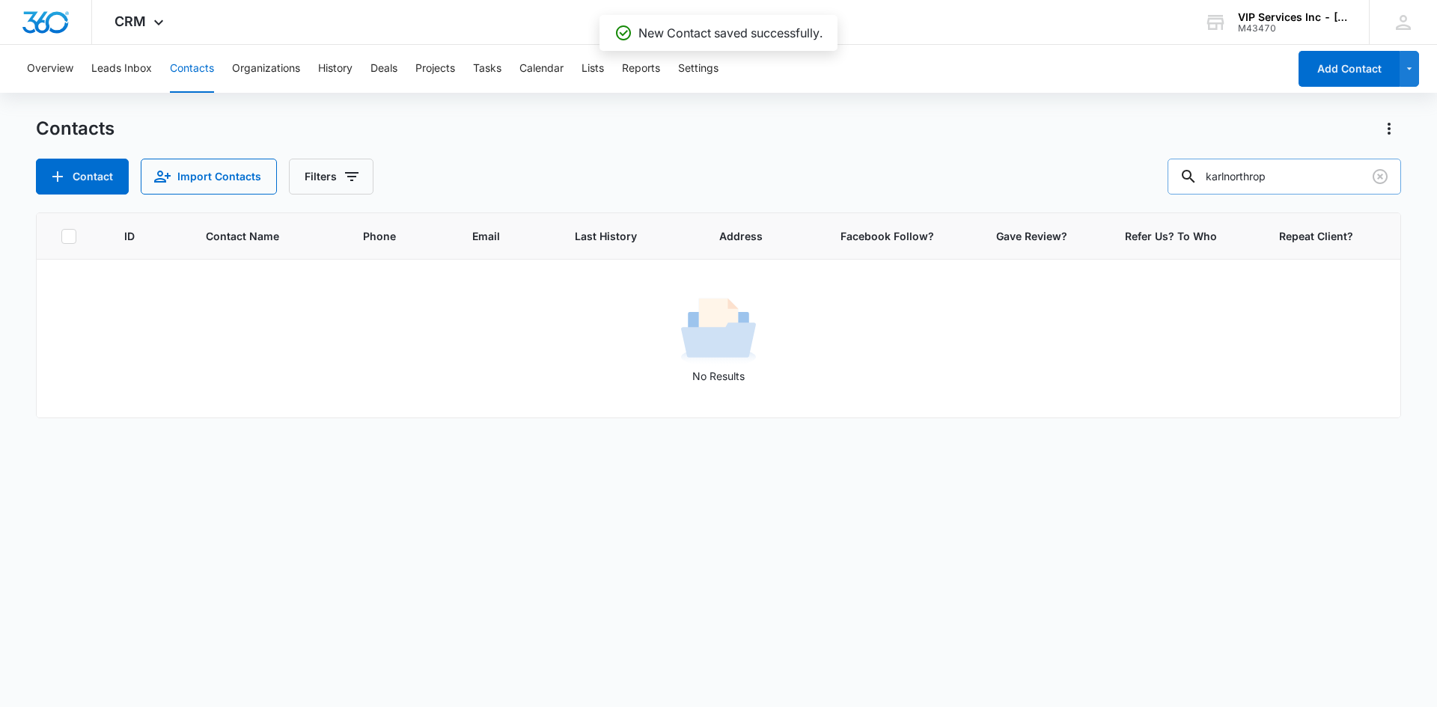
click at [1325, 181] on input "karlnorthrop" at bounding box center [1283, 177] width 233 height 36
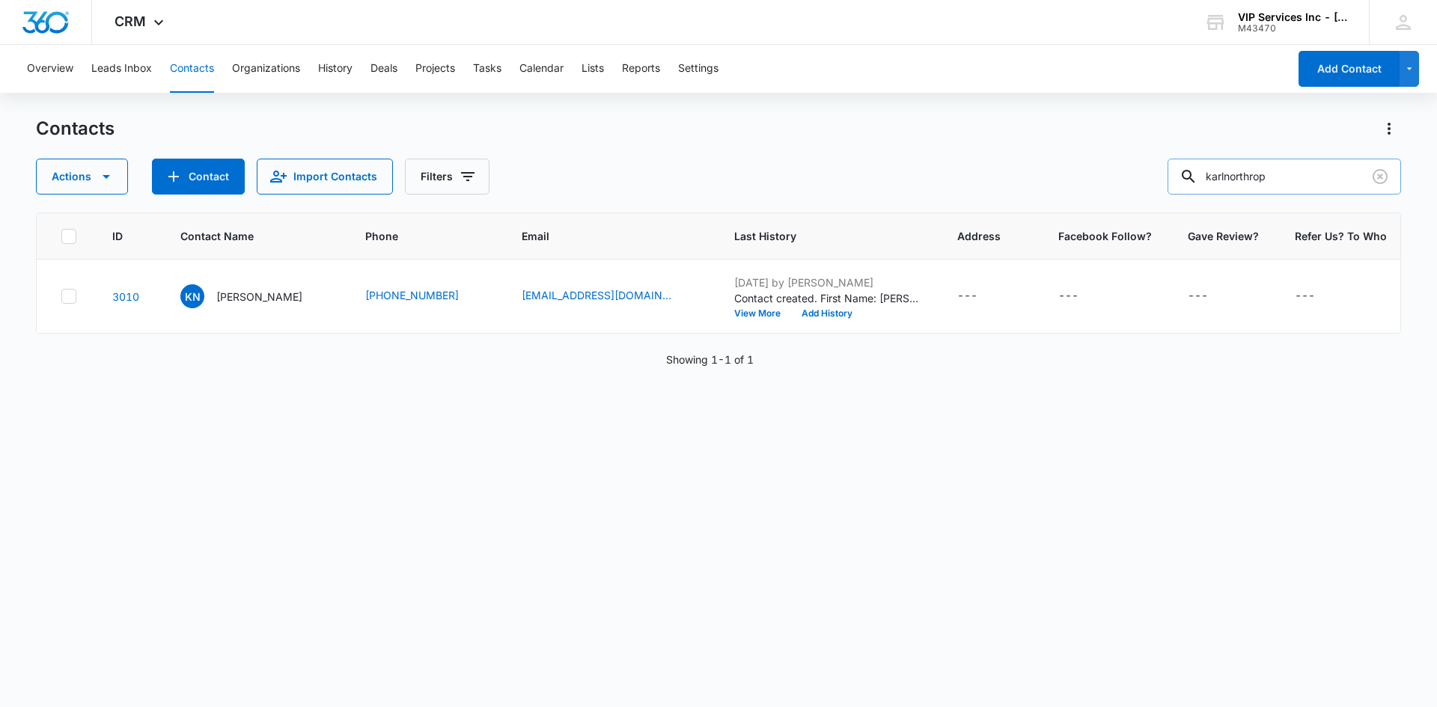
drag, startPoint x: 1245, startPoint y: 186, endPoint x: 1199, endPoint y: 190, distance: 46.5
click at [1201, 190] on div "karlnorthrop" at bounding box center [1283, 177] width 233 height 36
paste input "adrienneh220"
type input "adrienneh220"
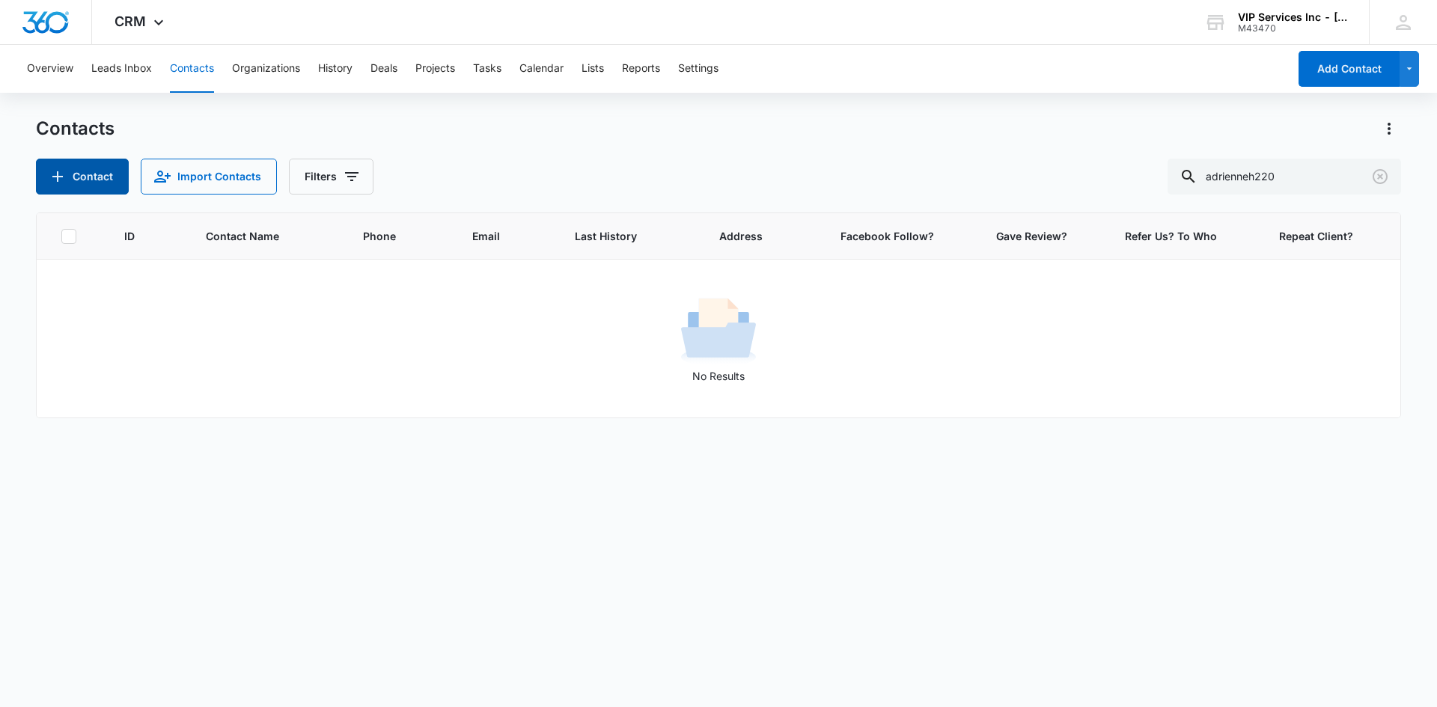
click at [103, 174] on button "Contact" at bounding box center [82, 177] width 93 height 36
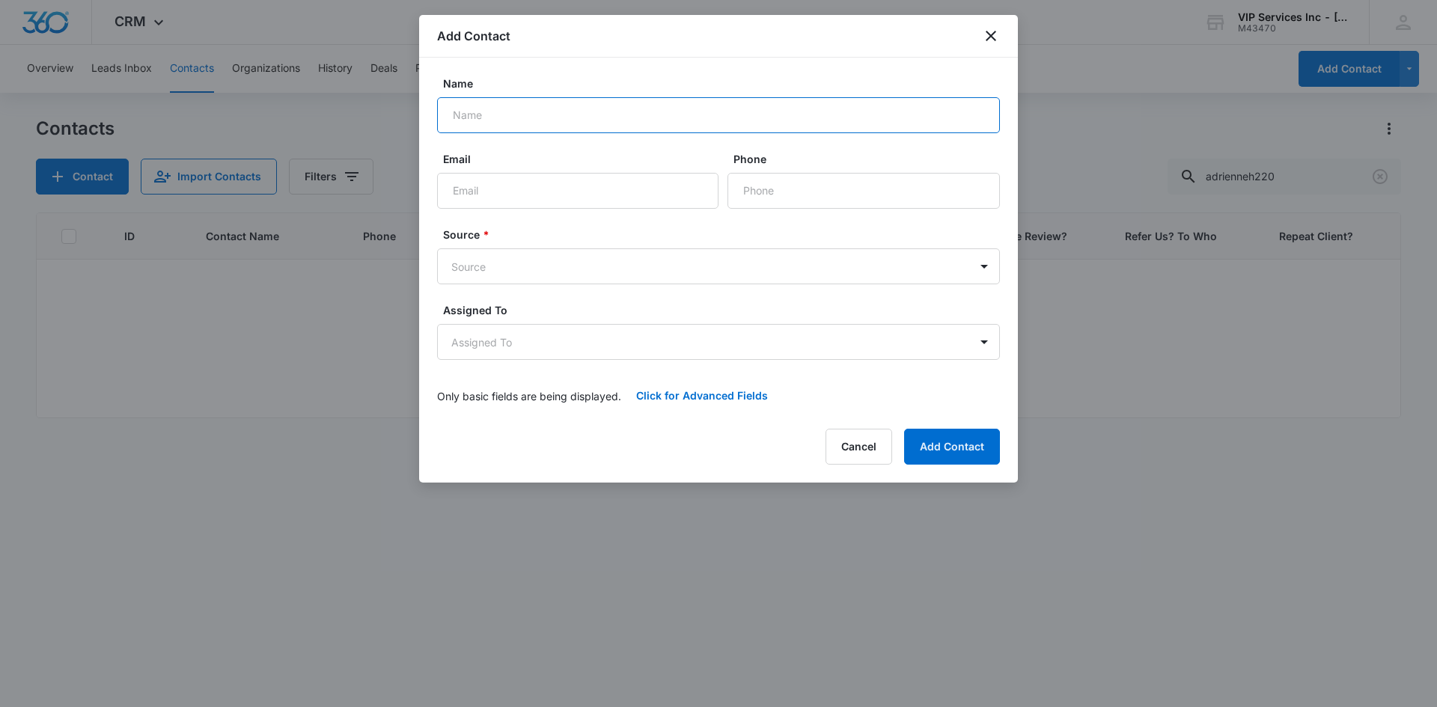
click at [609, 114] on input "Name" at bounding box center [718, 115] width 563 height 36
paste input "[PERSON_NAME]"
type input "[PERSON_NAME]"
click at [538, 195] on input "Email" at bounding box center [577, 191] width 281 height 36
paste input "adrienneh220 @[DOMAIN_NAME]"
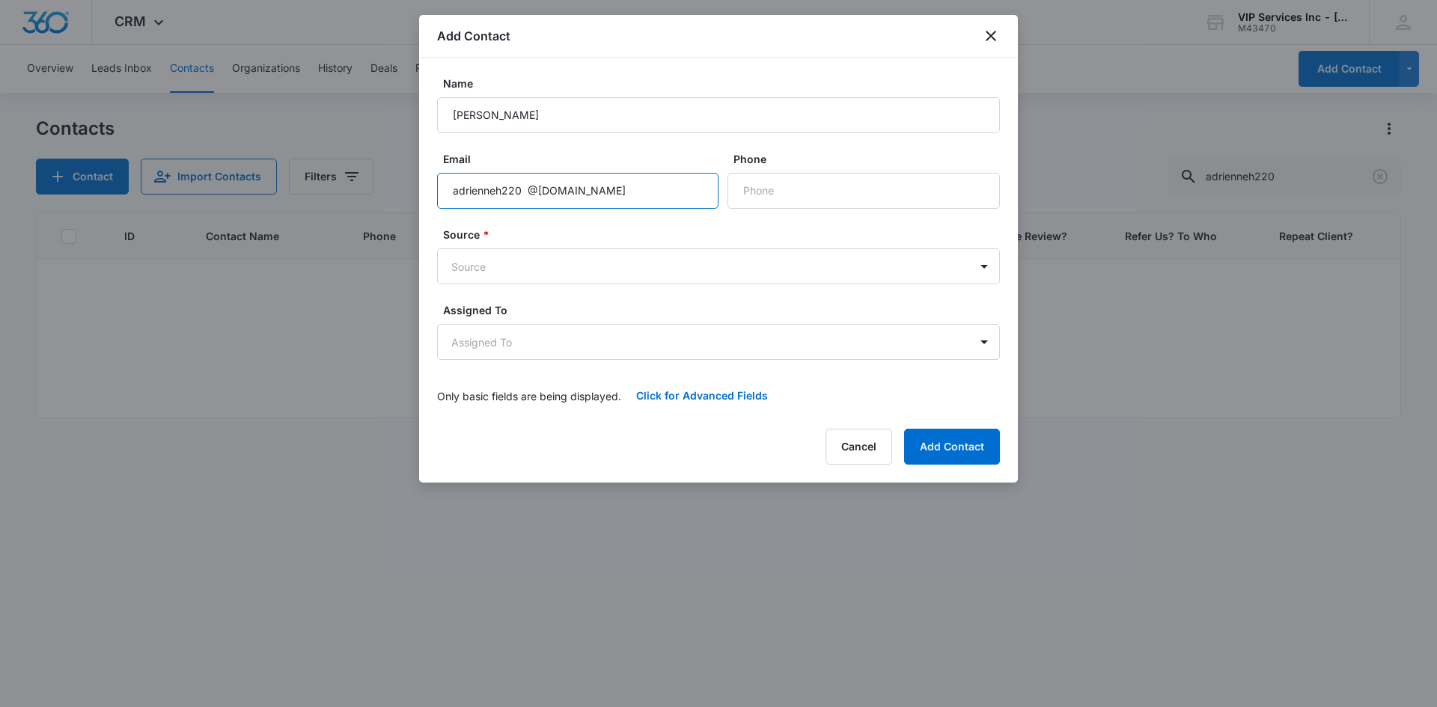
click at [527, 194] on input "adrienneh220 @[DOMAIN_NAME]" at bounding box center [577, 191] width 281 height 36
type input "[EMAIL_ADDRESS][DOMAIN_NAME]"
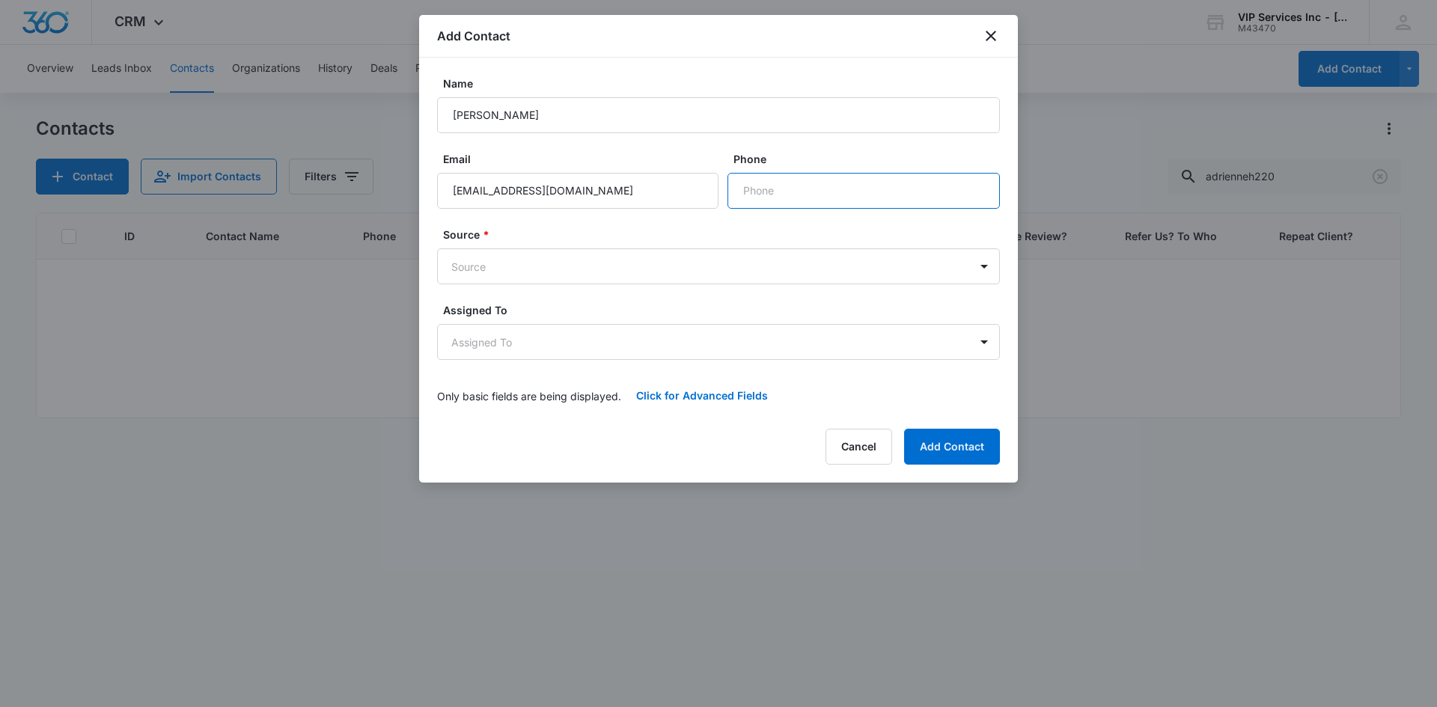
click at [747, 202] on input "Phone" at bounding box center [863, 191] width 272 height 36
paste input "[PHONE_NUMBER]"
type input "[PHONE_NUMBER]"
click at [682, 254] on body "CRM Apps Reputation Websites Forms CRM Email Social Content Ads Intelligence Fi…" at bounding box center [718, 353] width 1437 height 707
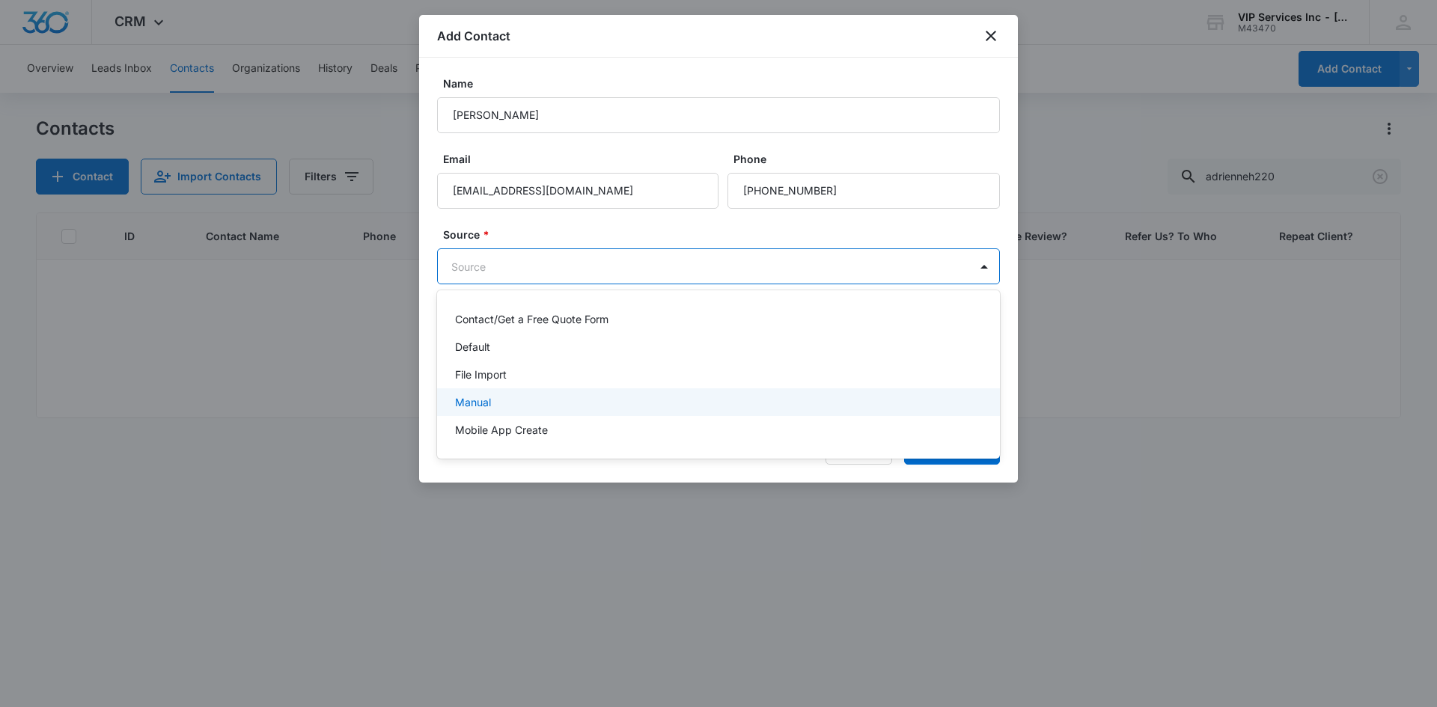
click at [644, 388] on div "Manual" at bounding box center [718, 402] width 563 height 28
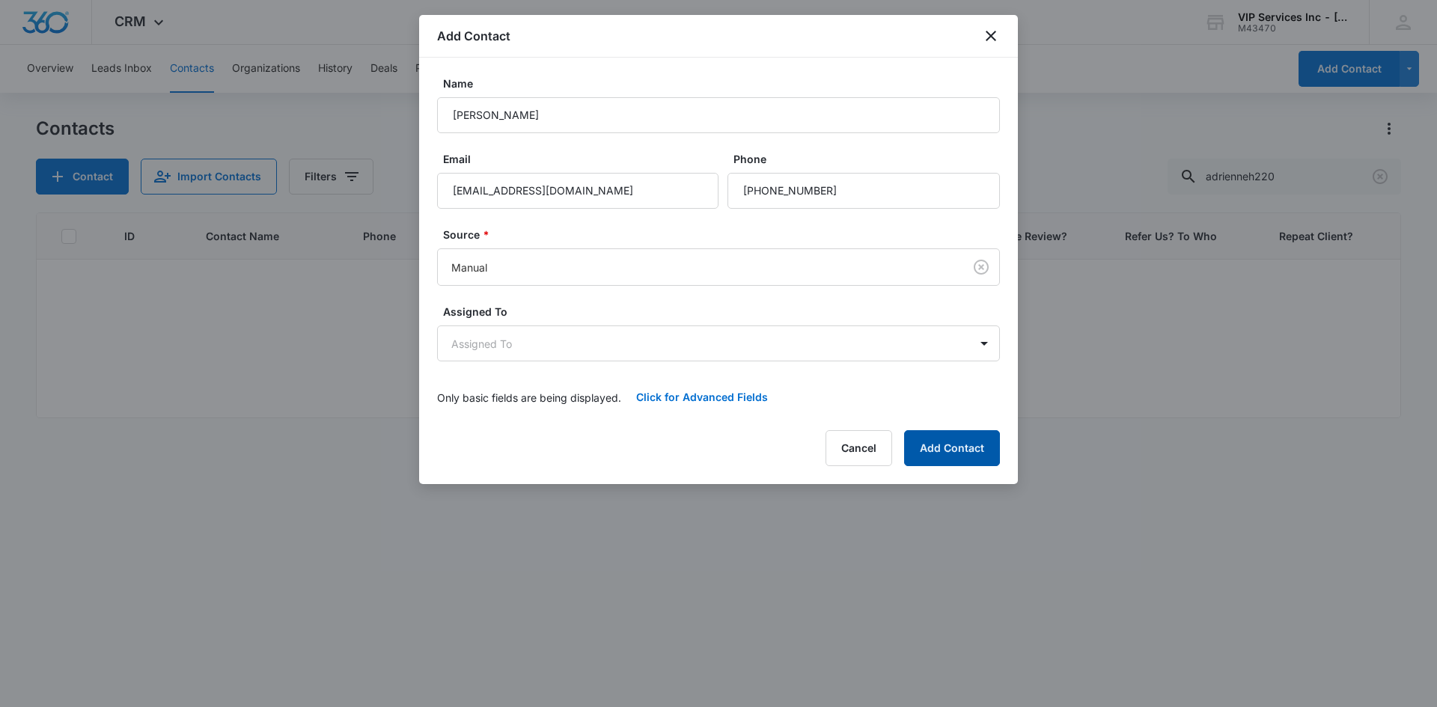
click at [929, 435] on button "Add Contact" at bounding box center [952, 448] width 96 height 36
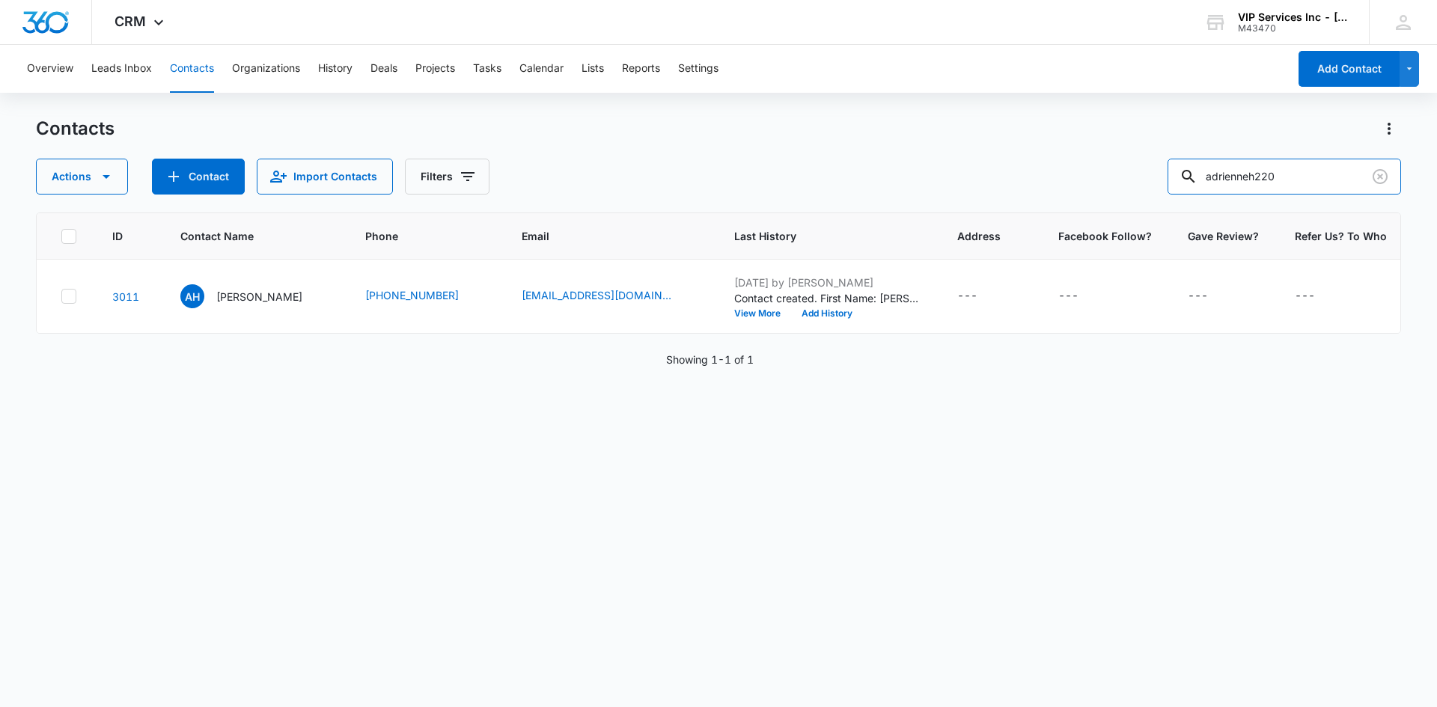
drag, startPoint x: 1293, startPoint y: 183, endPoint x: 1175, endPoint y: 195, distance: 118.8
click at [1175, 195] on div "Contacts Actions Contact Import Contacts Filters adrienneh220 ID Contact Name P…" at bounding box center [718, 411] width 1365 height 589
paste input "[PERSON_NAME].[PERSON_NAME]"
type input "[PERSON_NAME].[PERSON_NAME]"
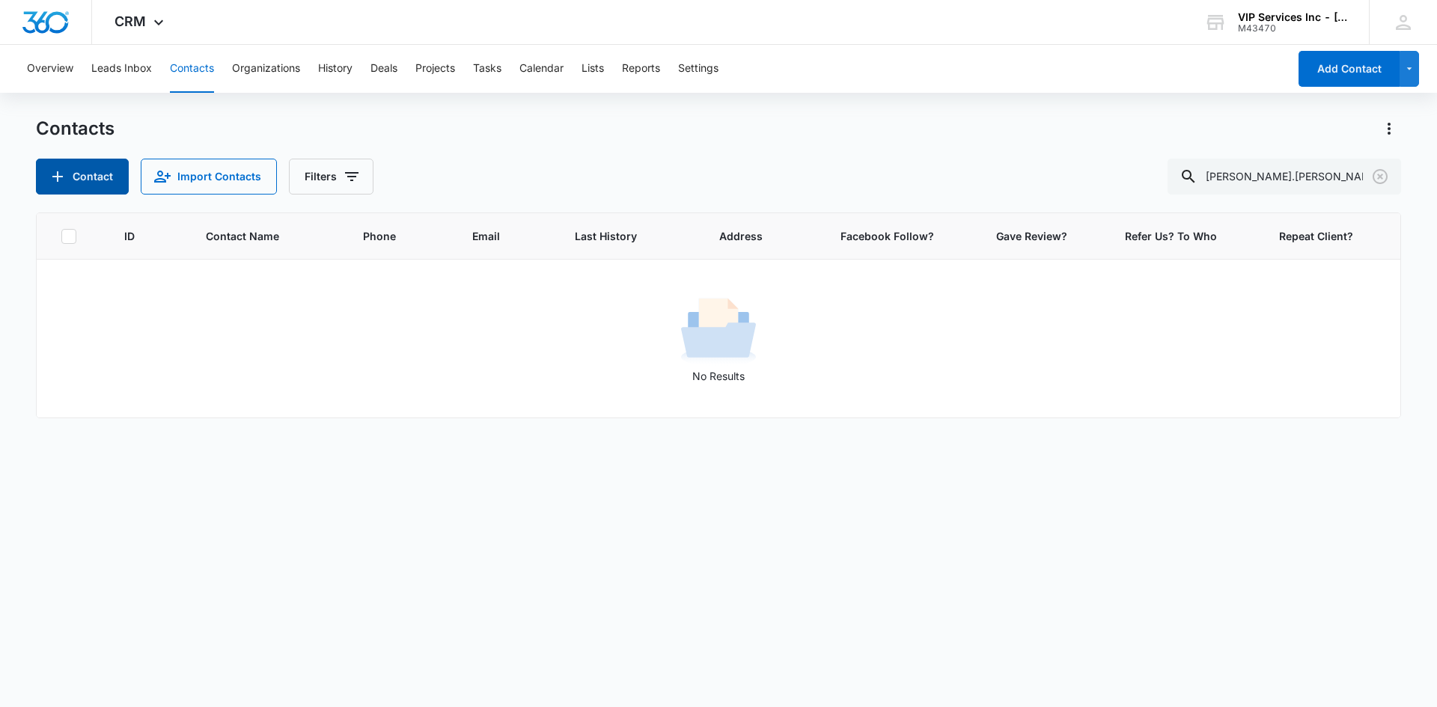
click at [91, 180] on button "Contact" at bounding box center [82, 177] width 93 height 36
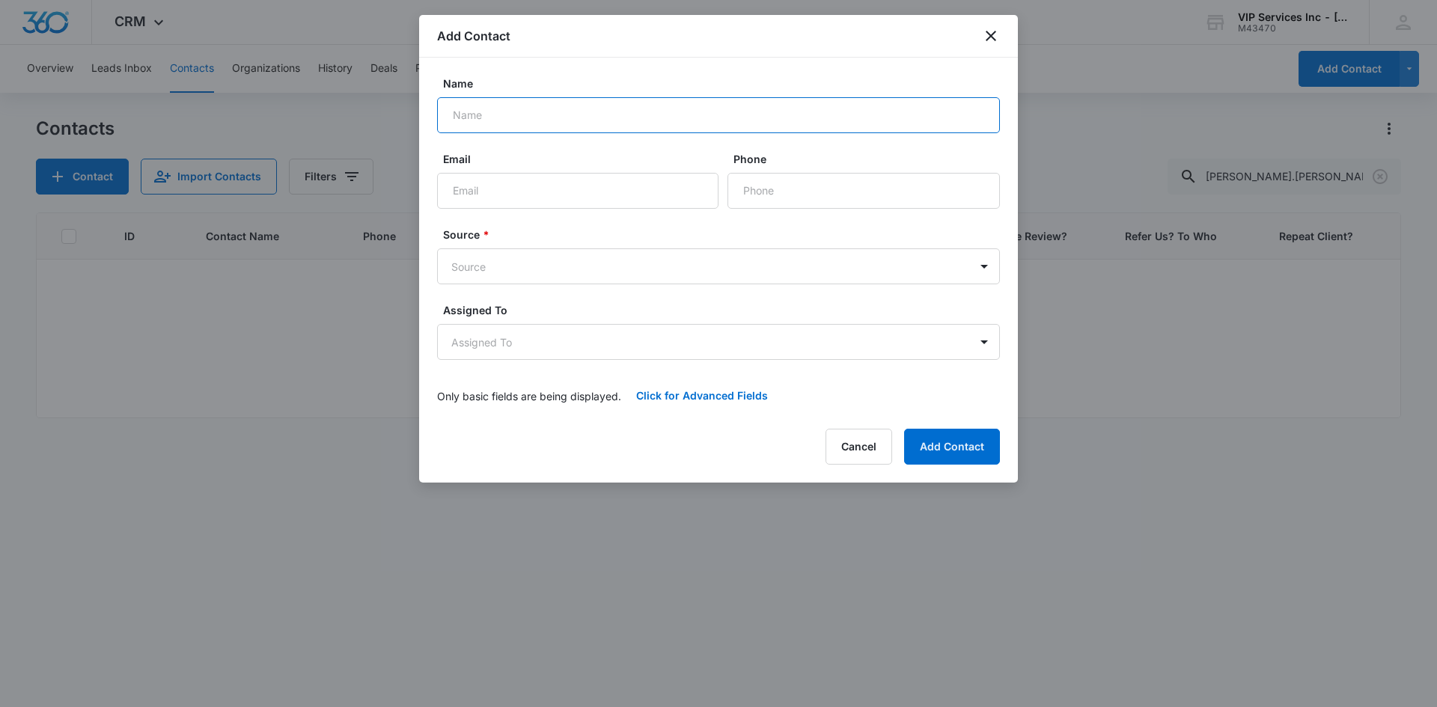
click at [606, 109] on input "Name" at bounding box center [718, 115] width 563 height 36
type input "[PERSON_NAME]"
drag, startPoint x: 625, startPoint y: 189, endPoint x: 596, endPoint y: 186, distance: 29.4
click at [625, 189] on input "Email" at bounding box center [577, 191] width 281 height 36
paste input "[PERSON_NAME].[PERSON_NAME] @[DOMAIN_NAME]"
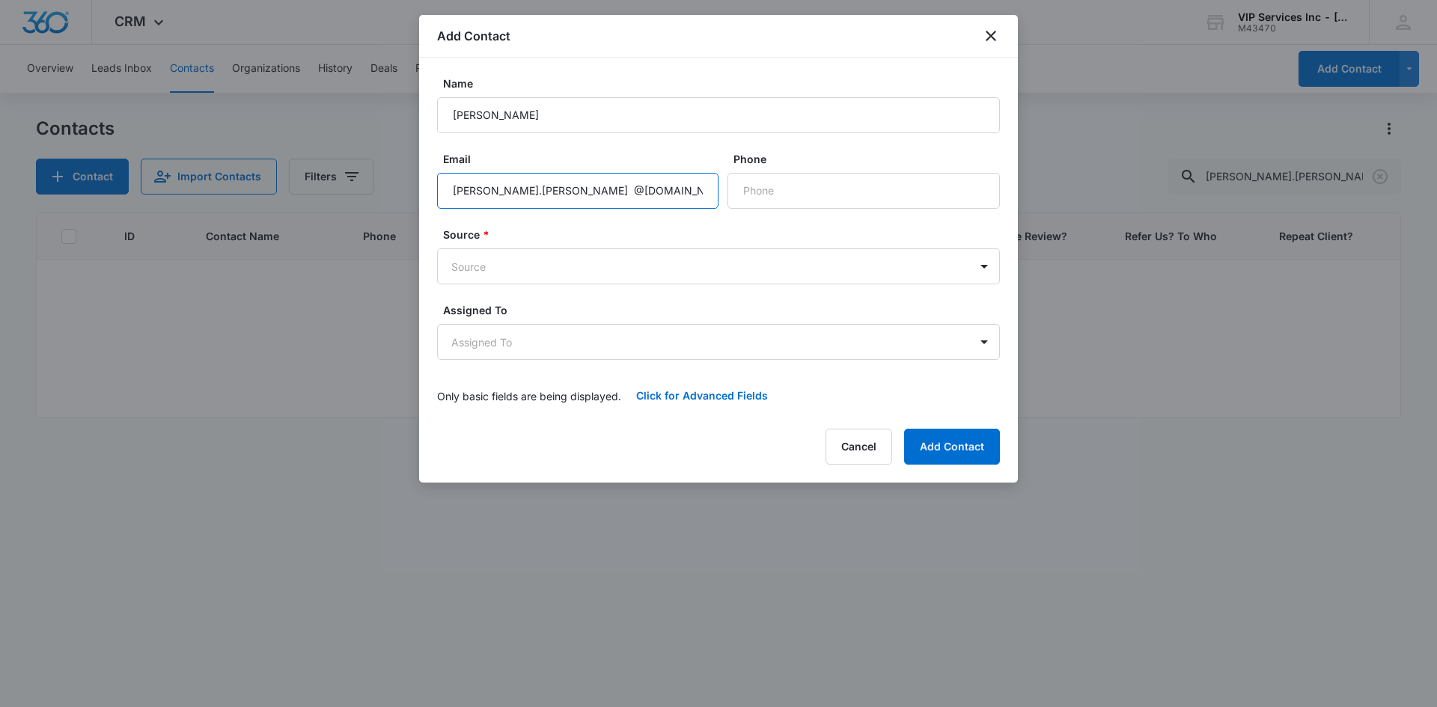
click at [522, 192] on input "[PERSON_NAME].[PERSON_NAME] @[DOMAIN_NAME]" at bounding box center [577, 191] width 281 height 36
type input "[PERSON_NAME][EMAIL_ADDRESS][PERSON_NAME][DOMAIN_NAME]"
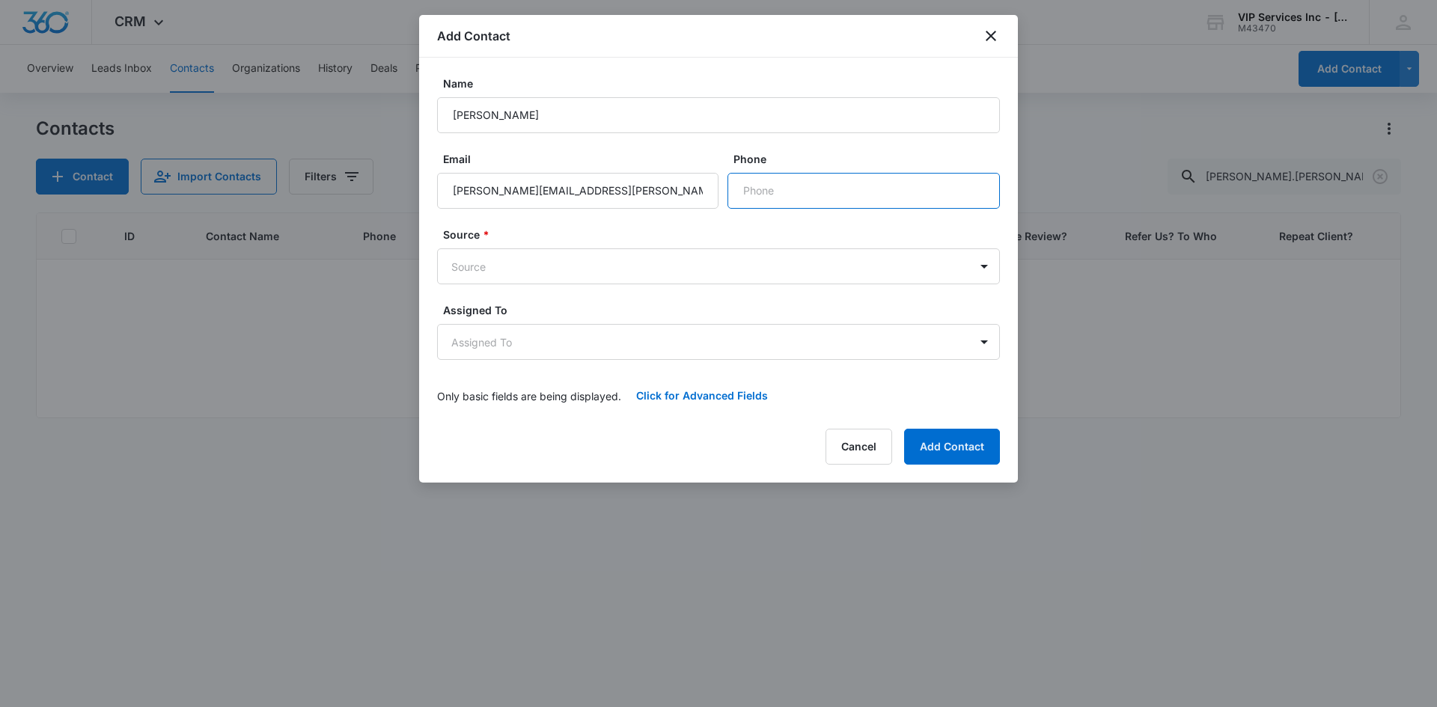
click at [747, 196] on input "Phone" at bounding box center [863, 191] width 272 height 36
paste input "[PHONE_NUMBER]"
type input "[PHONE_NUMBER]"
click at [798, 267] on body "CRM Apps Reputation Websites Forms CRM Email Social Content Ads Intelligence Fi…" at bounding box center [718, 353] width 1437 height 707
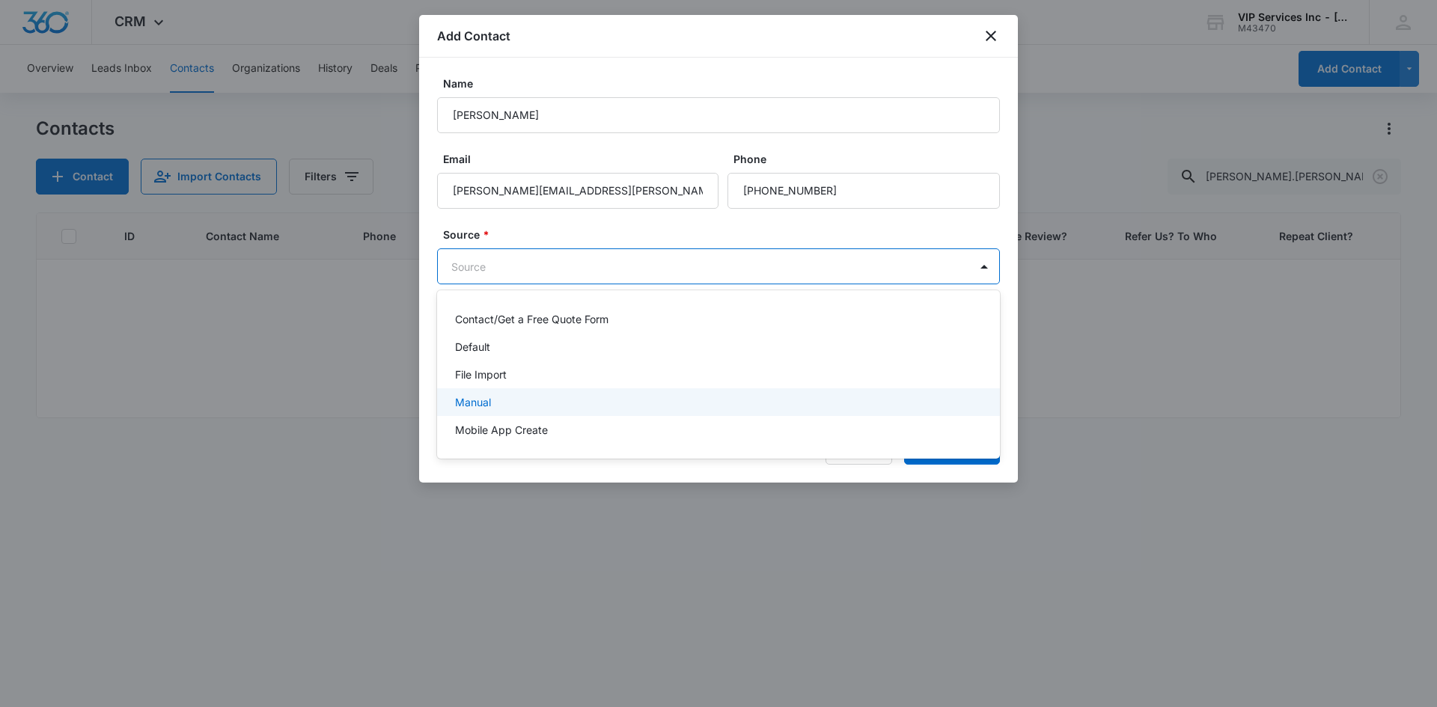
click at [743, 391] on div "Manual" at bounding box center [718, 402] width 563 height 28
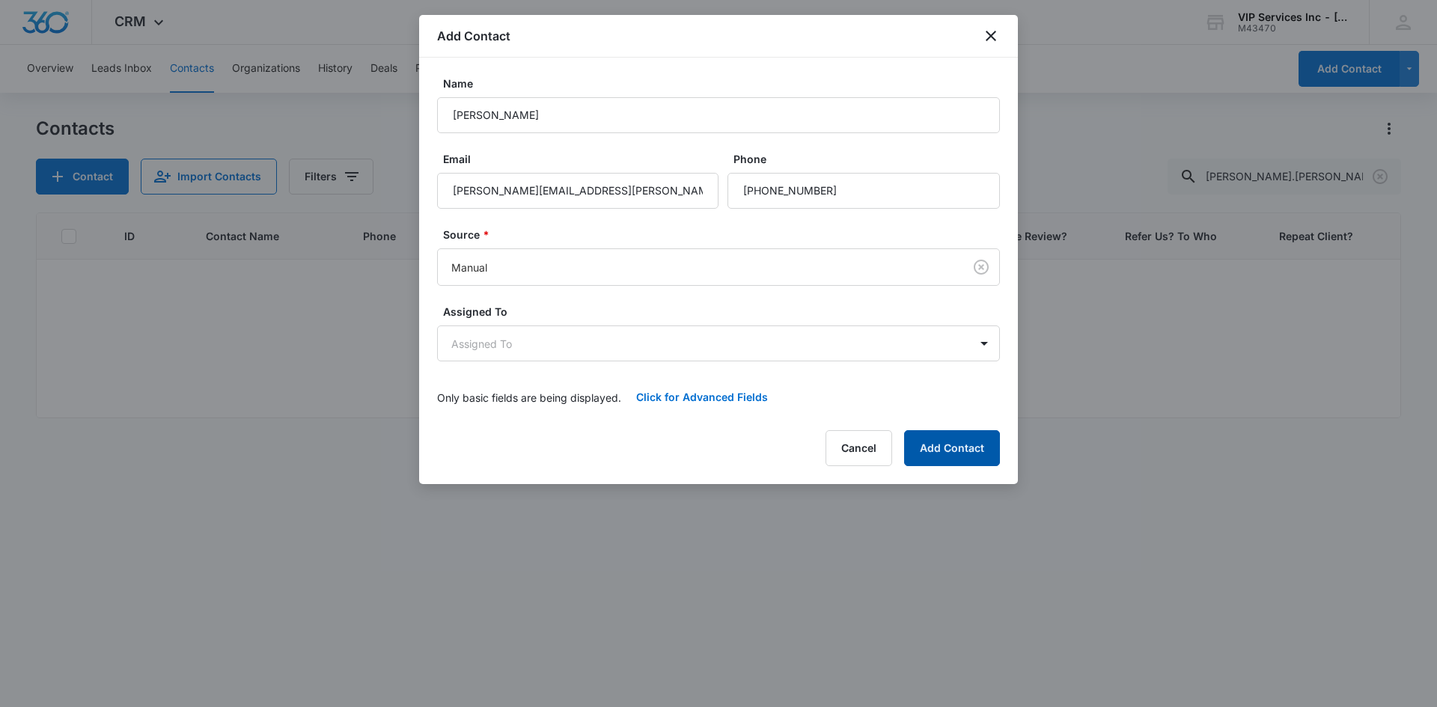
click at [944, 451] on button "Add Contact" at bounding box center [952, 448] width 96 height 36
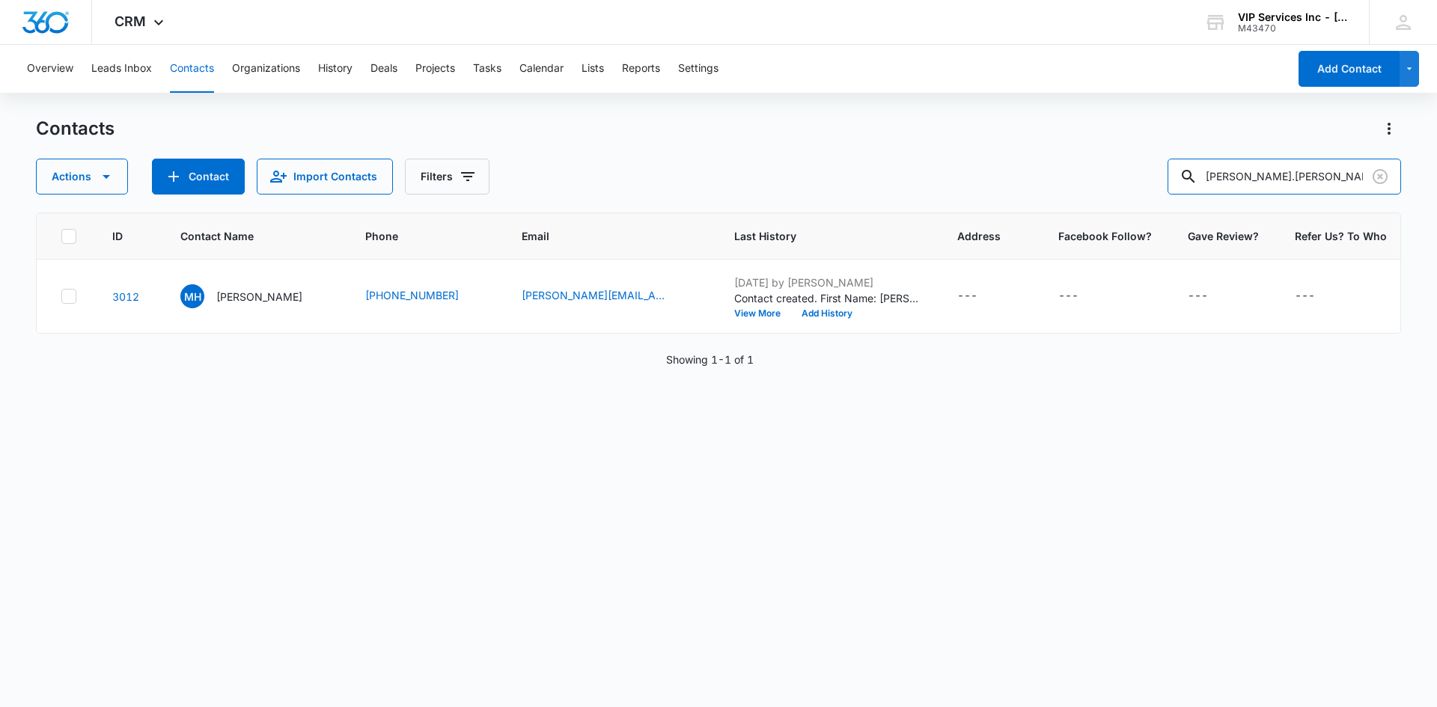
drag, startPoint x: 1288, startPoint y: 180, endPoint x: 1218, endPoint y: 199, distance: 72.1
click at [1218, 199] on div "Contacts Actions Contact Import Contacts Filters [PERSON_NAME].[PERSON_NAME] ID…" at bounding box center [718, 411] width 1365 height 589
paste input "bubbacarter67"
type input "bubbacarter67"
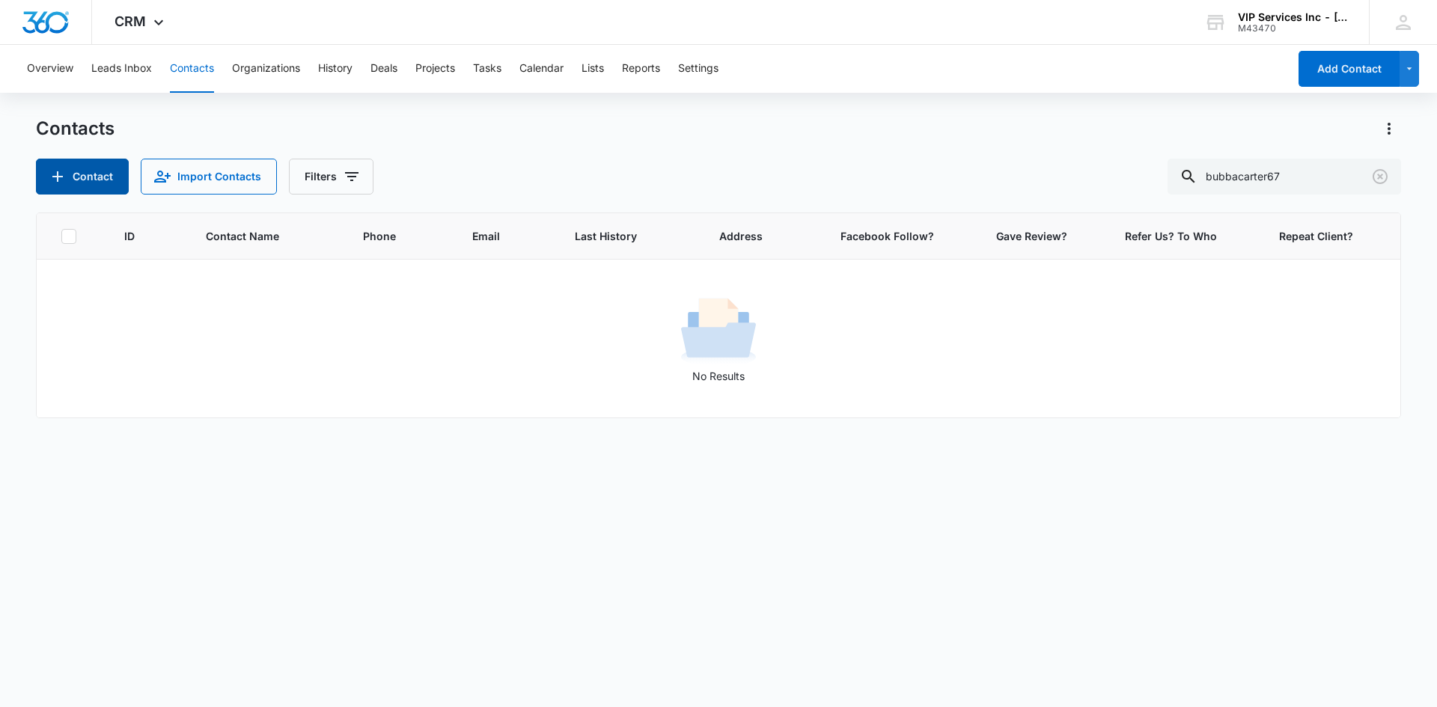
click at [86, 181] on button "Contact" at bounding box center [82, 177] width 93 height 36
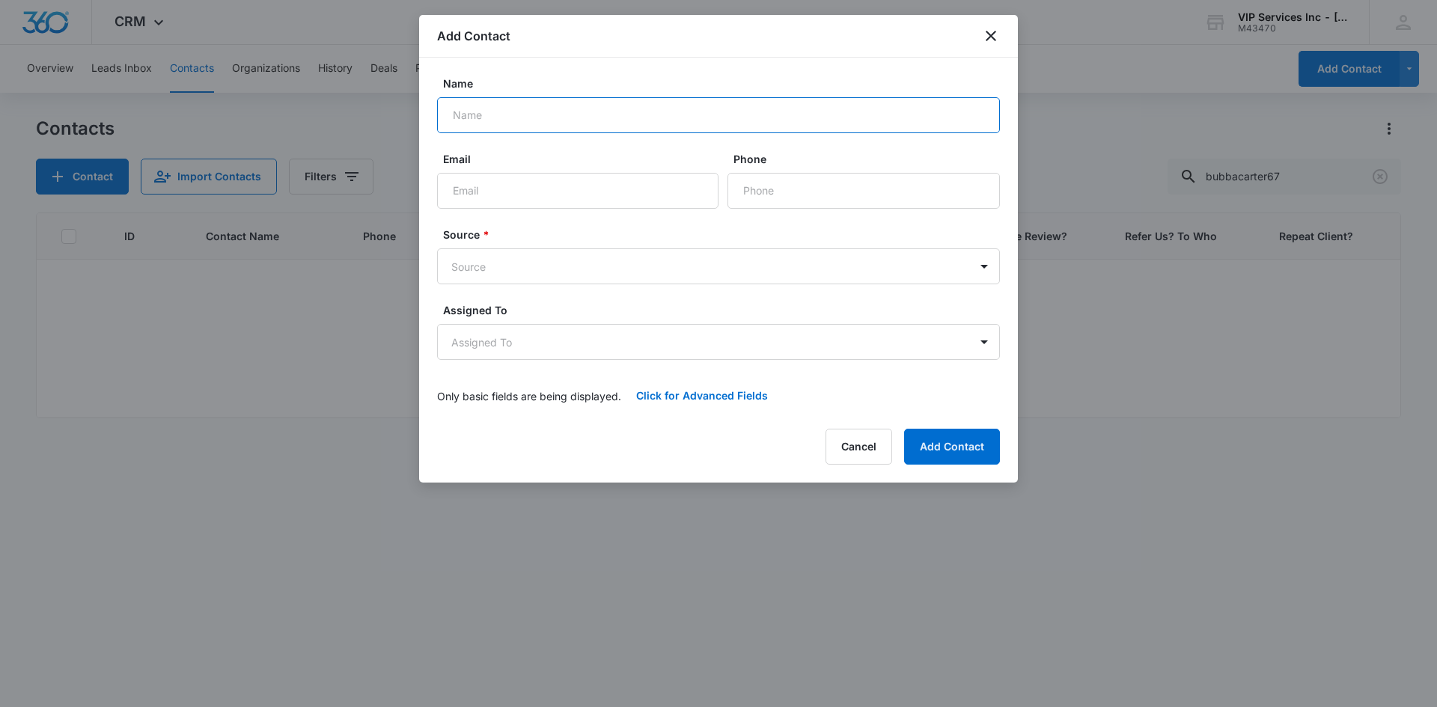
click at [562, 115] on input "Name" at bounding box center [718, 115] width 563 height 36
type input "/"
type input "[PERSON_NAME]"
click at [532, 183] on input "Email" at bounding box center [577, 191] width 281 height 36
paste input "bubbacarter67 @[DOMAIN_NAME]"
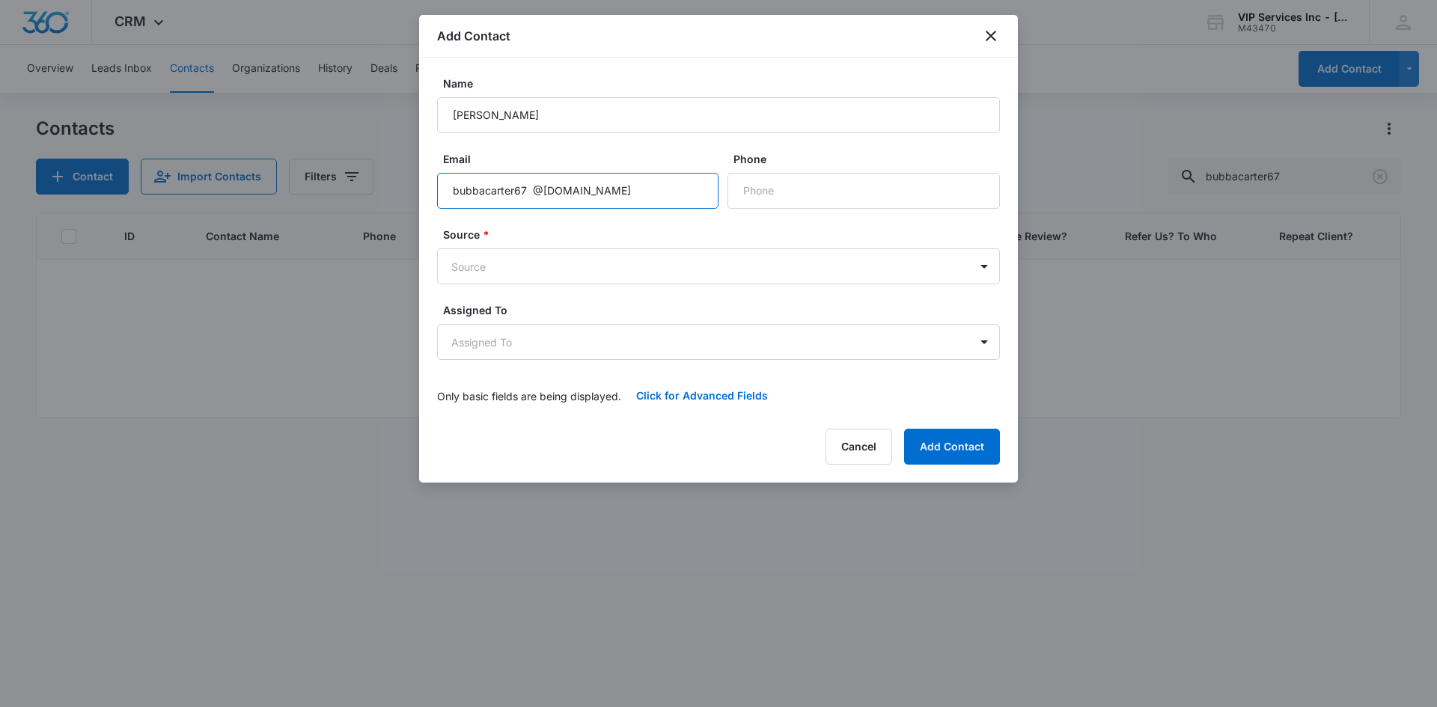
click at [535, 189] on input "bubbacarter67 @[DOMAIN_NAME]" at bounding box center [577, 191] width 281 height 36
type input "[EMAIL_ADDRESS][DOMAIN_NAME]"
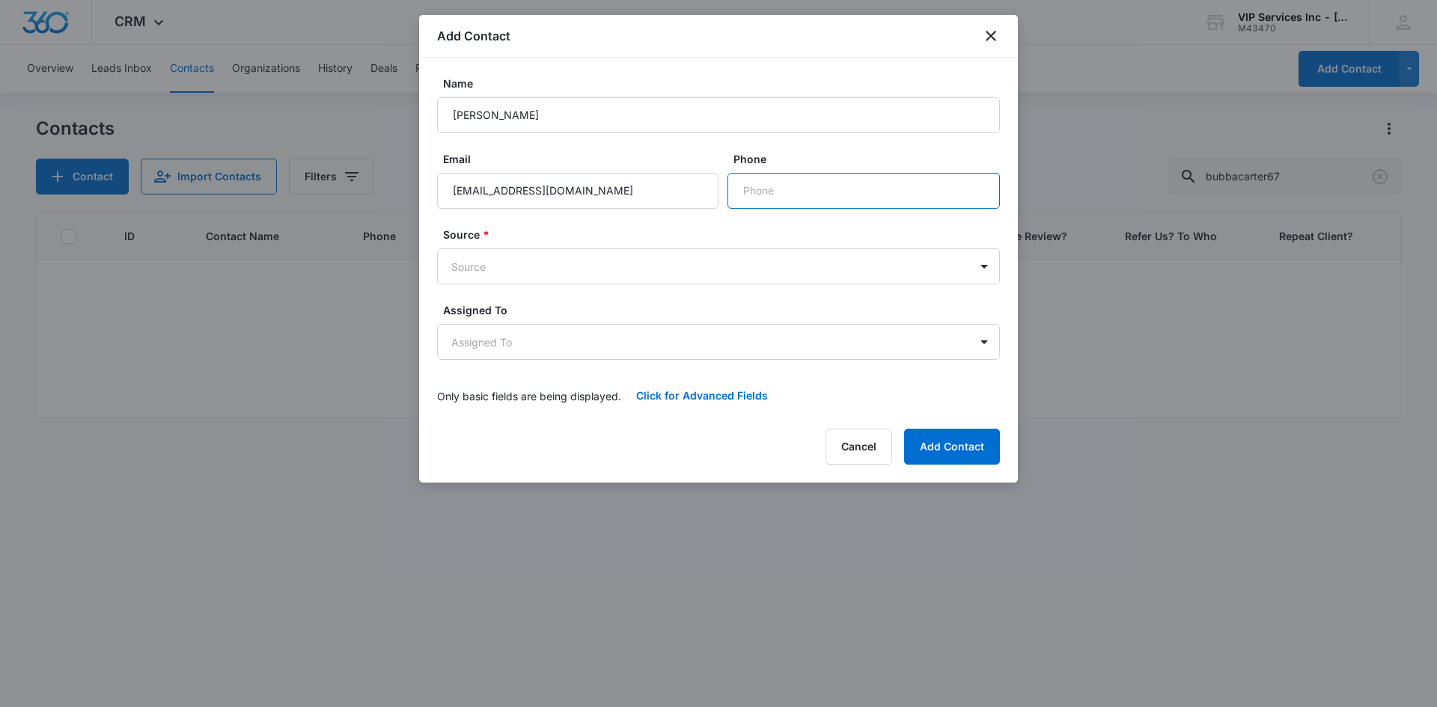
click at [748, 195] on input "Phone" at bounding box center [863, 191] width 272 height 36
paste input "[PHONE_NUMBER]"
type input "[PHONE_NUMBER]"
click at [953, 439] on button "Add Contact" at bounding box center [952, 447] width 96 height 36
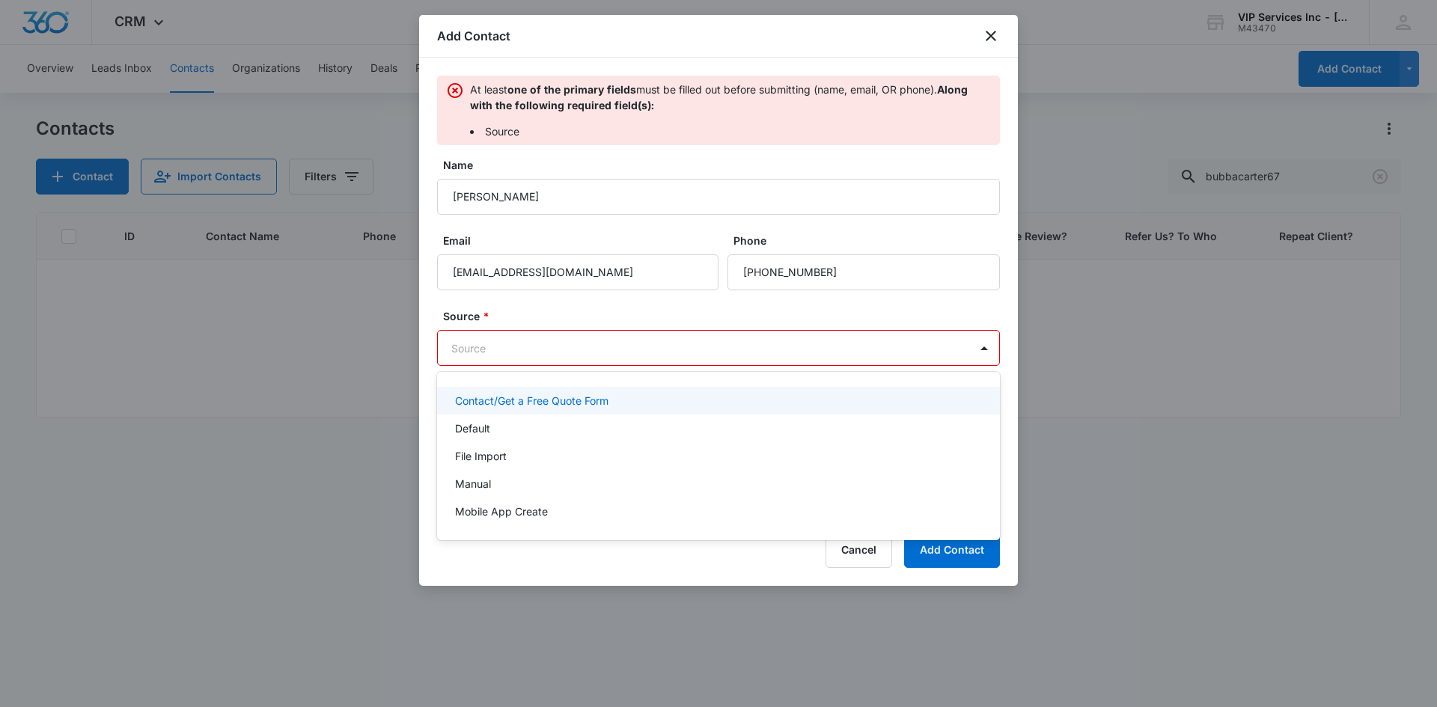
click at [661, 352] on body "CRM Apps Reputation Websites Forms CRM Email Social Content Ads Intelligence Fi…" at bounding box center [718, 353] width 1437 height 707
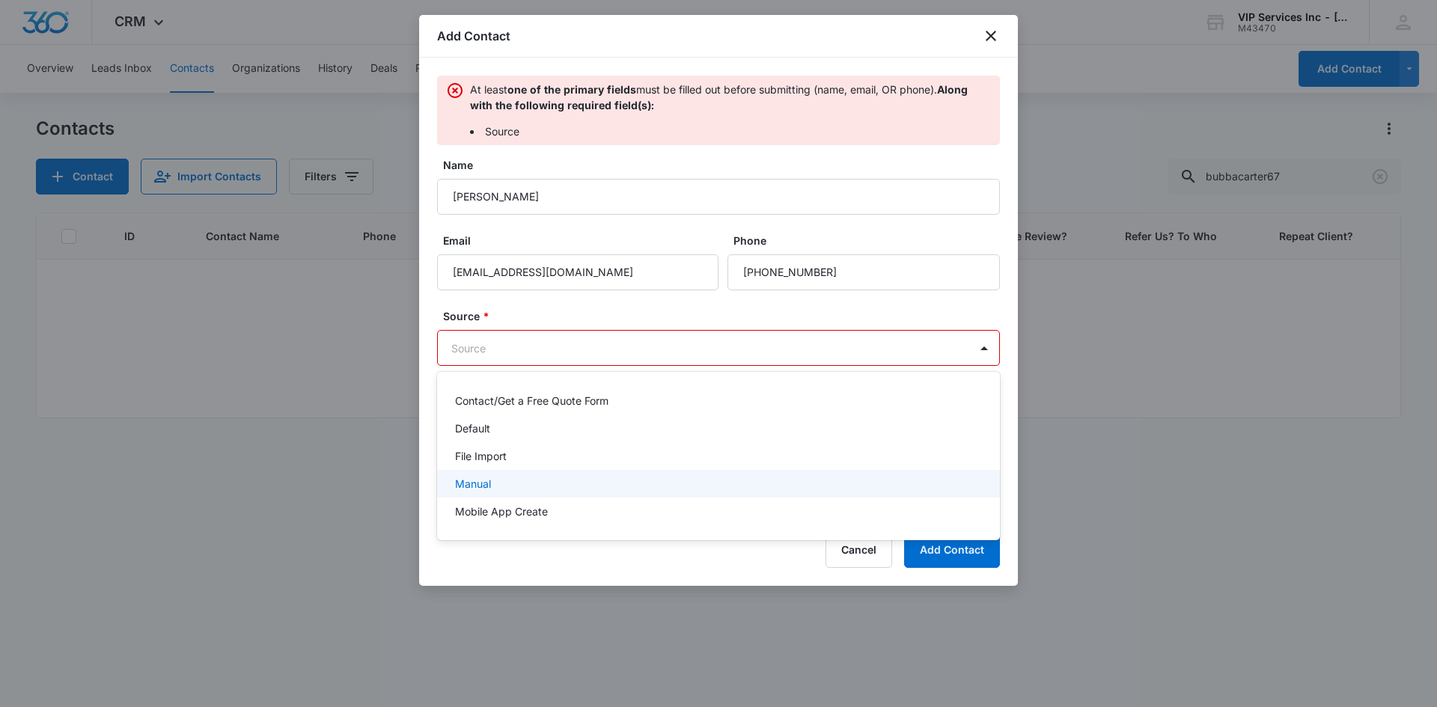
click at [637, 480] on div "Manual" at bounding box center [717, 484] width 524 height 16
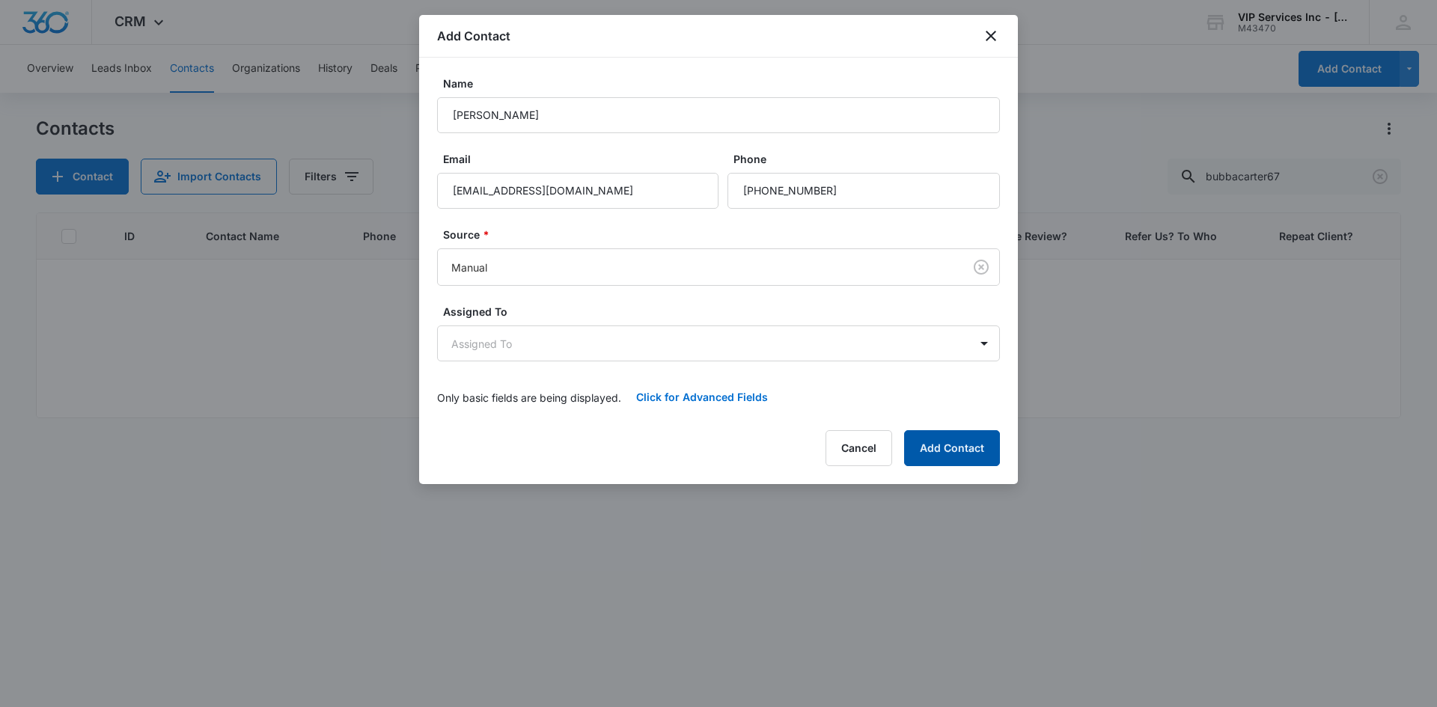
click at [958, 448] on button "Add Contact" at bounding box center [952, 448] width 96 height 36
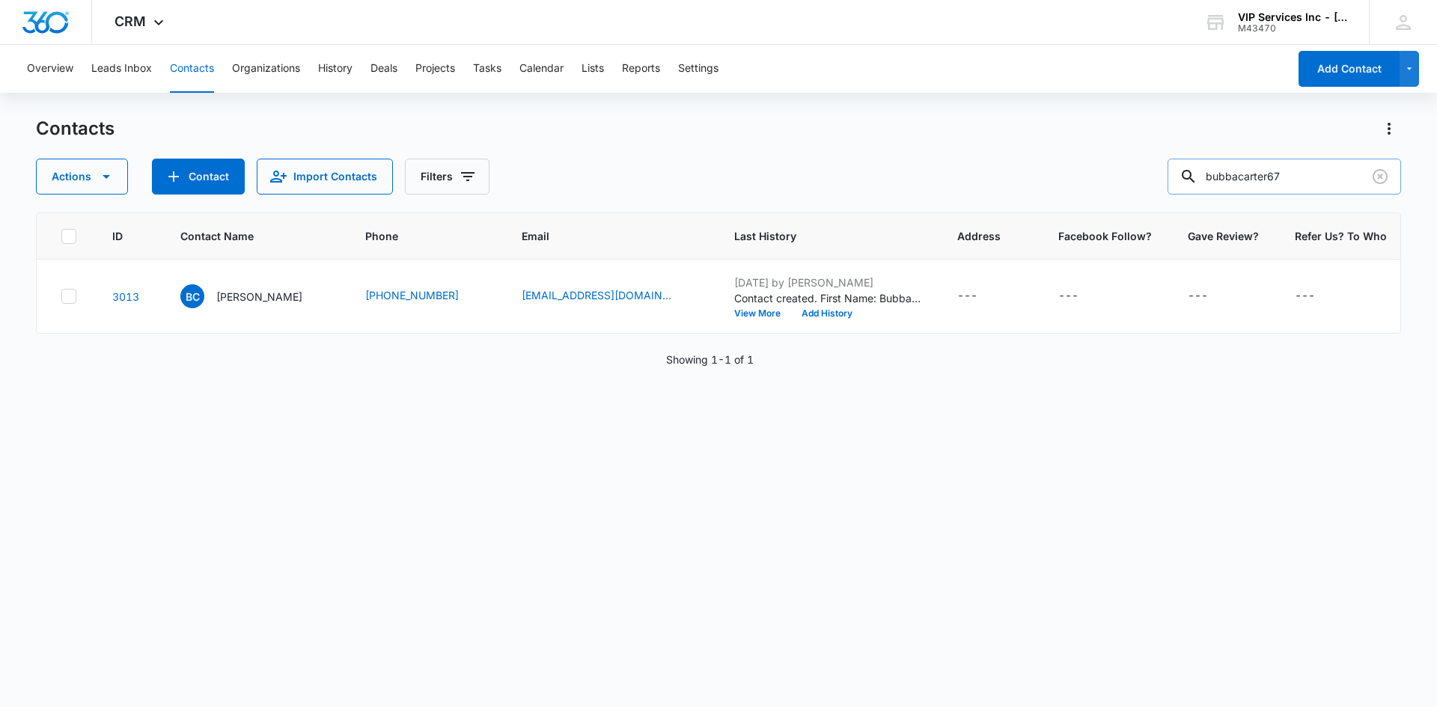
drag, startPoint x: 1303, startPoint y: 181, endPoint x: 1185, endPoint y: 193, distance: 118.8
click at [1185, 193] on input "bubbacarter67" at bounding box center [1283, 177] width 233 height 36
paste input "[PERSON_NAME]"
drag, startPoint x: 1290, startPoint y: 174, endPoint x: 1197, endPoint y: 201, distance: 96.6
click at [1197, 201] on div "Contacts Actions Contact Import Contacts Filters [PERSON_NAME] ID Contact Name …" at bounding box center [718, 411] width 1365 height 589
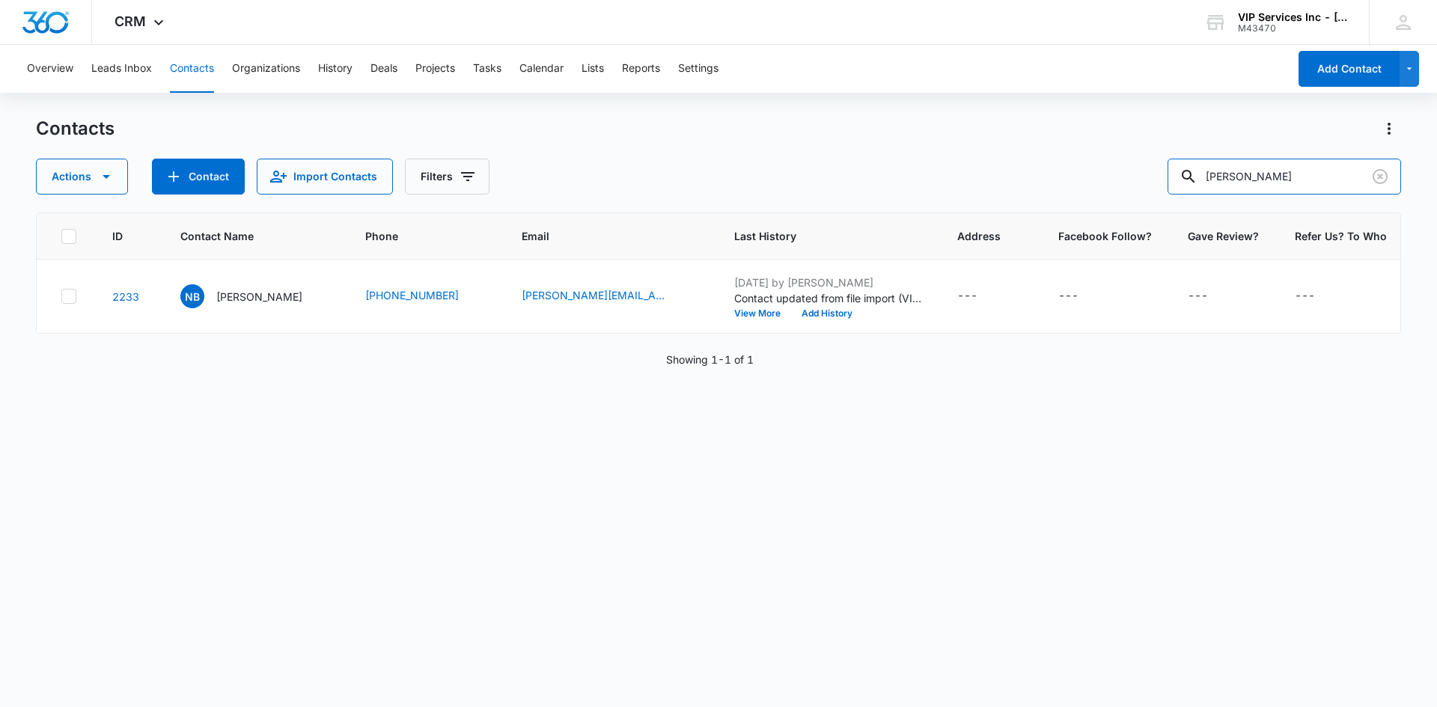
paste input "sue @[DOMAIN_NAME]"
click at [1245, 178] on input "sue @[DOMAIN_NAME]" at bounding box center [1283, 177] width 233 height 36
type input "[EMAIL_ADDRESS][DOMAIN_NAME]"
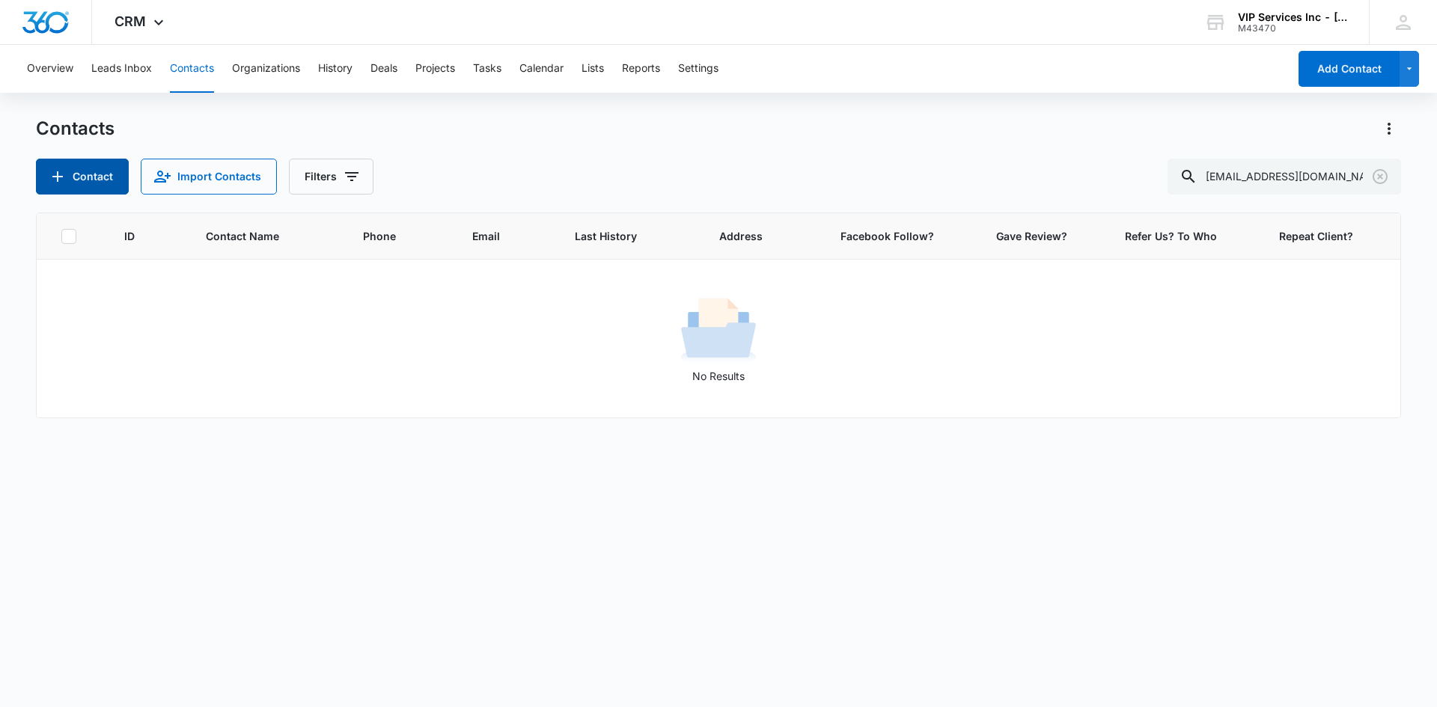
click at [88, 178] on button "Contact" at bounding box center [82, 177] width 93 height 36
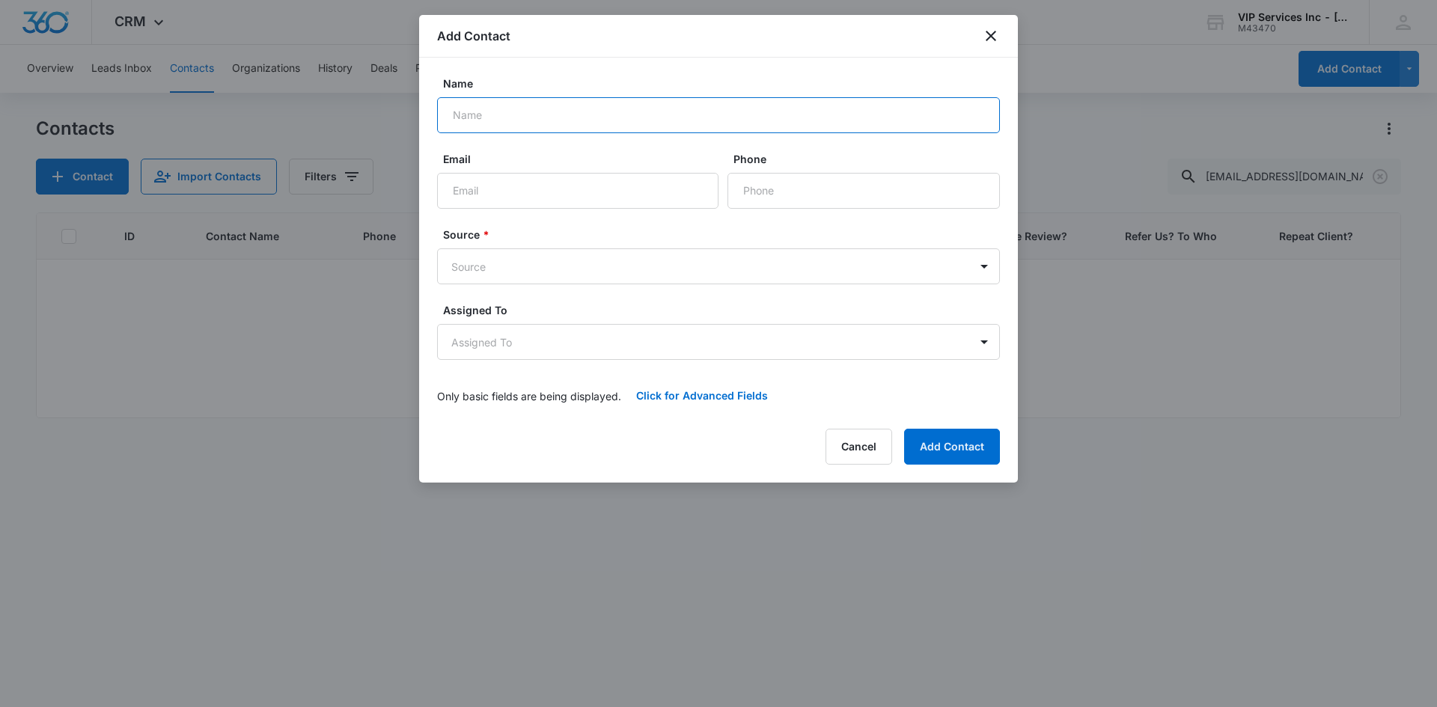
click at [550, 114] on input "Name" at bounding box center [718, 115] width 563 height 36
type input "[PERSON_NAME]"
click at [538, 189] on input "Email" at bounding box center [577, 191] width 281 height 36
paste input "sue @[DOMAIN_NAME]"
click at [477, 190] on input "sue @[DOMAIN_NAME]" at bounding box center [577, 191] width 281 height 36
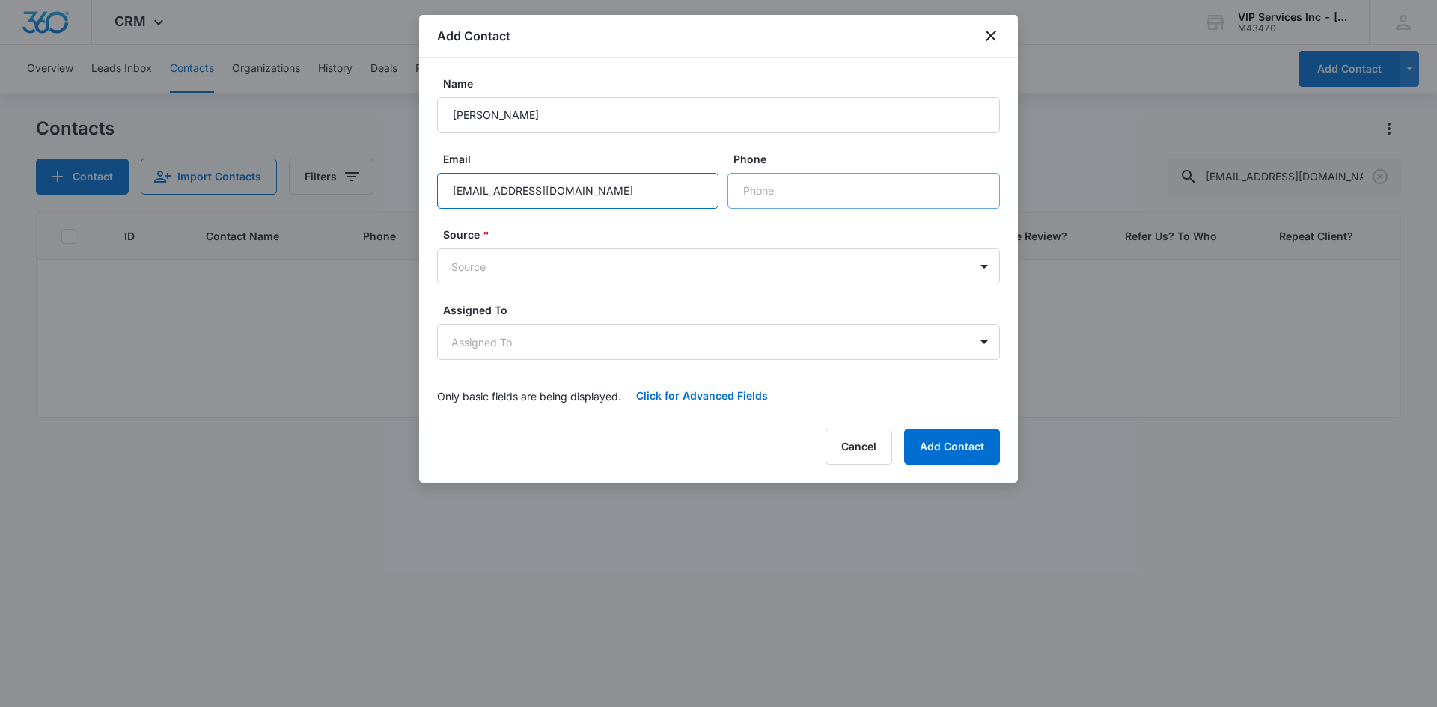
type input "[EMAIL_ADDRESS][DOMAIN_NAME]"
click at [739, 198] on input "Phone" at bounding box center [863, 191] width 272 height 36
paste input "[PHONE_NUMBER]"
type input "[PHONE_NUMBER]"
click at [739, 262] on body "CRM Apps Reputation Websites Forms CRM Email Social Content Ads Intelligence Fi…" at bounding box center [718, 353] width 1437 height 707
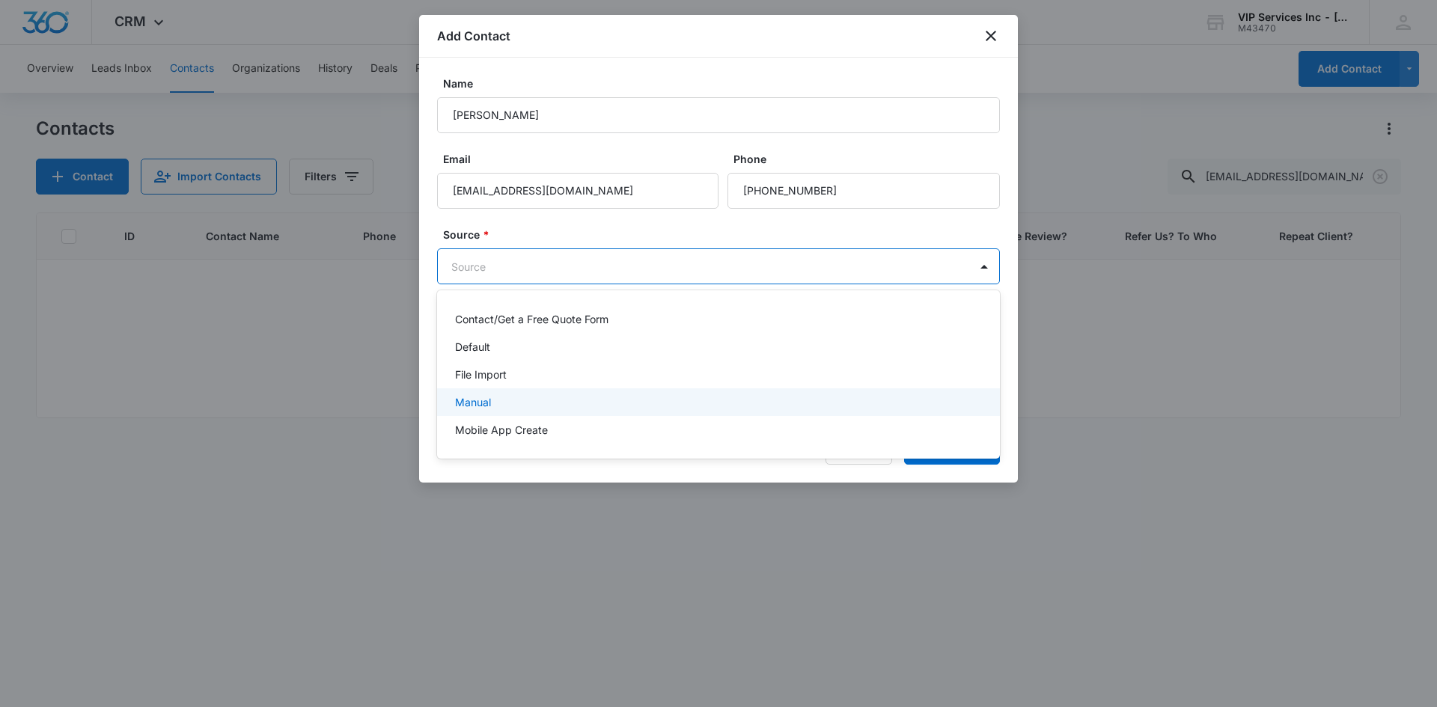
click at [696, 391] on div "Manual" at bounding box center [718, 402] width 563 height 28
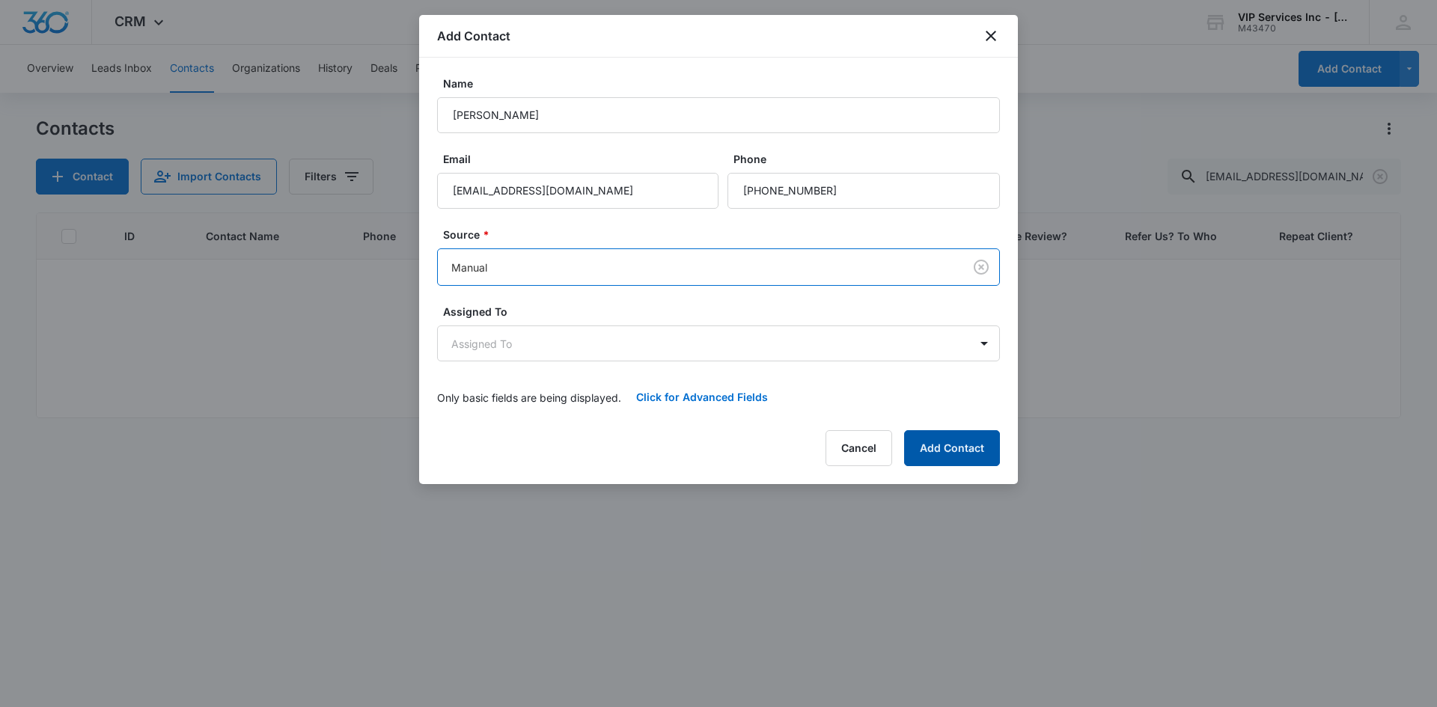
click at [929, 439] on button "Add Contact" at bounding box center [952, 448] width 96 height 36
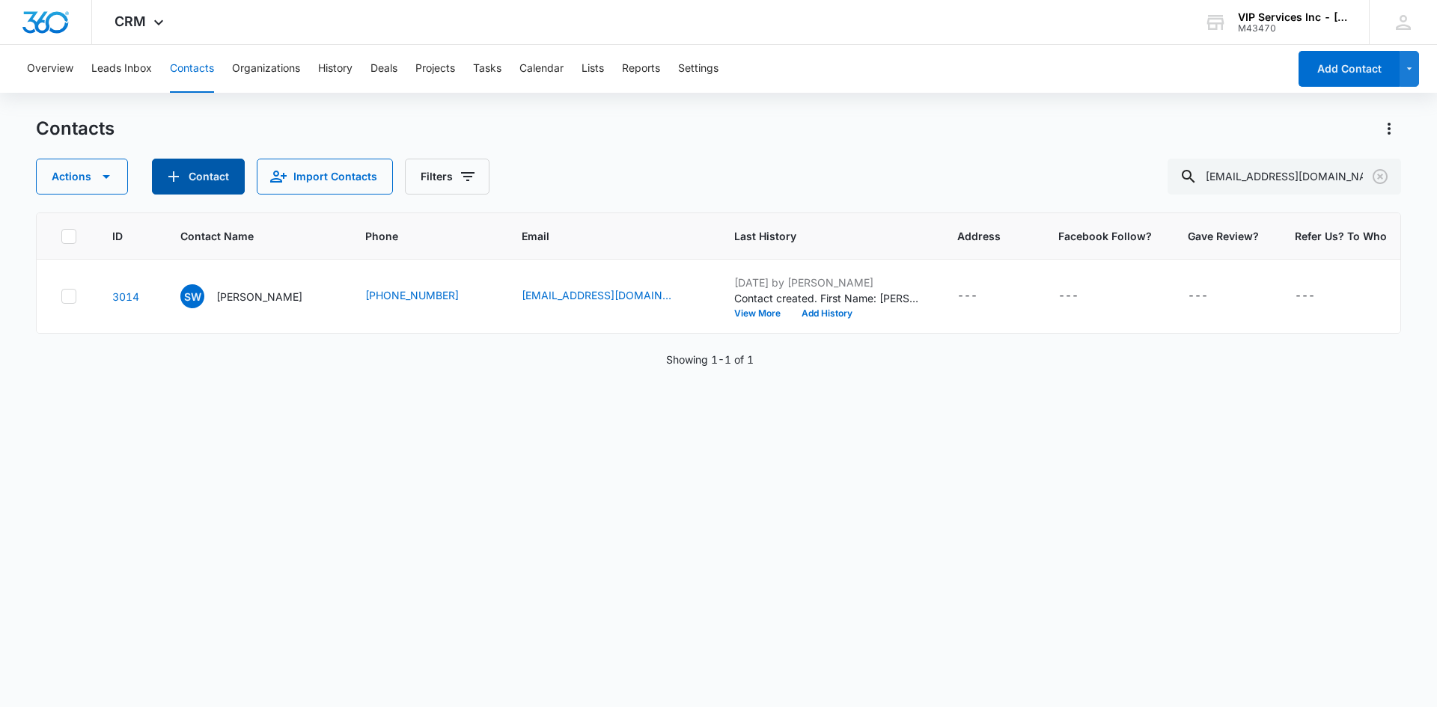
scroll to position [0, 36]
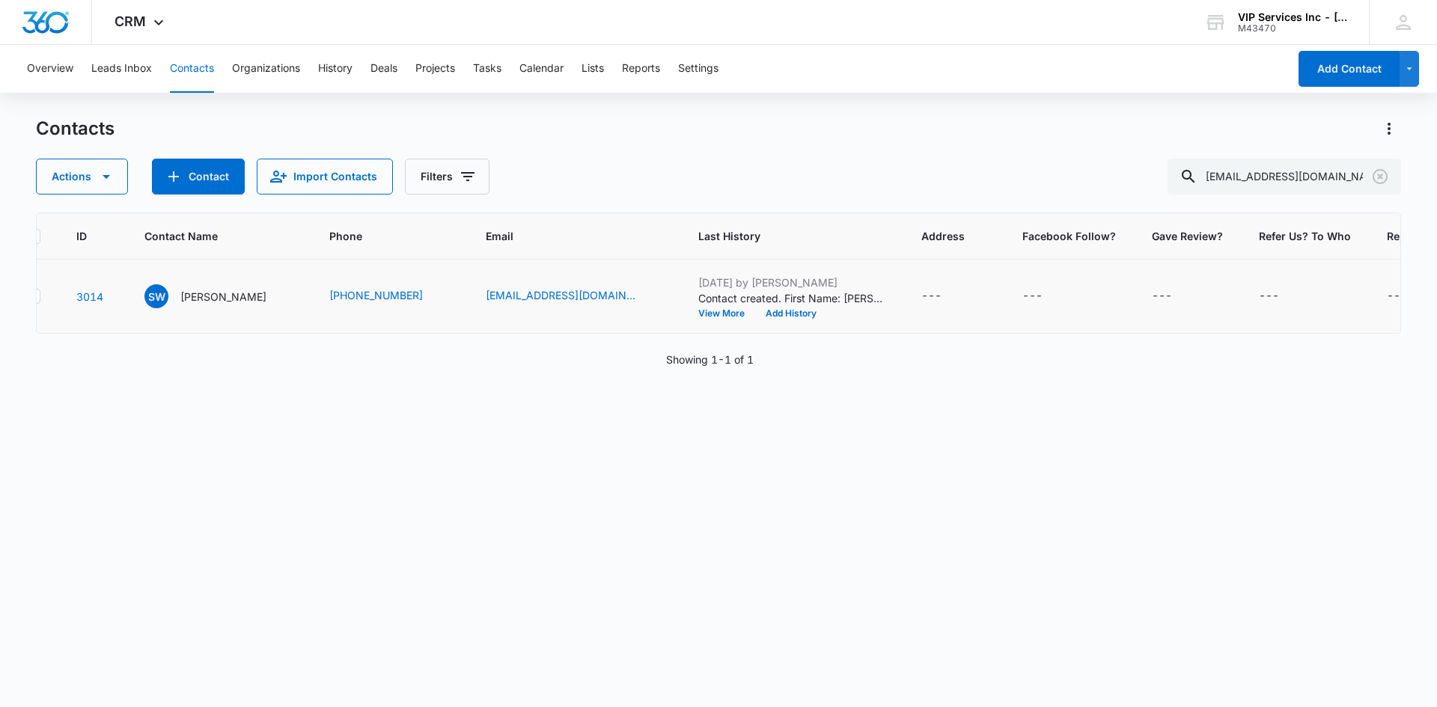
click at [1416, 294] on icon "Repeat Client? - - Select to Edit Field" at bounding box center [1425, 296] width 18 height 18
click at [1345, 202] on input "Repeat Client?" at bounding box center [1322, 201] width 189 height 36
type input "Yes"
click at [1381, 261] on button "Save" at bounding box center [1394, 247] width 44 height 28
drag, startPoint x: 1333, startPoint y: 180, endPoint x: 1215, endPoint y: 187, distance: 117.7
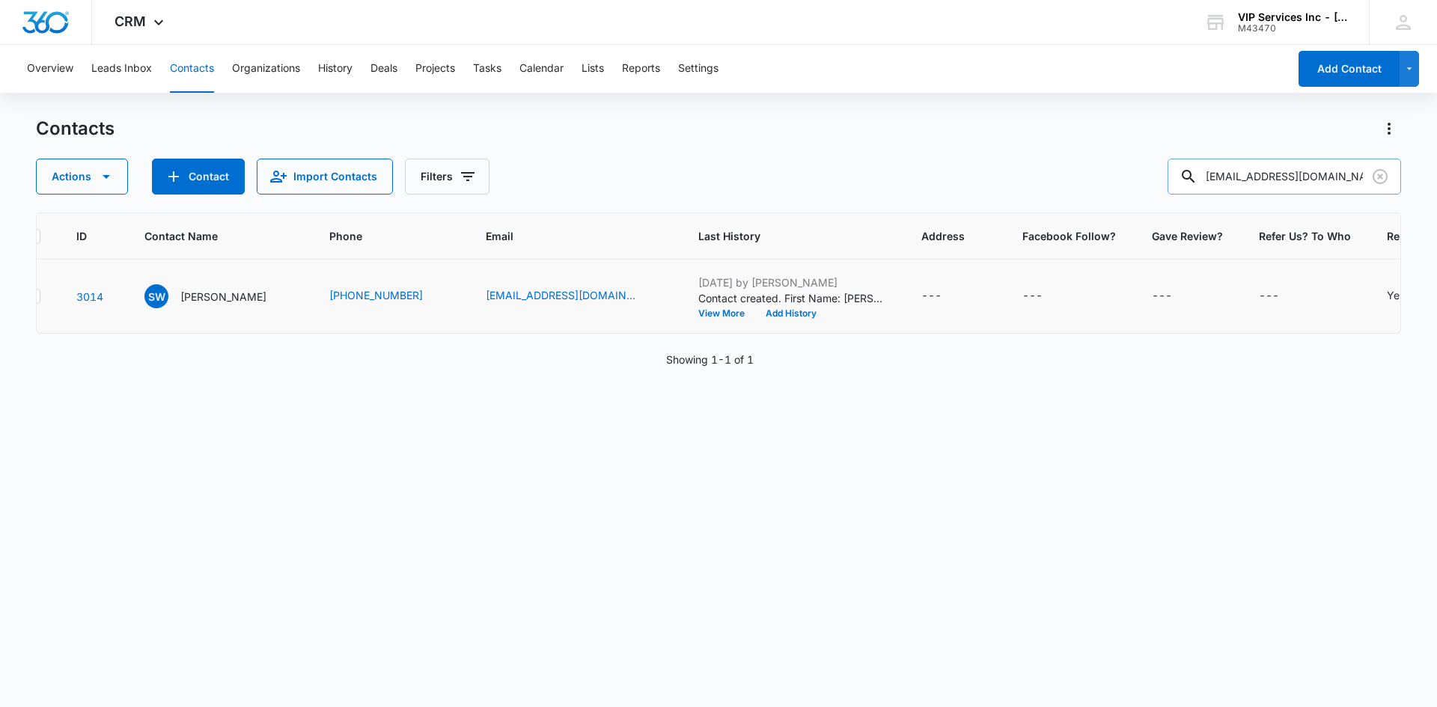
click at [1215, 187] on input "[EMAIL_ADDRESS][DOMAIN_NAME]" at bounding box center [1283, 177] width 233 height 36
paste input "aliwalk"
type input "aliwalk"
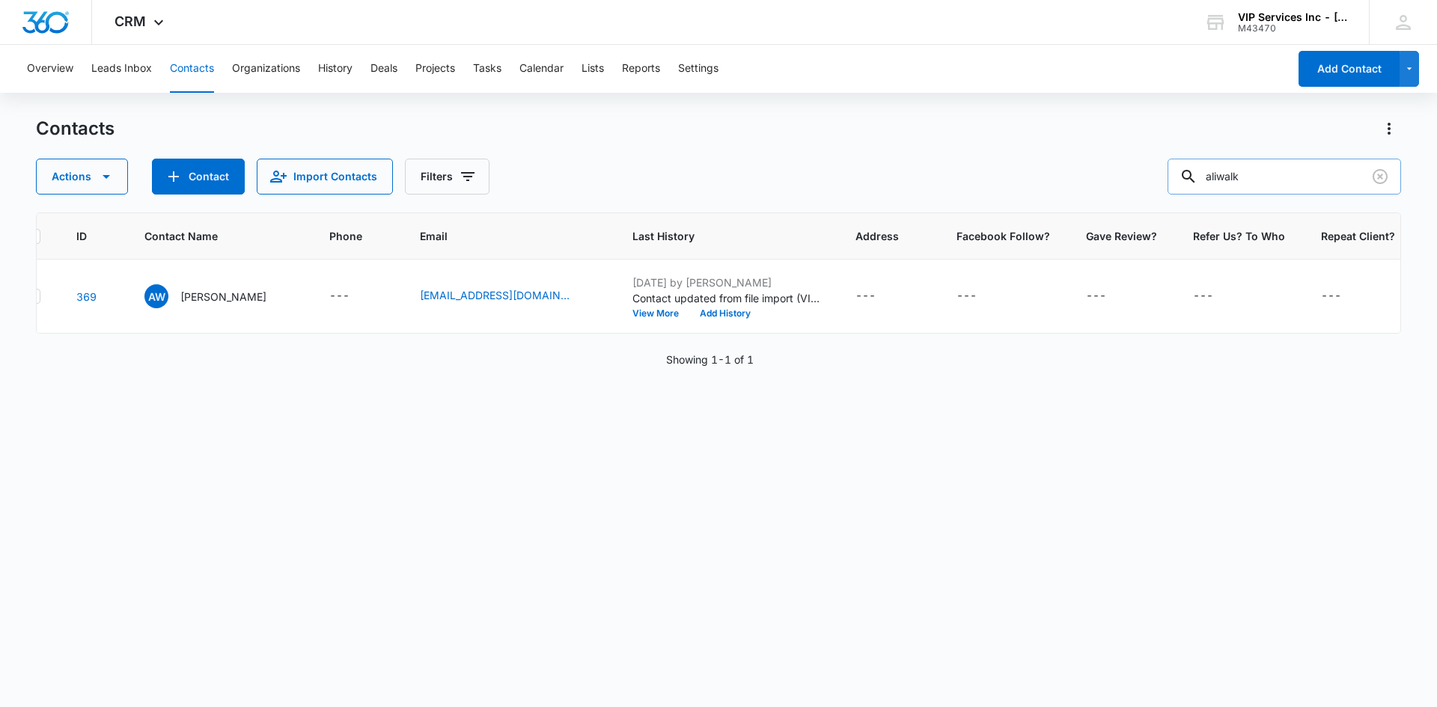
scroll to position [0, 0]
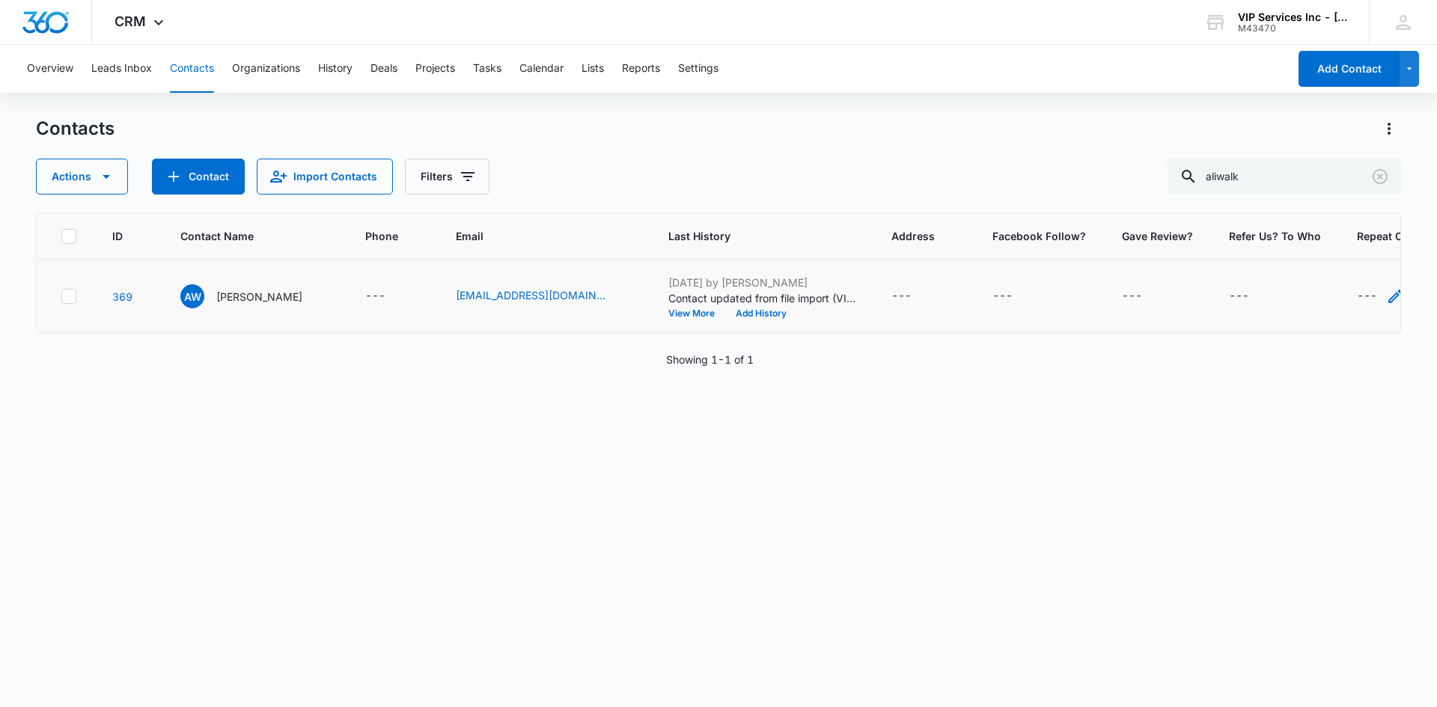
click at [1357, 302] on div "---" at bounding box center [1367, 296] width 20 height 18
click at [1328, 201] on input "Repeat Client?" at bounding box center [1319, 201] width 189 height 36
type input "Yes"
click at [1381, 259] on button "Save" at bounding box center [1391, 247] width 44 height 28
drag, startPoint x: 1273, startPoint y: 181, endPoint x: 1191, endPoint y: 188, distance: 82.6
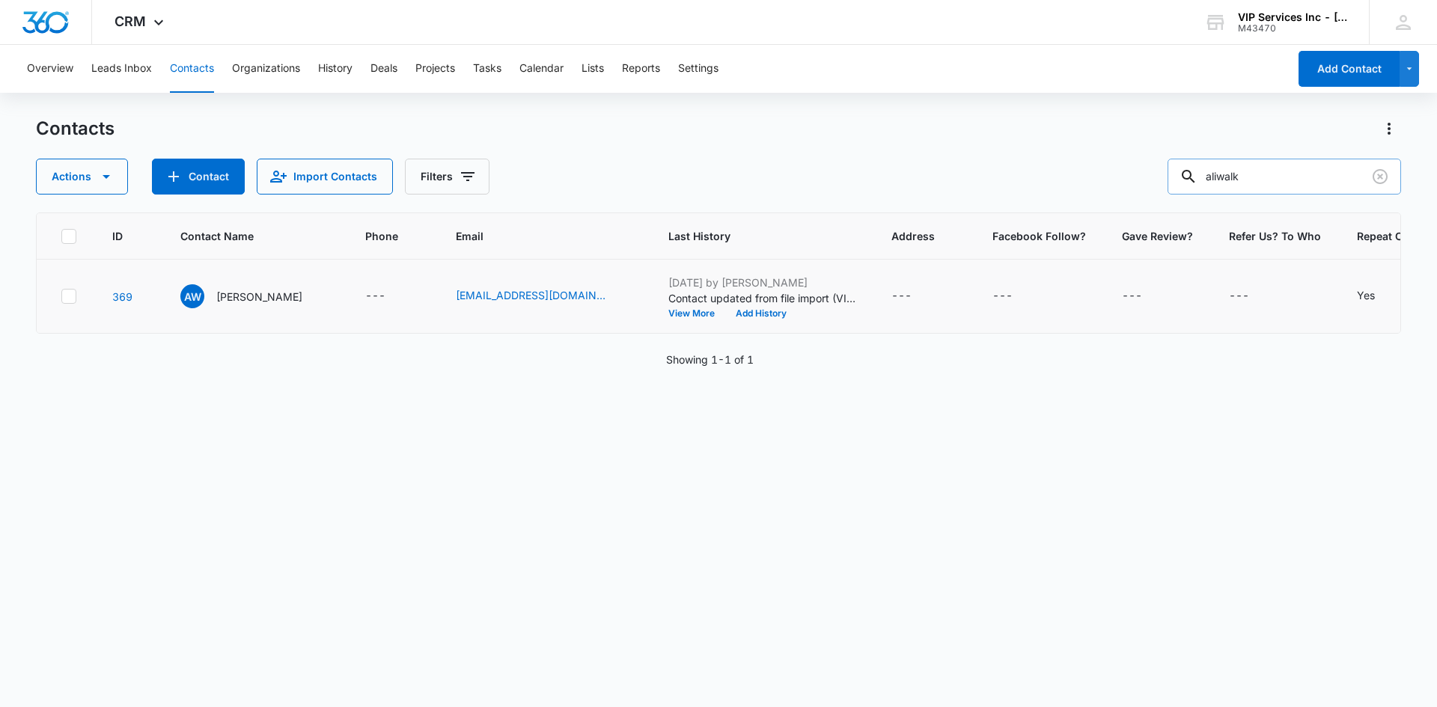
click at [1191, 188] on div "aliwalk" at bounding box center [1283, 177] width 233 height 36
paste input "khambelton"
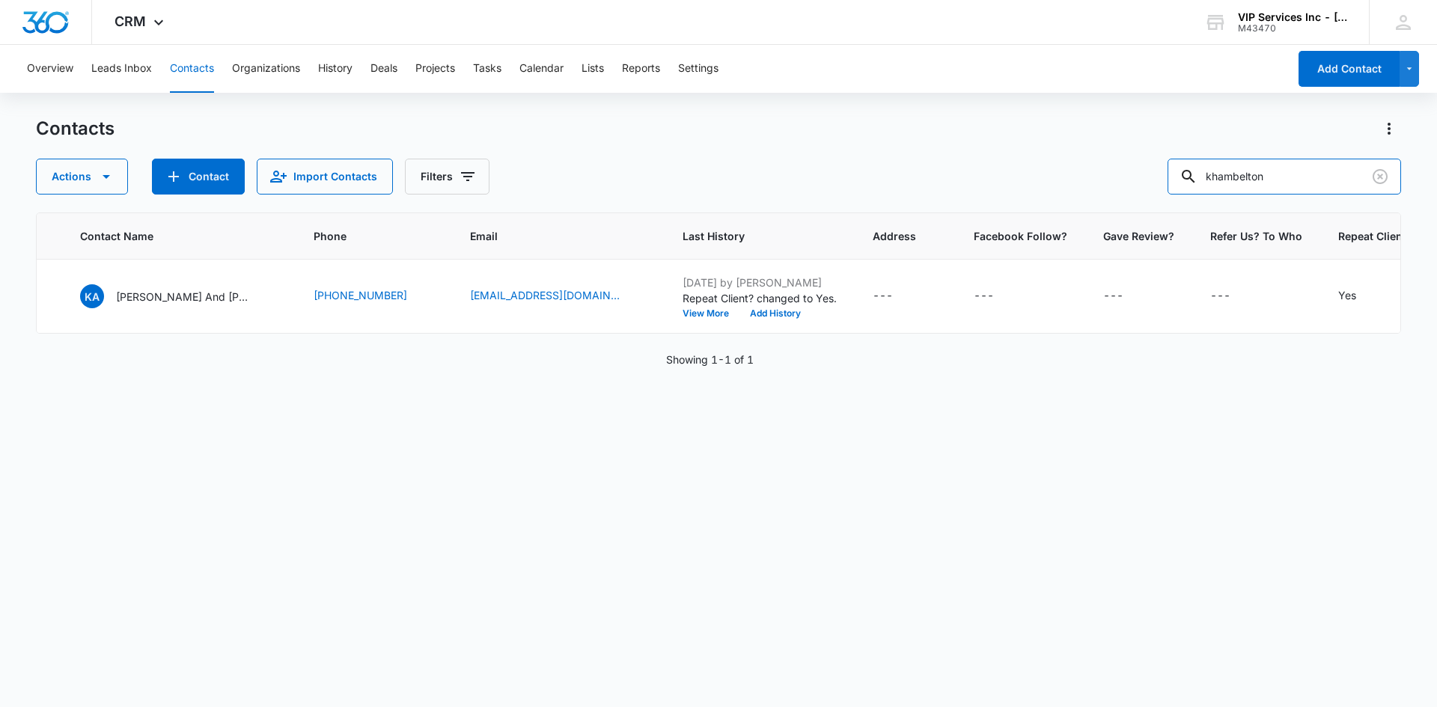
scroll to position [0, 103]
drag, startPoint x: 1209, startPoint y: 179, endPoint x: 1201, endPoint y: 180, distance: 8.4
click at [1201, 180] on div "khambelton" at bounding box center [1283, 177] width 233 height 36
paste input "[PERSON_NAME].johnston631 @[DOMAIN_NAME]"
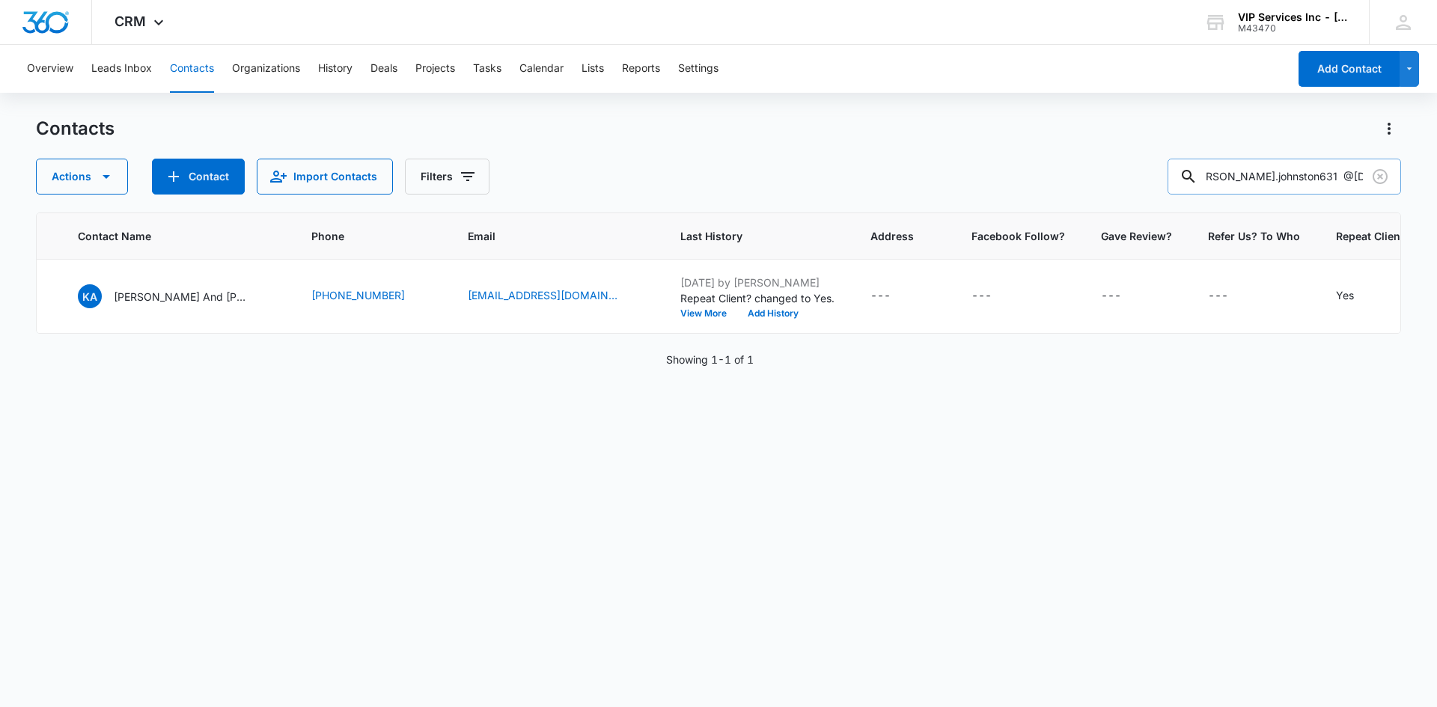
click at [1307, 174] on input "[PERSON_NAME].johnston631 @[DOMAIN_NAME]" at bounding box center [1283, 177] width 233 height 36
type input "[PERSON_NAME][EMAIL_ADDRESS][DOMAIN_NAME]"
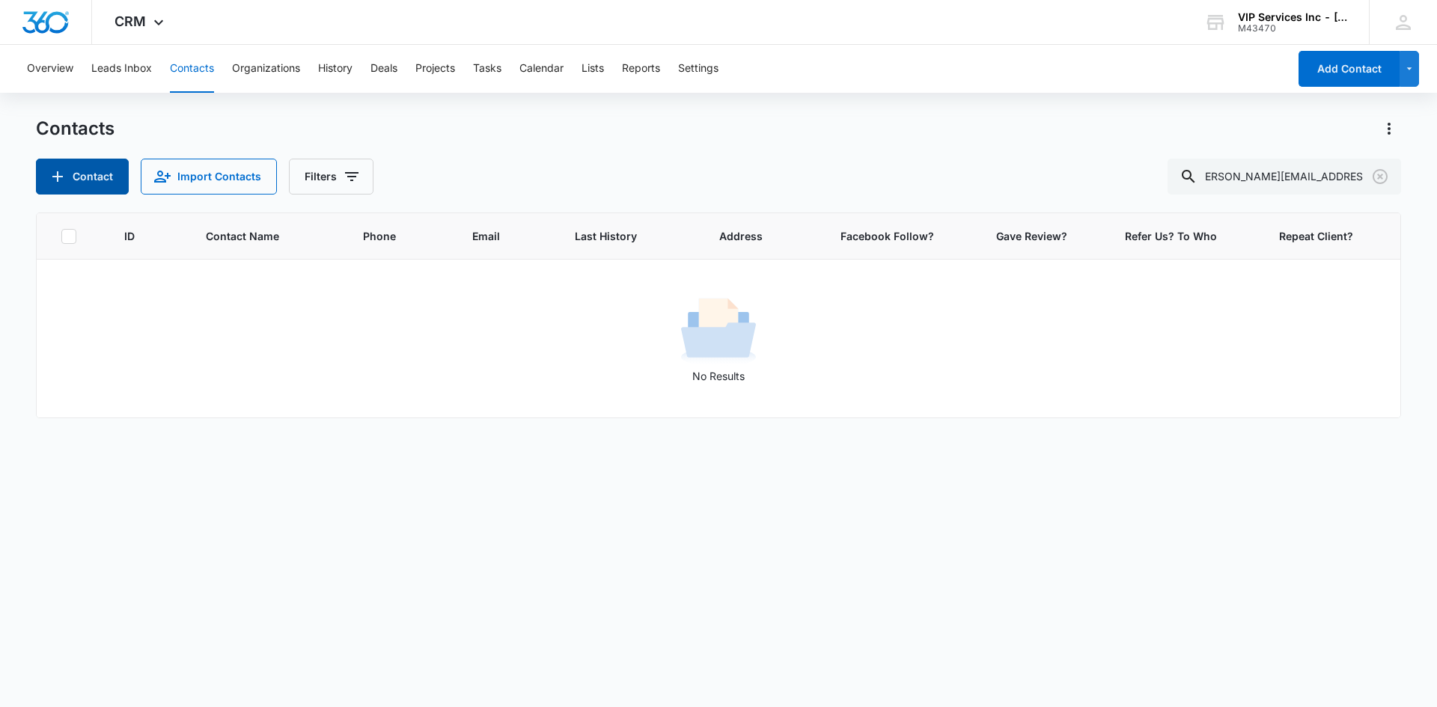
scroll to position [0, 0]
click at [63, 175] on icon "Add Contact" at bounding box center [58, 177] width 18 height 18
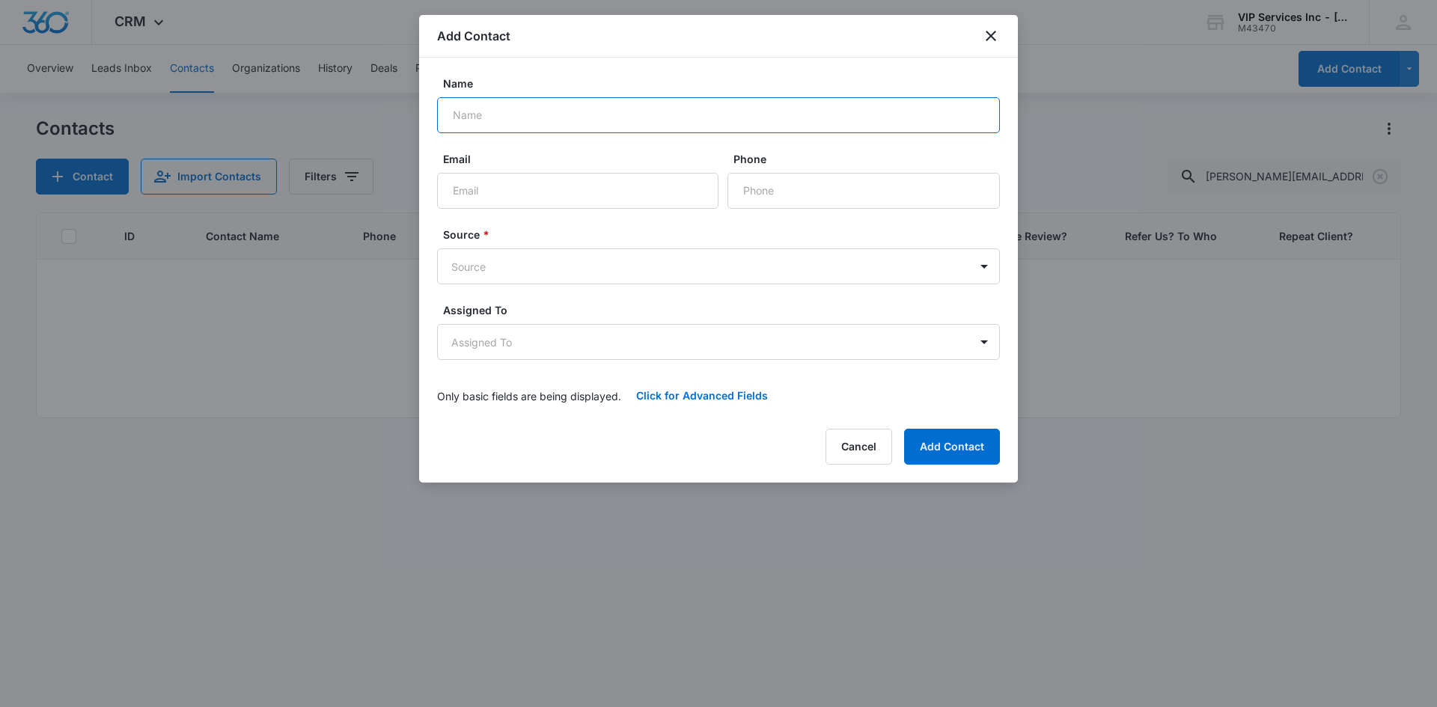
click at [557, 117] on input "Name" at bounding box center [718, 115] width 563 height 36
type input "[PERSON_NAME]"
click at [548, 199] on input "Email" at bounding box center [577, 191] width 281 height 36
paste input "[PERSON_NAME].johnston631 @[DOMAIN_NAME]"
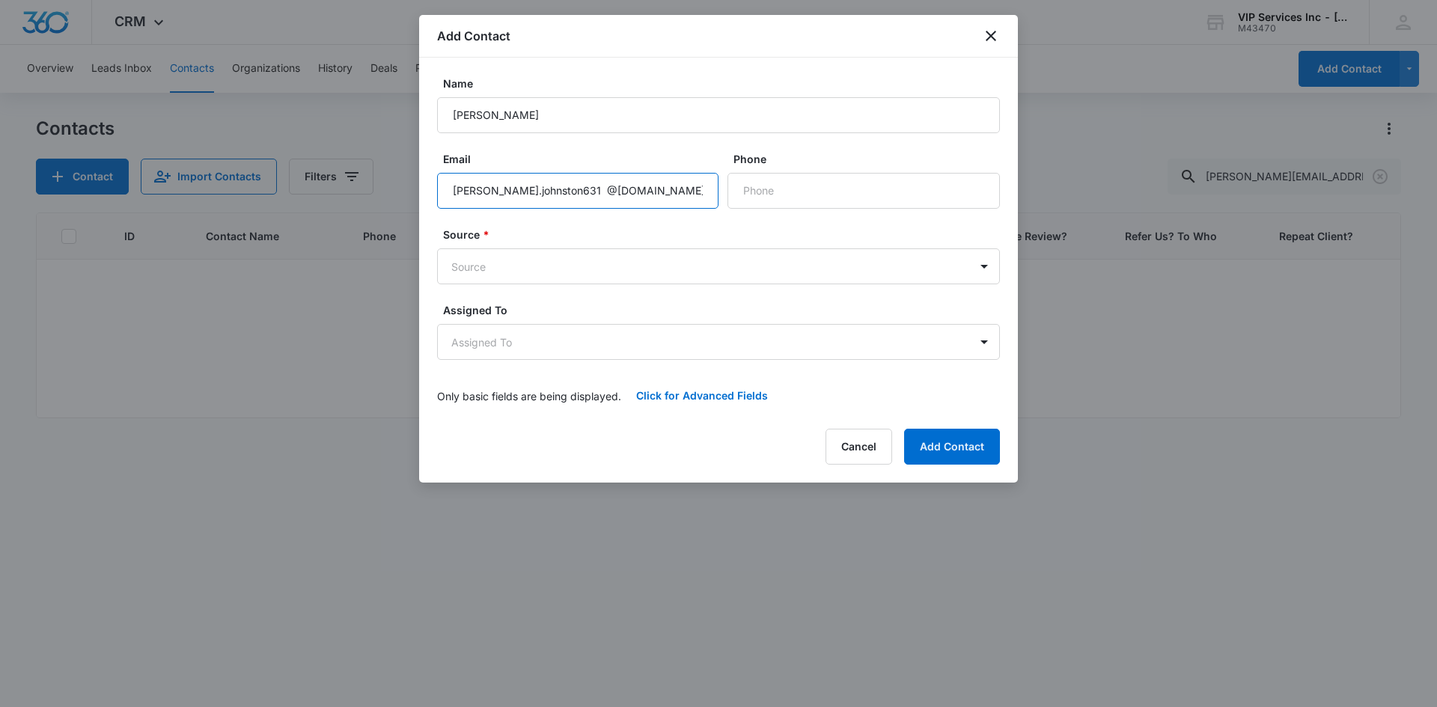
click at [554, 194] on input "[PERSON_NAME].johnston631 @[DOMAIN_NAME]" at bounding box center [577, 191] width 281 height 36
type input "[PERSON_NAME][EMAIL_ADDRESS][DOMAIN_NAME]"
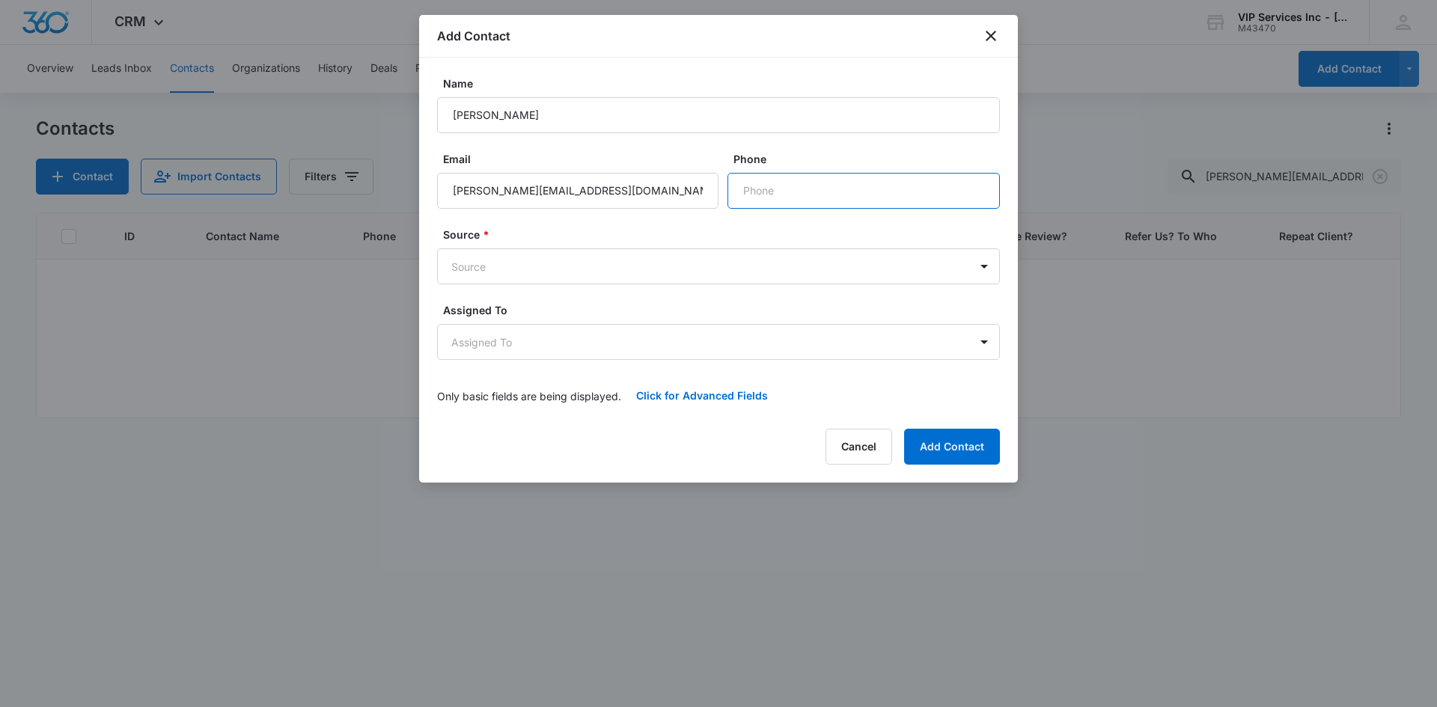
click at [738, 192] on input "Phone" at bounding box center [863, 191] width 272 height 36
paste input "[PHONE_NUMBER]"
type input "[PHONE_NUMBER]"
click at [788, 273] on body "CRM Apps Reputation Websites Forms CRM Email Social Content Ads Intelligence Fi…" at bounding box center [718, 353] width 1437 height 707
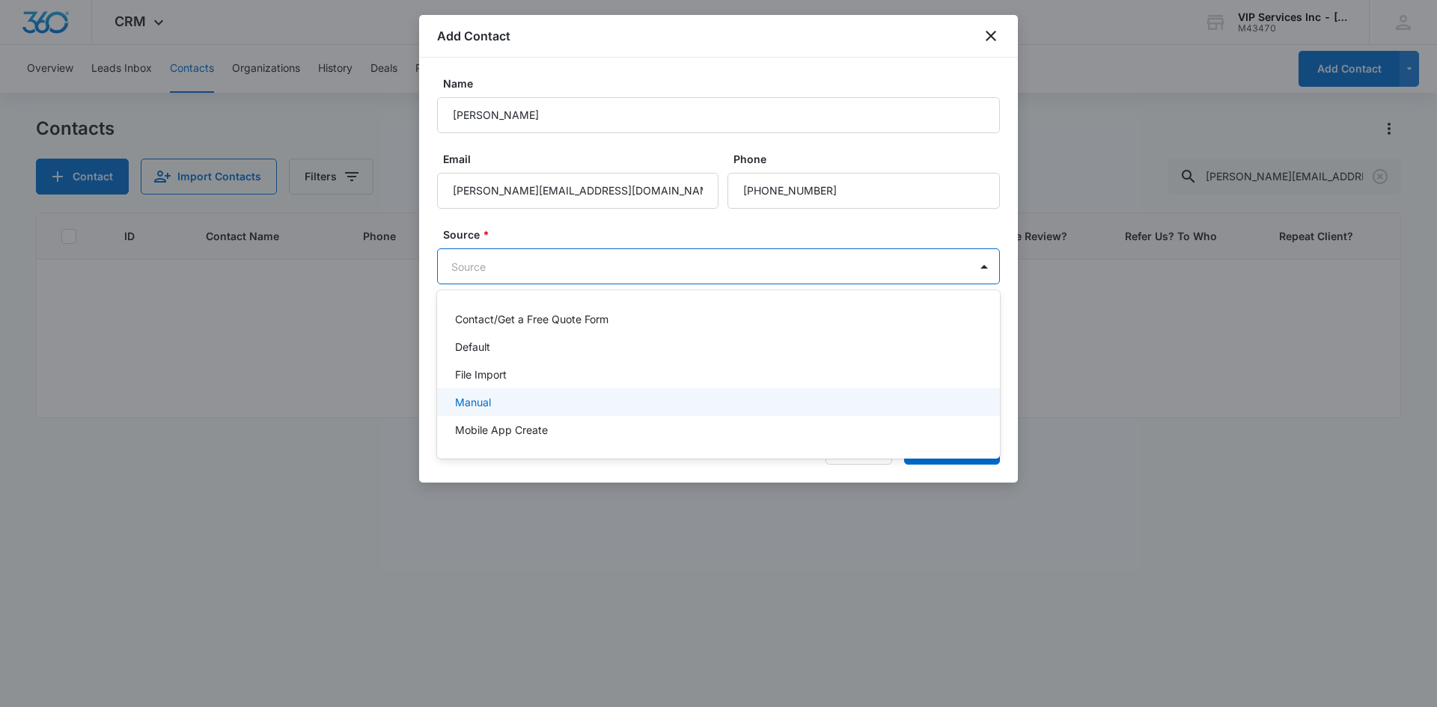
click at [759, 388] on div "Manual" at bounding box center [718, 402] width 563 height 28
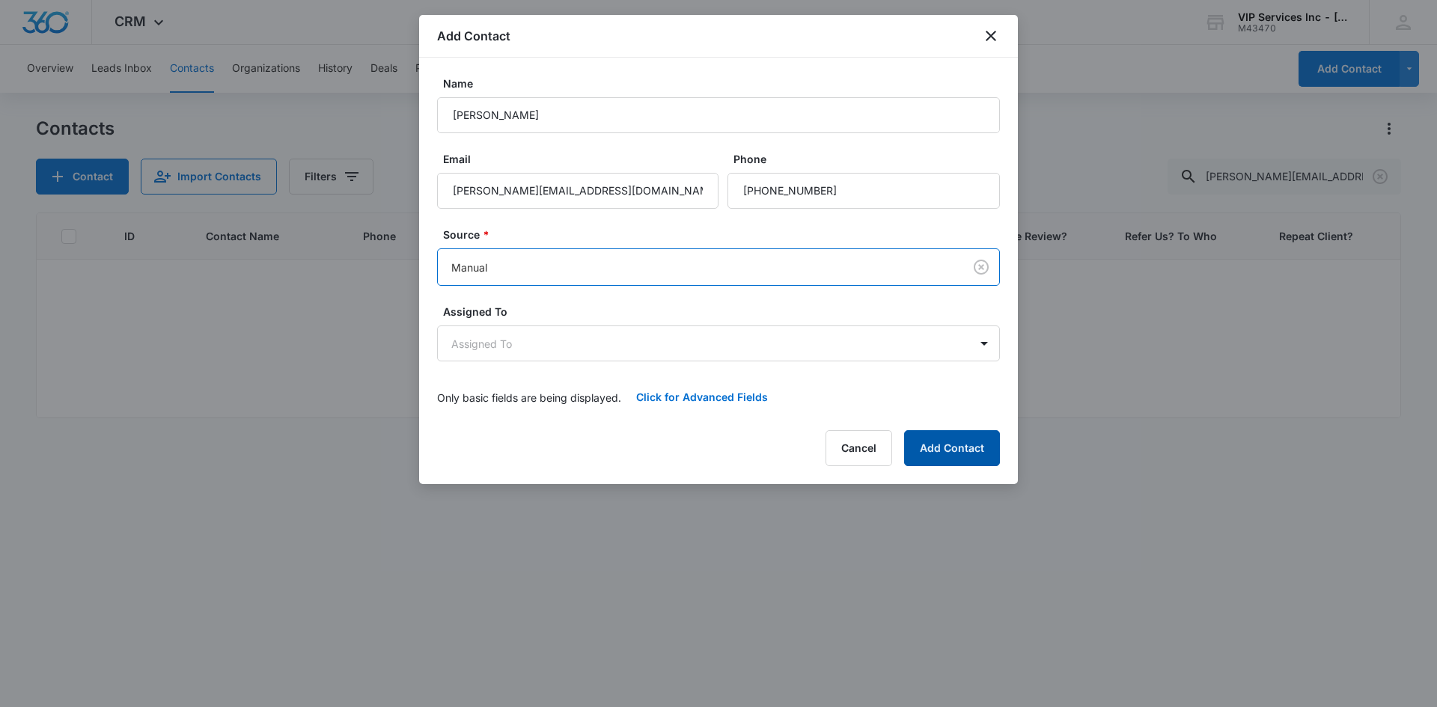
click at [941, 450] on button "Add Contact" at bounding box center [952, 448] width 96 height 36
